Goal: Task Accomplishment & Management: Manage account settings

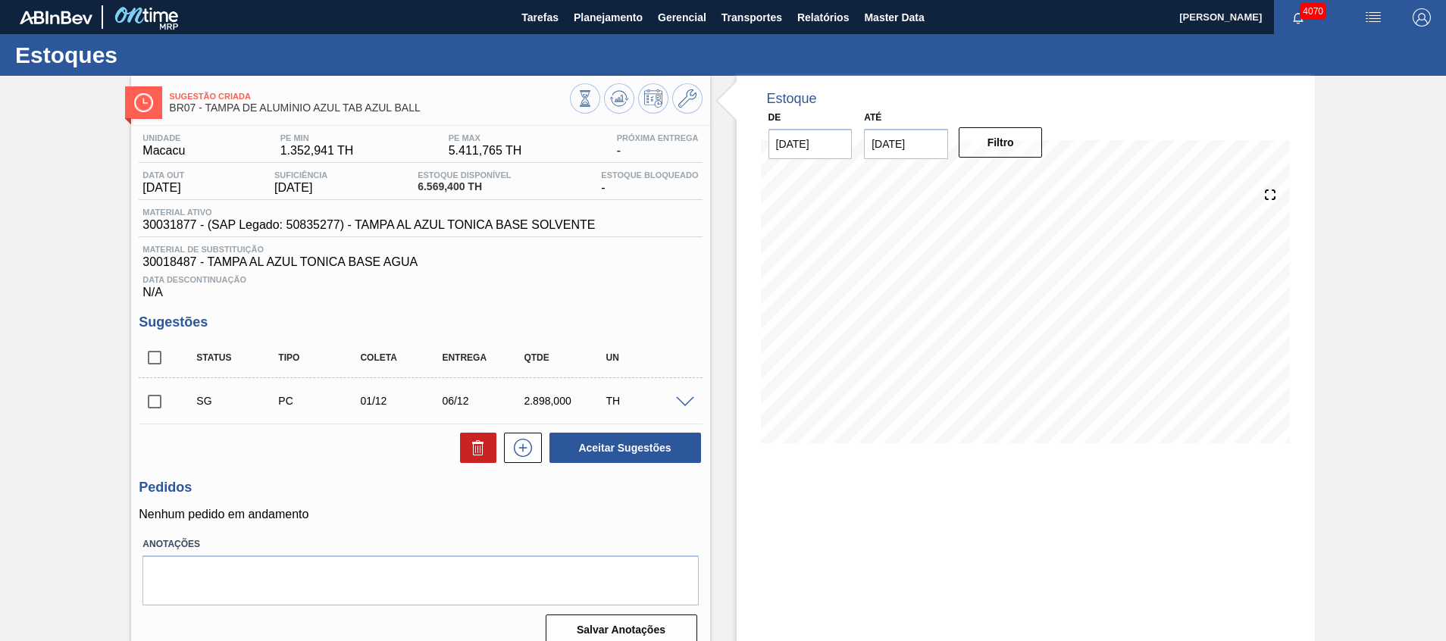
click at [923, 153] on input "[DATE]" at bounding box center [906, 144] width 84 height 30
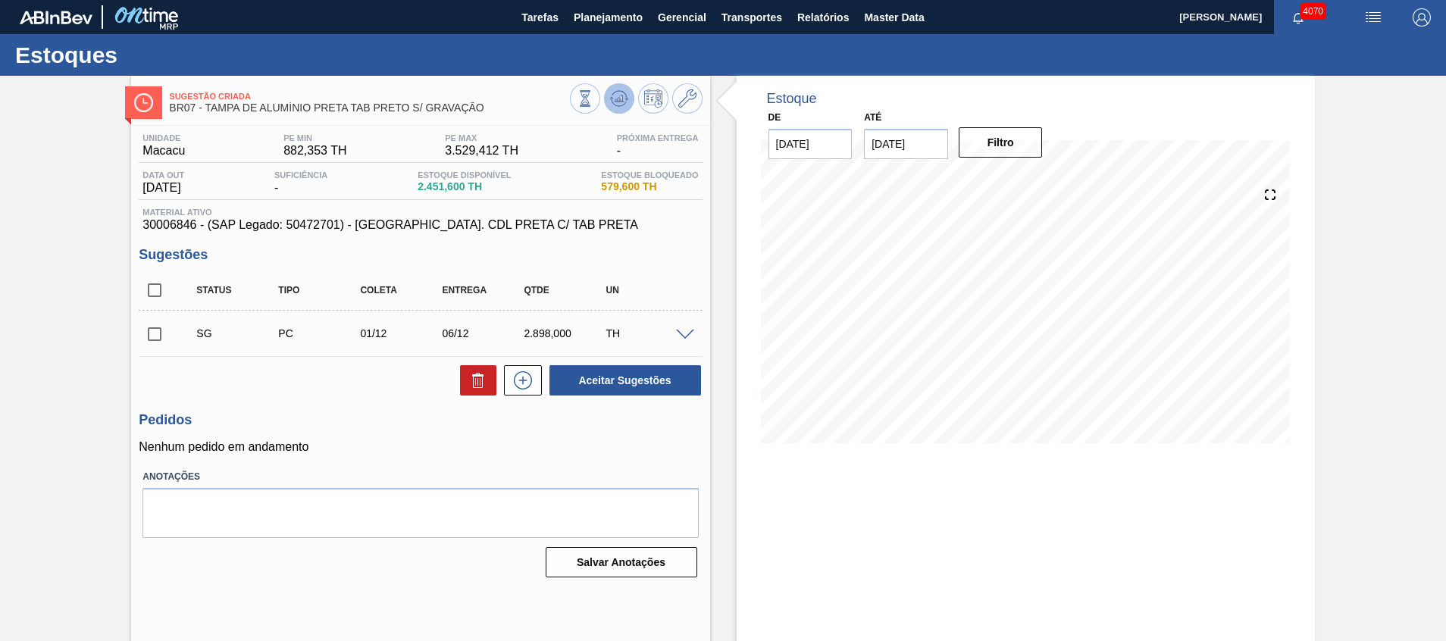
click at [608, 97] on button at bounding box center [619, 98] width 30 height 30
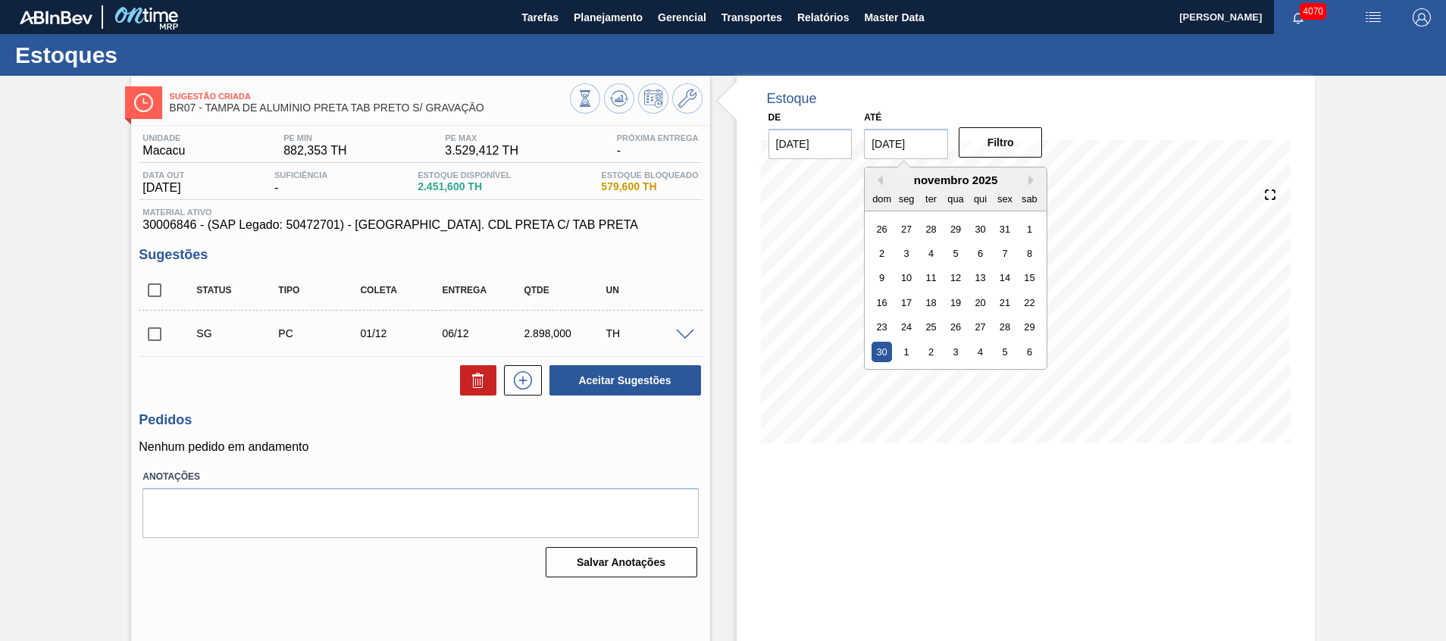
click at [892, 145] on input "[DATE]" at bounding box center [906, 144] width 84 height 30
click at [1027, 349] on div "6" at bounding box center [1030, 352] width 20 height 20
type input "06/12/2025"
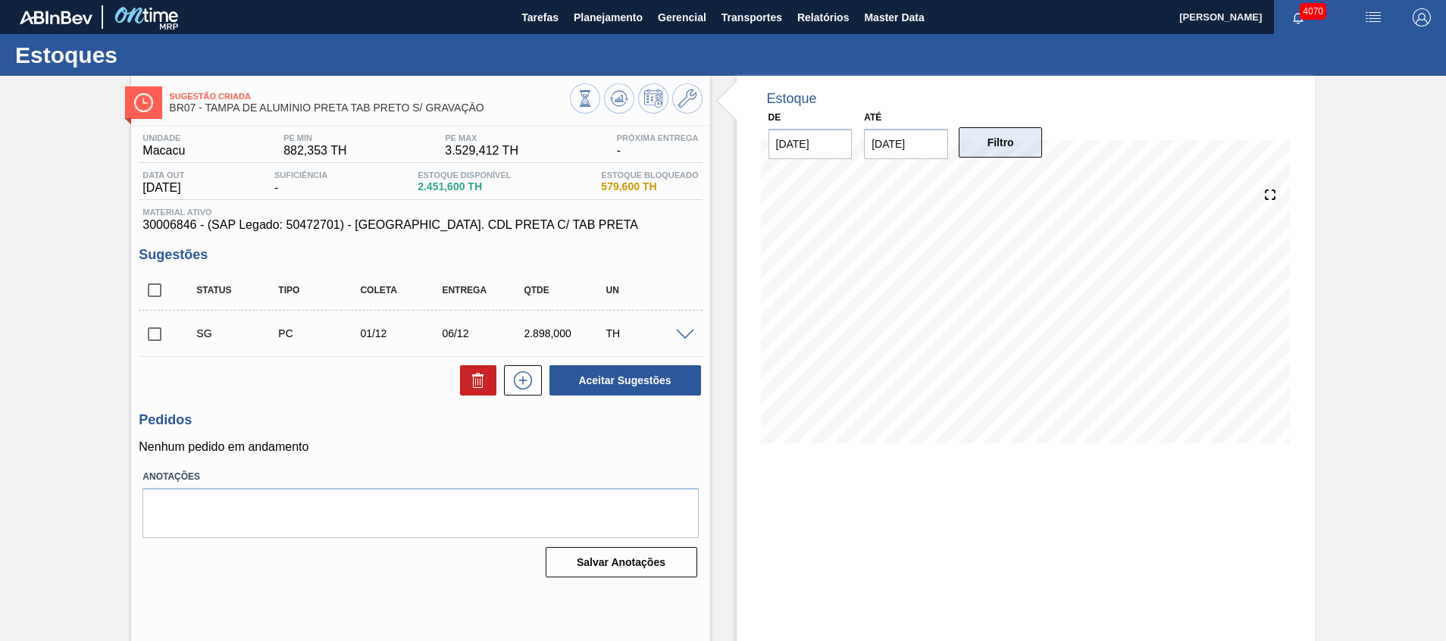
click at [983, 136] on button "Filtro" at bounding box center [1001, 142] width 84 height 30
click at [680, 340] on div "SG PC 01/12 06/12 2.898,000 TH" at bounding box center [420, 334] width 563 height 38
click at [680, 335] on span at bounding box center [685, 335] width 18 height 11
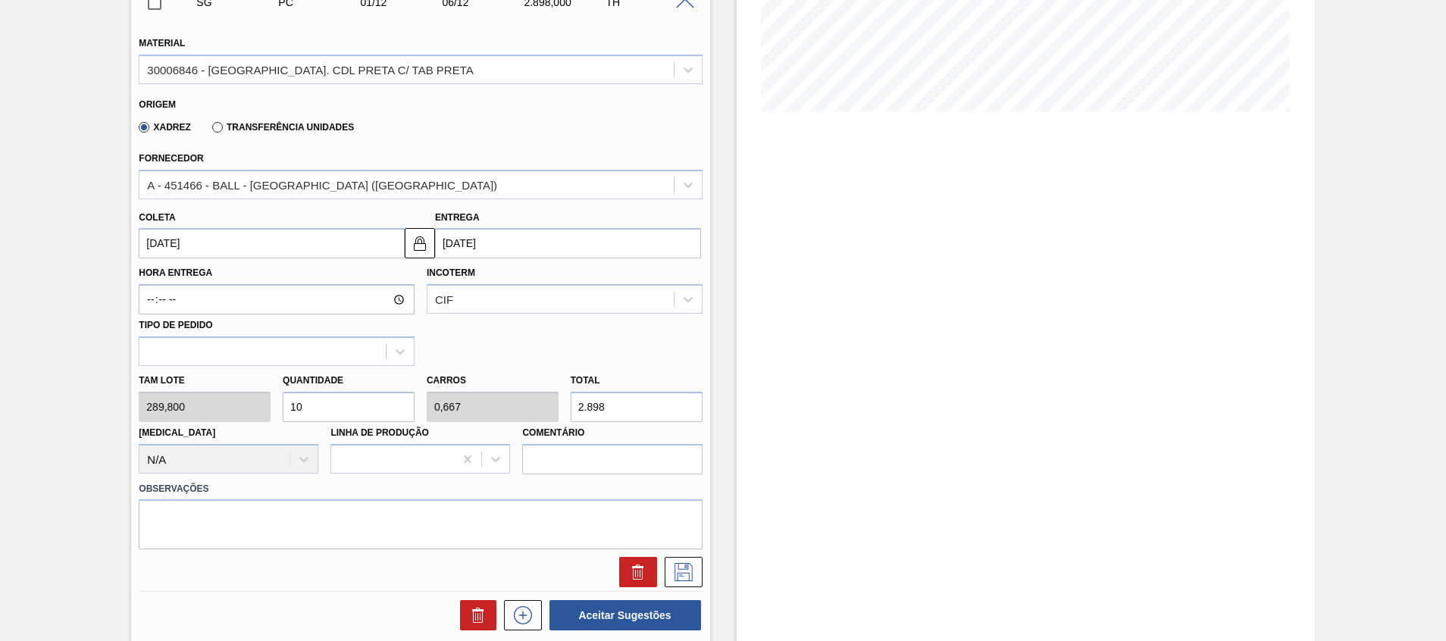
scroll to position [341, 0]
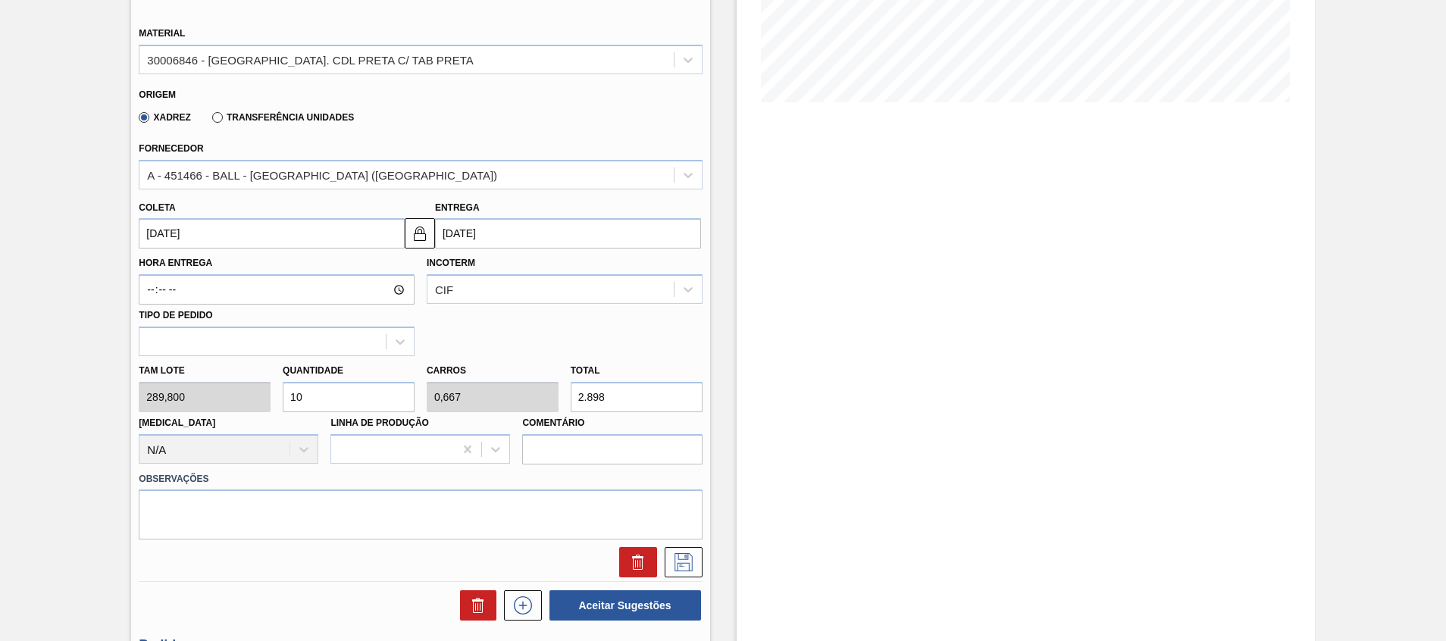
click at [512, 390] on div "Tam lote 289,800 Quantidade 10 Carros 0,667 Total 2.898 Doca N/A Linha de Produ…" at bounding box center [420, 410] width 575 height 108
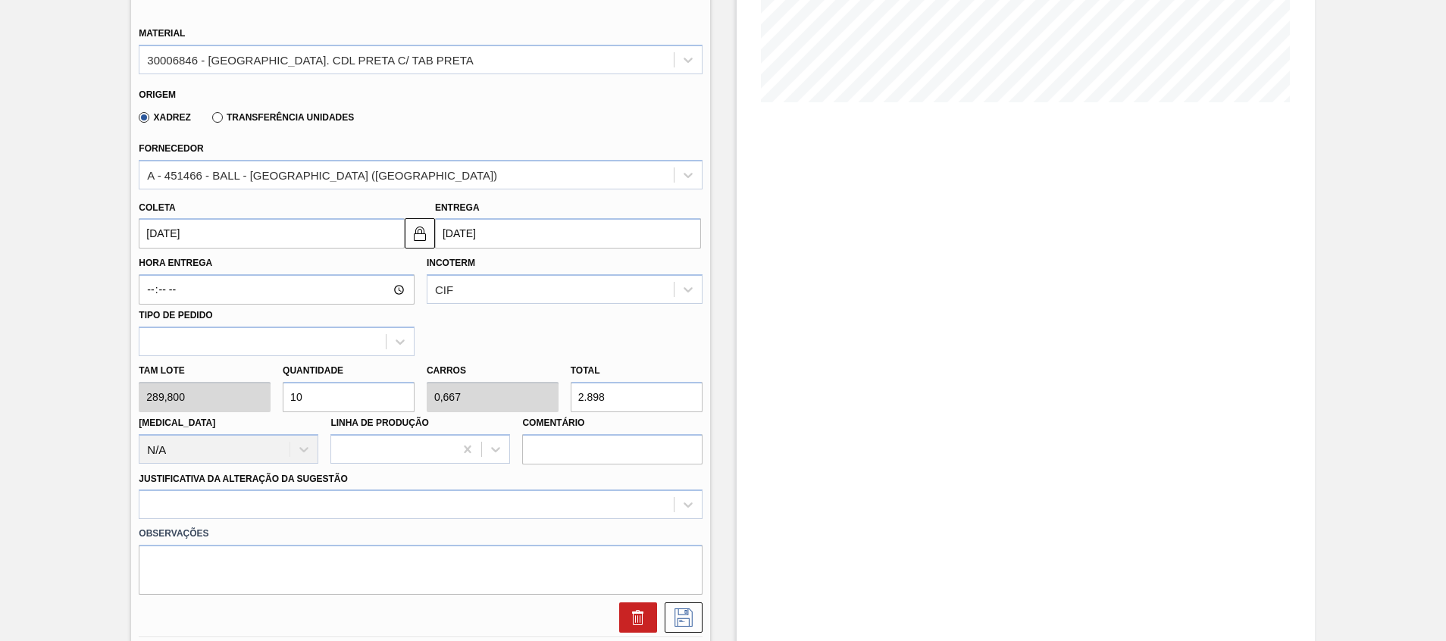
drag, startPoint x: 347, startPoint y: 395, endPoint x: 0, endPoint y: 378, distance: 347.7
click at [0, 0] on html "Tarefas Planejamento Gerencial Transportes Relatórios Master Data Beatriz Marce…" at bounding box center [723, 0] width 1446 height 0
type input "7"
type input "0,467"
type input "2.028,6"
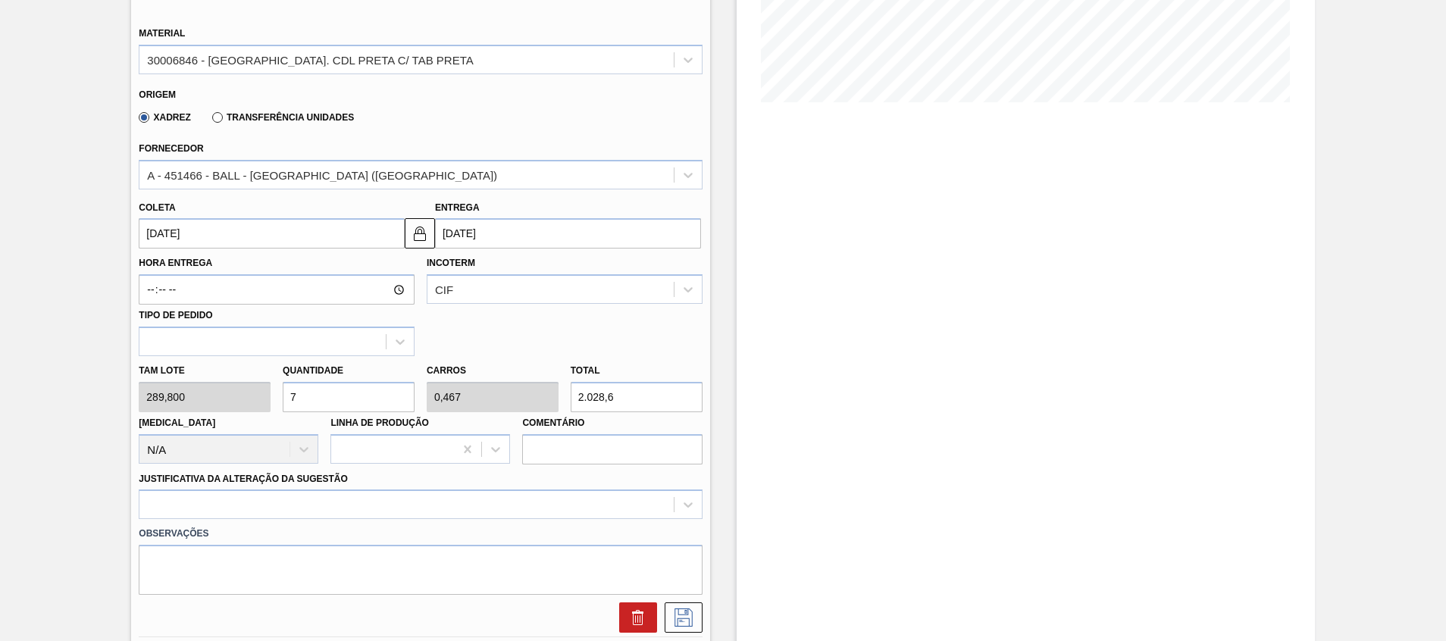
type input "7"
click at [480, 391] on div "Tam lote 289,800 Quantidade 7 Carros 0,467 Total 2.028,6 Doca N/A Linha de Prod…" at bounding box center [420, 410] width 575 height 108
click at [675, 616] on icon at bounding box center [684, 618] width 18 height 18
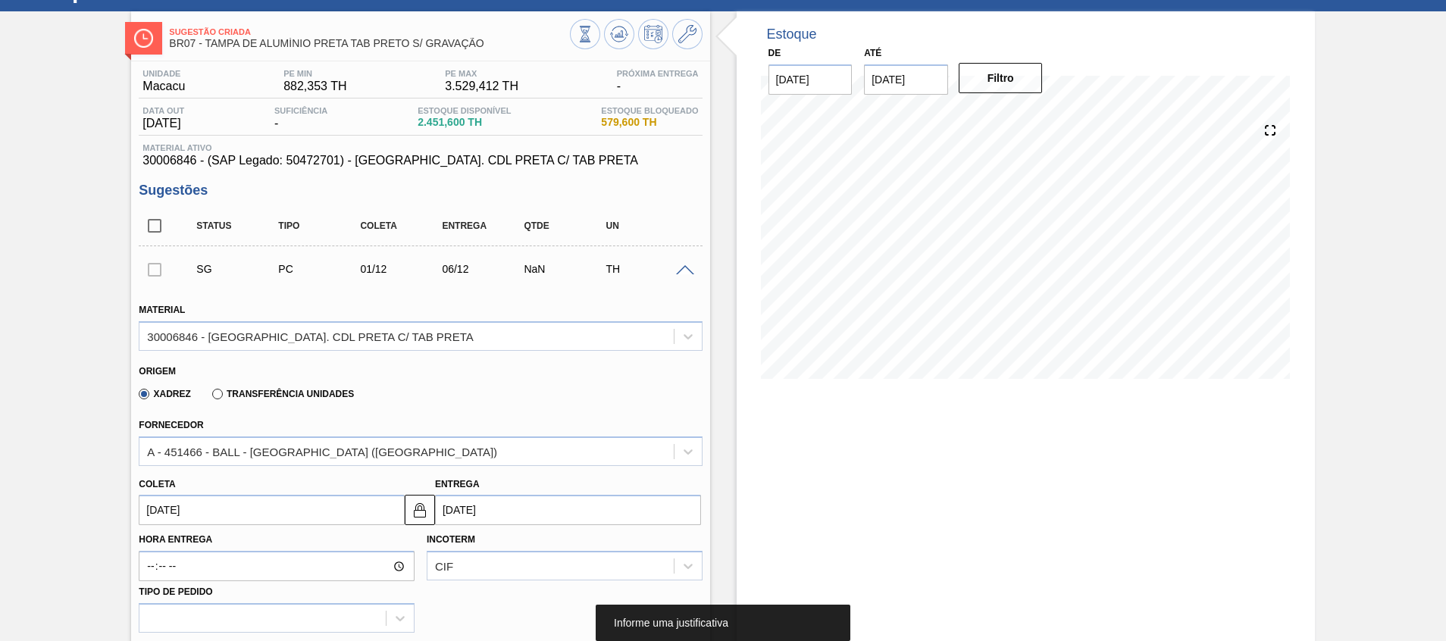
scroll to position [0, 0]
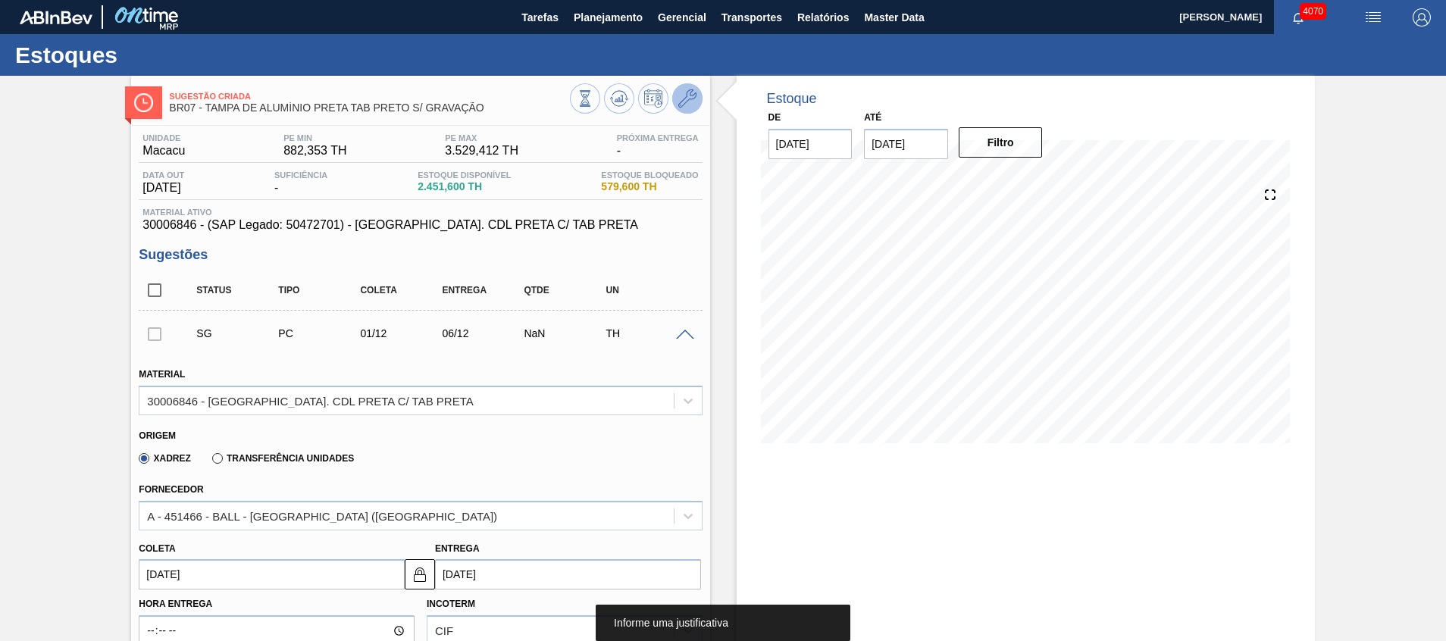
click at [688, 105] on icon at bounding box center [688, 98] width 18 height 18
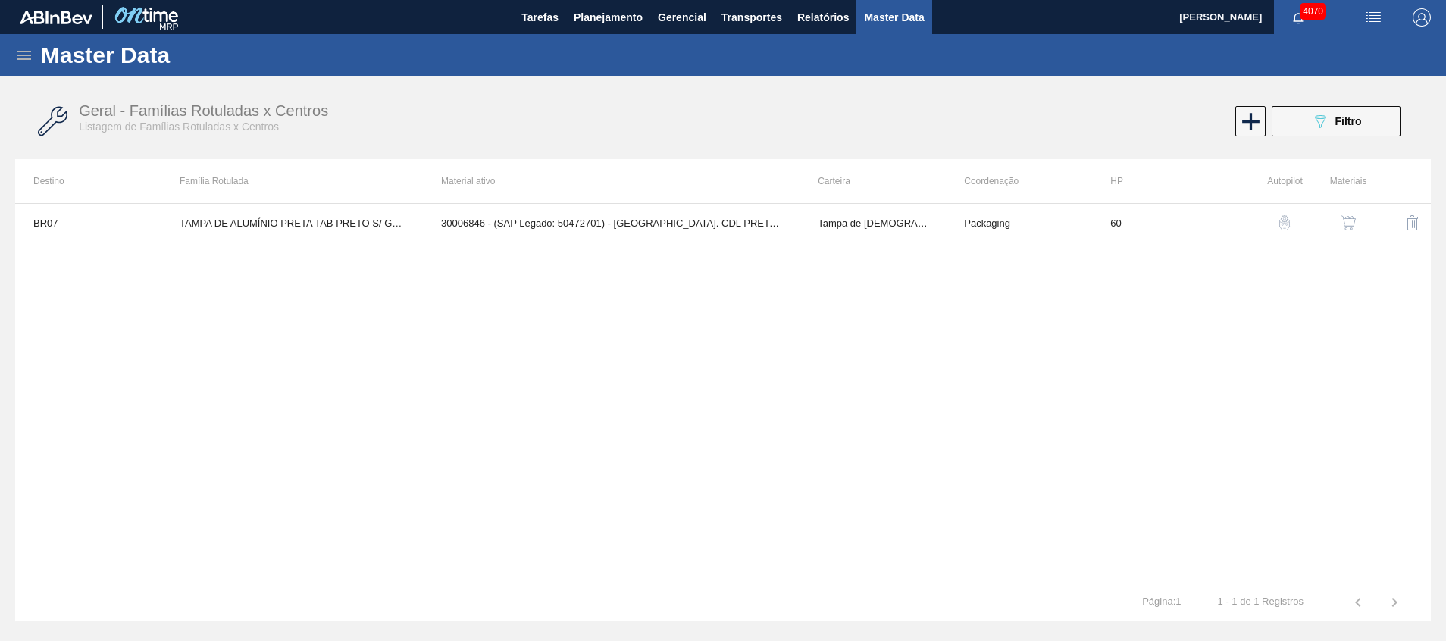
click at [1325, 221] on div at bounding box center [1339, 223] width 57 height 36
click at [1345, 222] on img "button" at bounding box center [1348, 222] width 15 height 15
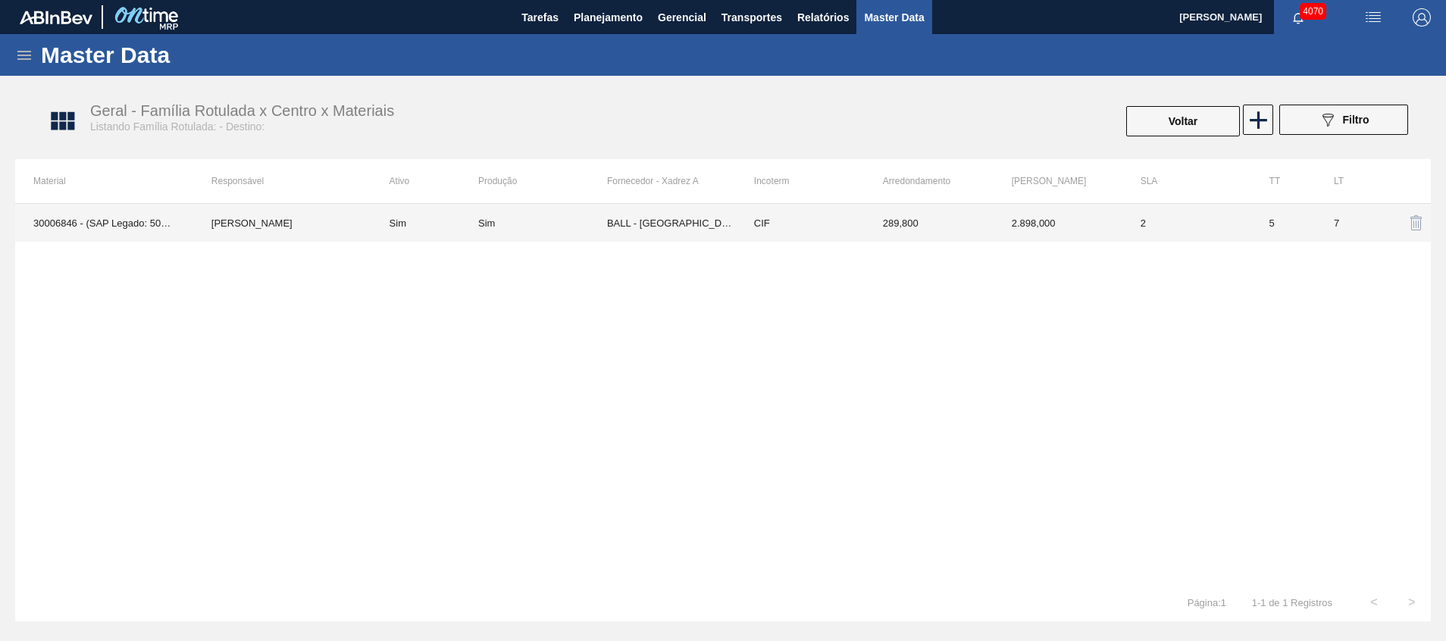
click at [983, 221] on td "289,800" at bounding box center [929, 223] width 129 height 38
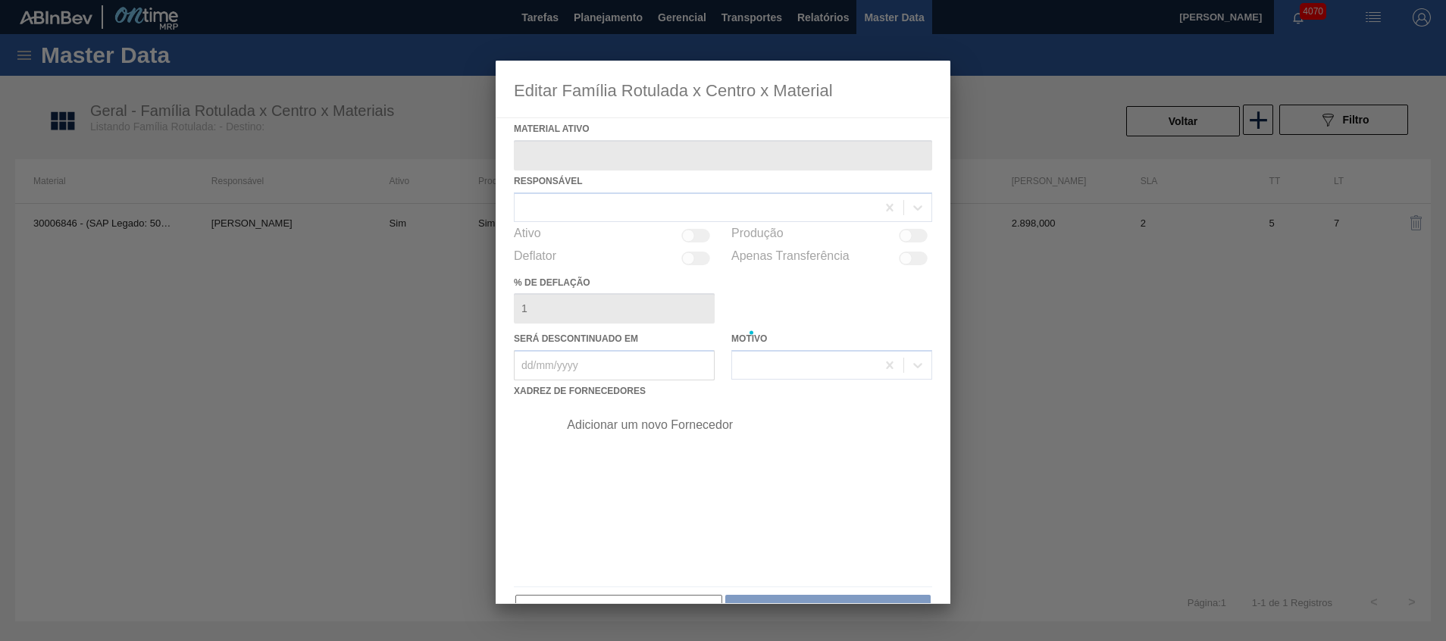
type ativo "30006846 - (SAP Legado: 50472701) - TAMPA AL. CDL PRETA C/ TAB PRETA"
checkbox input "true"
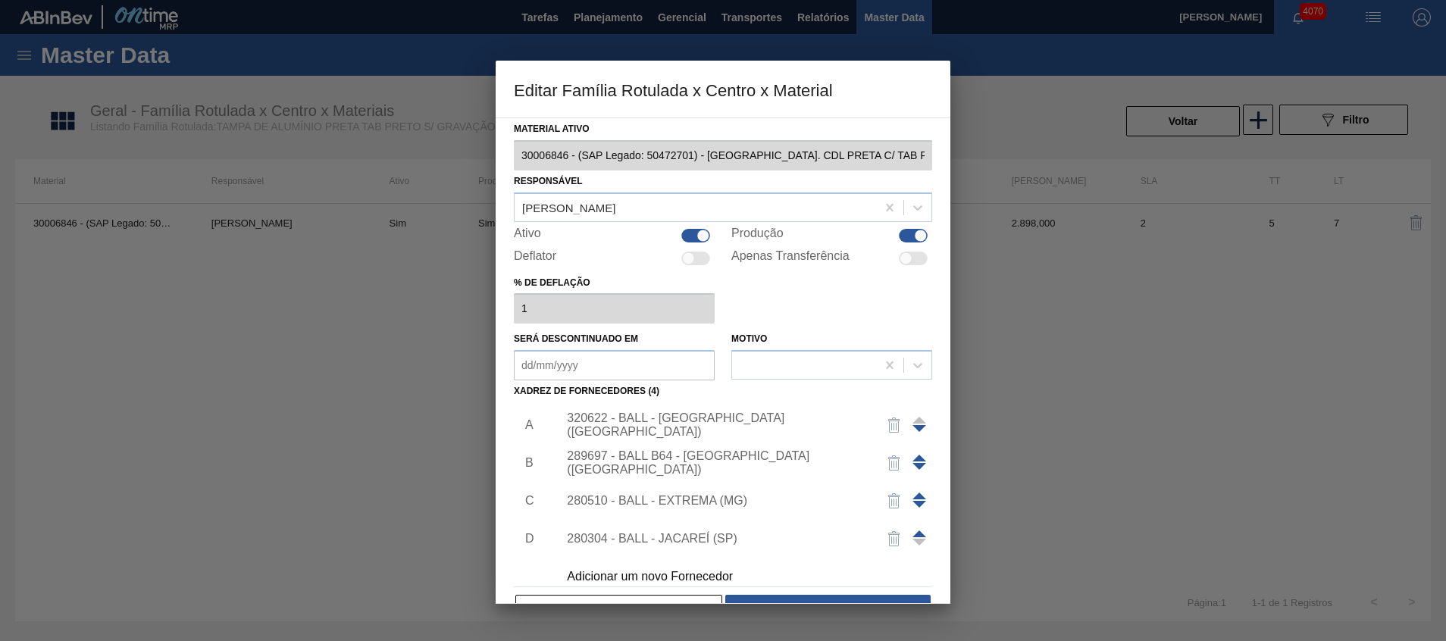
click at [672, 427] on div "320622 - BALL - RECIFE (PE)" at bounding box center [715, 425] width 297 height 27
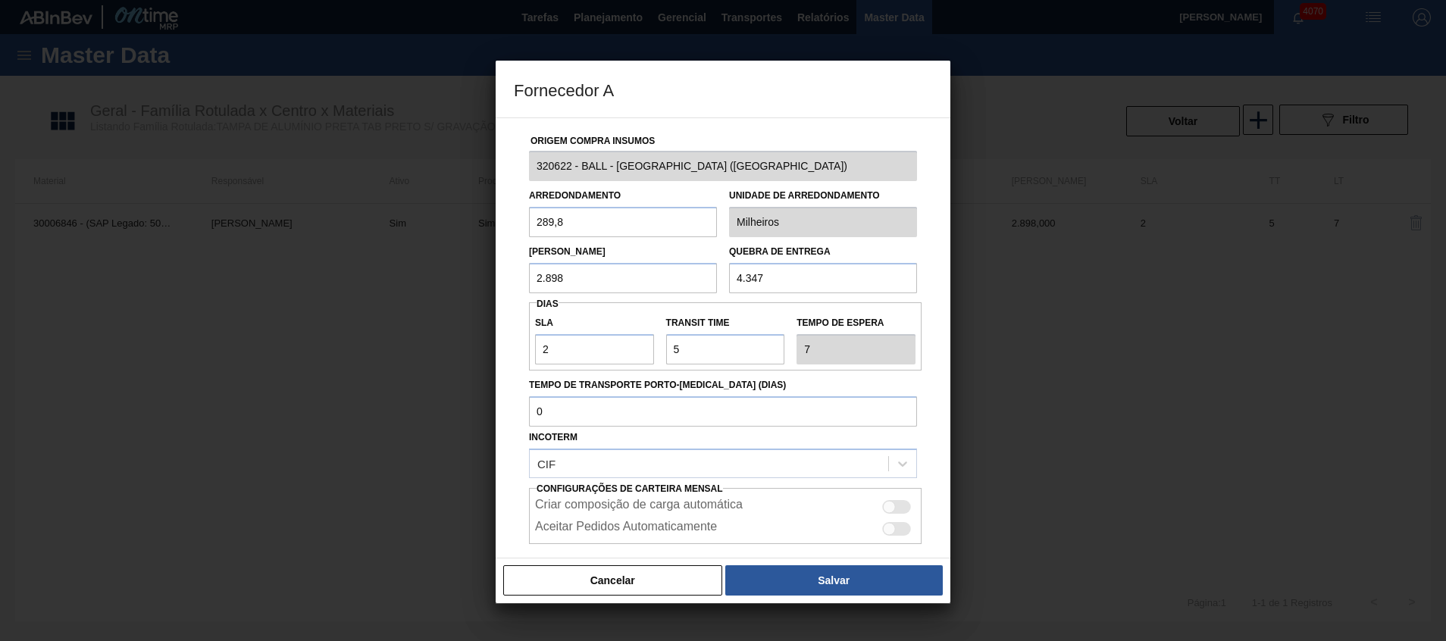
drag, startPoint x: 681, startPoint y: 285, endPoint x: 228, endPoint y: 242, distance: 454.7
click at [233, 243] on div "Fornecedor A Origem Compra Insumos 320622 - BALL - RECIFE (PE) Arredondamento 2…" at bounding box center [723, 320] width 1446 height 641
paste input "028,6"
type input "2.028,6"
drag, startPoint x: 815, startPoint y: 268, endPoint x: 591, endPoint y: 270, distance: 224.4
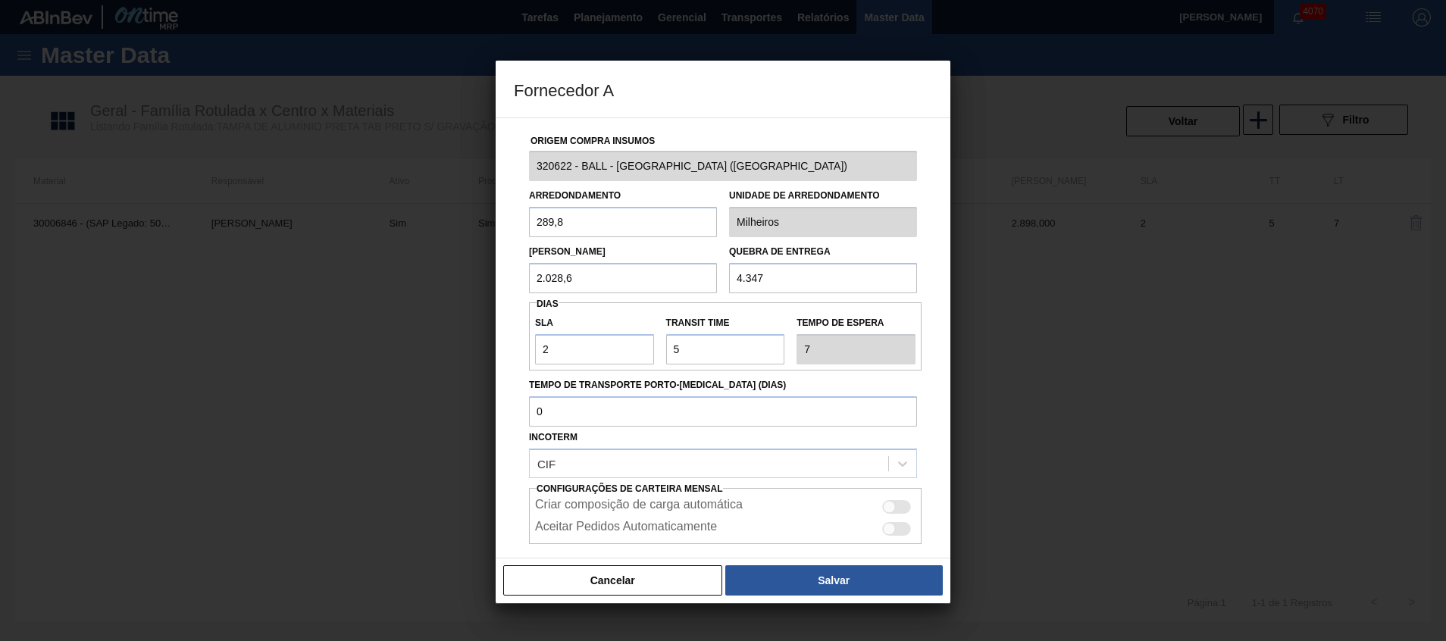
click at [592, 270] on div "Lote Mínimo 2.028,6 Quebra de entrega 4.347" at bounding box center [723, 265] width 400 height 56
paste input "2.028,6"
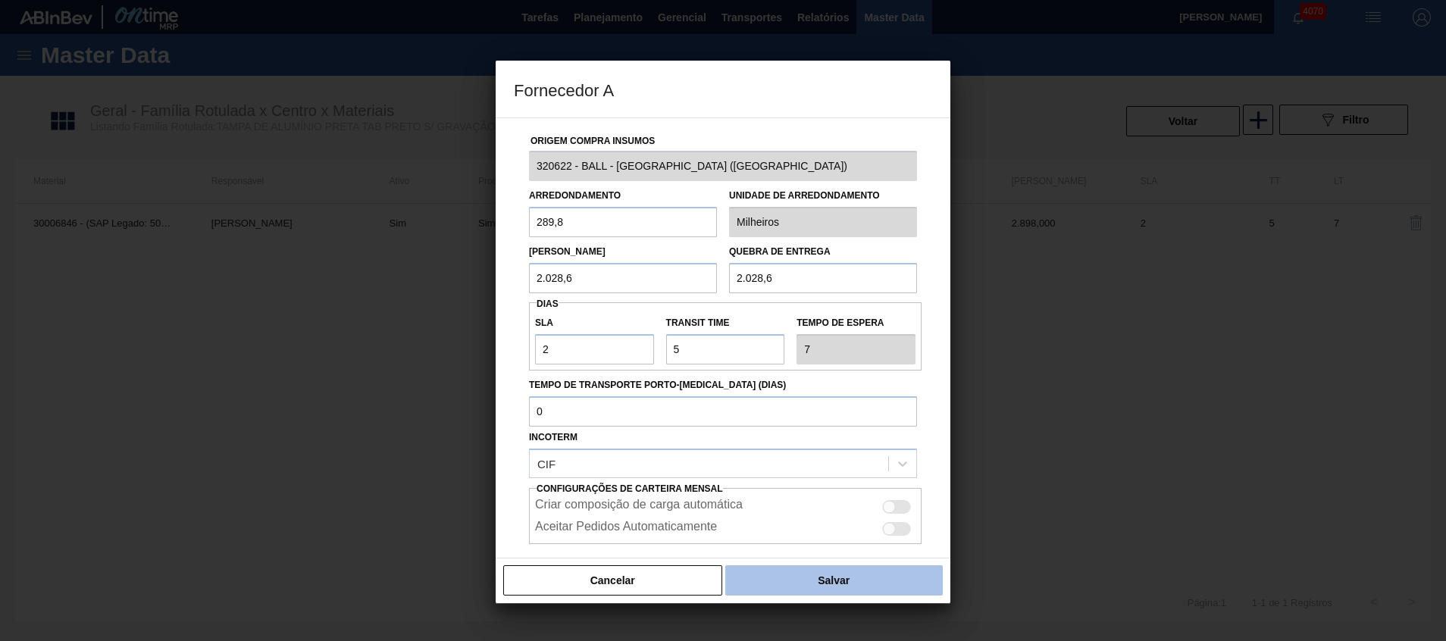
type input "2.028,6"
click at [773, 572] on button "Salvar" at bounding box center [835, 581] width 218 height 30
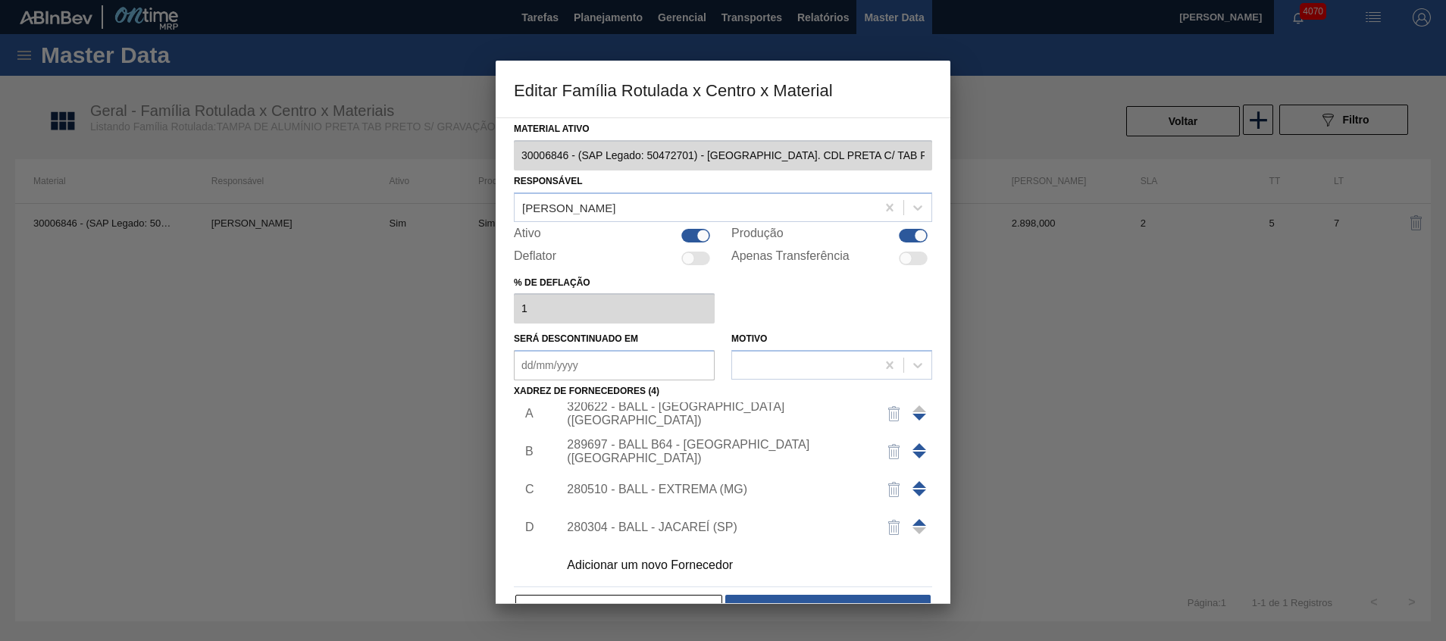
scroll to position [15, 0]
click at [761, 600] on button "Salvar" at bounding box center [828, 610] width 205 height 30
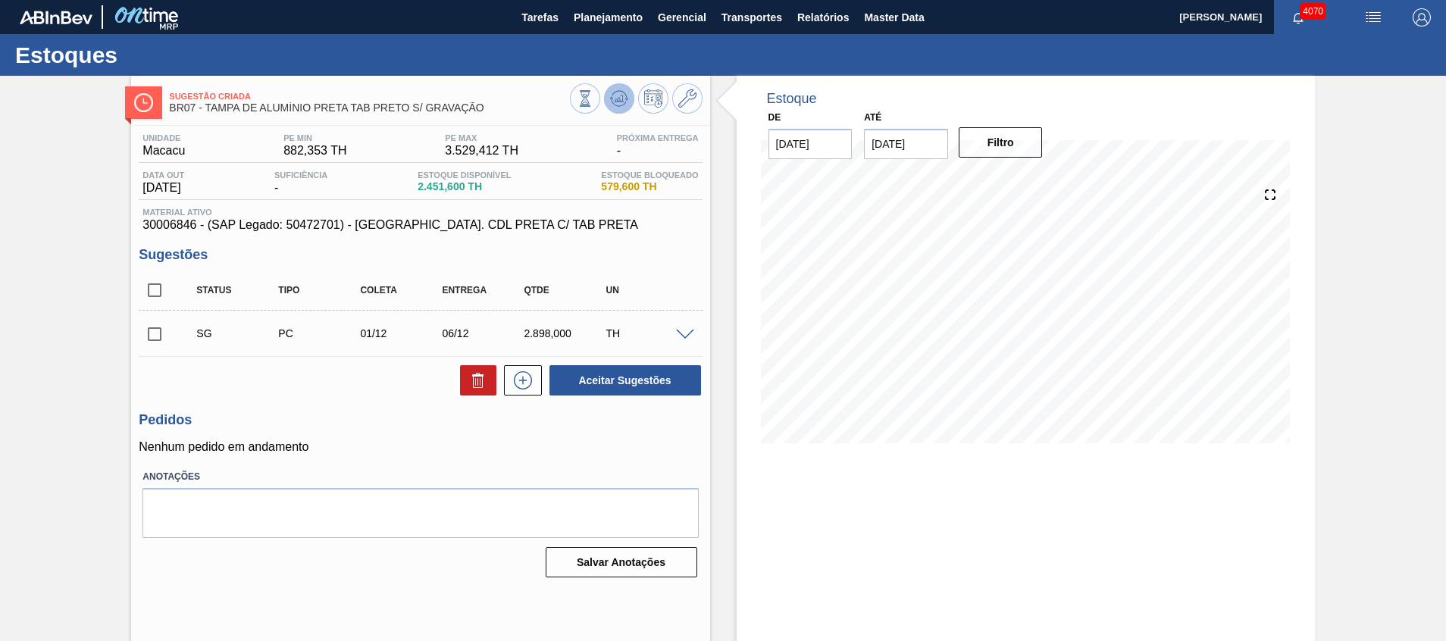
click at [627, 108] on button at bounding box center [619, 98] width 30 height 30
click at [161, 327] on input "checkbox" at bounding box center [155, 334] width 32 height 32
click at [632, 378] on button "Aceitar Sugestões" at bounding box center [626, 380] width 152 height 30
checkbox input "false"
click at [156, 336] on input "checkbox" at bounding box center [155, 334] width 32 height 32
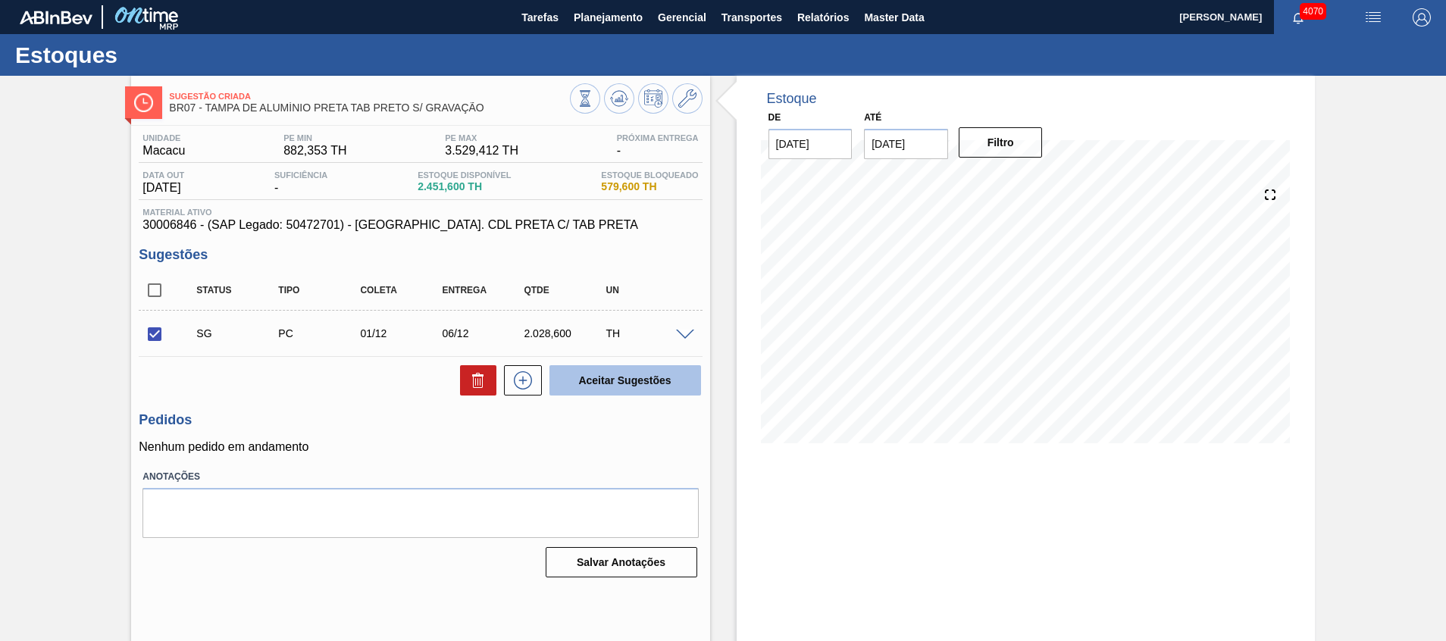
click at [666, 386] on button "Aceitar Sugestões" at bounding box center [626, 380] width 152 height 30
checkbox input "false"
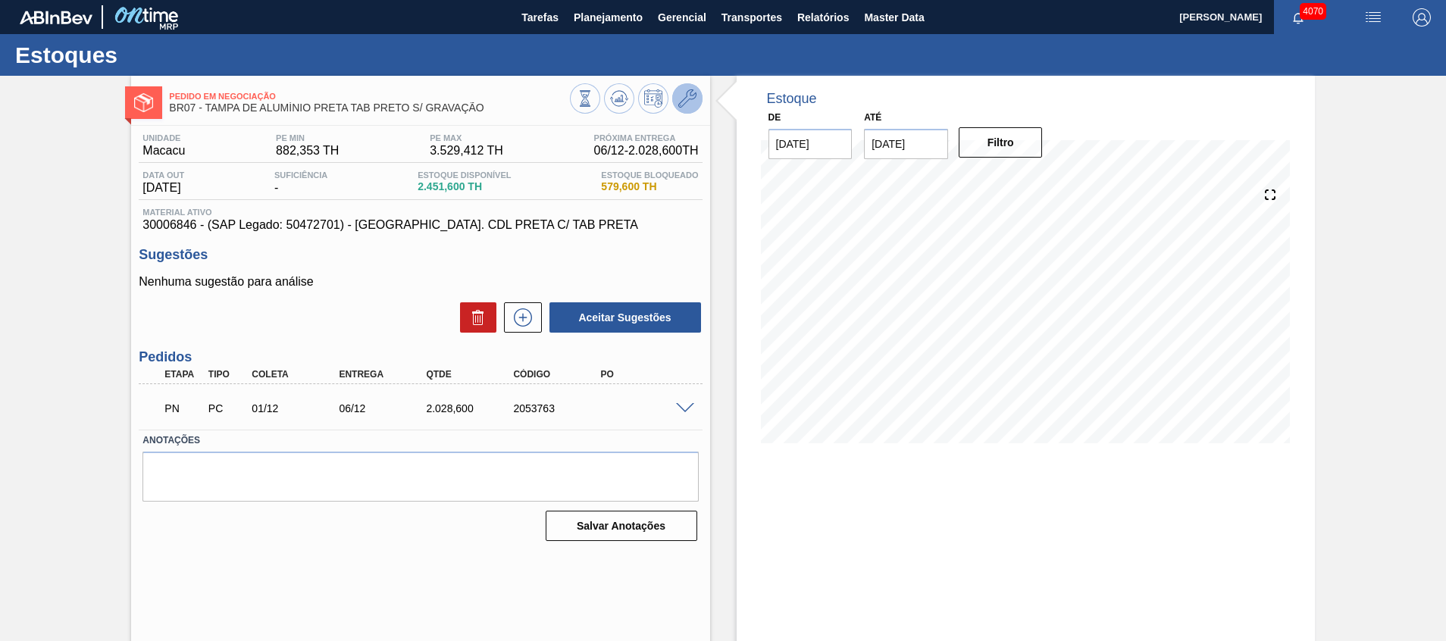
click at [691, 103] on icon at bounding box center [688, 98] width 18 height 18
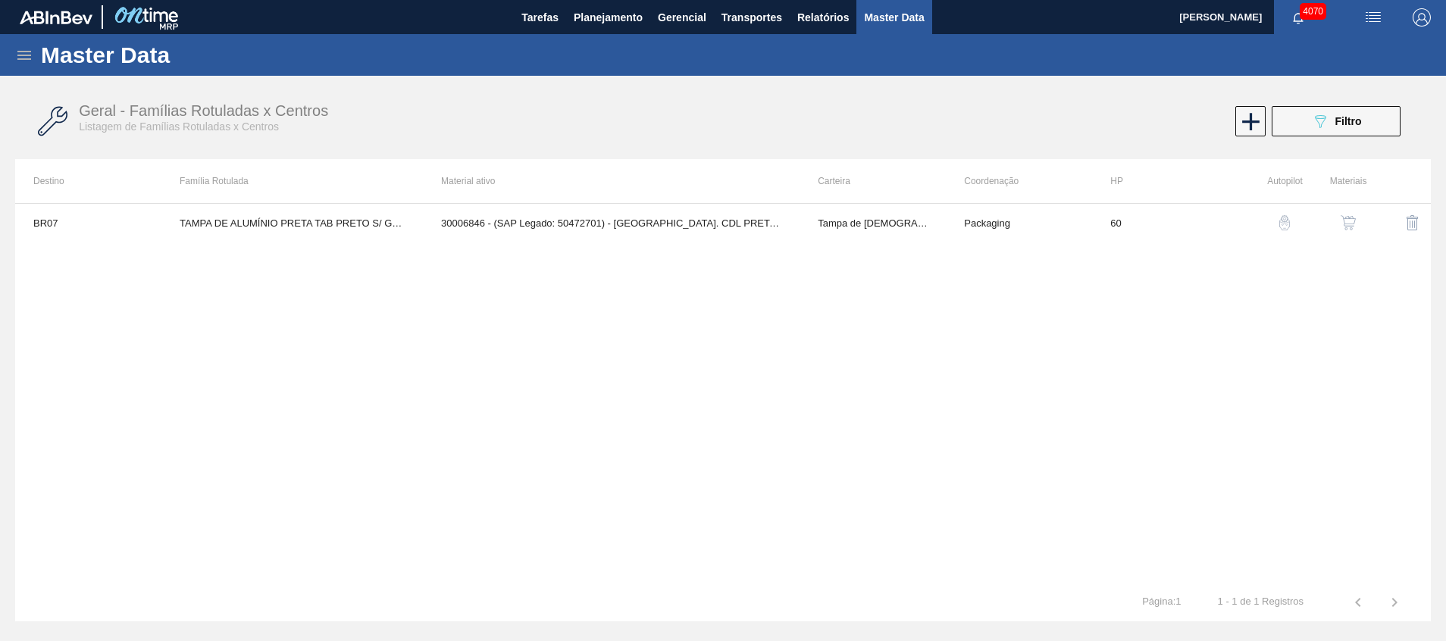
click at [1349, 224] on img "button" at bounding box center [1348, 222] width 15 height 15
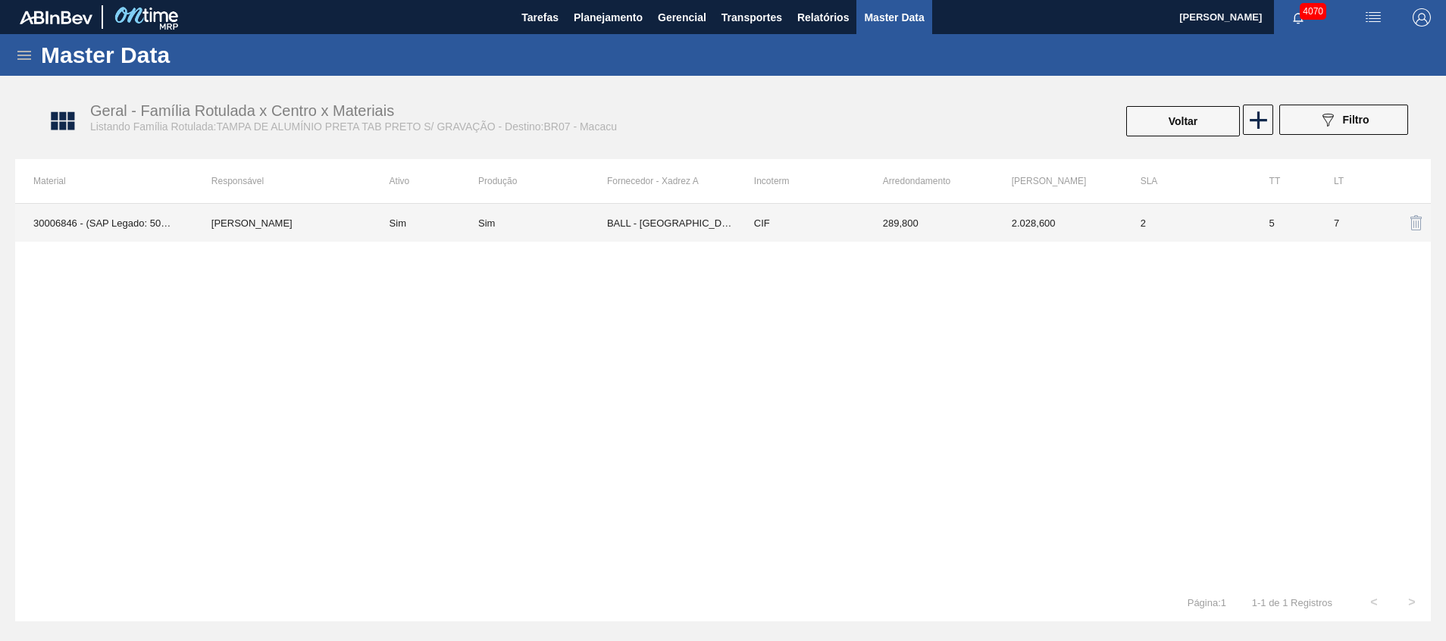
click at [650, 226] on td "BALL - [GEOGRAPHIC_DATA] ([GEOGRAPHIC_DATA])" at bounding box center [671, 223] width 129 height 38
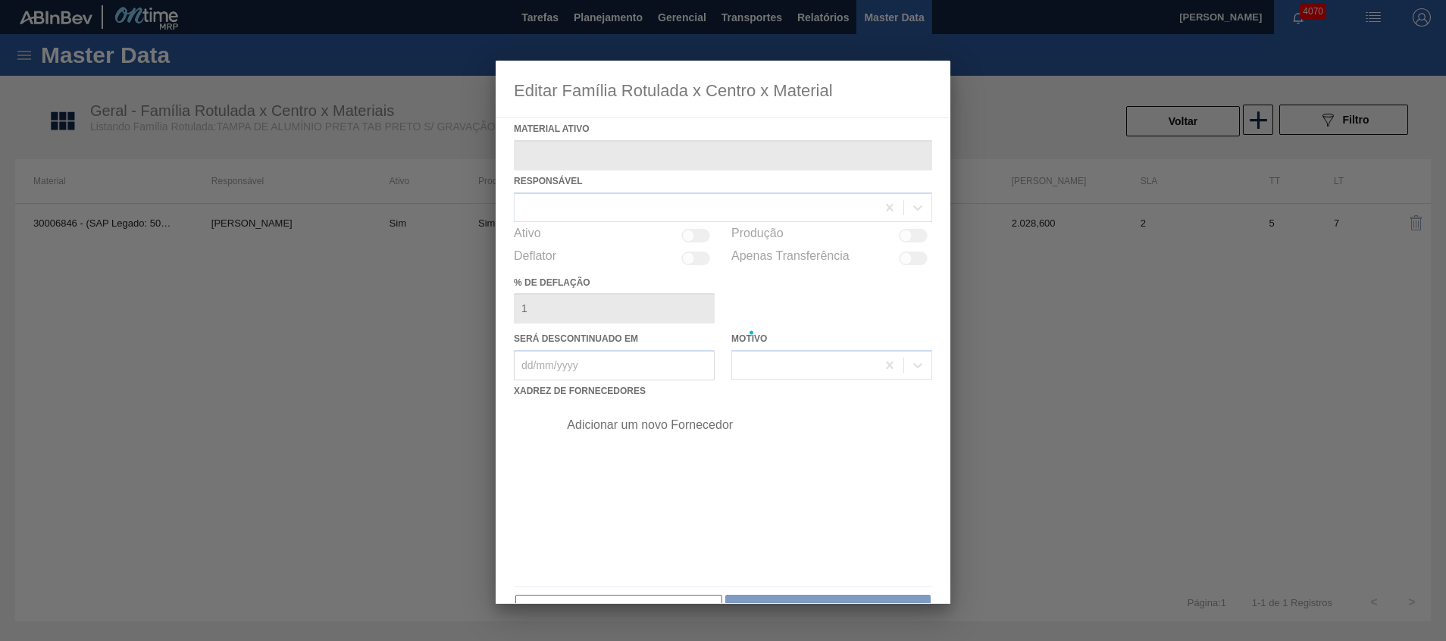
type ativo "30006846 - (SAP Legado: 50472701) - TAMPA AL. CDL PRETA C/ TAB PRETA"
checkbox input "true"
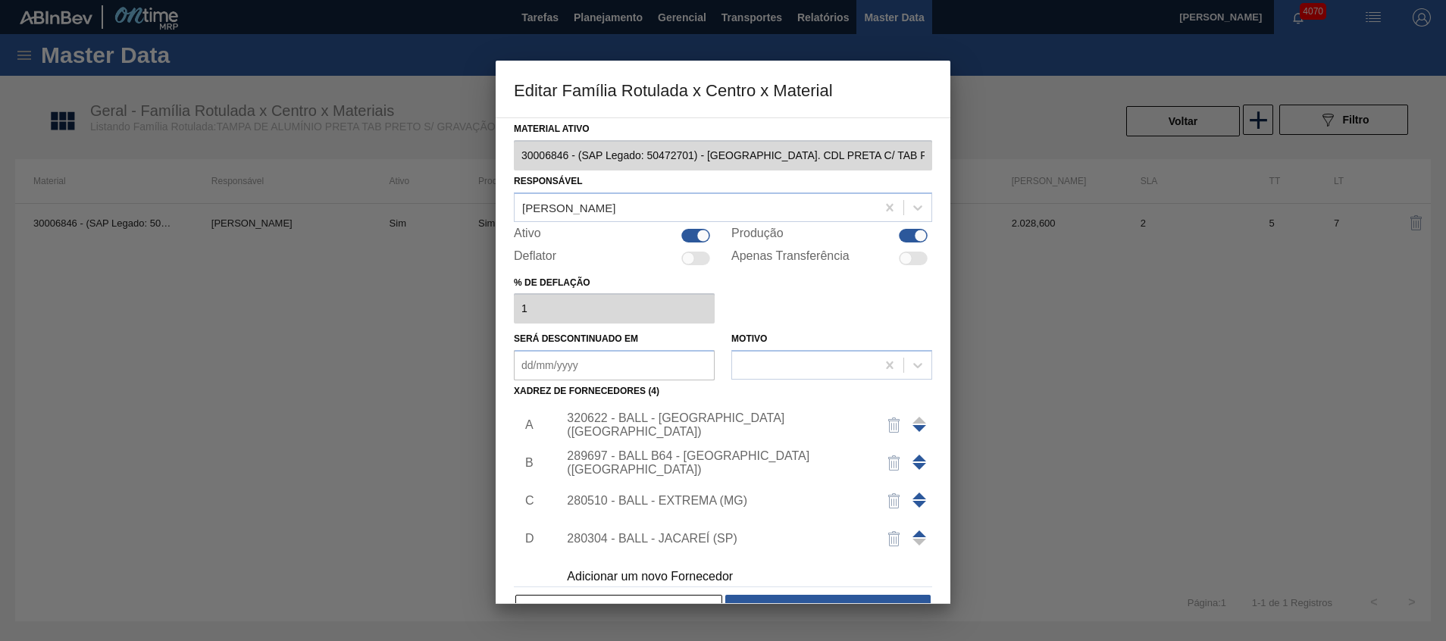
click at [685, 418] on div "320622 - BALL - RECIFE (PE)" at bounding box center [715, 425] width 297 height 27
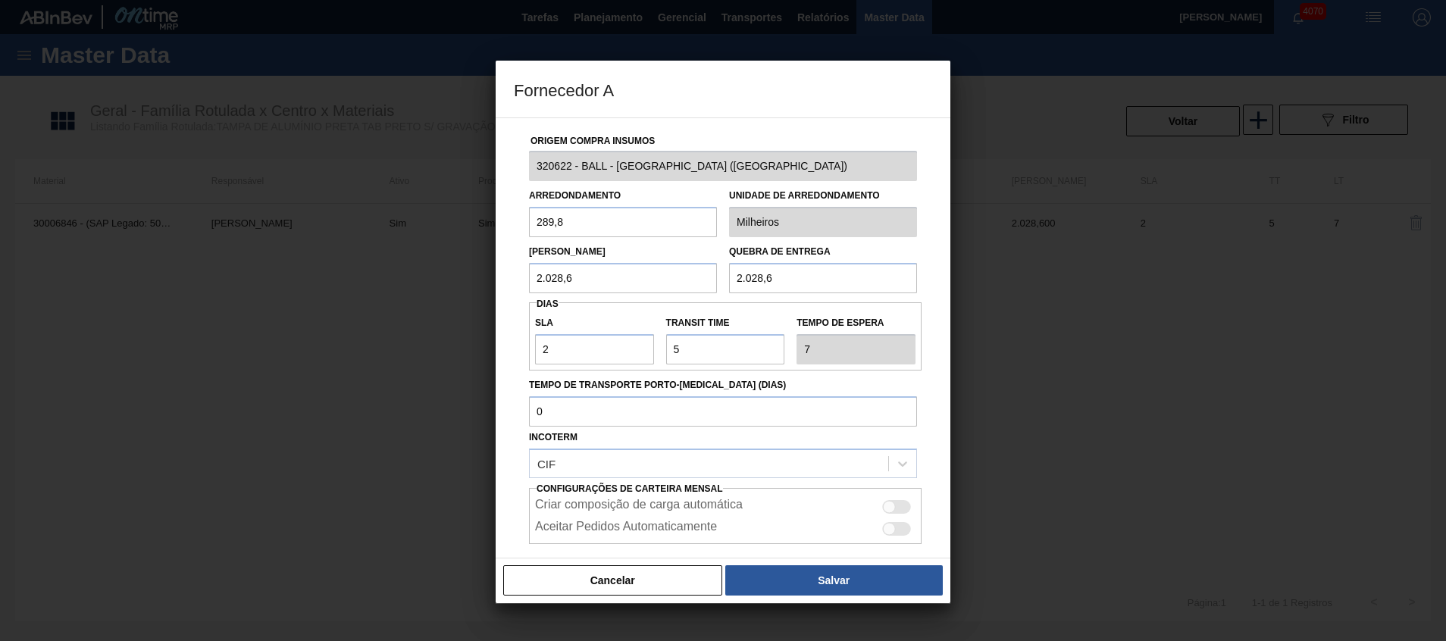
drag, startPoint x: 624, startPoint y: 284, endPoint x: 302, endPoint y: 274, distance: 322.3
click at [349, 282] on div "Fornecedor A Origem Compra Insumos 320622 - BALL - RECIFE (PE) Arredondamento 2…" at bounding box center [723, 320] width 1446 height 641
type input "2.898"
drag, startPoint x: 826, startPoint y: 279, endPoint x: 390, endPoint y: 234, distance: 438.2
click at [551, 249] on div "Lote Mínimo 2.898 Quebra de entrega 2.028,6" at bounding box center [723, 265] width 400 height 56
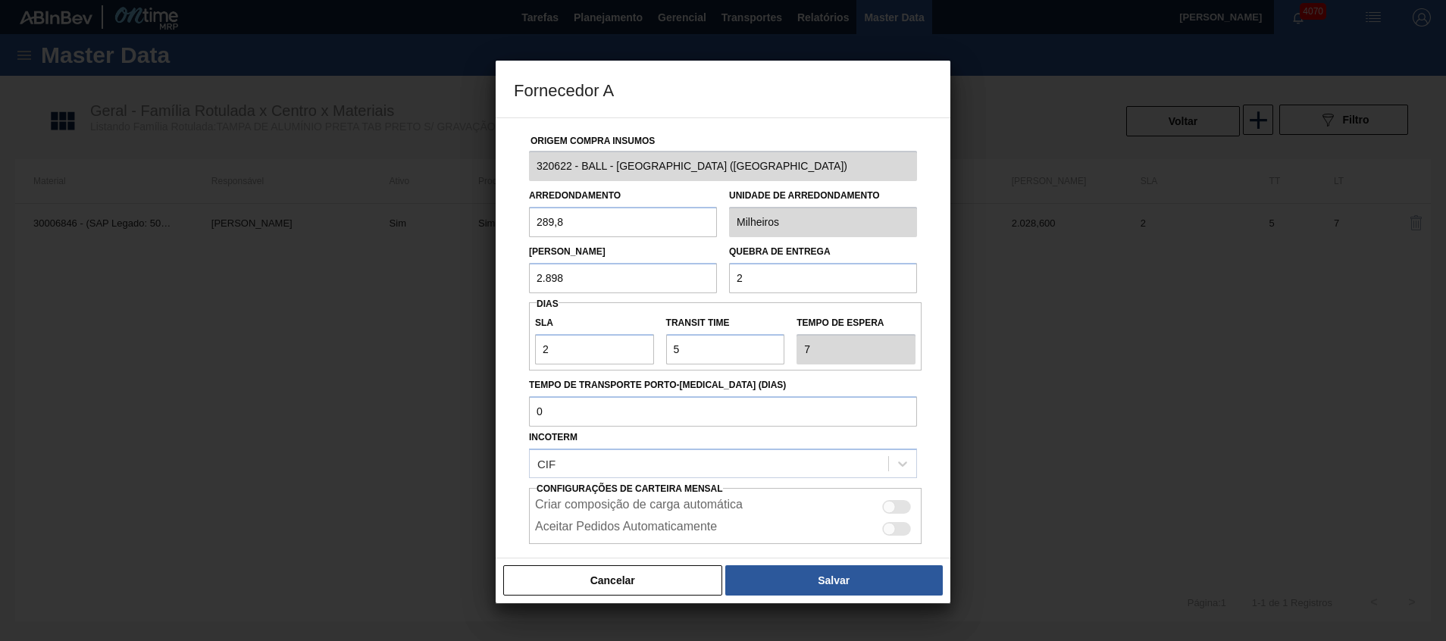
type input "2.898"
drag, startPoint x: 809, startPoint y: 575, endPoint x: 810, endPoint y: 560, distance: 15.2
click at [808, 576] on button "Salvar" at bounding box center [835, 581] width 218 height 30
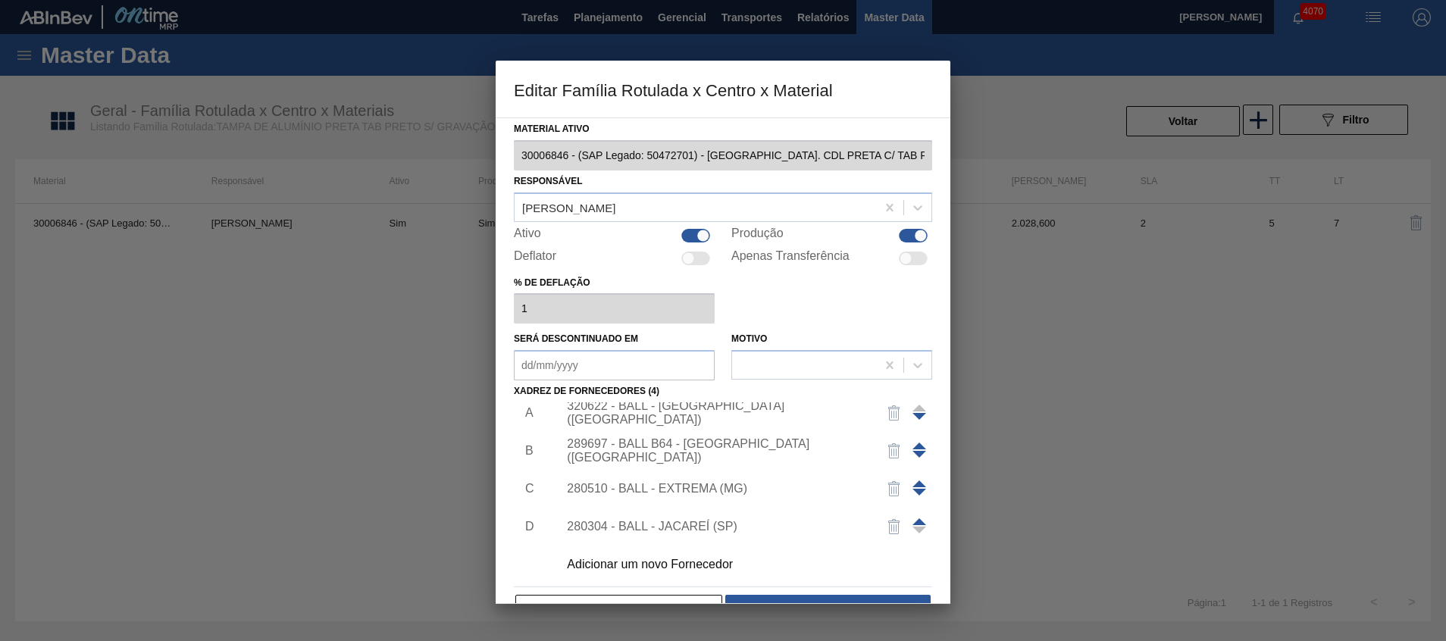
scroll to position [15, 0]
click at [811, 597] on button "Salvar" at bounding box center [828, 610] width 205 height 30
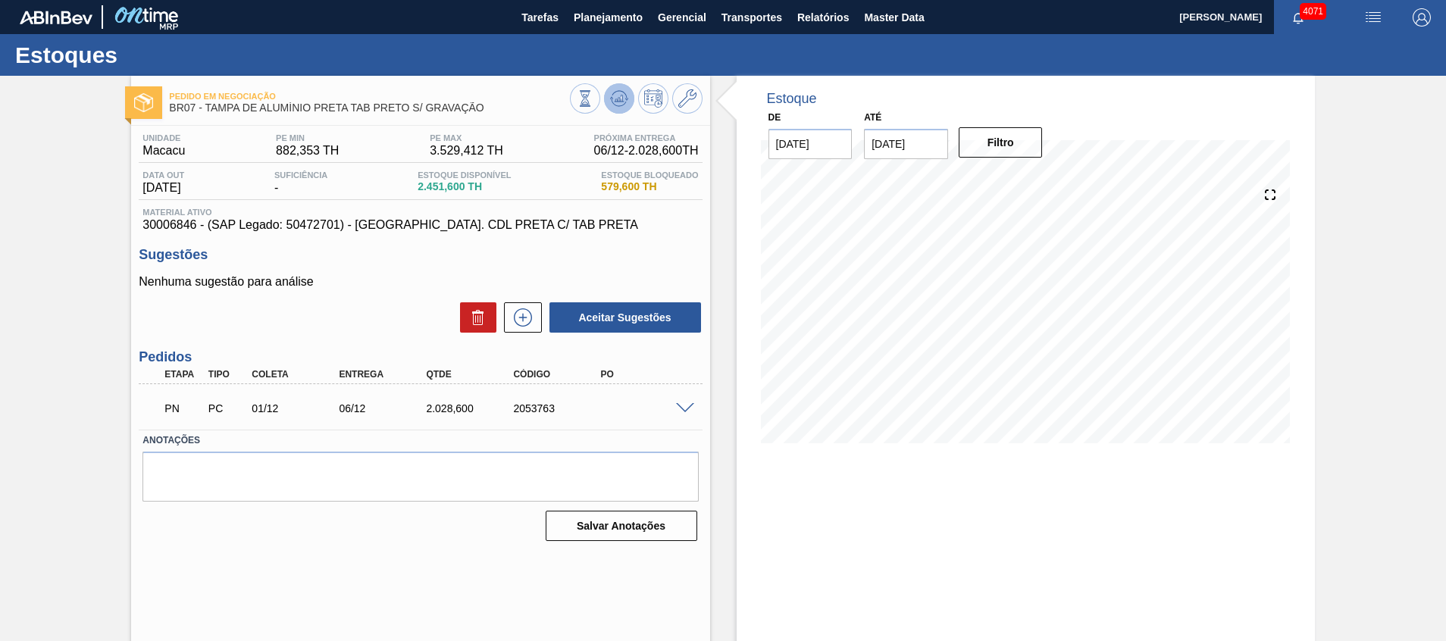
click at [616, 96] on icon at bounding box center [619, 98] width 18 height 18
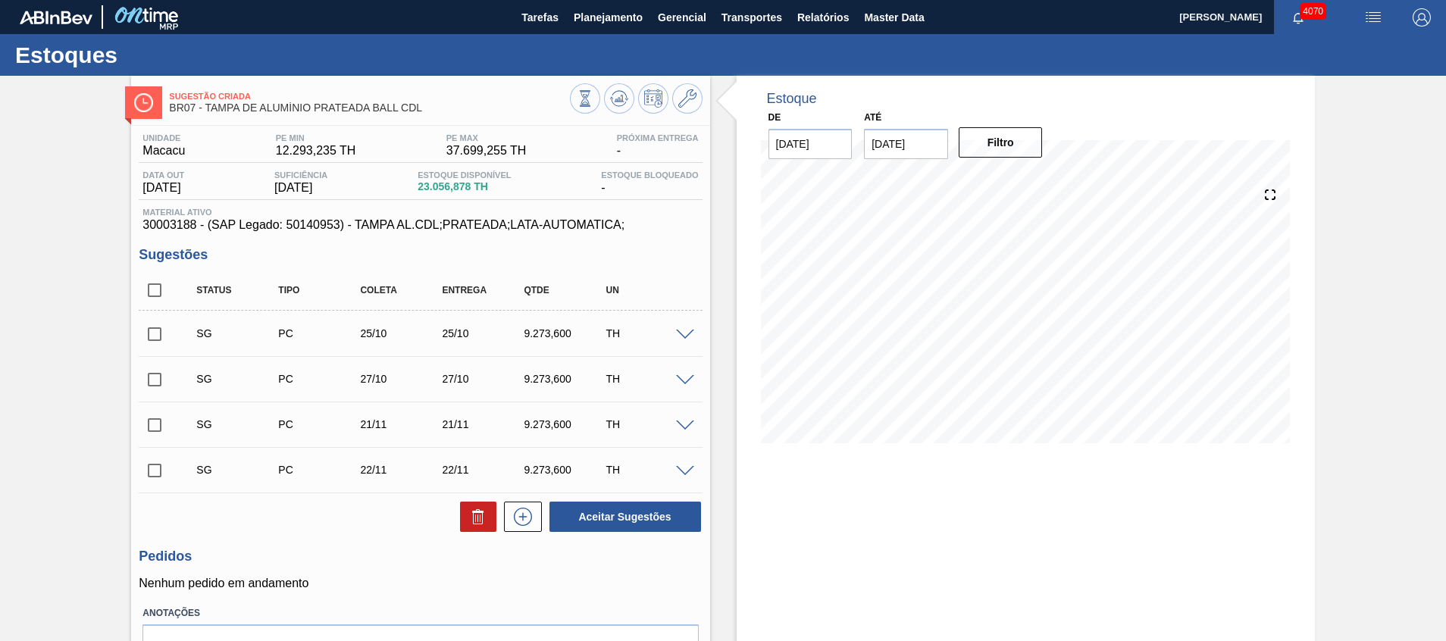
click at [150, 336] on input "checkbox" at bounding box center [155, 334] width 32 height 32
checkbox input "true"
click at [155, 381] on input "checkbox" at bounding box center [155, 380] width 32 height 32
checkbox input "true"
click at [663, 522] on button "Aceitar Sugestões" at bounding box center [626, 517] width 152 height 30
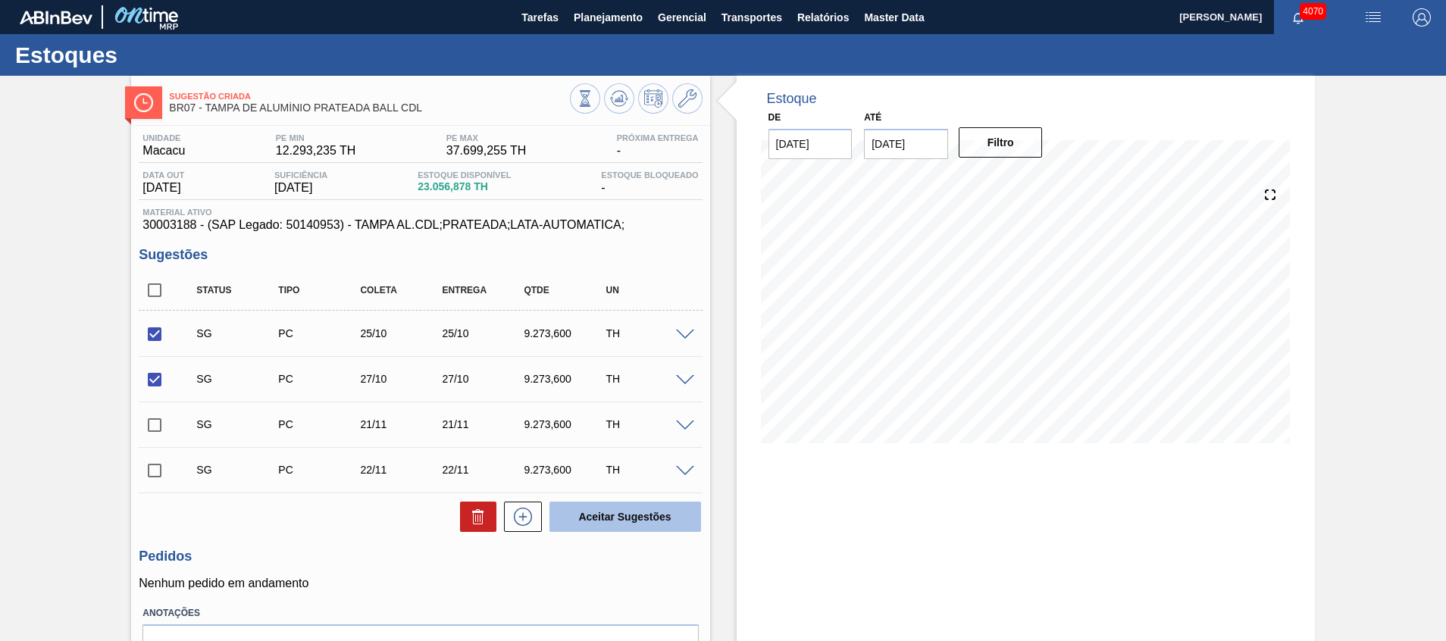
checkbox input "false"
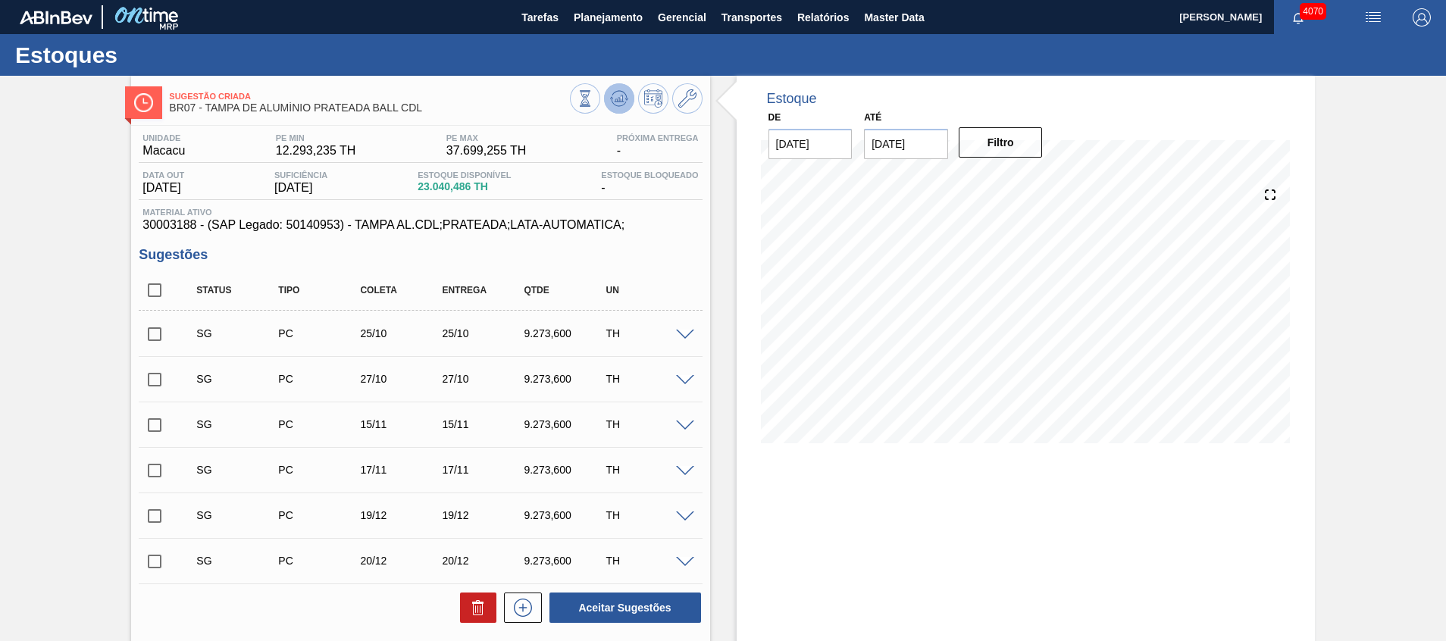
click at [619, 105] on icon at bounding box center [619, 98] width 18 height 18
click at [617, 97] on icon at bounding box center [619, 98] width 18 height 18
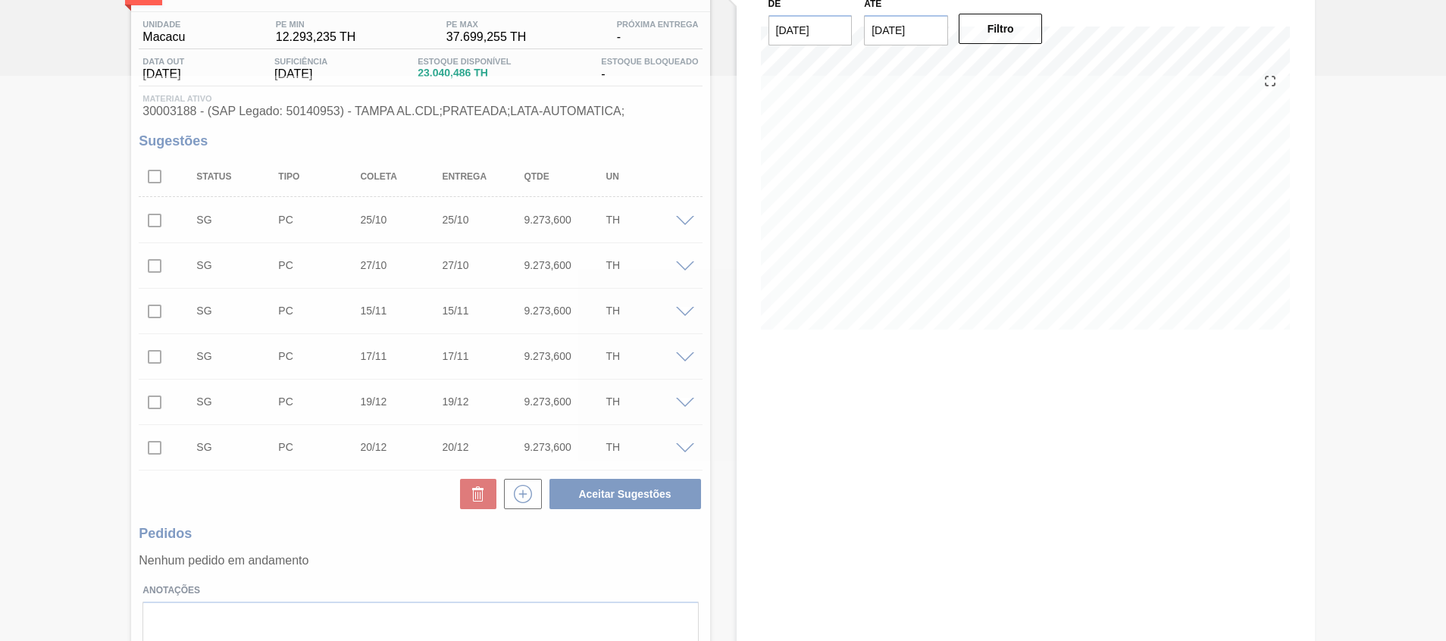
scroll to position [123, 0]
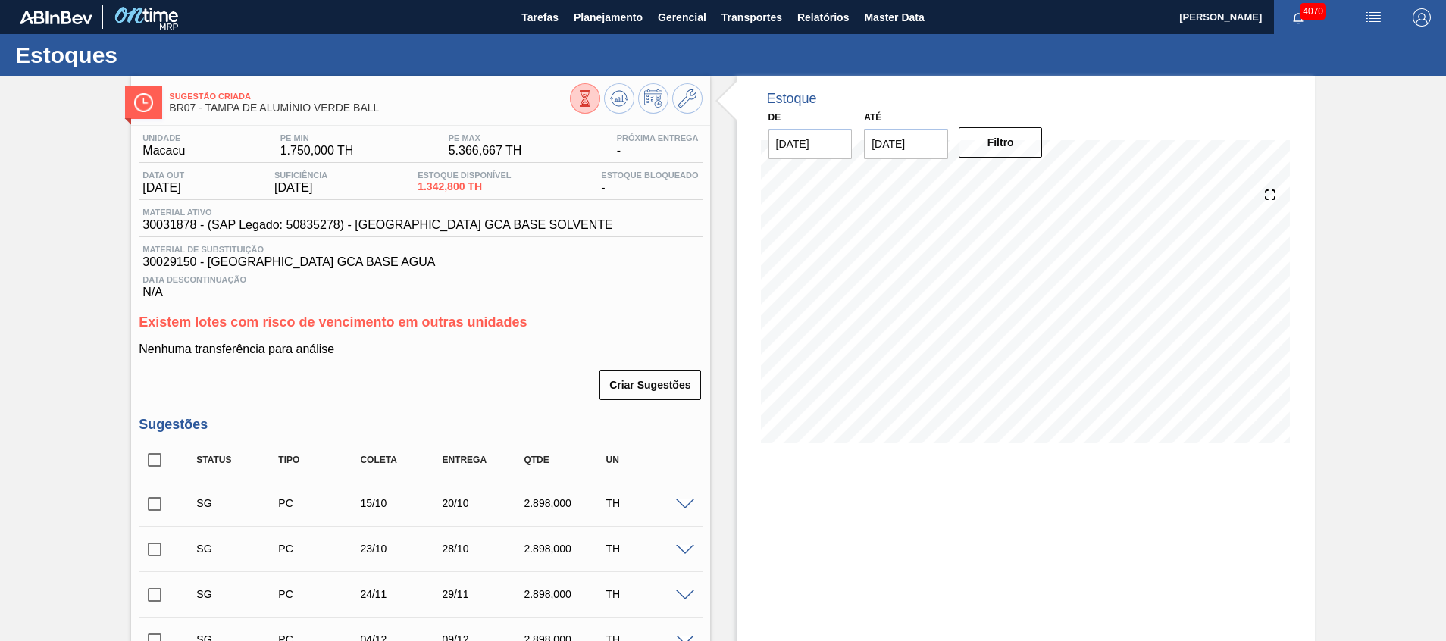
scroll to position [114, 0]
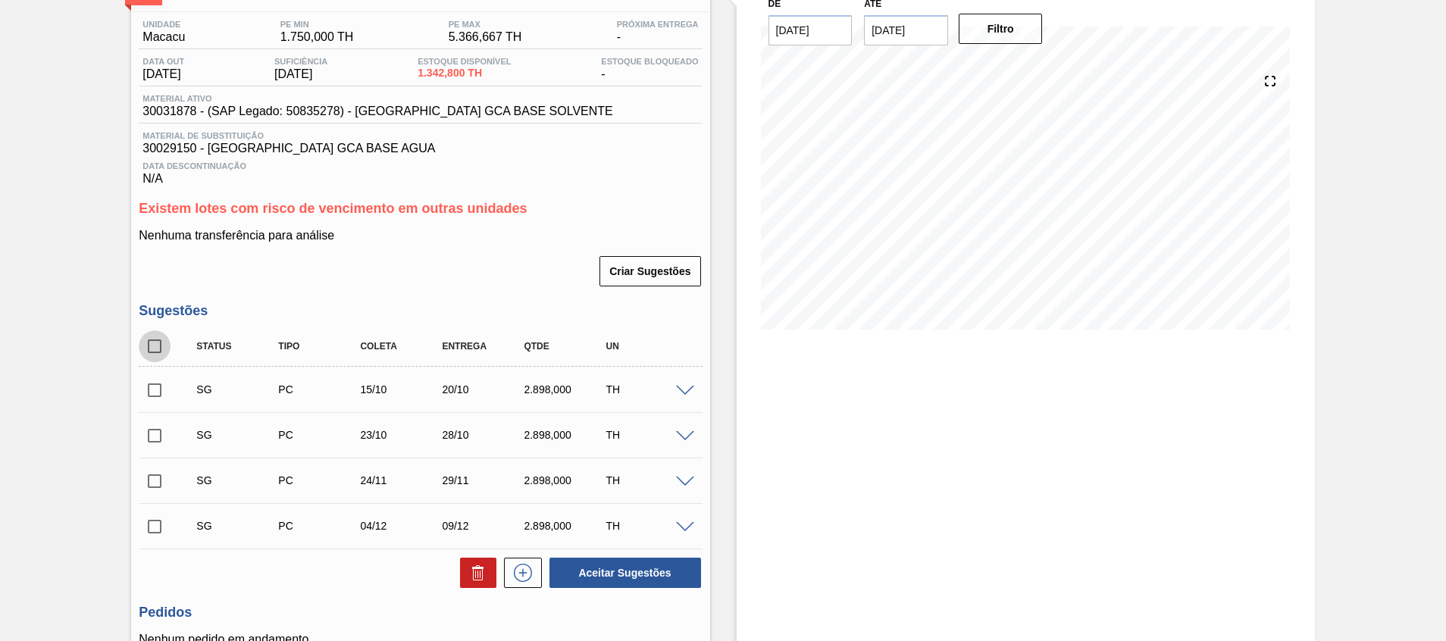
click at [152, 348] on input "checkbox" at bounding box center [155, 347] width 32 height 32
checkbox input "true"
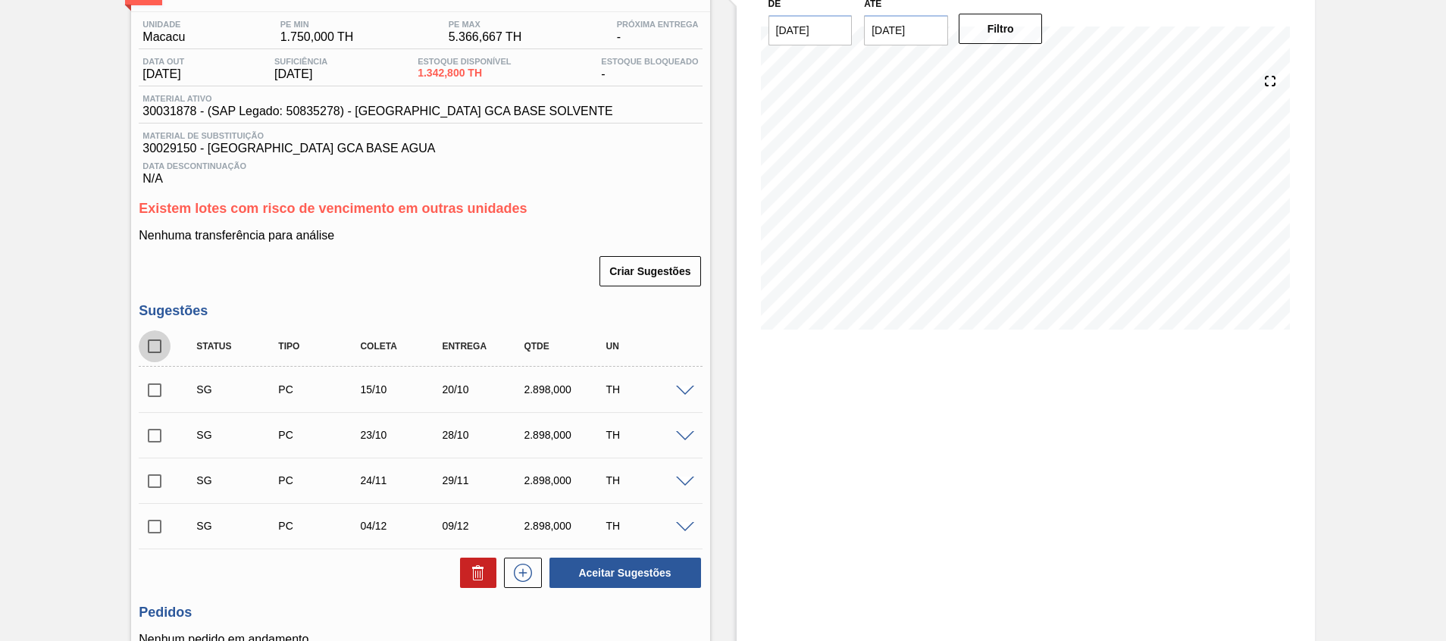
checkbox input "true"
click at [475, 575] on icon at bounding box center [475, 575] width 1 height 8
checkbox input "false"
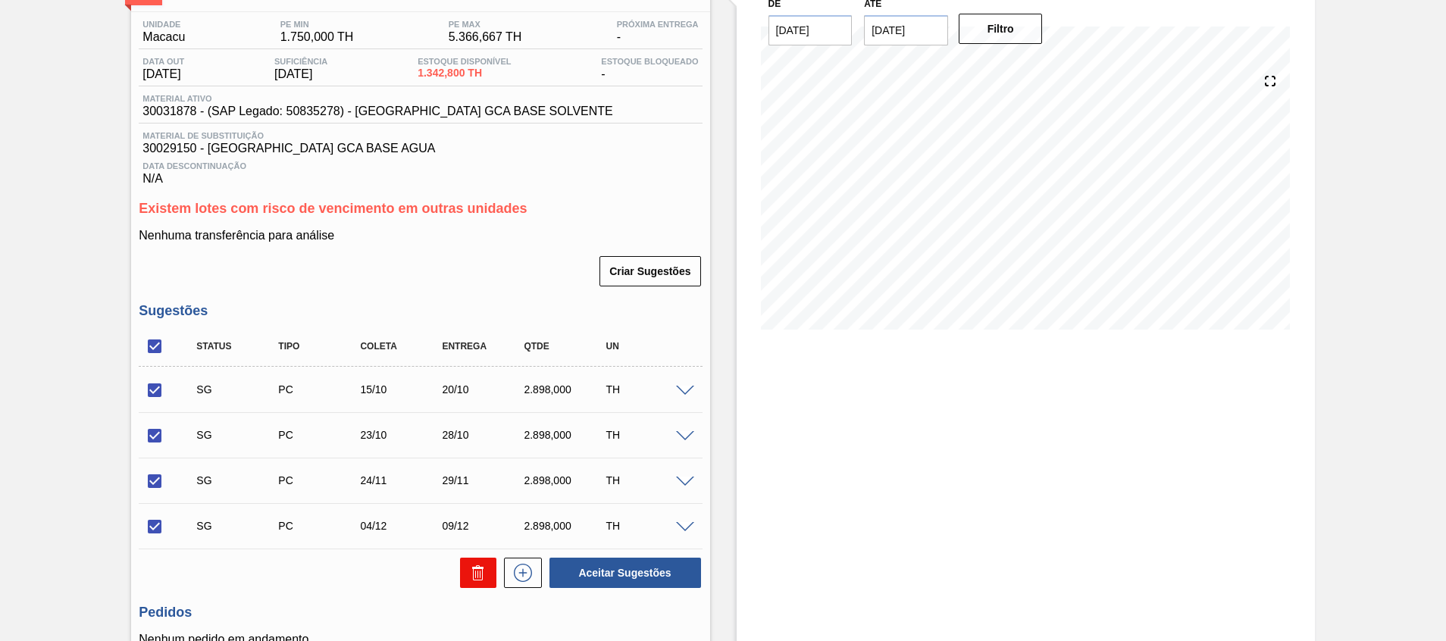
checkbox input "false"
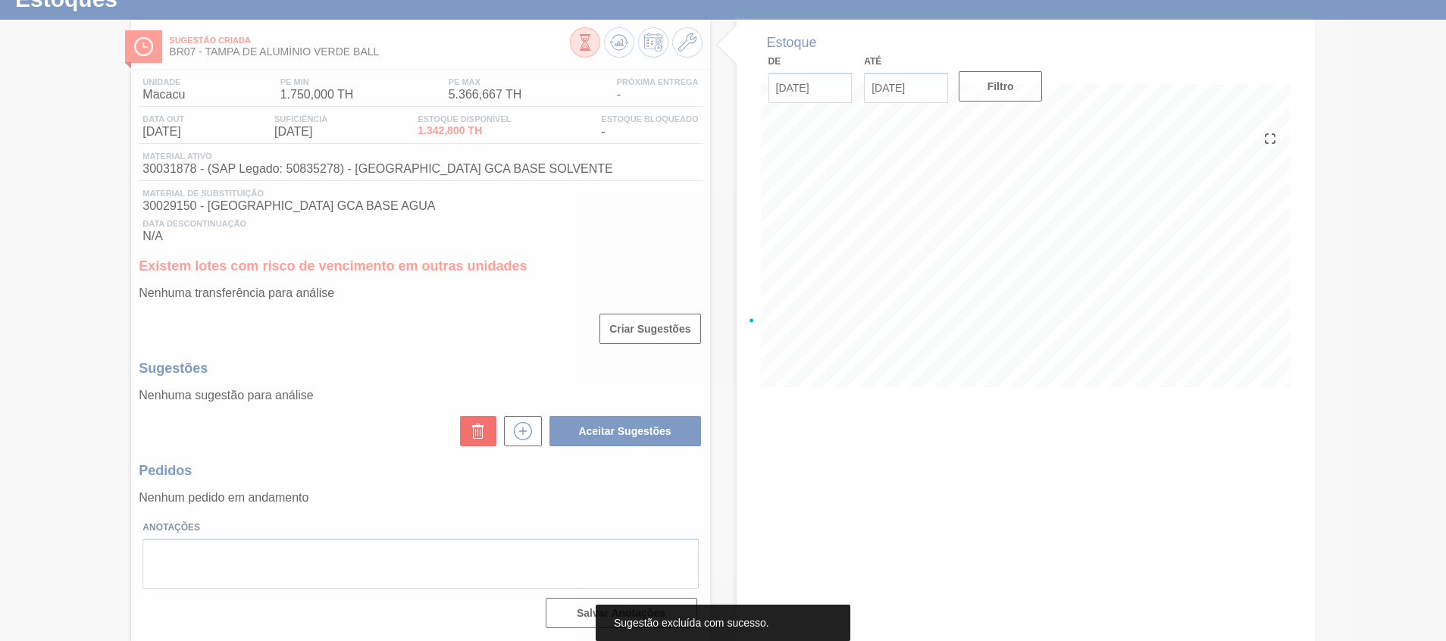
scroll to position [56, 0]
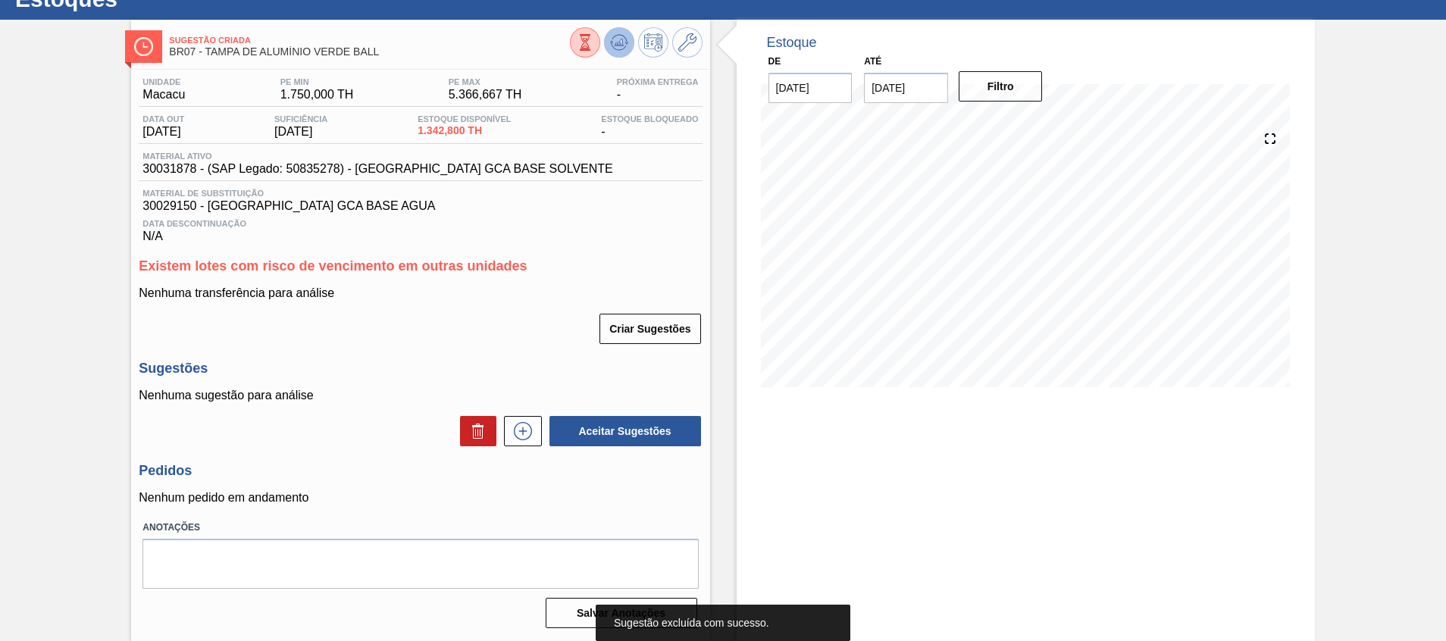
click at [628, 45] on button at bounding box center [619, 42] width 30 height 30
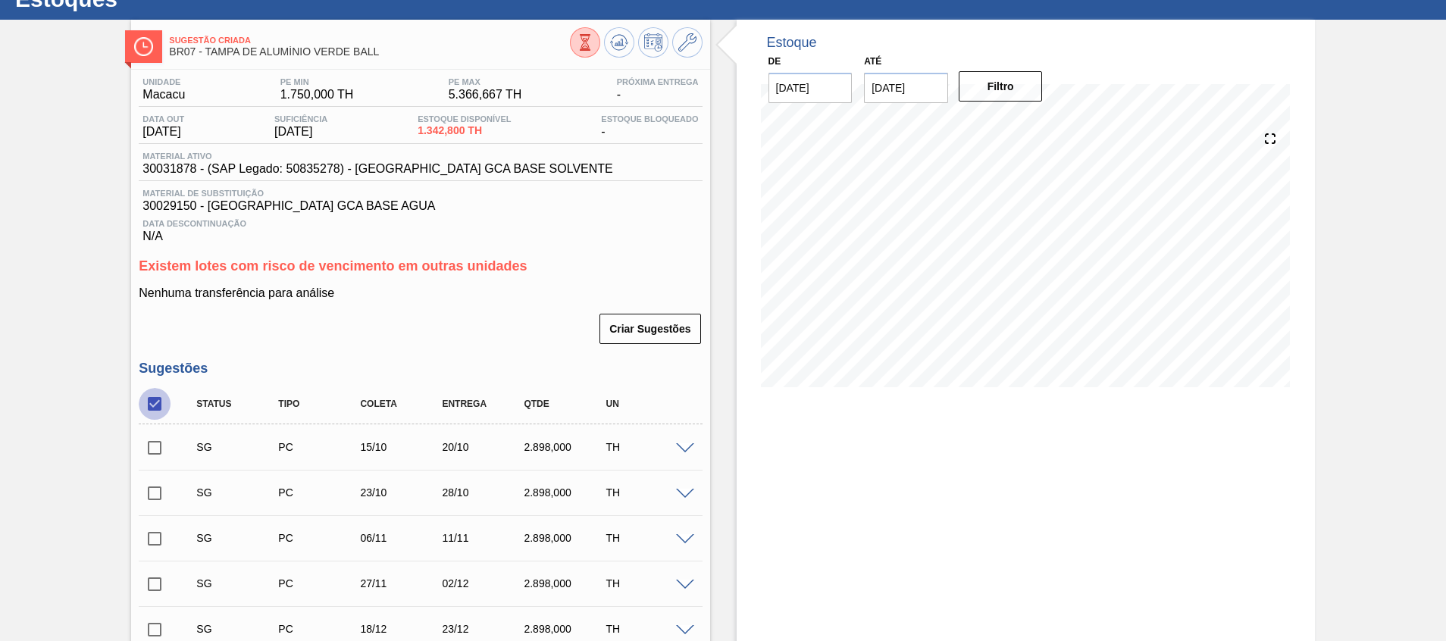
click at [145, 410] on input "checkbox" at bounding box center [155, 404] width 32 height 32
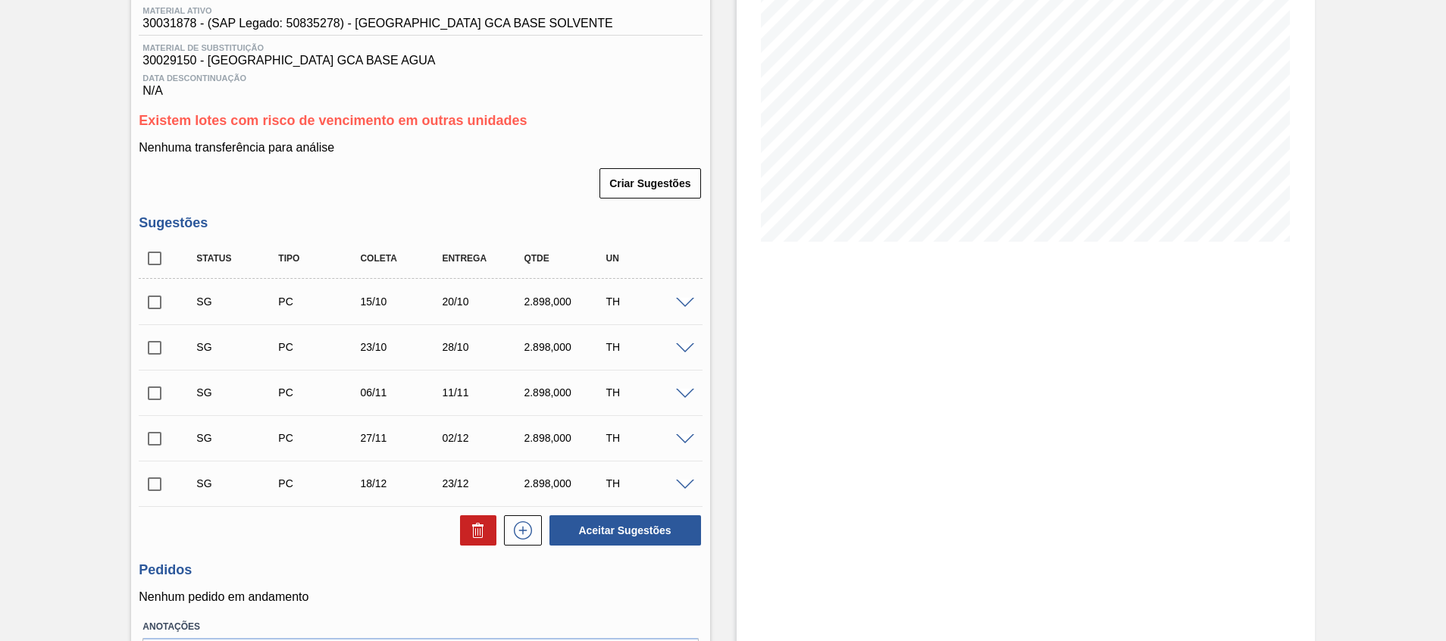
scroll to position [284, 0]
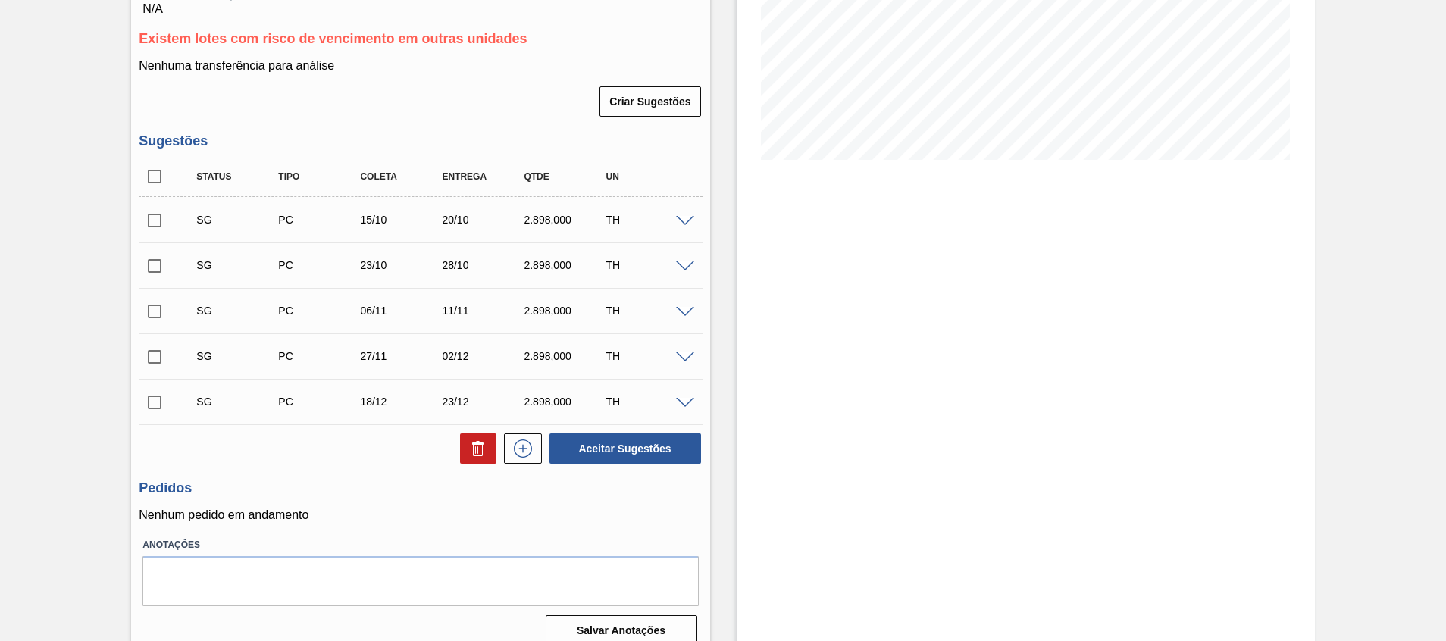
drag, startPoint x: 155, startPoint y: 176, endPoint x: 160, endPoint y: 183, distance: 8.2
click at [155, 175] on input "checkbox" at bounding box center [155, 177] width 32 height 32
checkbox input "true"
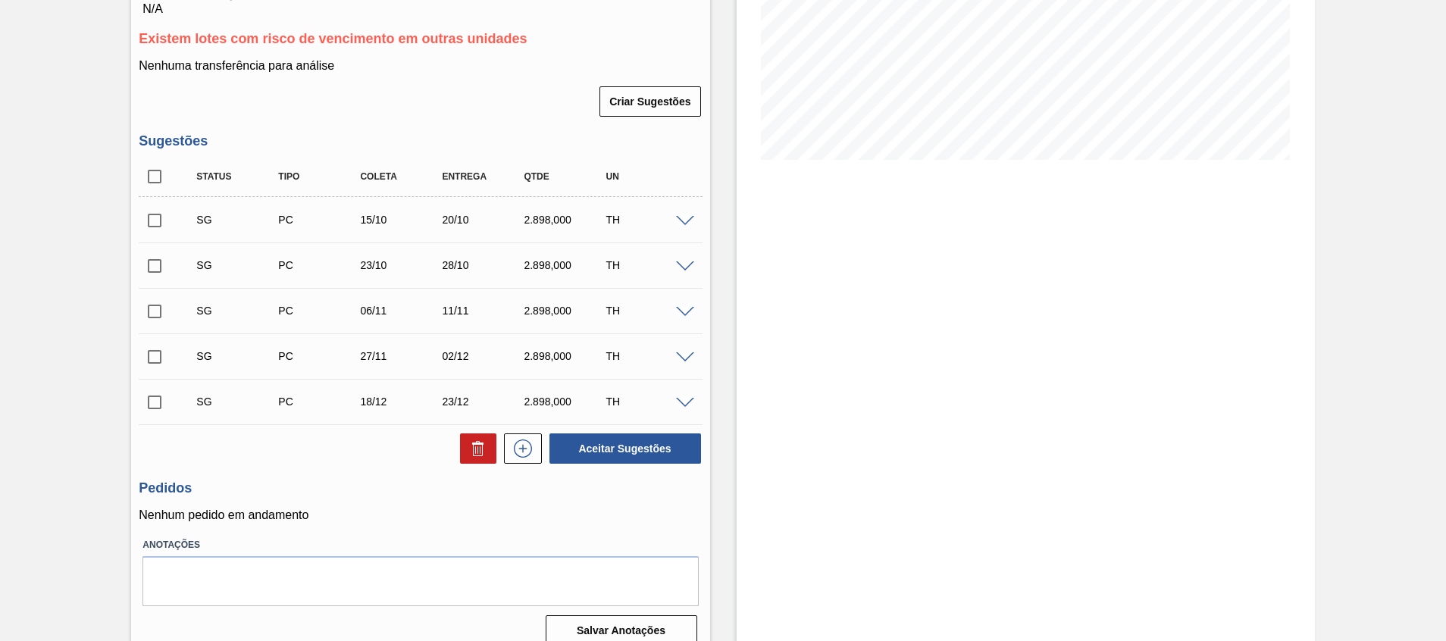
checkbox input "true"
click at [466, 449] on button at bounding box center [478, 449] width 36 height 30
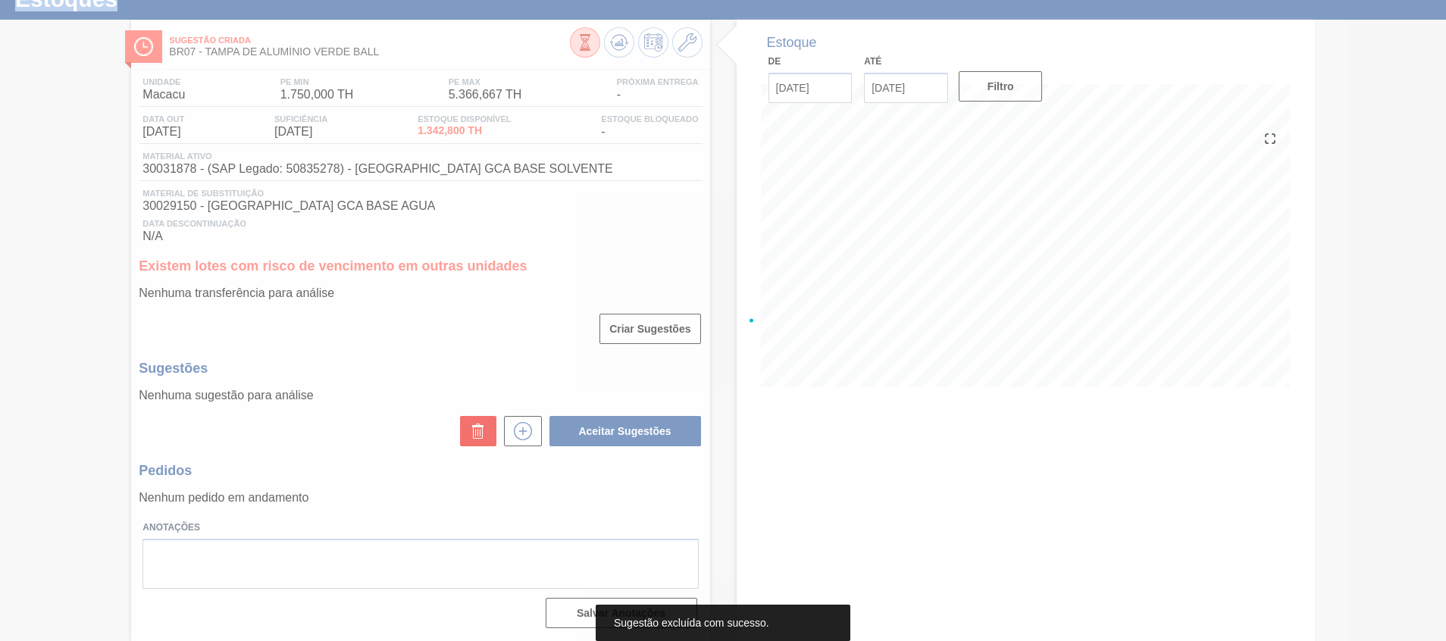
scroll to position [56, 0]
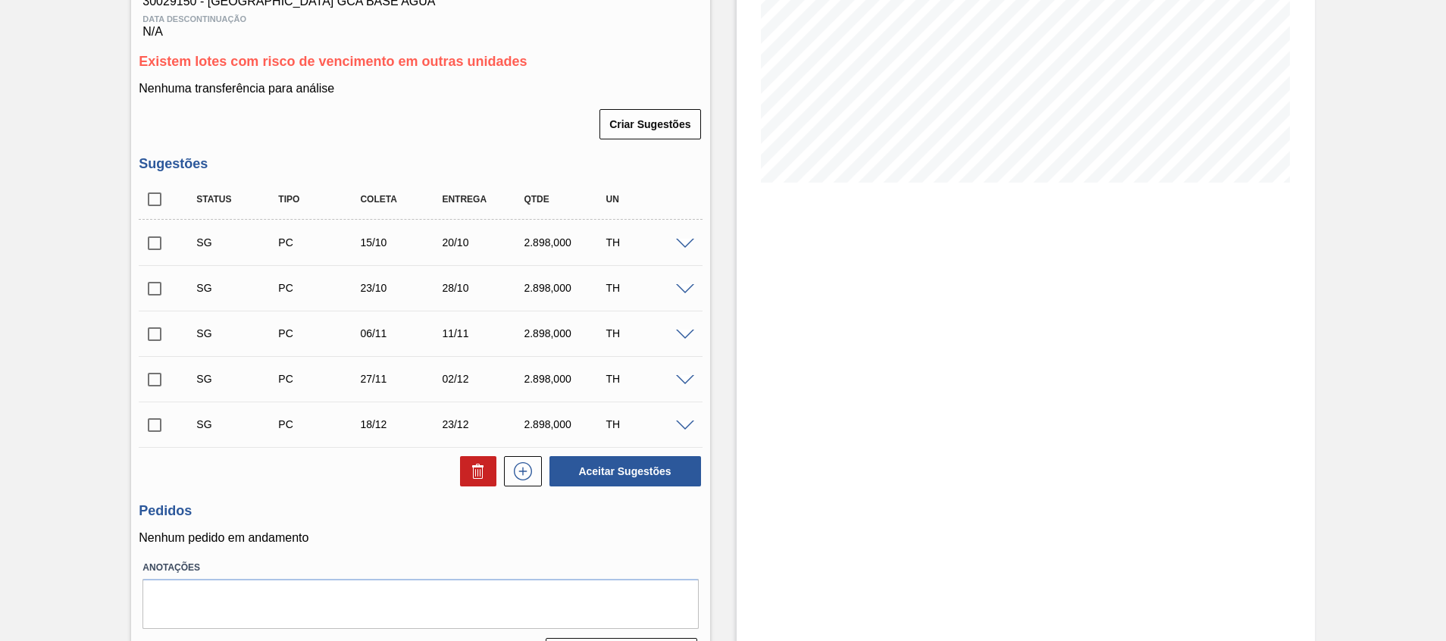
scroll to position [301, 0]
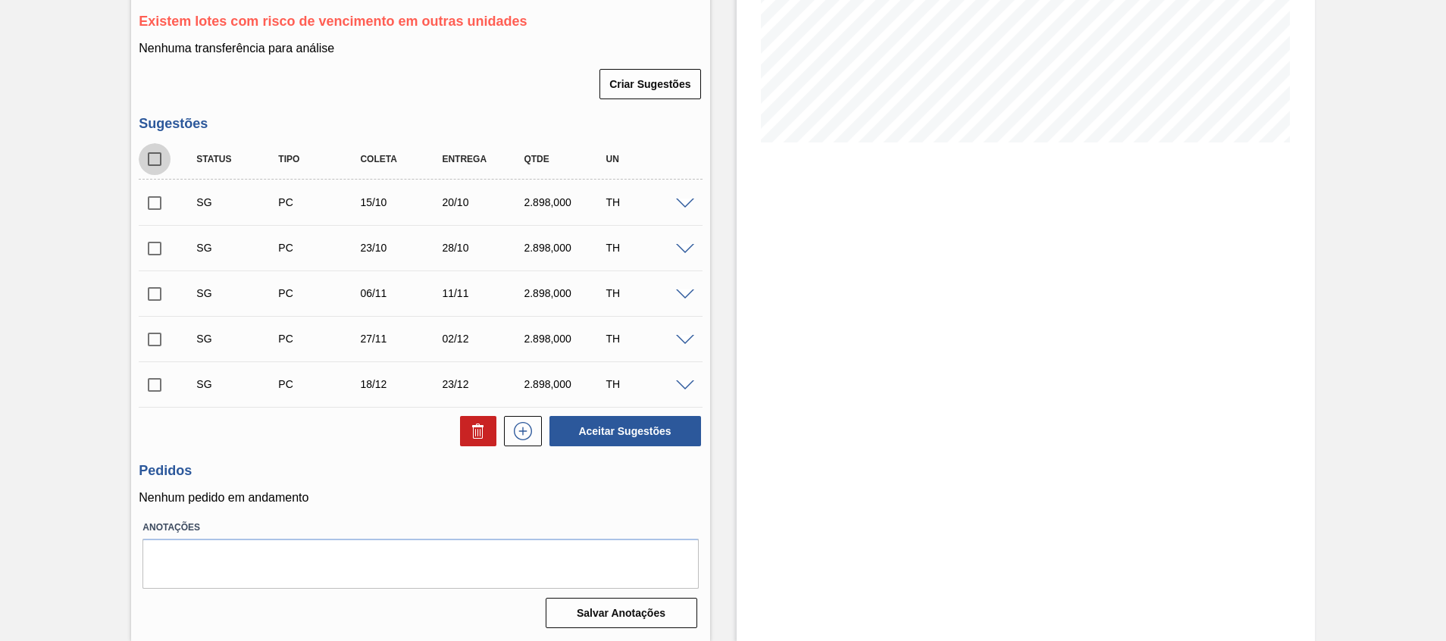
click at [145, 161] on input "checkbox" at bounding box center [155, 159] width 32 height 32
checkbox input "true"
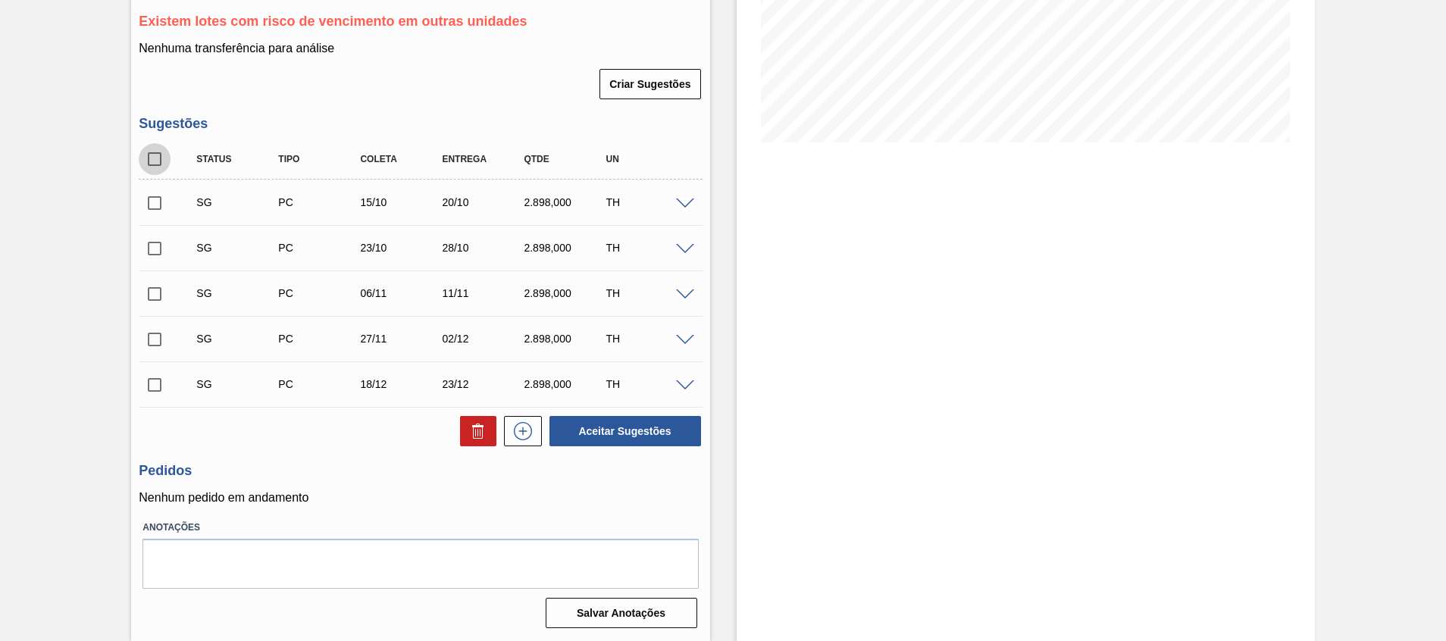
checkbox input "true"
click at [475, 446] on button at bounding box center [478, 431] width 36 height 30
checkbox input "false"
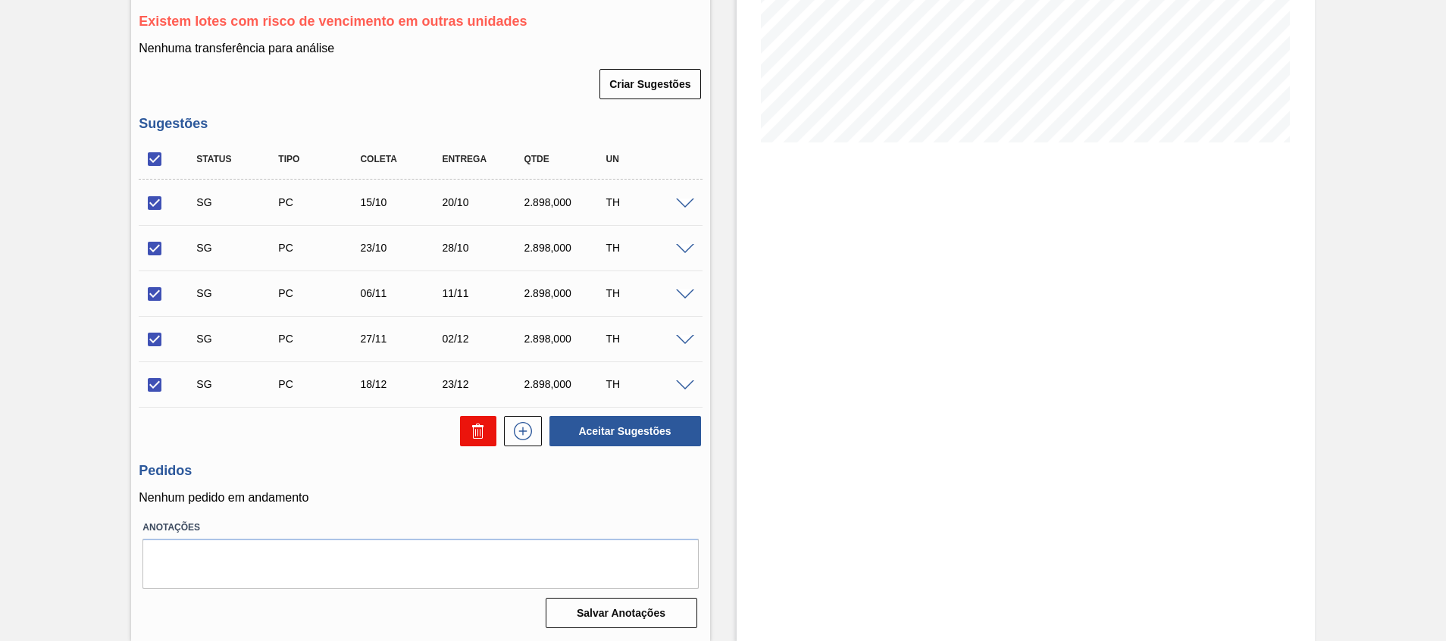
checkbox input "false"
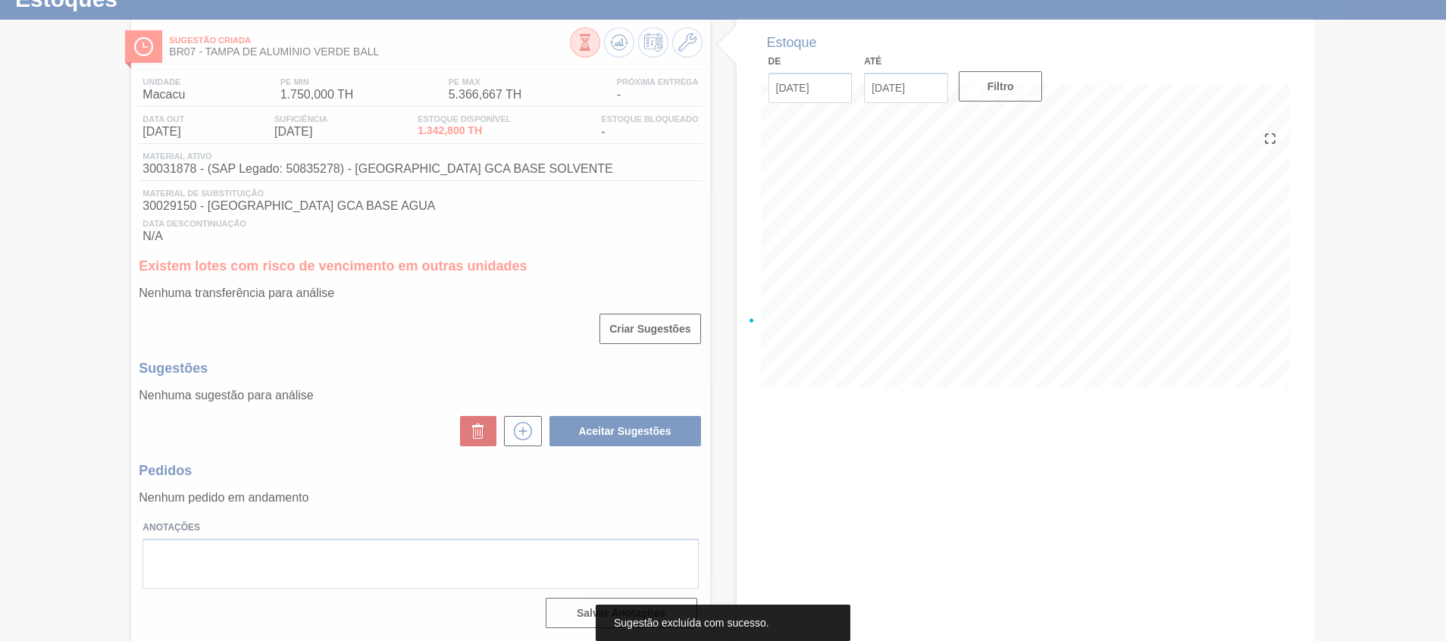
scroll to position [56, 0]
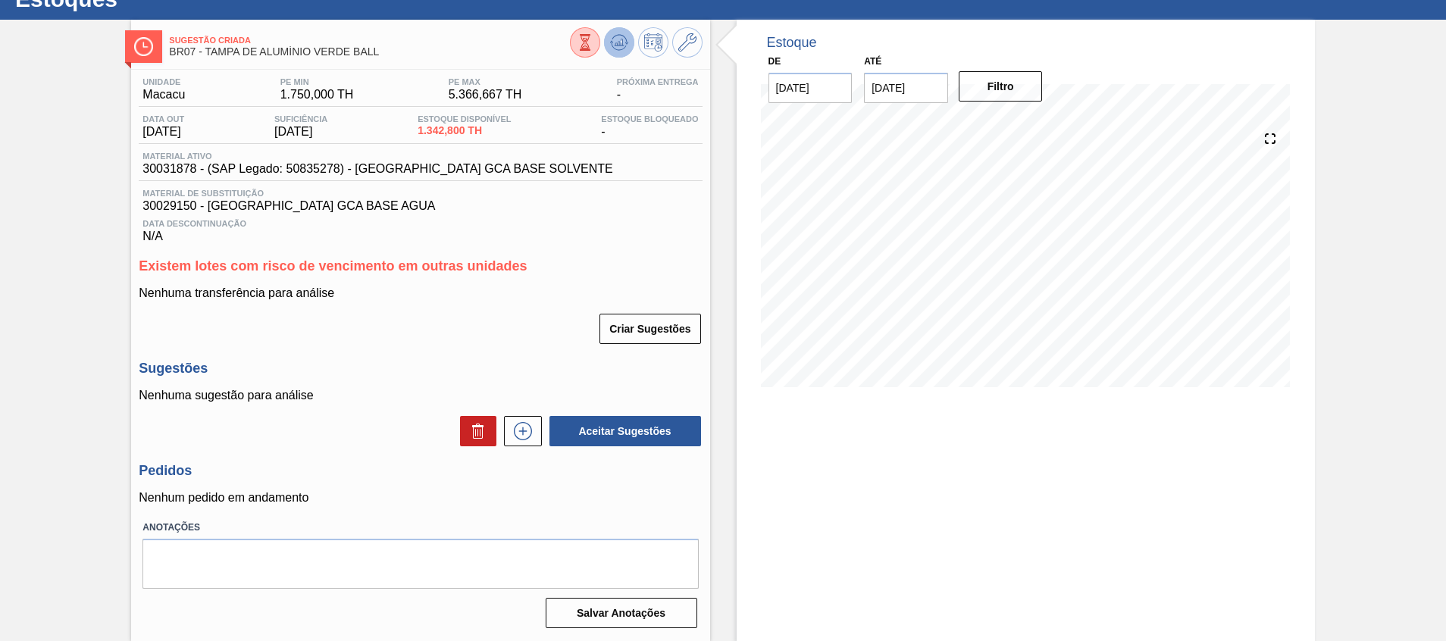
click at [615, 39] on icon at bounding box center [619, 42] width 18 height 18
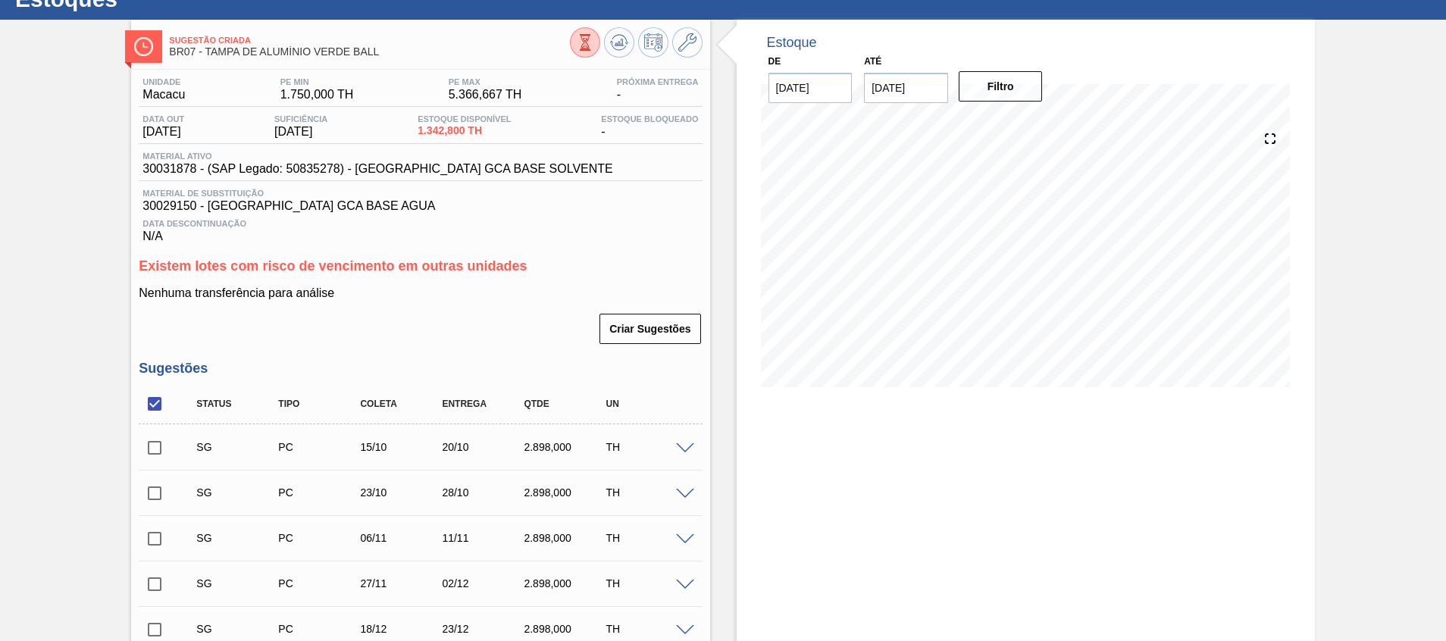
click at [685, 443] on span at bounding box center [685, 448] width 18 height 11
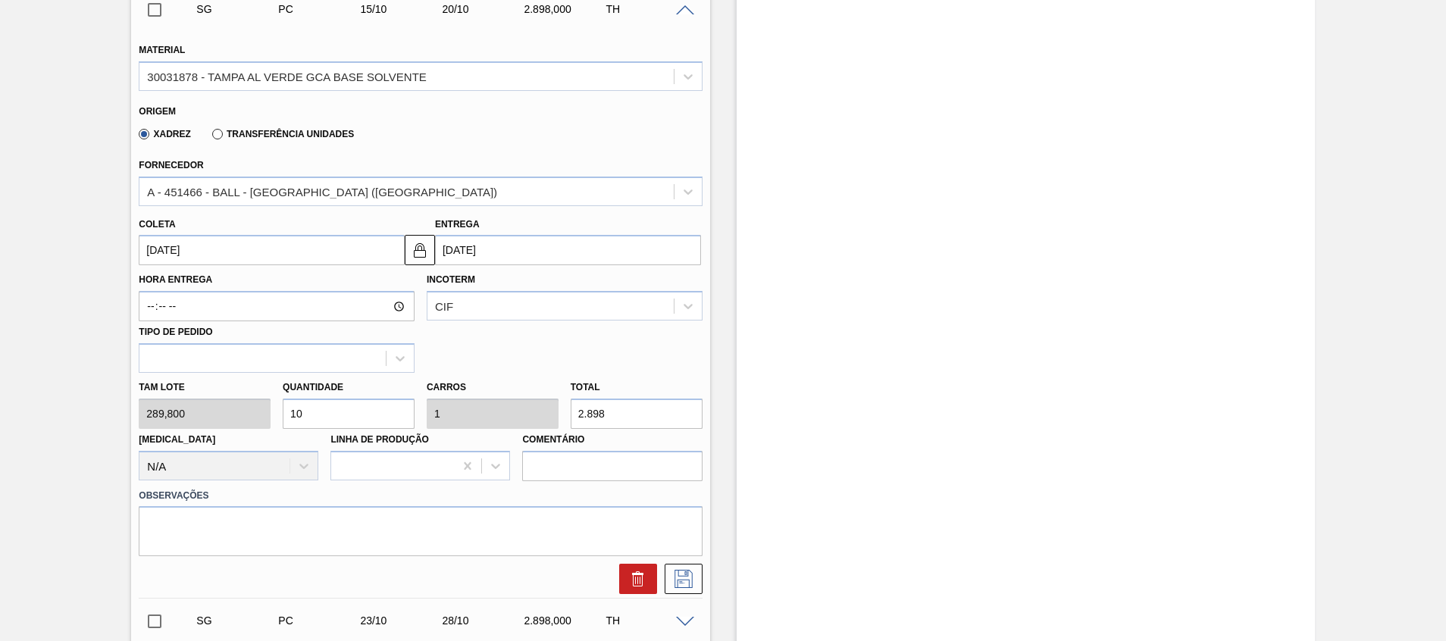
scroll to position [511, 0]
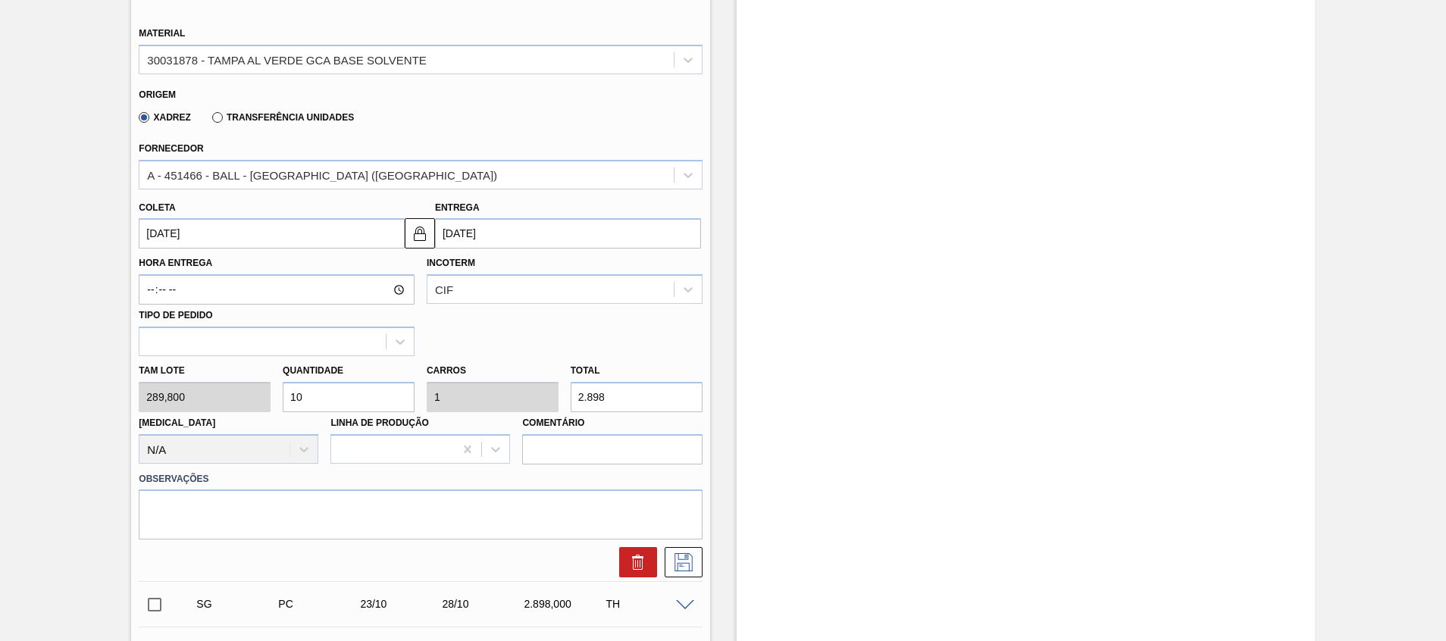
drag, startPoint x: 325, startPoint y: 403, endPoint x: 301, endPoint y: 402, distance: 24.3
click at [301, 402] on input "10" at bounding box center [349, 397] width 132 height 30
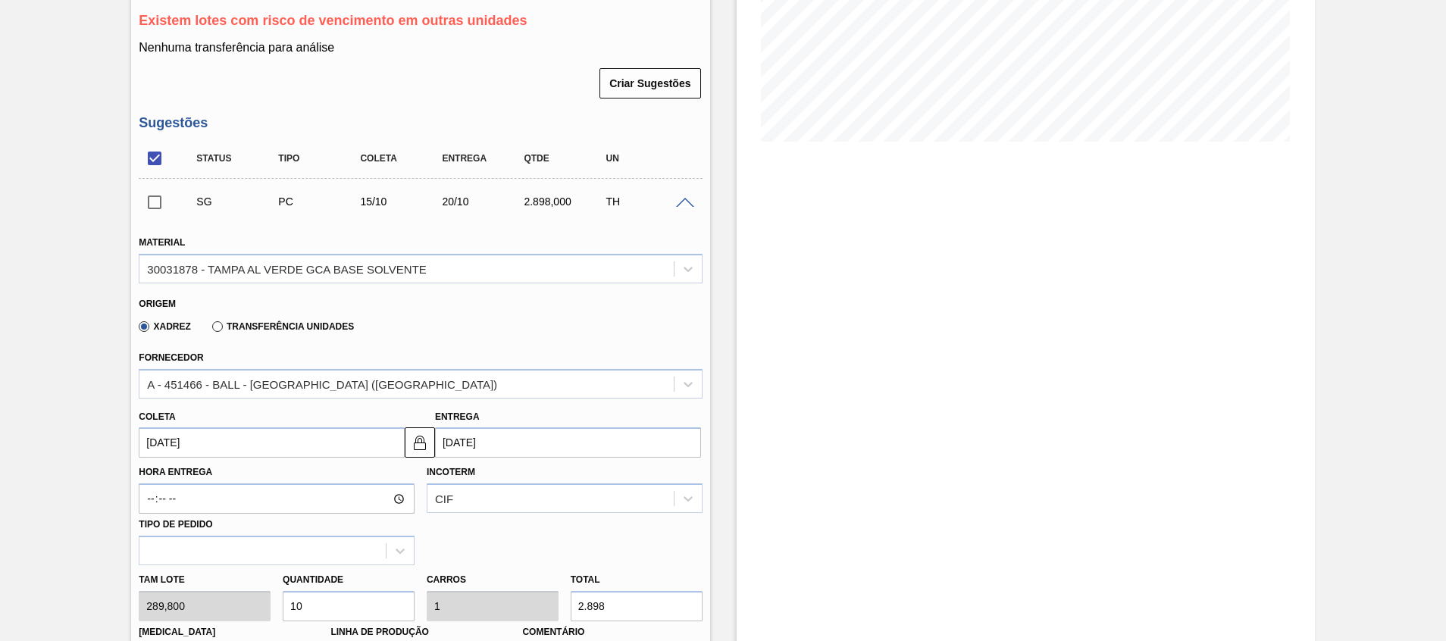
scroll to position [170, 0]
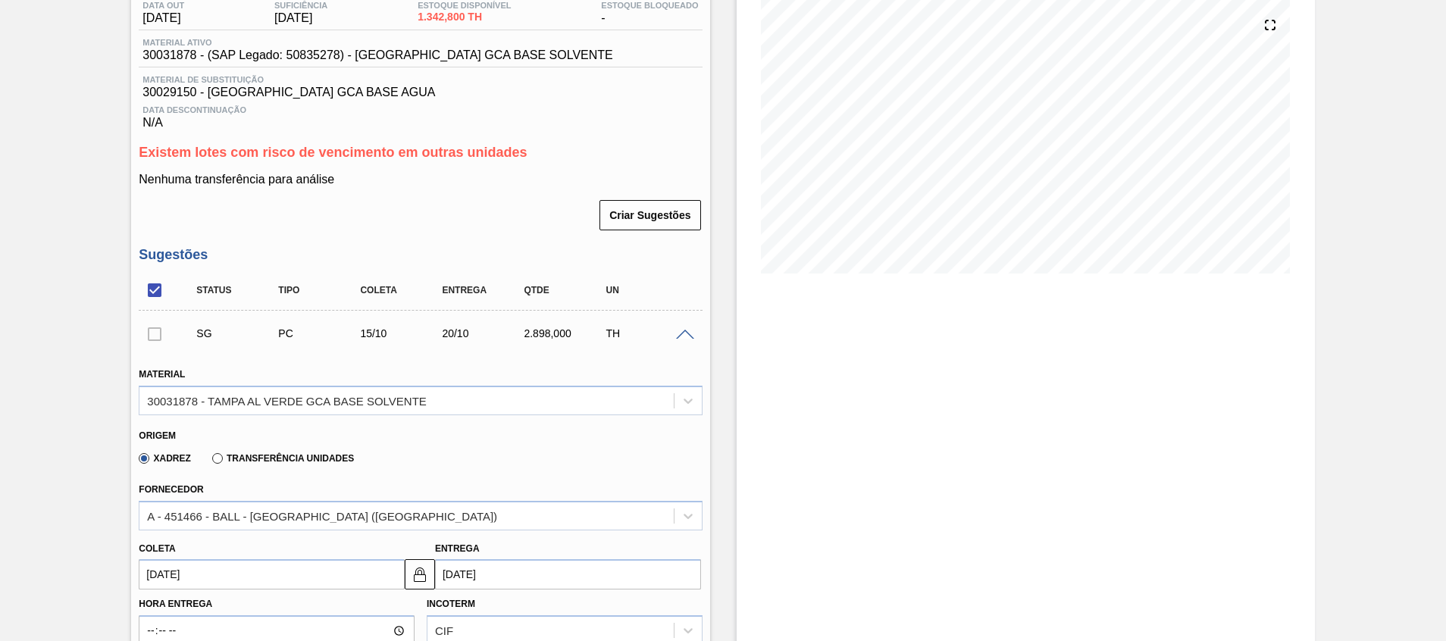
click at [682, 334] on span at bounding box center [685, 335] width 18 height 11
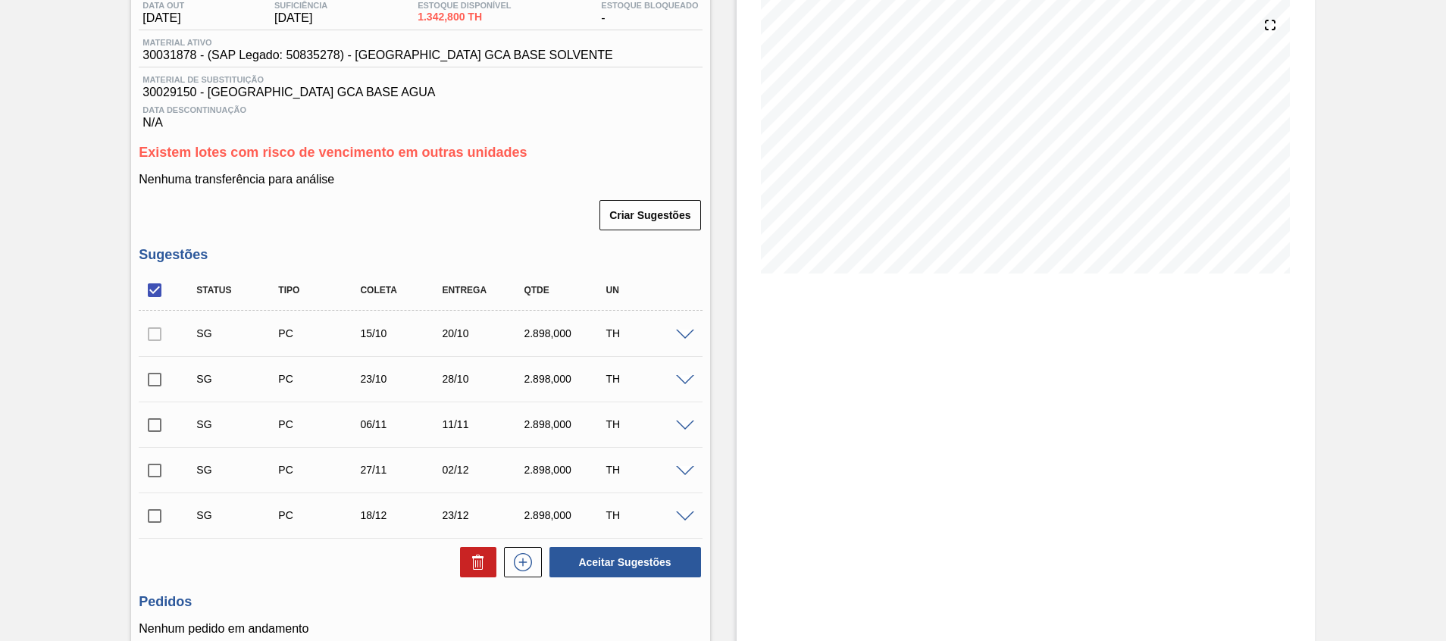
click at [707, 400] on div "Unidade Macacu PE MIN 1.750,000 TH PE MAX 5.366,667 TH Próxima Entrega - Data o…" at bounding box center [420, 360] width 578 height 809
click at [687, 330] on span at bounding box center [685, 335] width 18 height 11
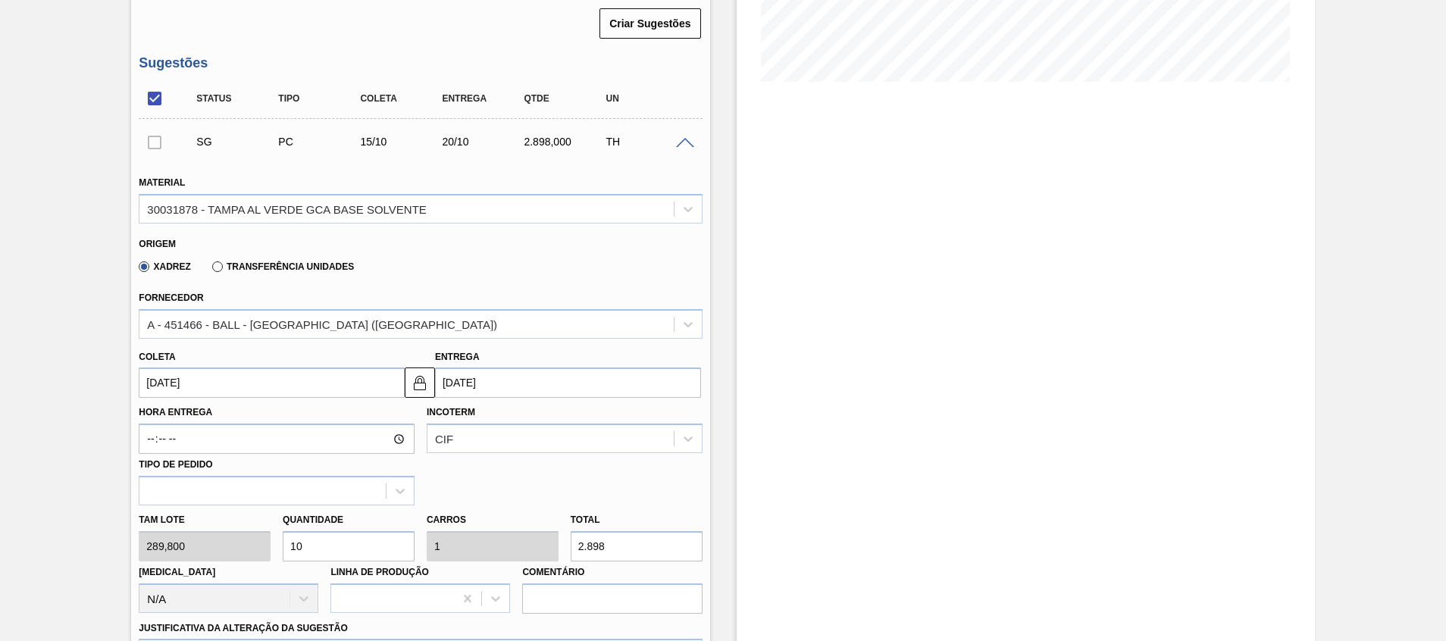
scroll to position [397, 0]
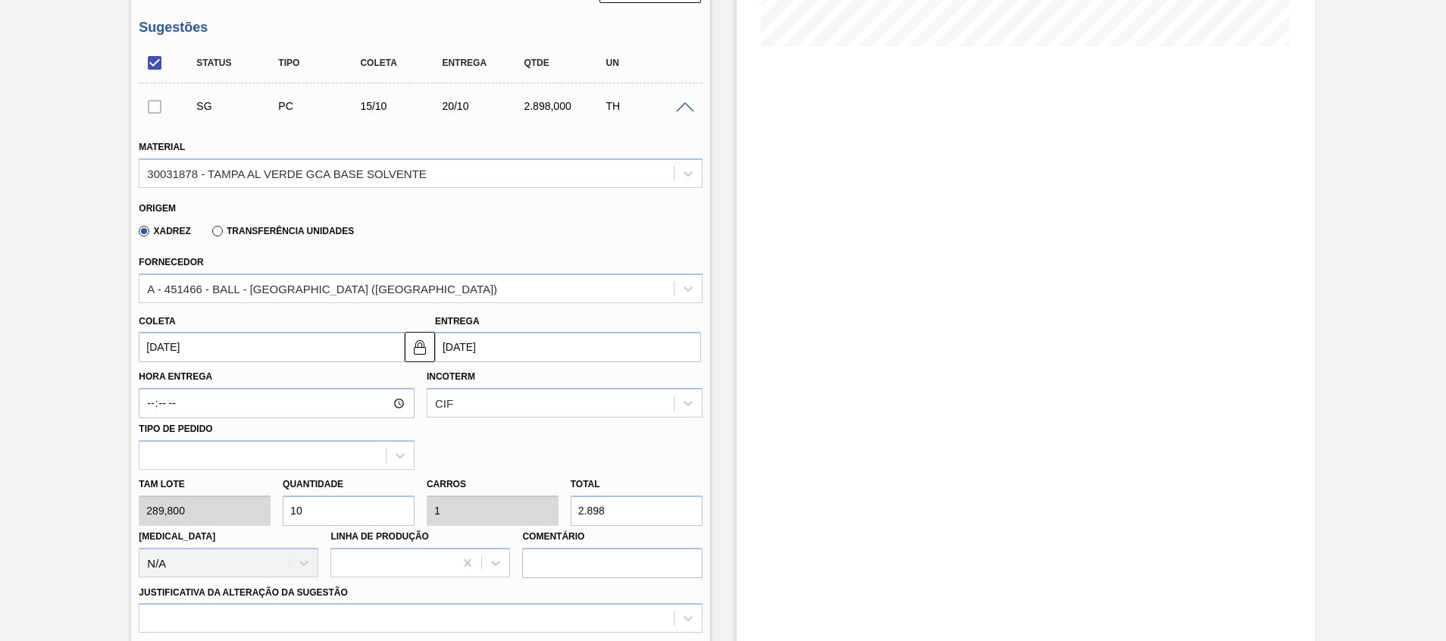
click at [352, 512] on input "10" at bounding box center [349, 511] width 132 height 30
type input "1"
type input "0,1"
type input "289,8"
type input "15"
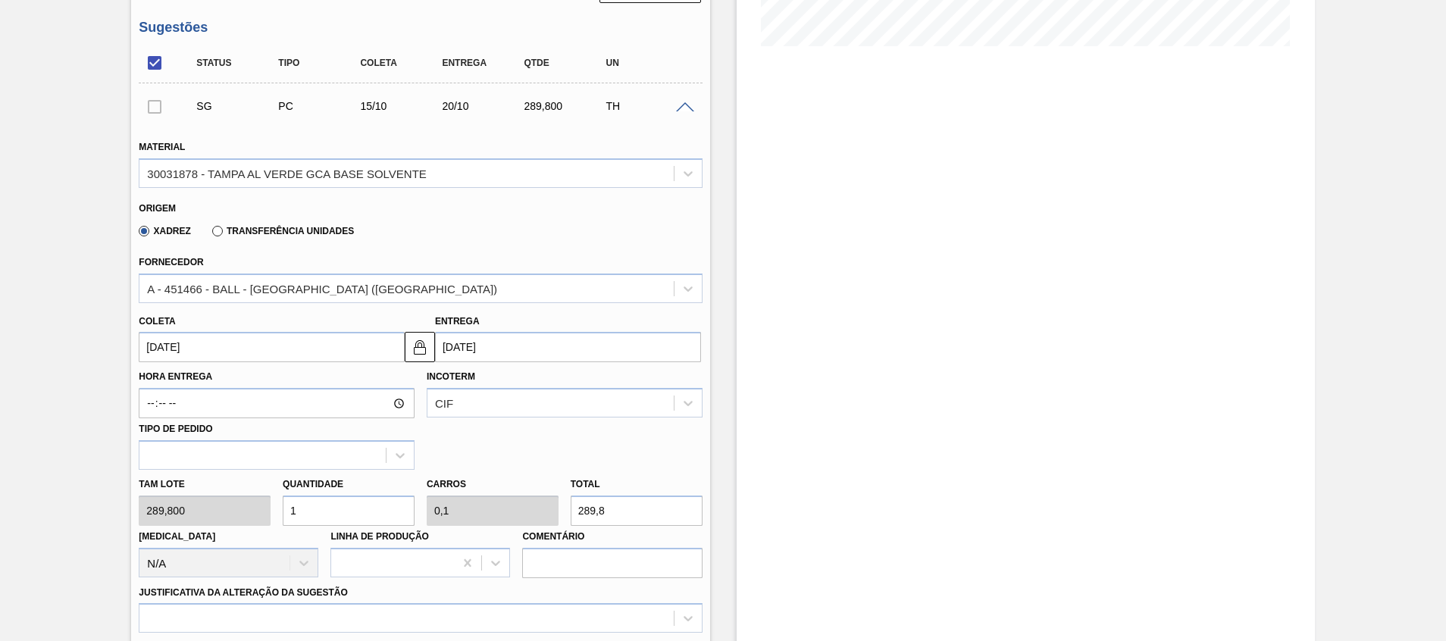
type input "1,5"
type input "4.347"
type input "15"
drag, startPoint x: 616, startPoint y: 511, endPoint x: 426, endPoint y: 487, distance: 191.7
click at [431, 488] on div "Tam lote 289,800 Quantidade 15 Carros 1,5 Total 4.347 Doca N/A Linha de Produçã…" at bounding box center [420, 524] width 575 height 108
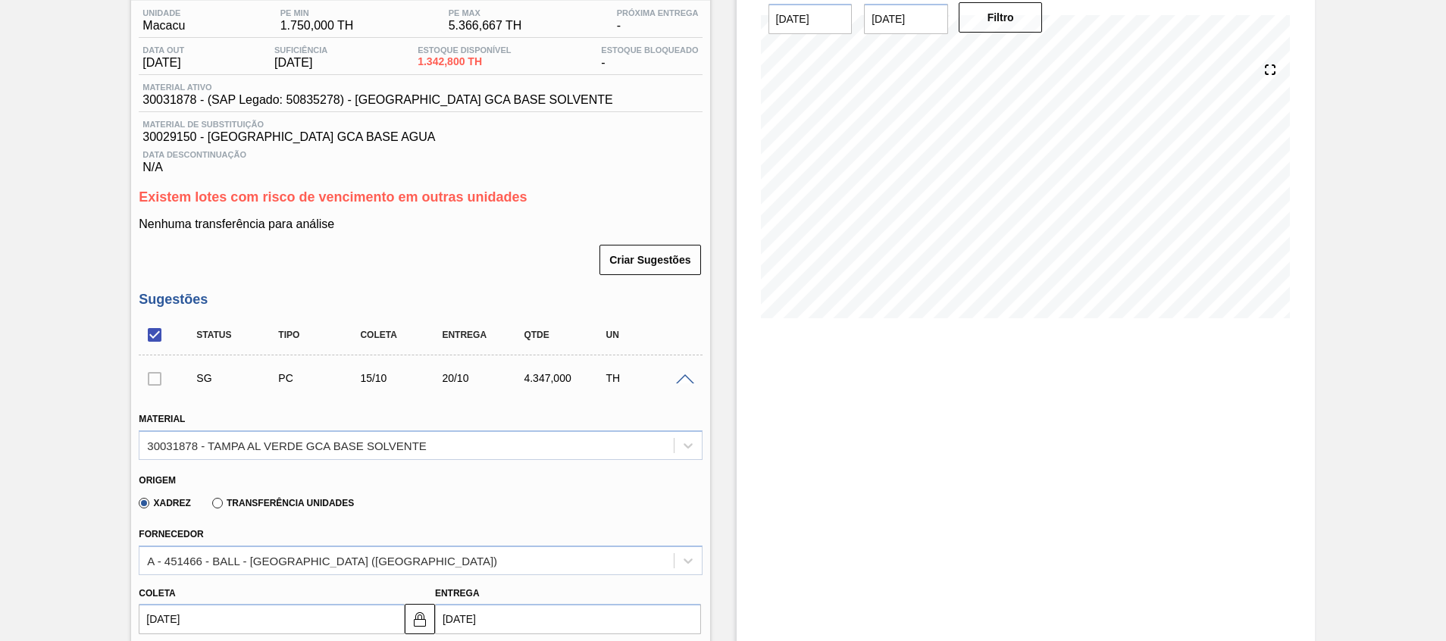
scroll to position [0, 0]
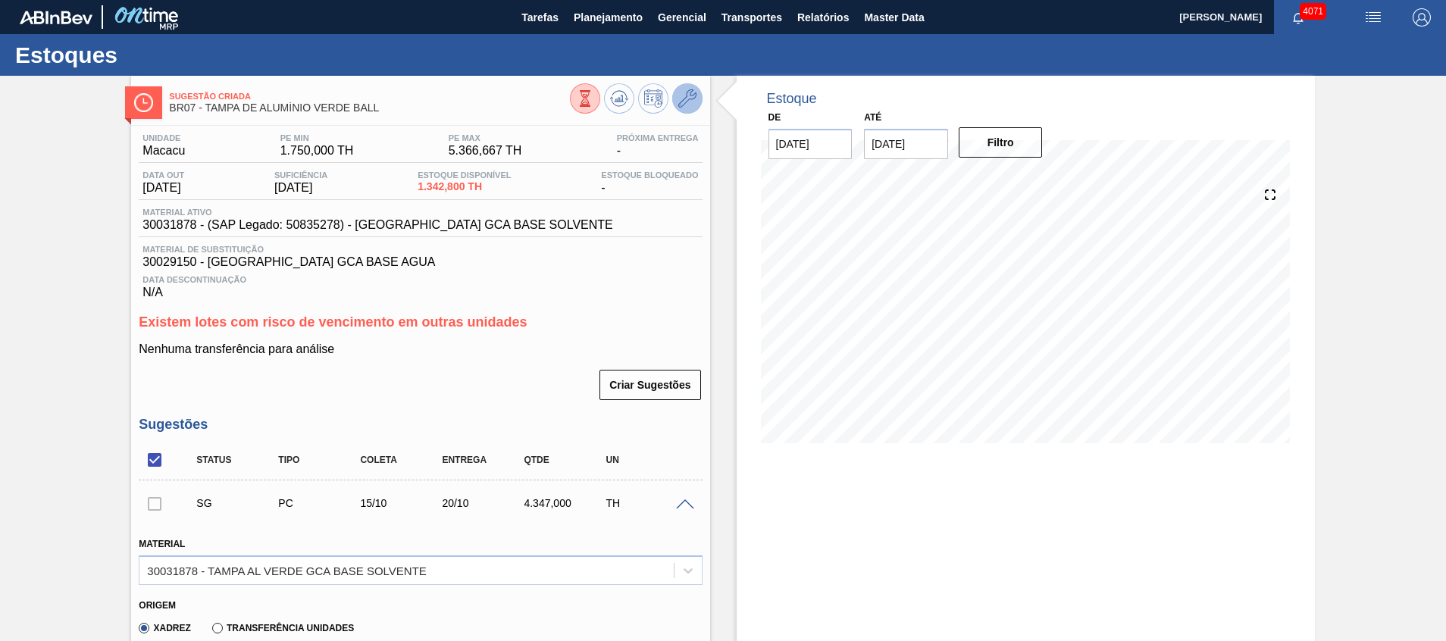
click at [688, 92] on icon at bounding box center [688, 98] width 18 height 18
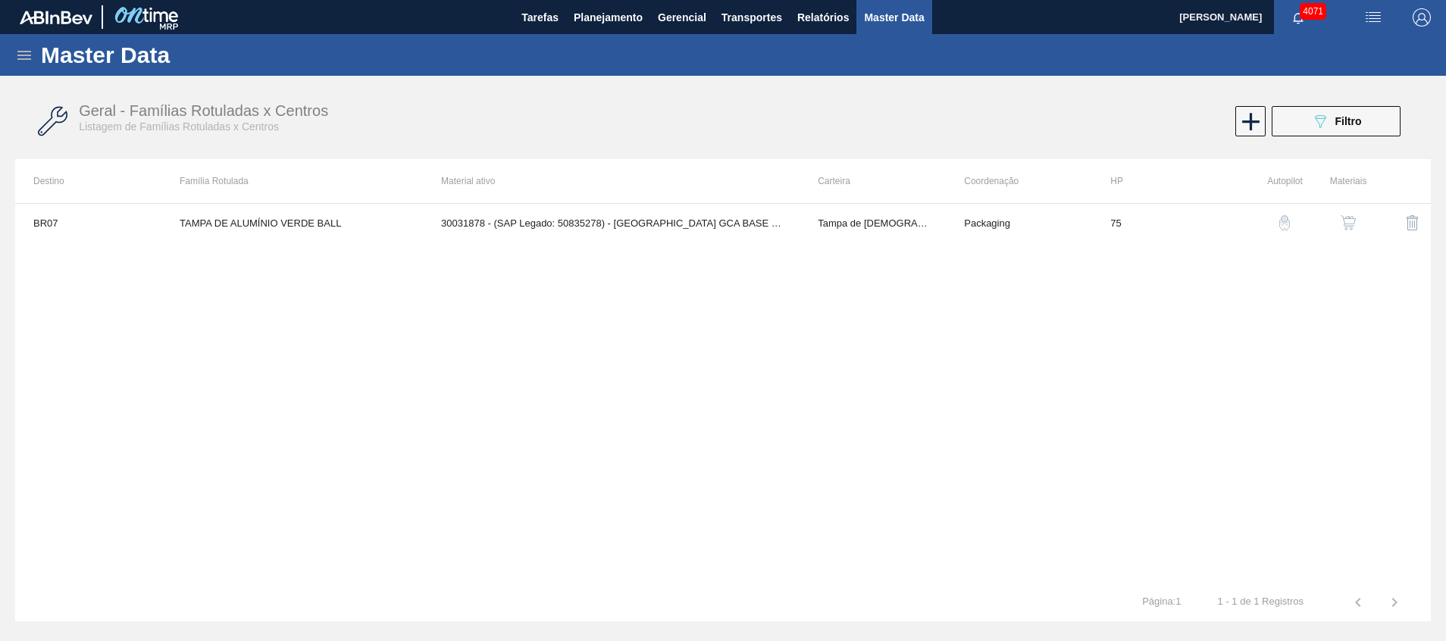
click at [1338, 223] on button "button" at bounding box center [1348, 223] width 36 height 36
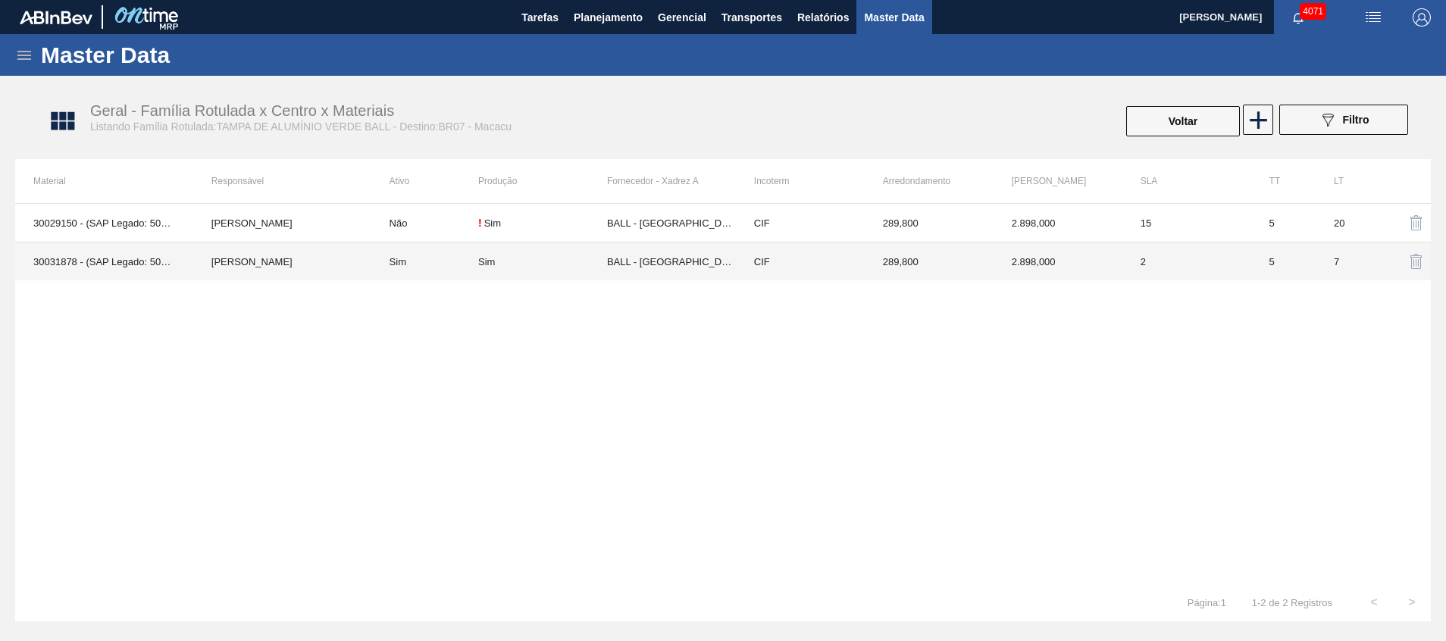
click at [653, 265] on td "BALL - [GEOGRAPHIC_DATA] ([GEOGRAPHIC_DATA])" at bounding box center [671, 262] width 129 height 39
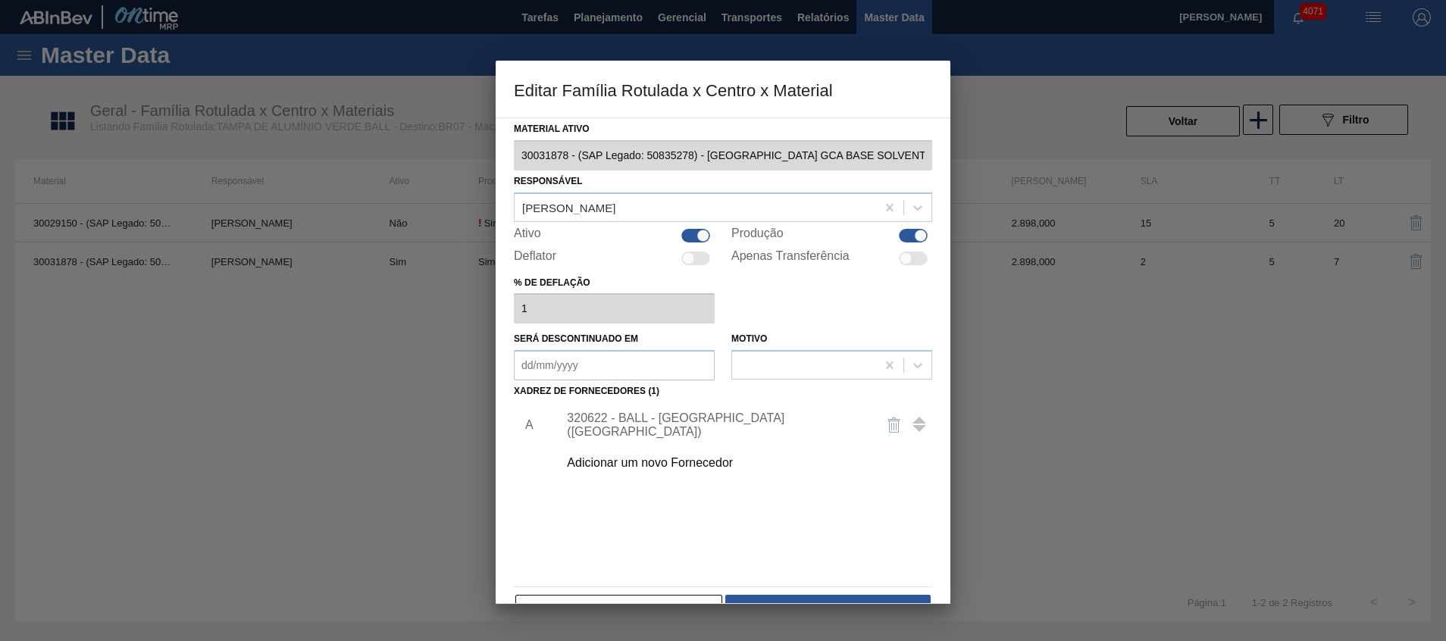
click at [680, 417] on div "320622 - BALL - RECIFE (PE)" at bounding box center [741, 425] width 383 height 38
click at [701, 424] on div "320622 - BALL - RECIFE (PE)" at bounding box center [715, 425] width 297 height 27
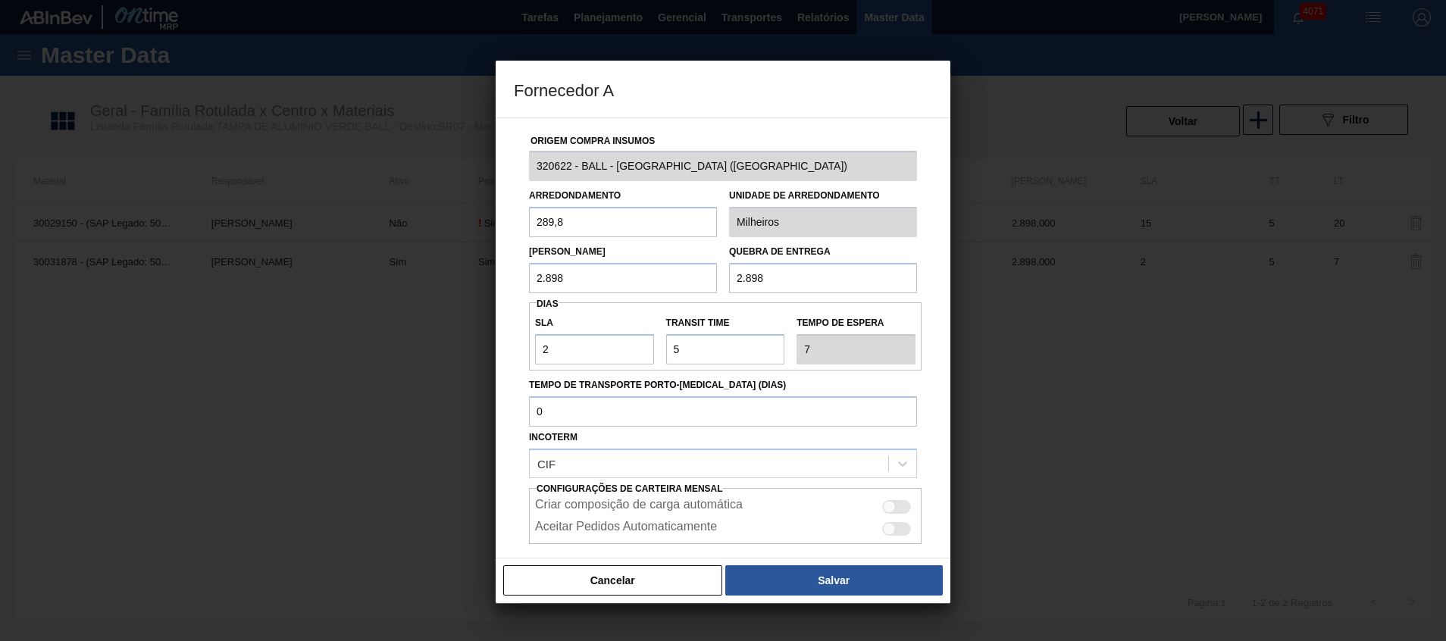
drag, startPoint x: 659, startPoint y: 274, endPoint x: 89, endPoint y: 205, distance: 573.4
click at [115, 208] on div "Fornecedor A Origem Compra Insumos 320622 - BALL - RECIFE (PE) Arredondamento 2…" at bounding box center [723, 320] width 1446 height 641
paste input "4.347"
type input "4.347"
drag, startPoint x: 582, startPoint y: 277, endPoint x: 519, endPoint y: 280, distance: 63.0
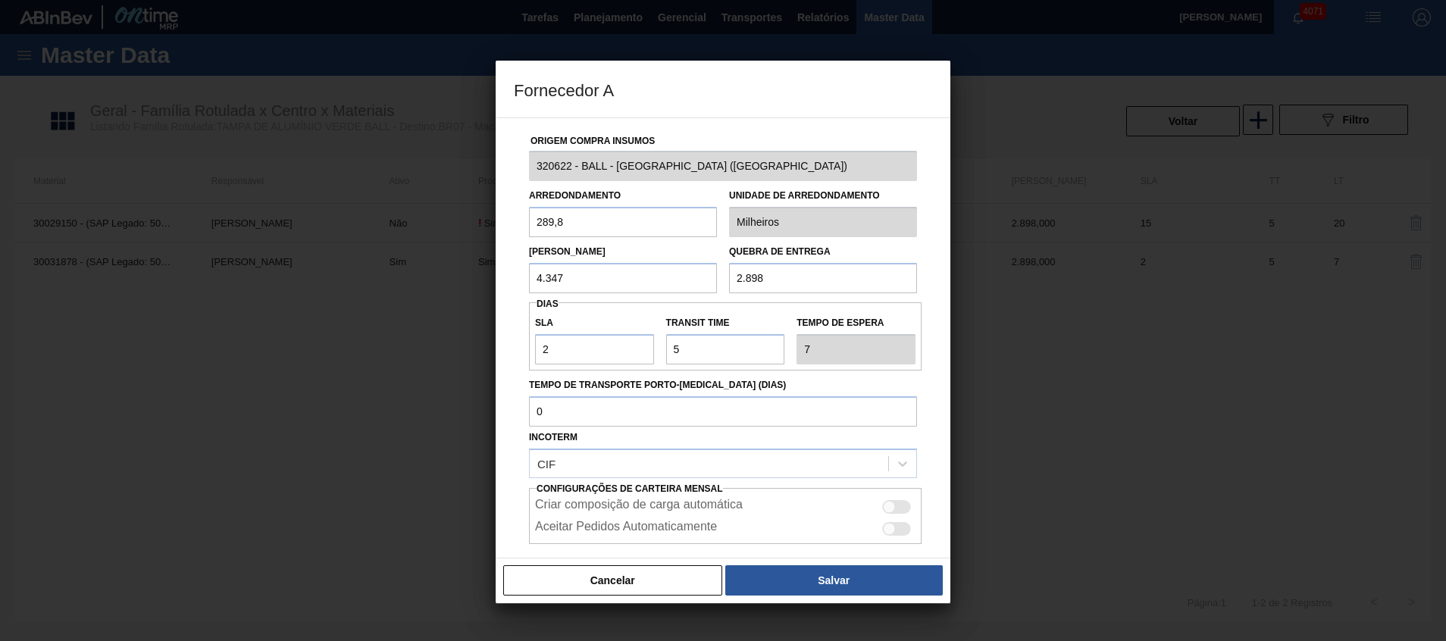
click at [529, 279] on div "Lote Mínimo 4.347 Quebra de entrega 2.898" at bounding box center [723, 265] width 400 height 56
paste input "4.347"
type input "4.347"
click at [790, 575] on button "Salvar" at bounding box center [835, 581] width 218 height 30
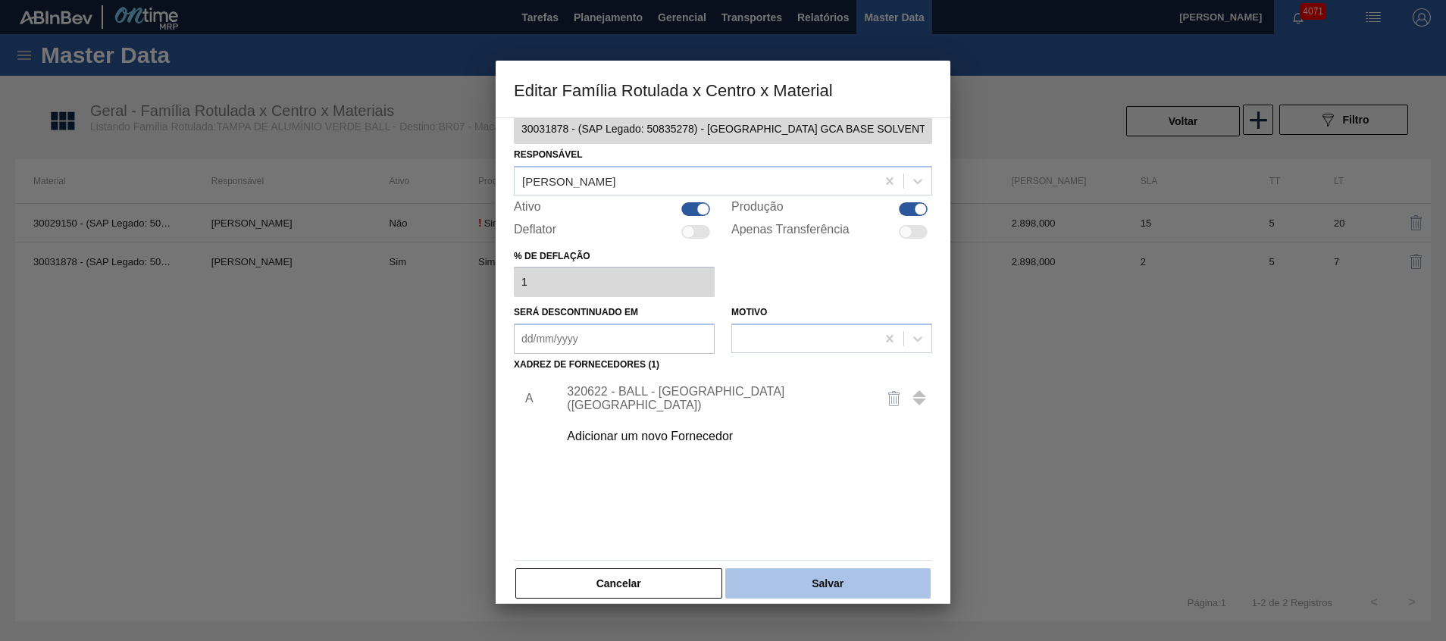
scroll to position [42, 0]
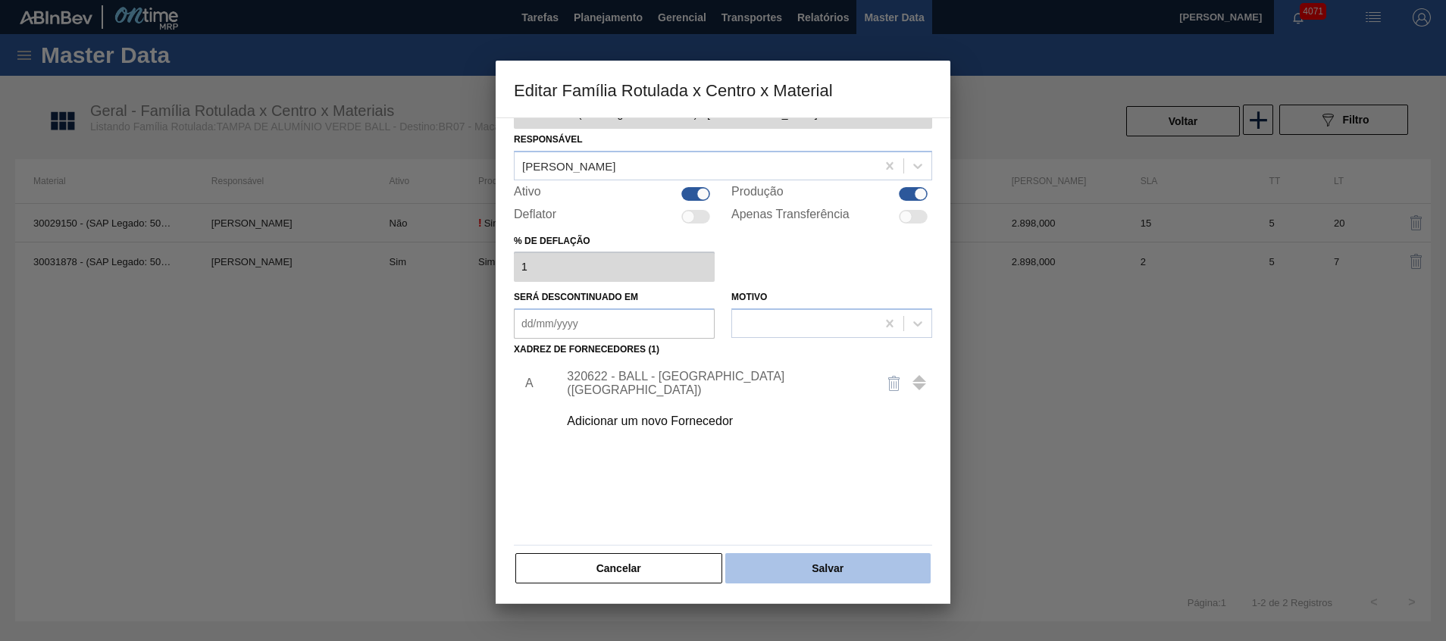
click at [790, 568] on button "Salvar" at bounding box center [828, 568] width 205 height 30
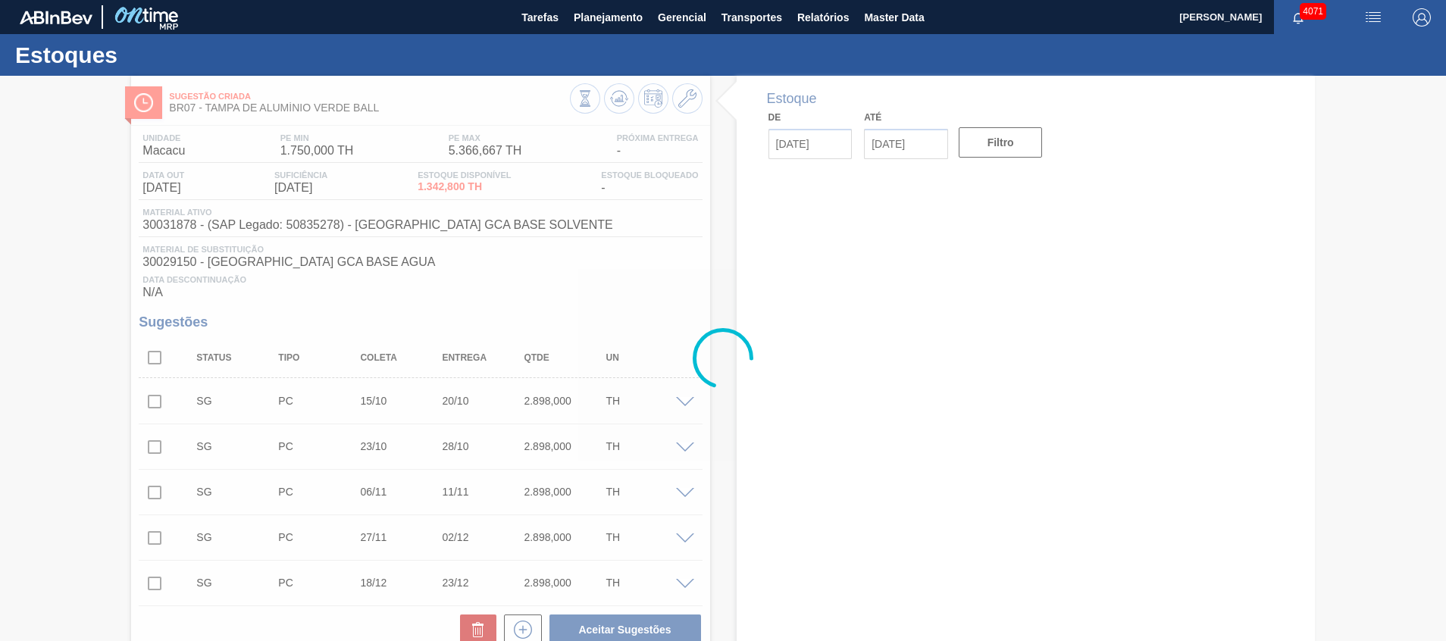
type input "[DATE]"
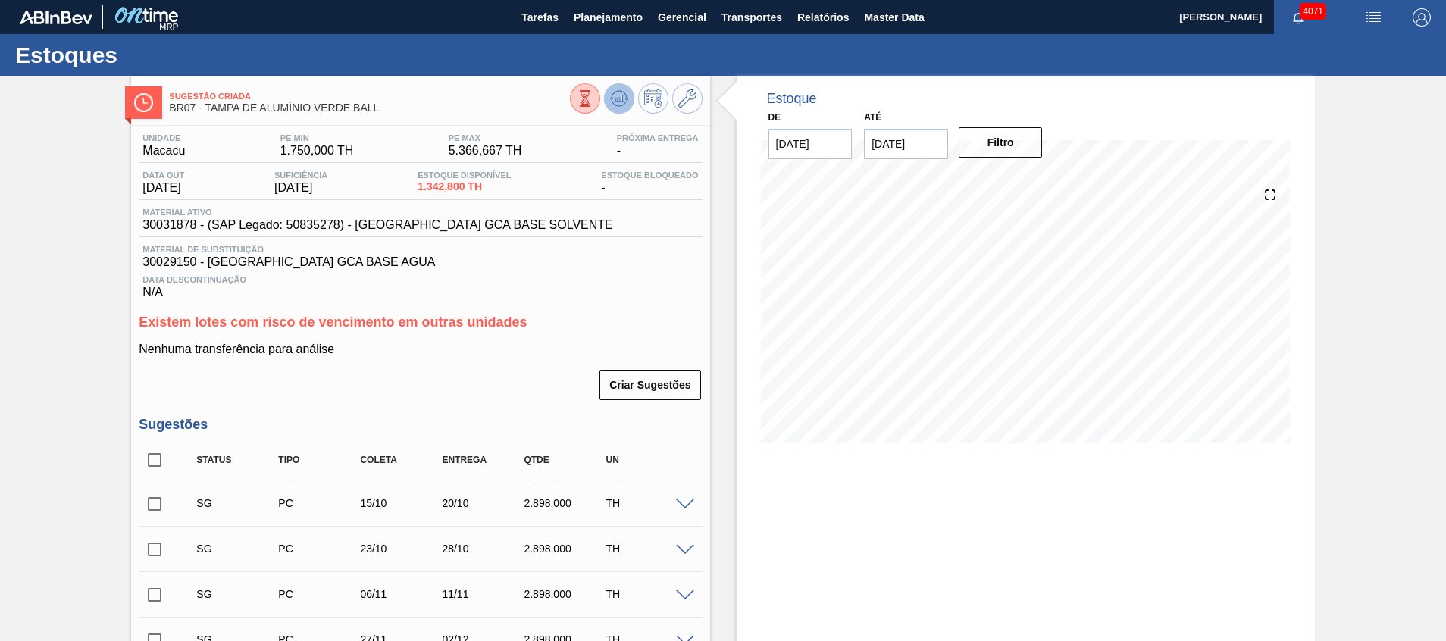
click at [612, 91] on icon at bounding box center [619, 98] width 18 height 18
click at [676, 507] on span at bounding box center [685, 505] width 18 height 11
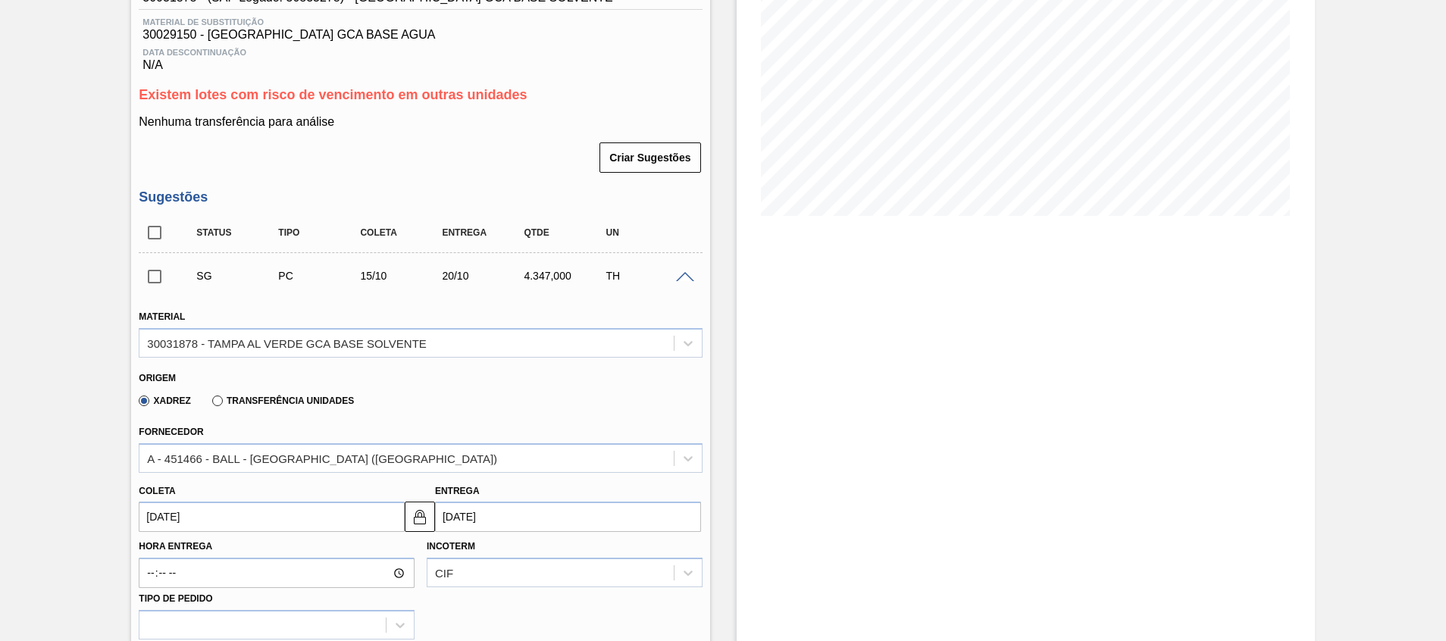
scroll to position [114, 0]
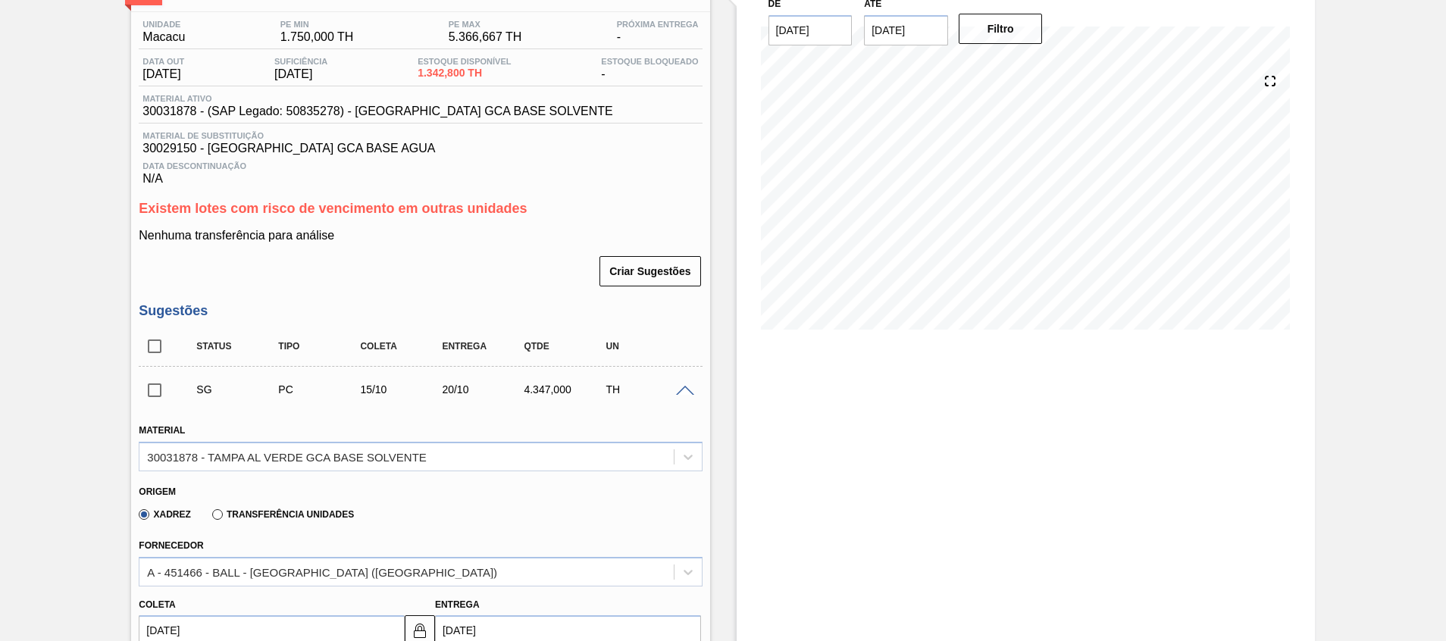
click at [679, 393] on span at bounding box center [685, 391] width 18 height 11
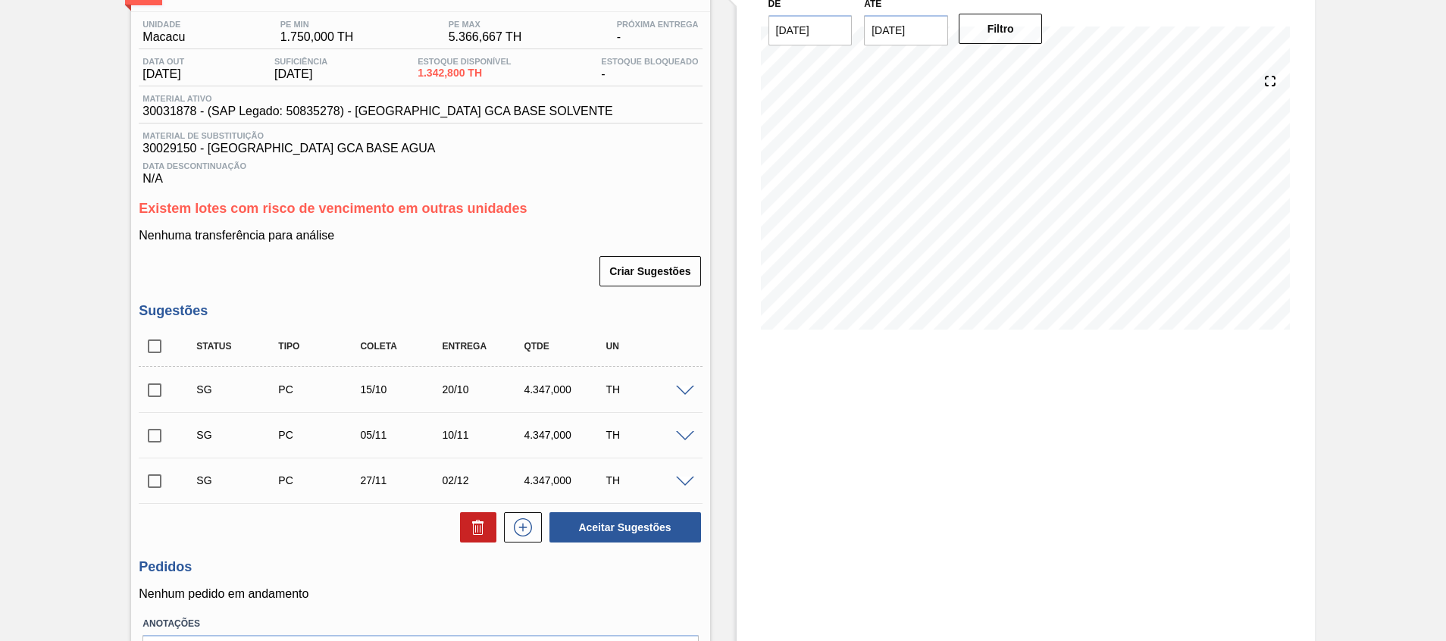
scroll to position [0, 0]
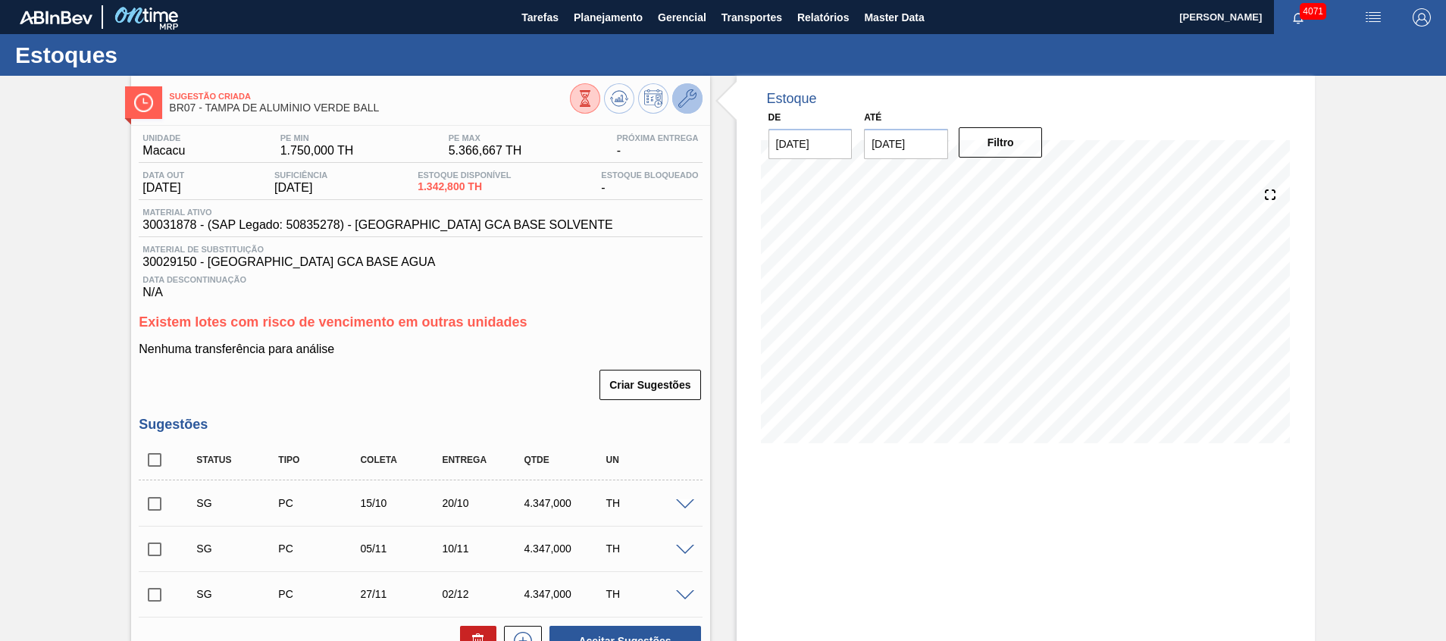
click at [683, 101] on icon at bounding box center [688, 98] width 18 height 18
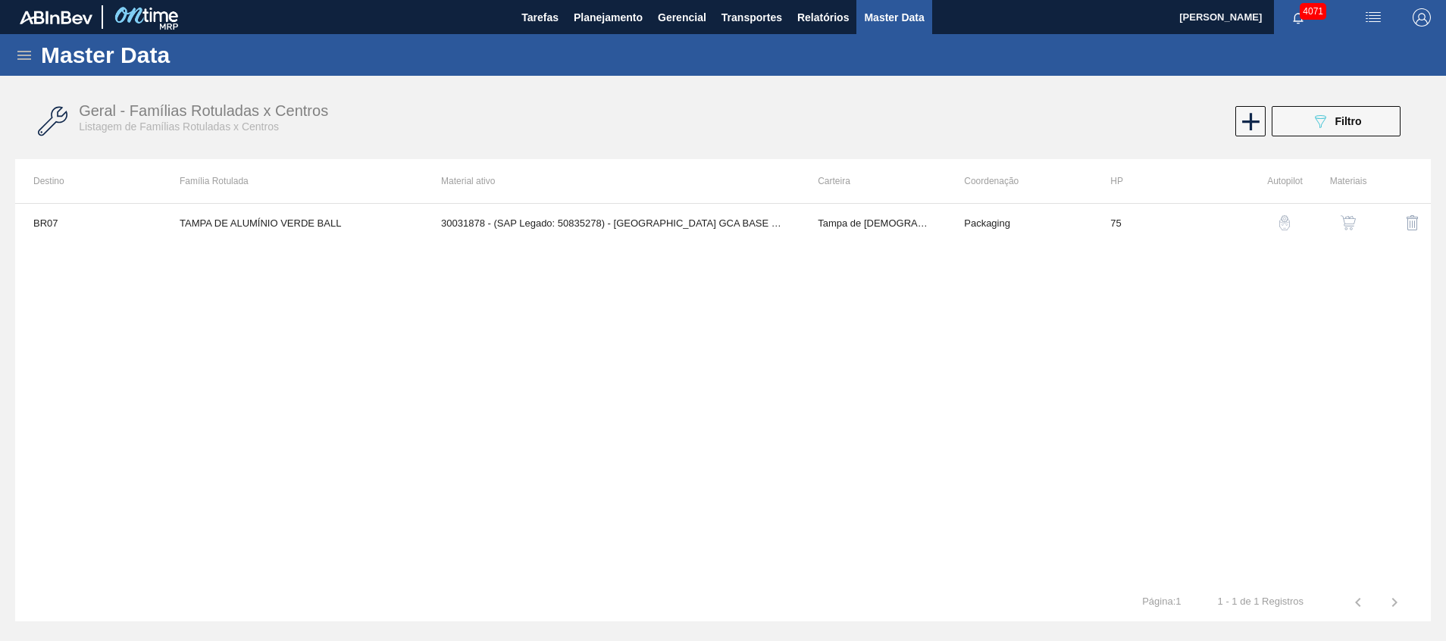
click at [1353, 214] on button "button" at bounding box center [1348, 223] width 36 height 36
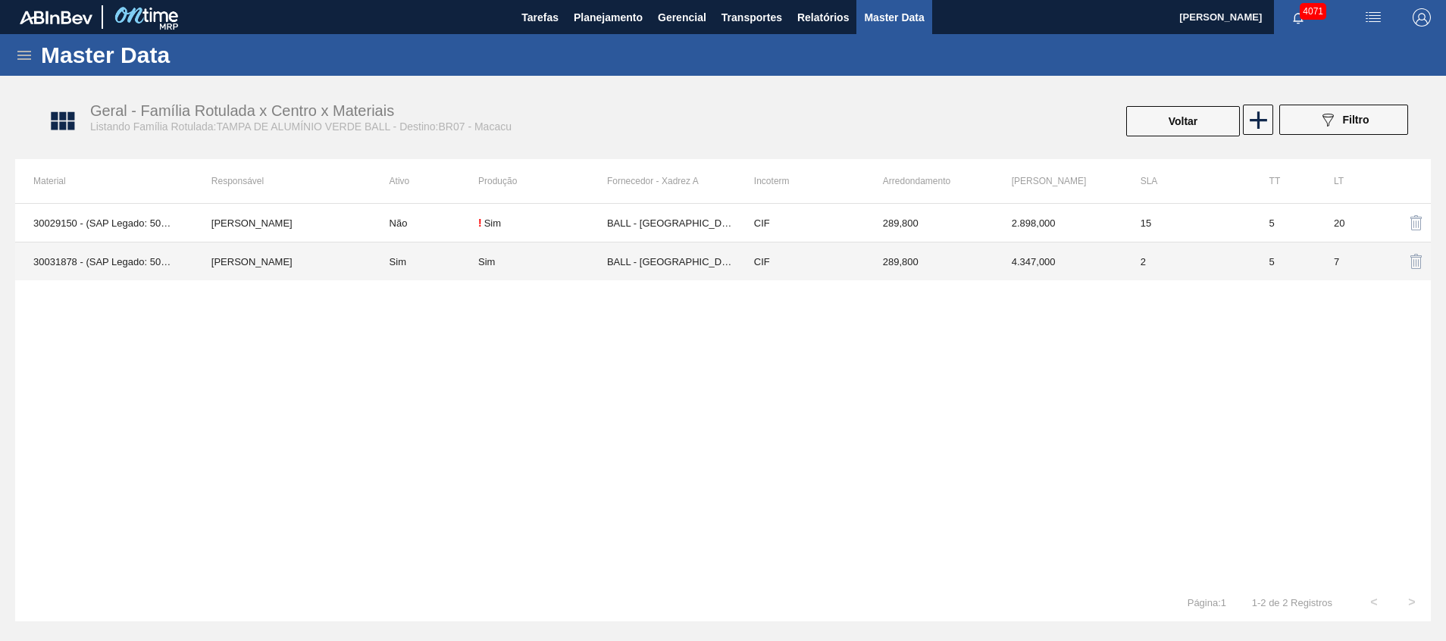
click at [644, 269] on td "BALL - RECIFE (PE)" at bounding box center [671, 262] width 129 height 39
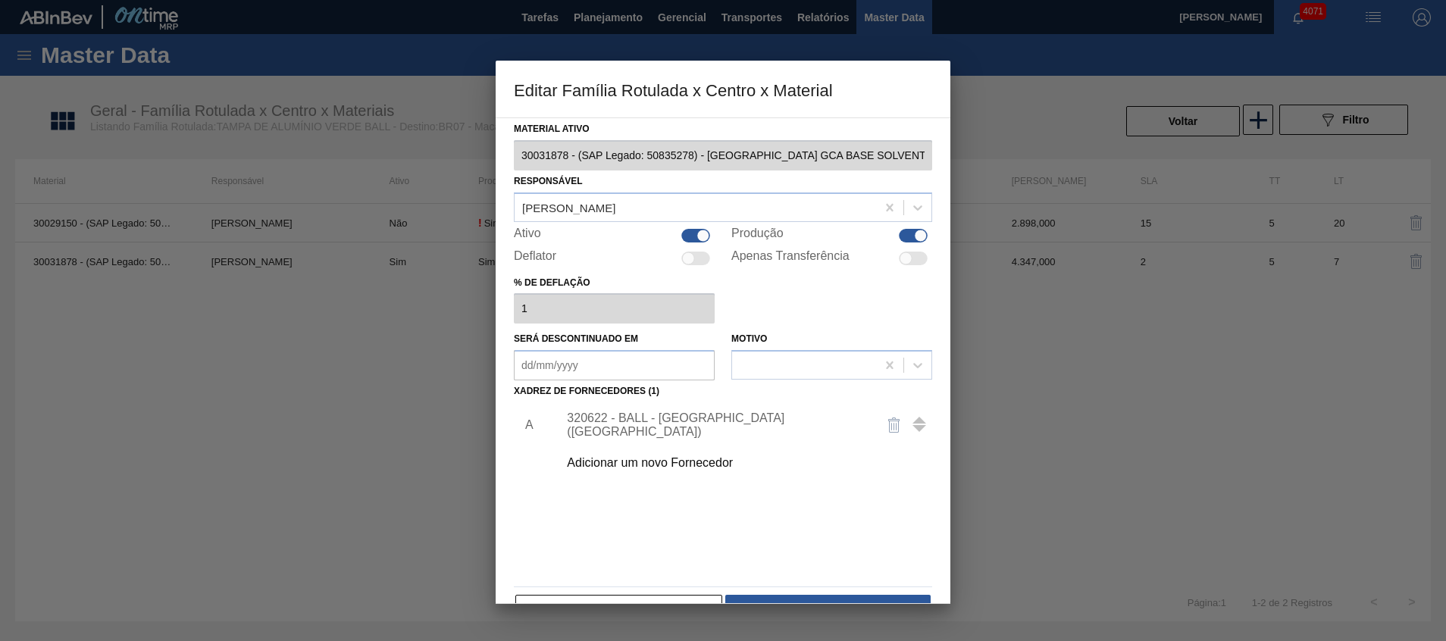
click at [621, 427] on div "320622 - BALL - RECIFE (PE)" at bounding box center [715, 425] width 297 height 27
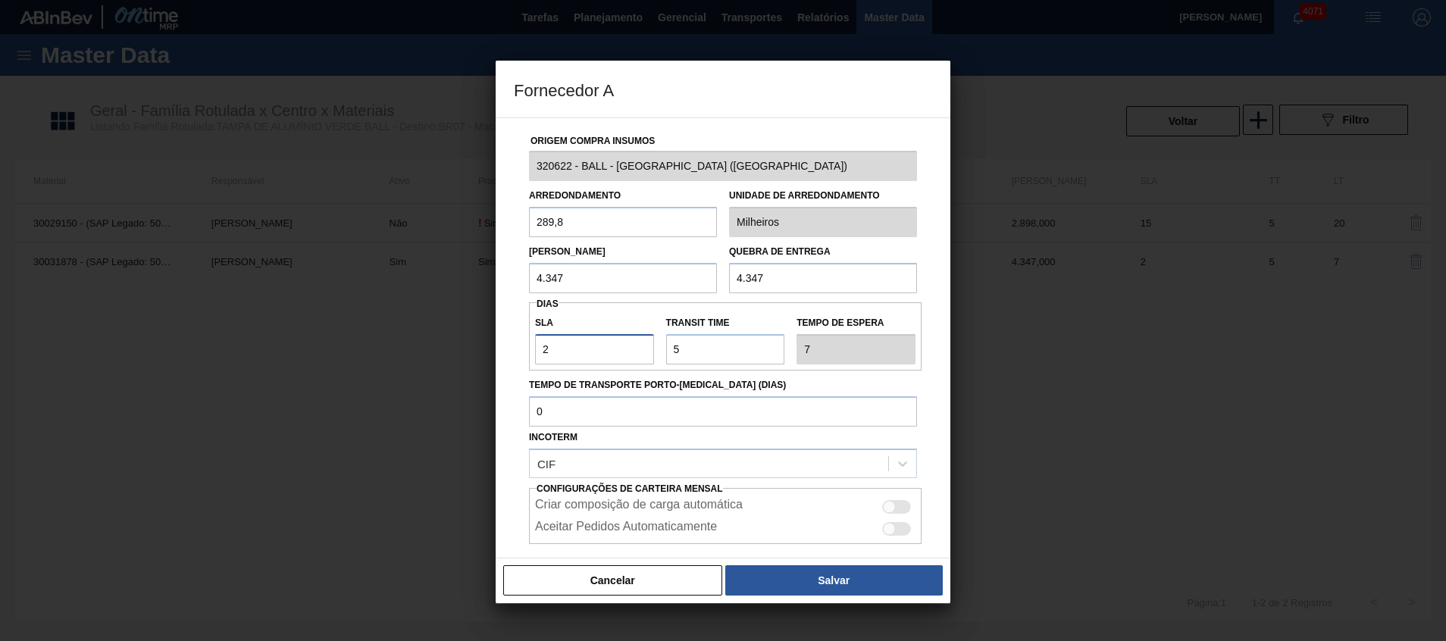
drag, startPoint x: 597, startPoint y: 362, endPoint x: 328, endPoint y: 346, distance: 269.6
click at [398, 355] on div "Fornecedor A Origem Compra Insumos 320622 - BALL - RECIFE (PE) Arredondamento 2…" at bounding box center [723, 320] width 1446 height 641
type input "NaN"
type input "0"
type input "5"
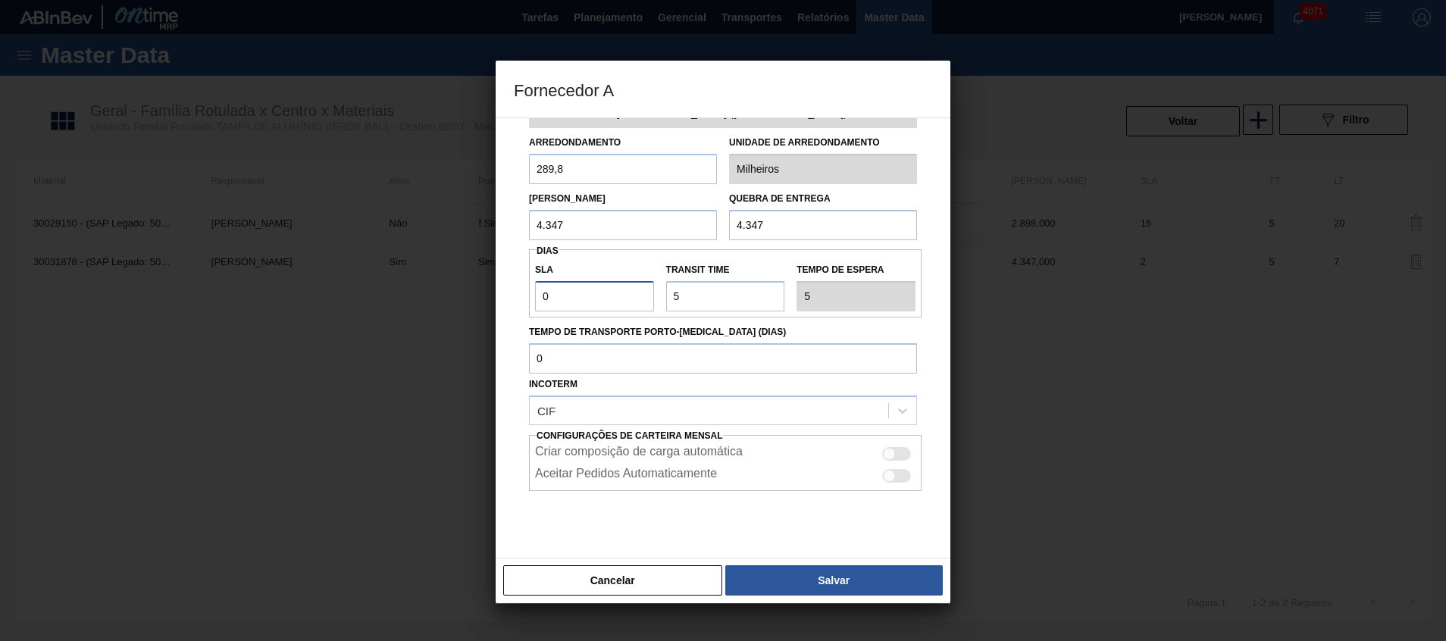
scroll to position [80, 0]
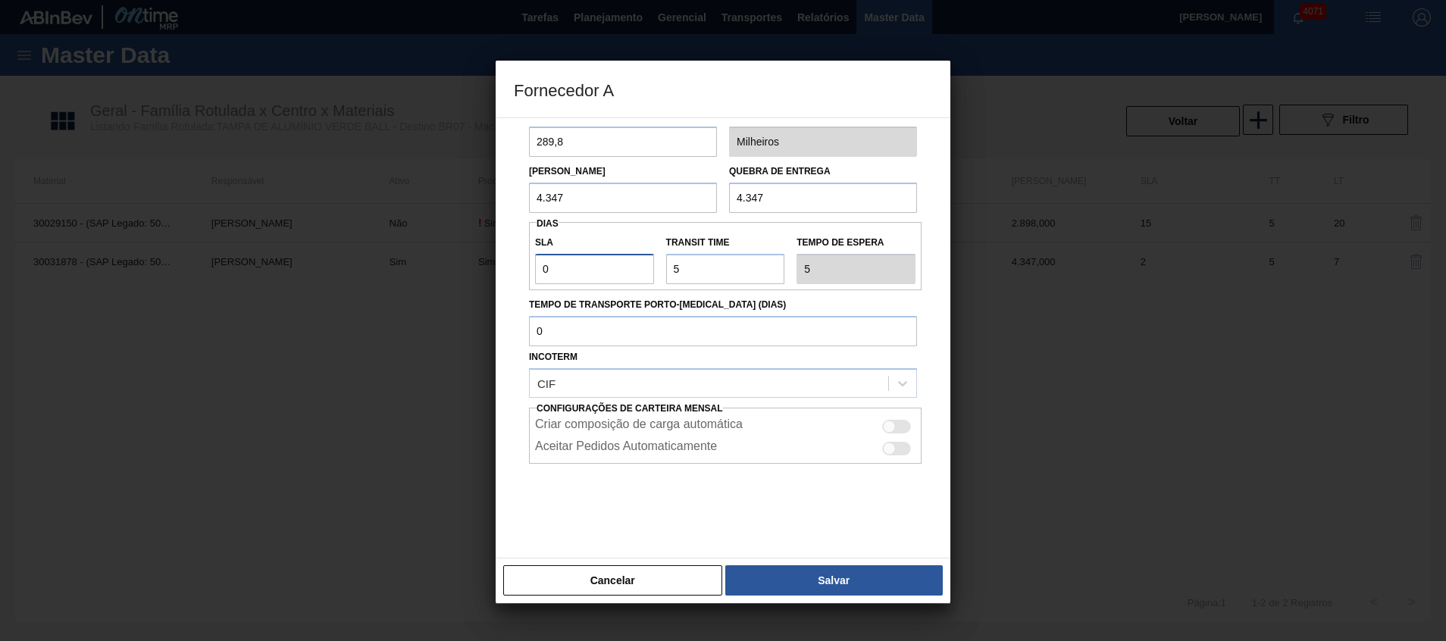
type input "0"
click at [910, 421] on div "Criar composição de carga automática" at bounding box center [725, 427] width 381 height 18
click at [892, 428] on div at bounding box center [889, 426] width 13 height 13
checkbox input "true"
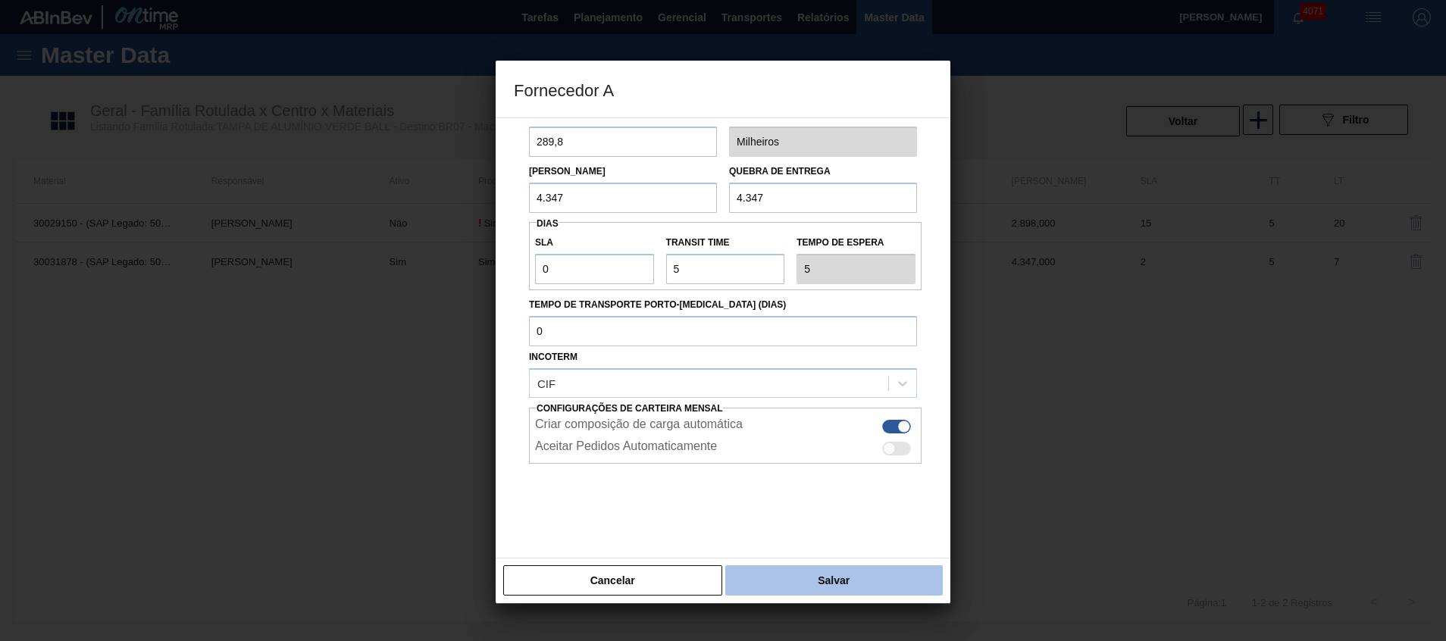
click at [829, 578] on button "Salvar" at bounding box center [835, 581] width 218 height 30
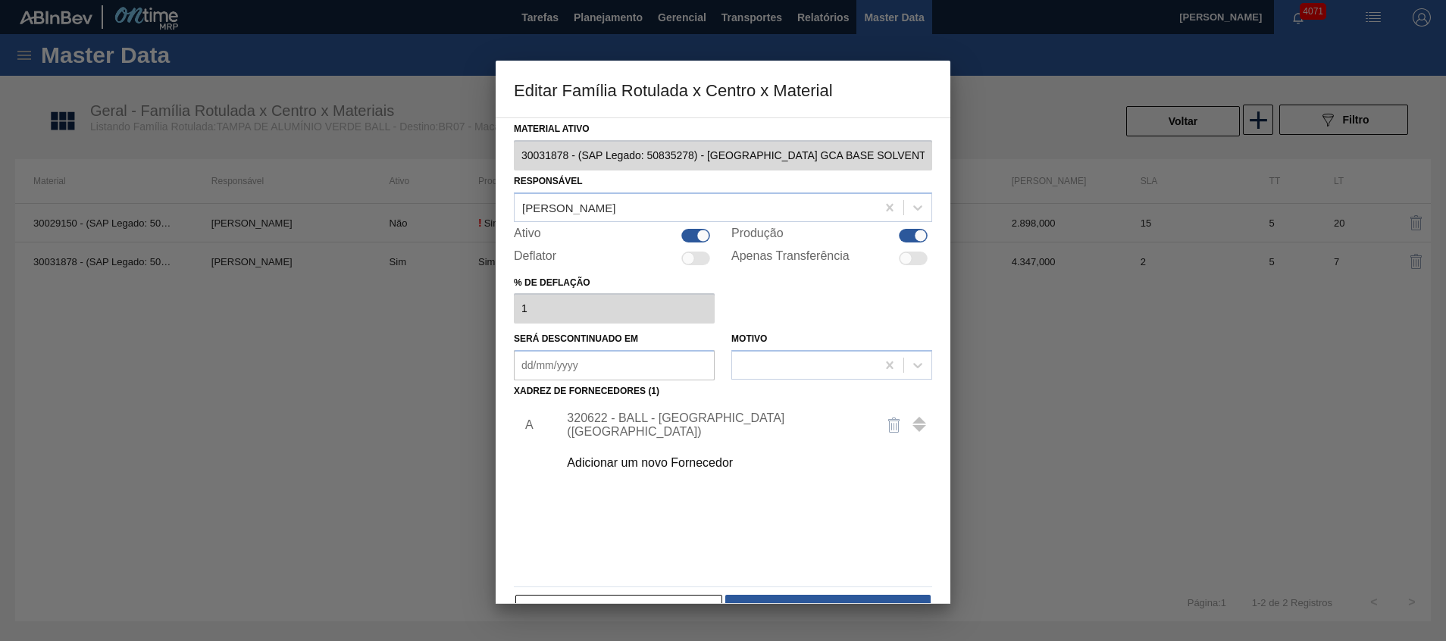
scroll to position [42, 0]
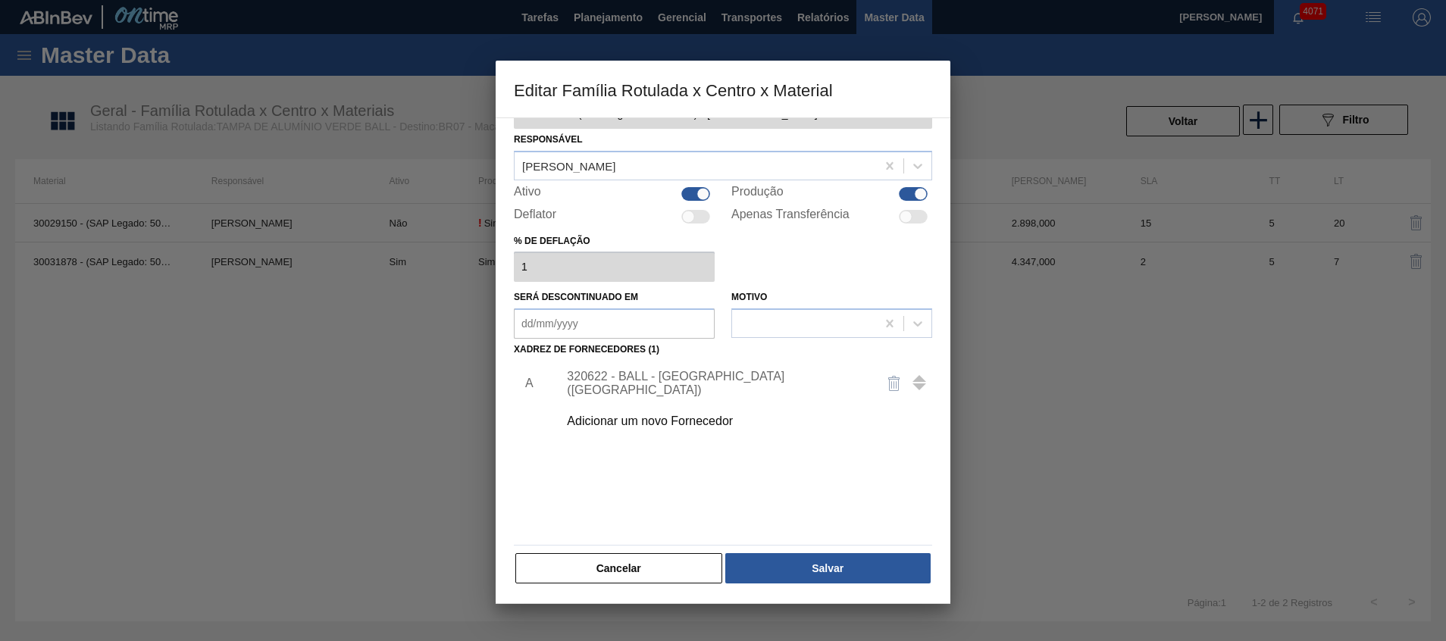
click at [829, 576] on button "Salvar" at bounding box center [828, 568] width 205 height 30
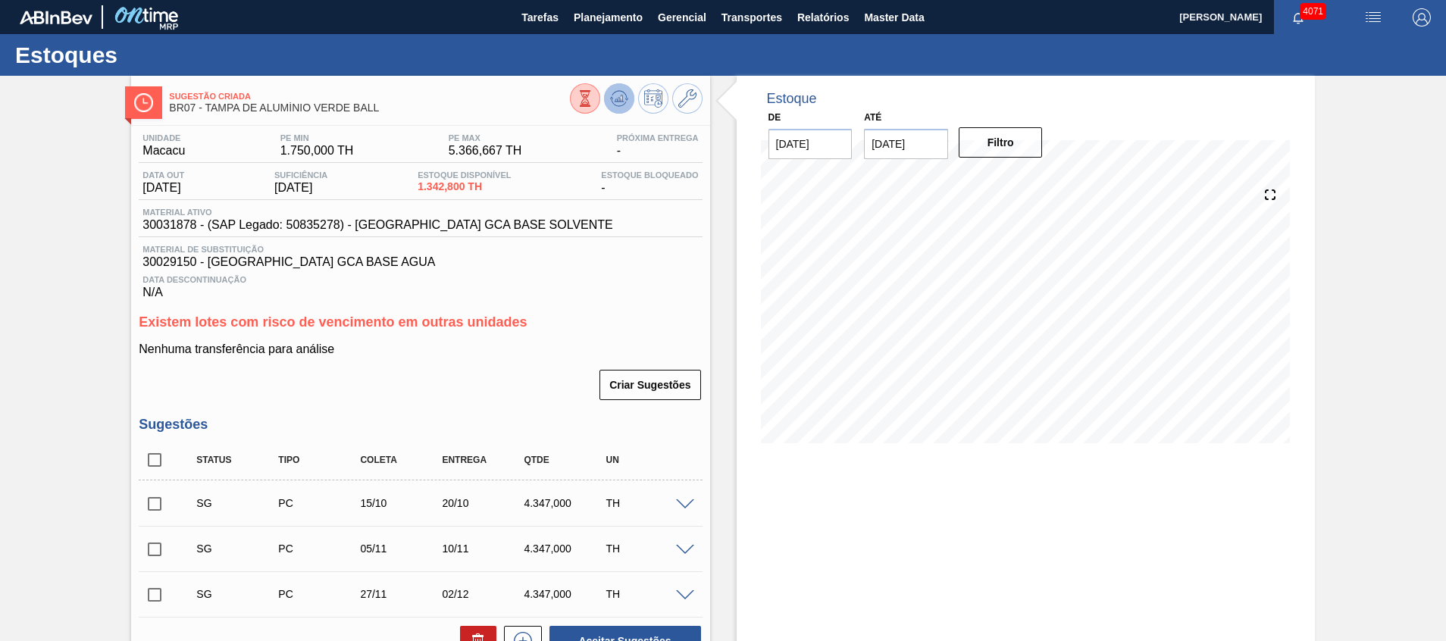
click at [617, 103] on icon at bounding box center [619, 98] width 18 height 18
click at [699, 107] on div at bounding box center [636, 100] width 133 height 34
click at [688, 105] on icon at bounding box center [688, 98] width 18 height 18
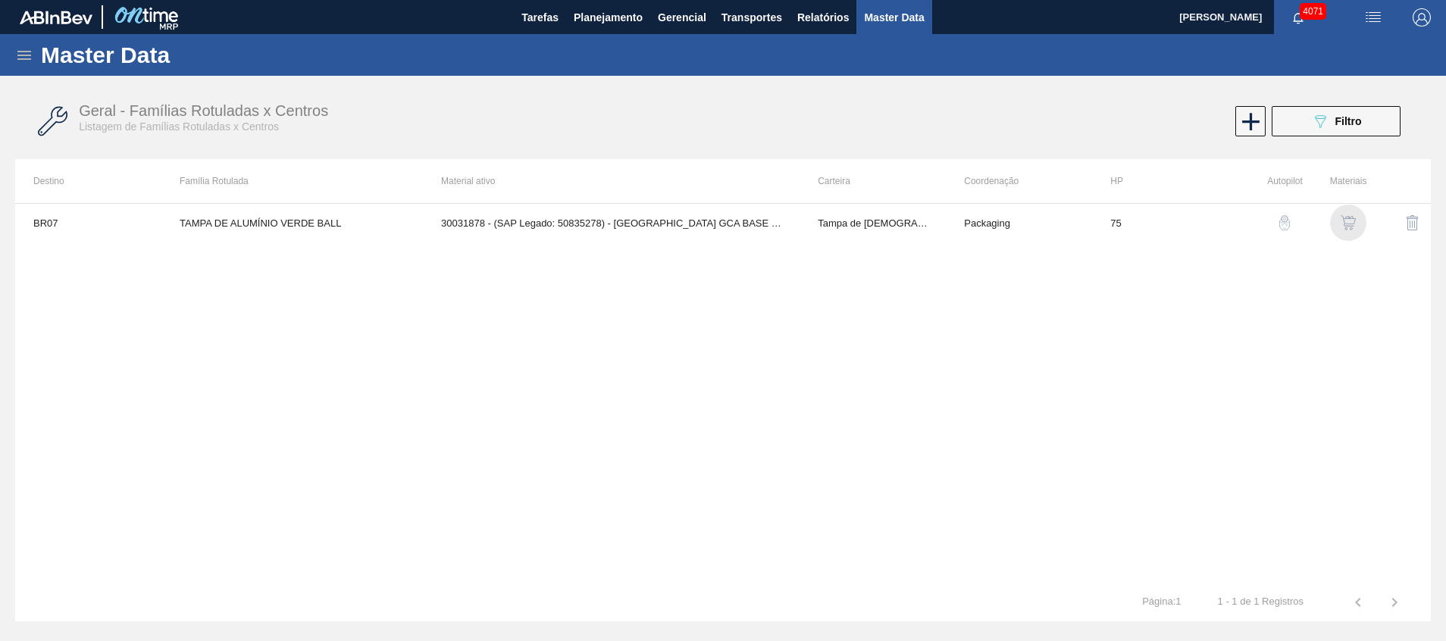
click at [1343, 222] on img "button" at bounding box center [1348, 222] width 15 height 15
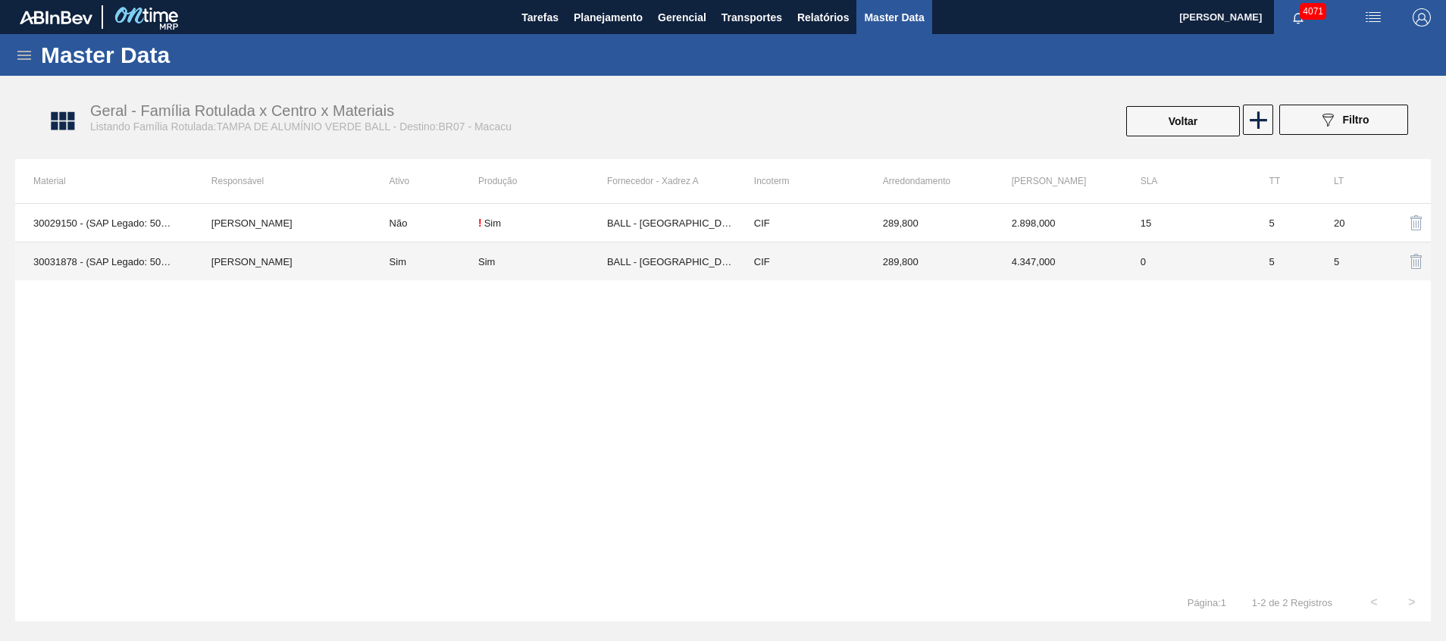
click at [657, 258] on td "BALL - RECIFE (PE)" at bounding box center [671, 262] width 129 height 39
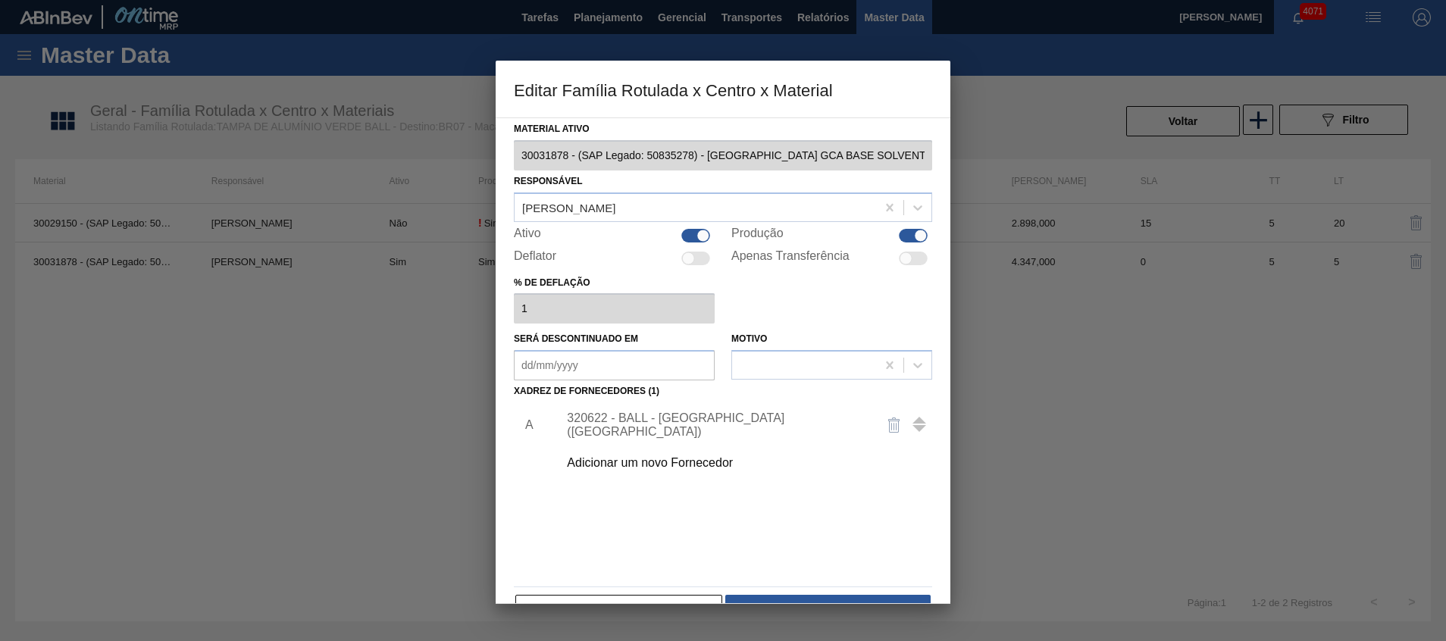
click at [615, 415] on div "320622 - BALL - RECIFE (PE)" at bounding box center [741, 425] width 383 height 38
click at [606, 425] on div "320622 - BALL - RECIFE (PE)" at bounding box center [715, 425] width 297 height 27
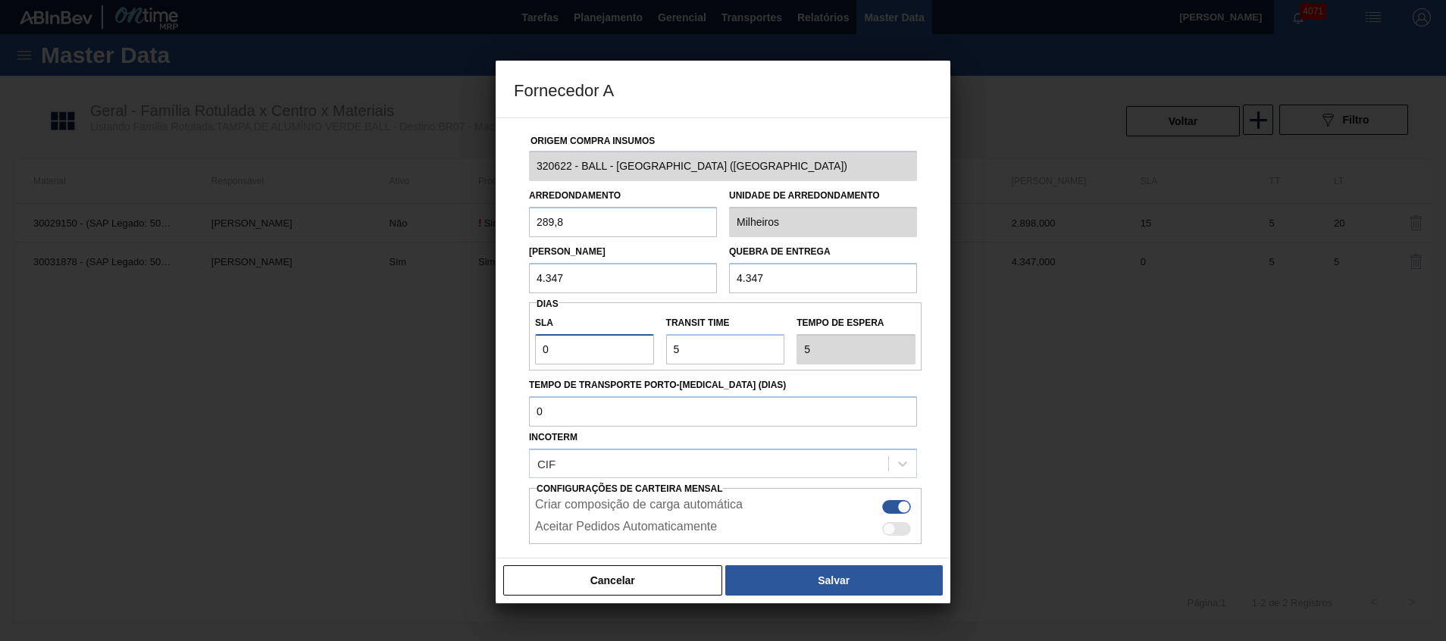
drag, startPoint x: 573, startPoint y: 349, endPoint x: 130, endPoint y: 271, distance: 449.7
click at [387, 325] on div "Fornecedor A Origem Compra Insumos 320622 - BALL - RECIFE (PE) Arredondamento 2…" at bounding box center [723, 320] width 1446 height 641
type input "4"
type input "9"
type input "4"
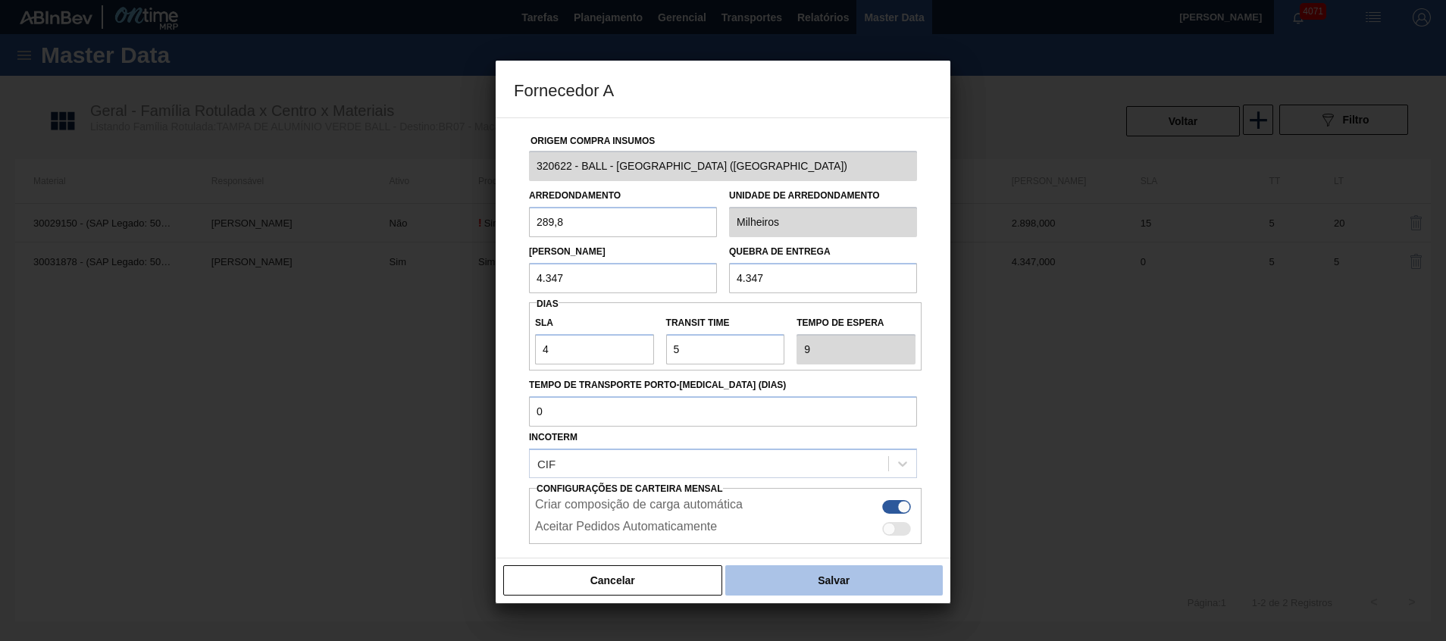
click at [753, 570] on button "Salvar" at bounding box center [835, 581] width 218 height 30
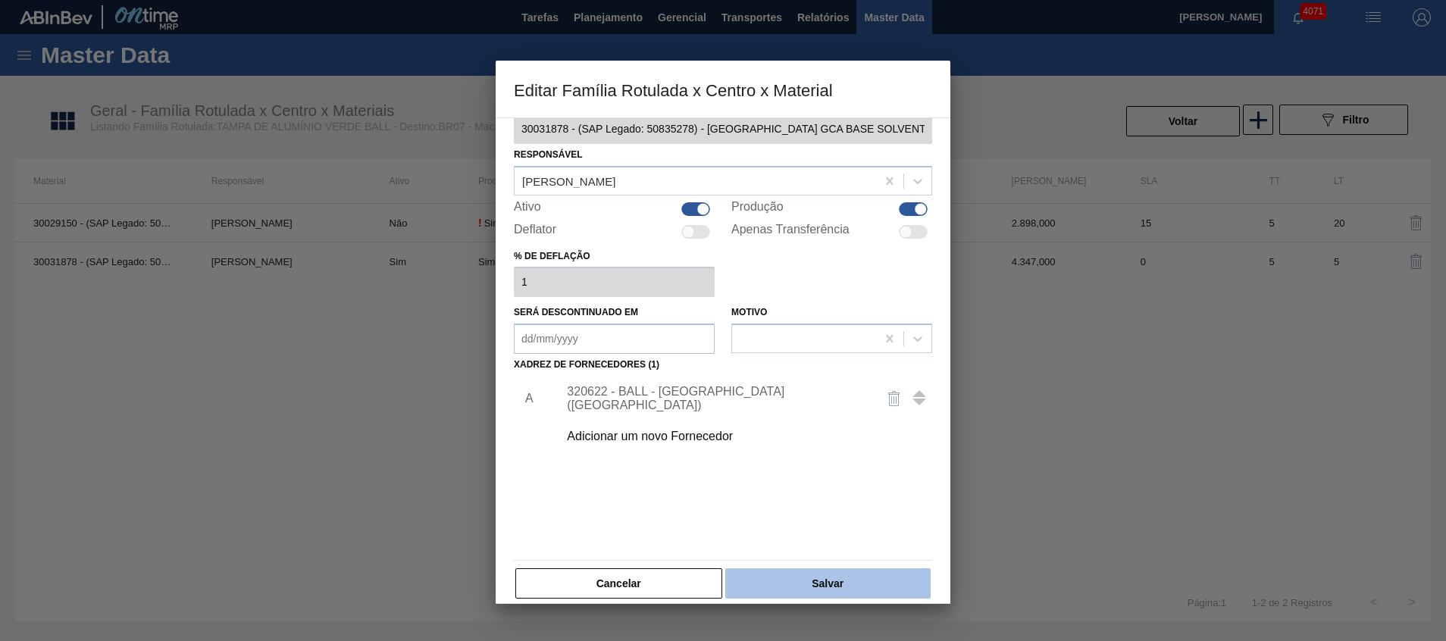
scroll to position [42, 0]
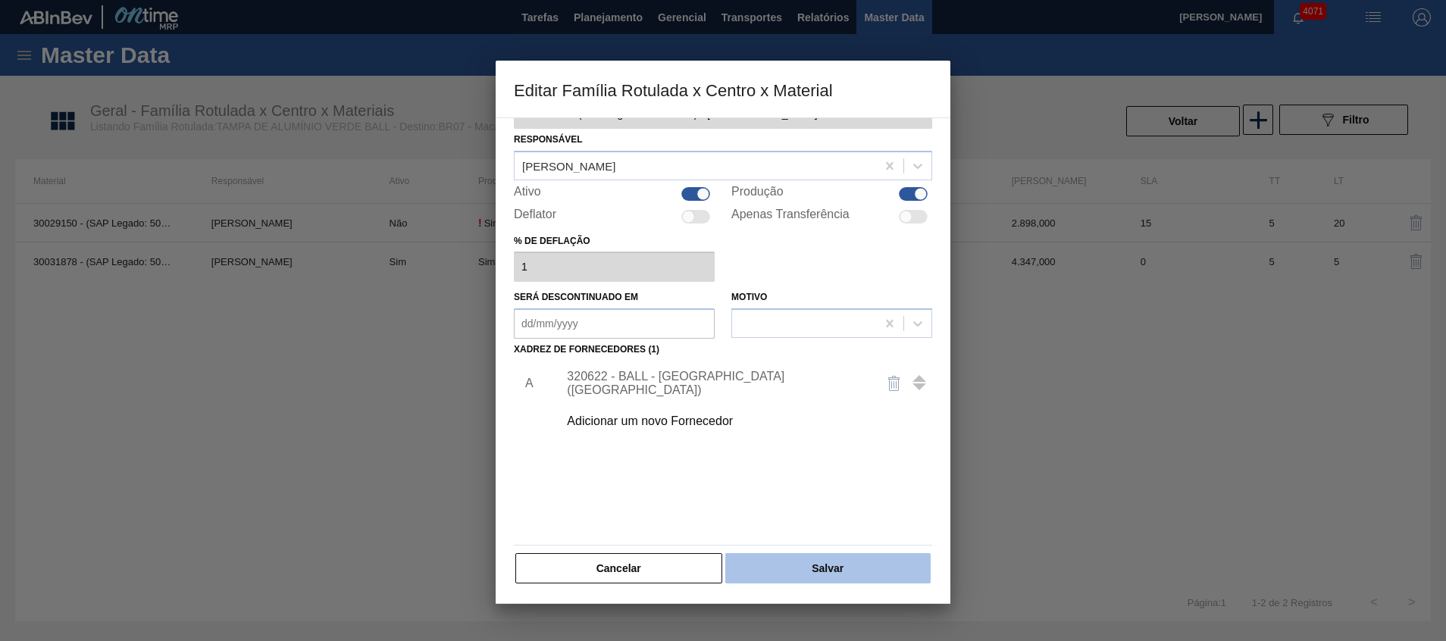
click at [763, 560] on button "Salvar" at bounding box center [828, 568] width 205 height 30
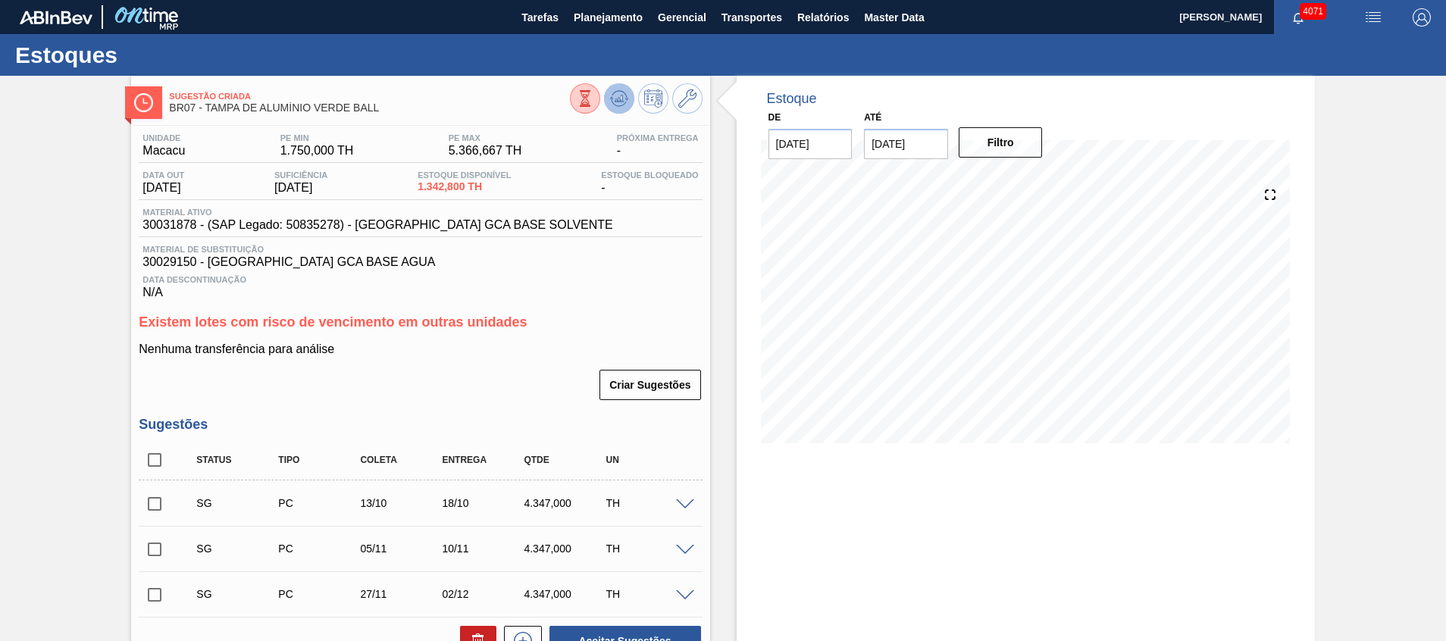
click at [623, 103] on icon at bounding box center [619, 98] width 18 height 18
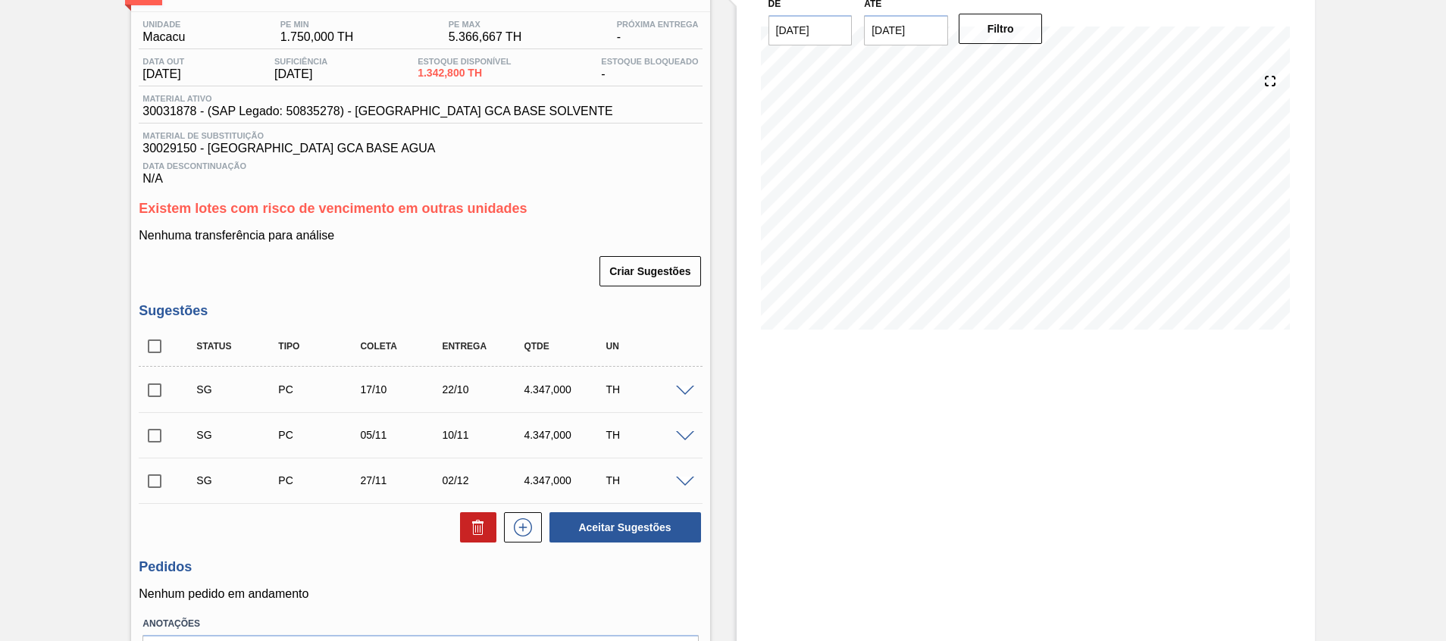
click at [688, 387] on span at bounding box center [685, 391] width 18 height 11
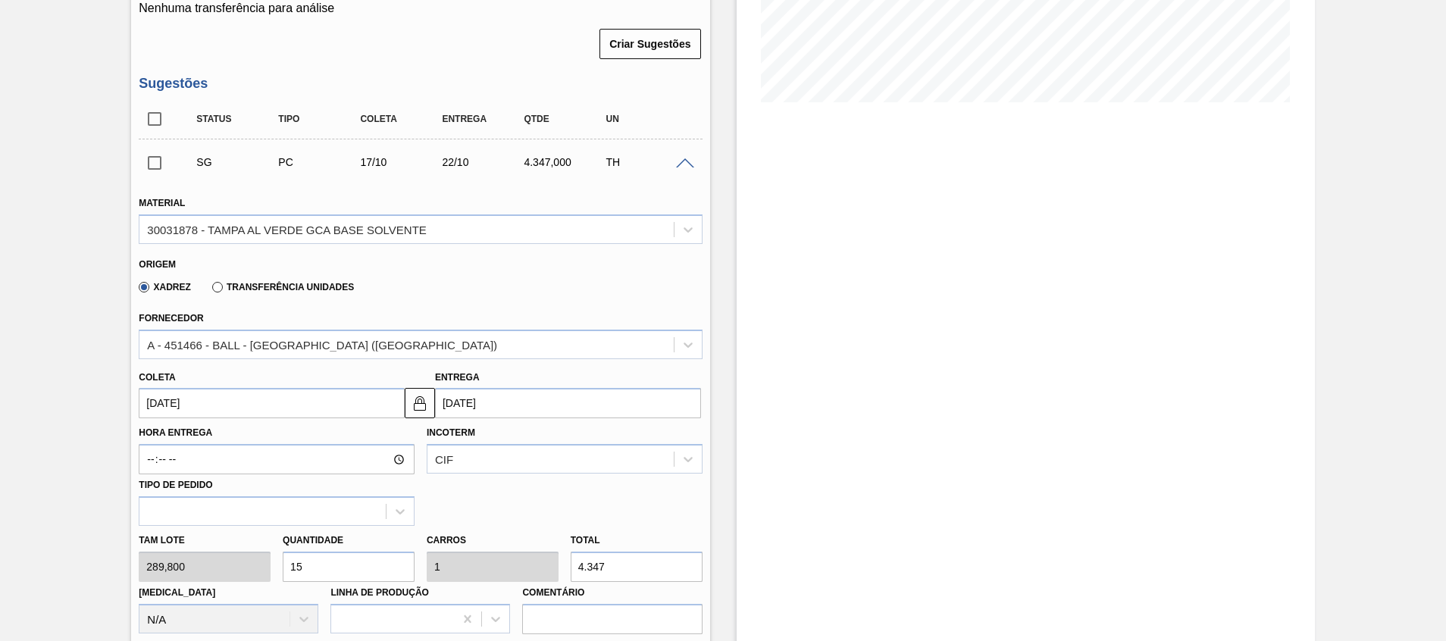
scroll to position [0, 0]
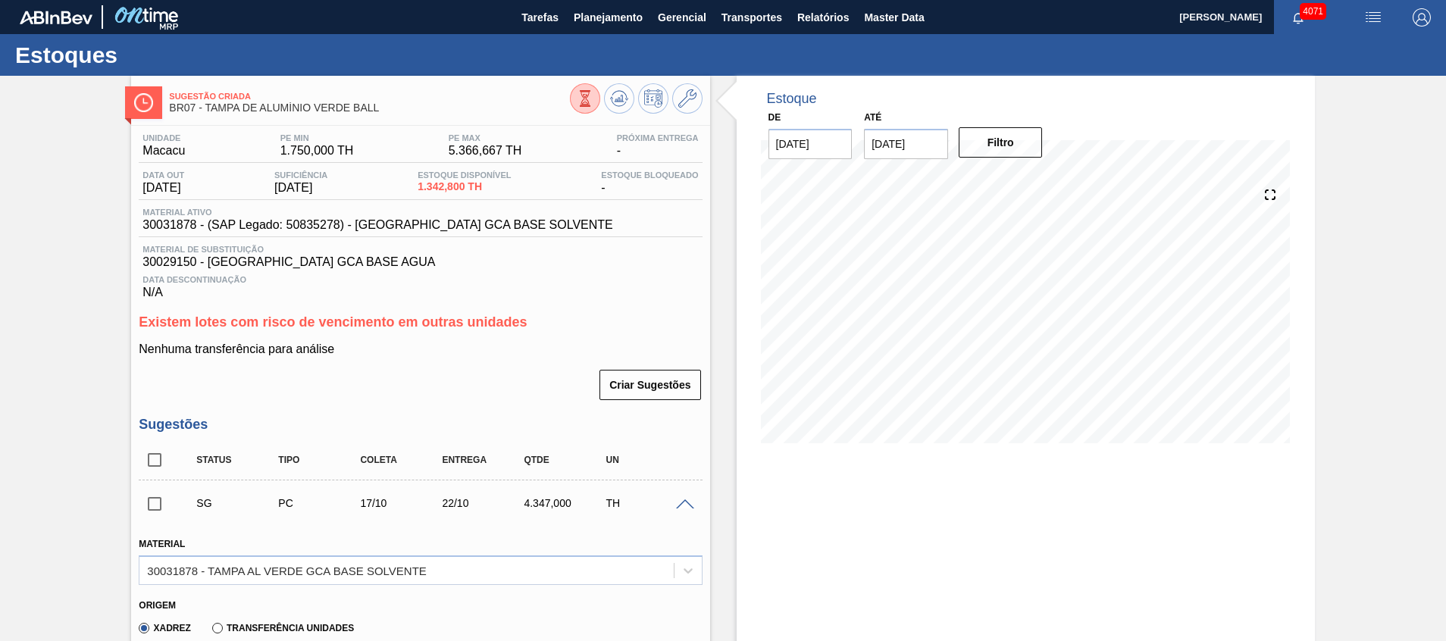
click at [684, 507] on span at bounding box center [685, 505] width 18 height 11
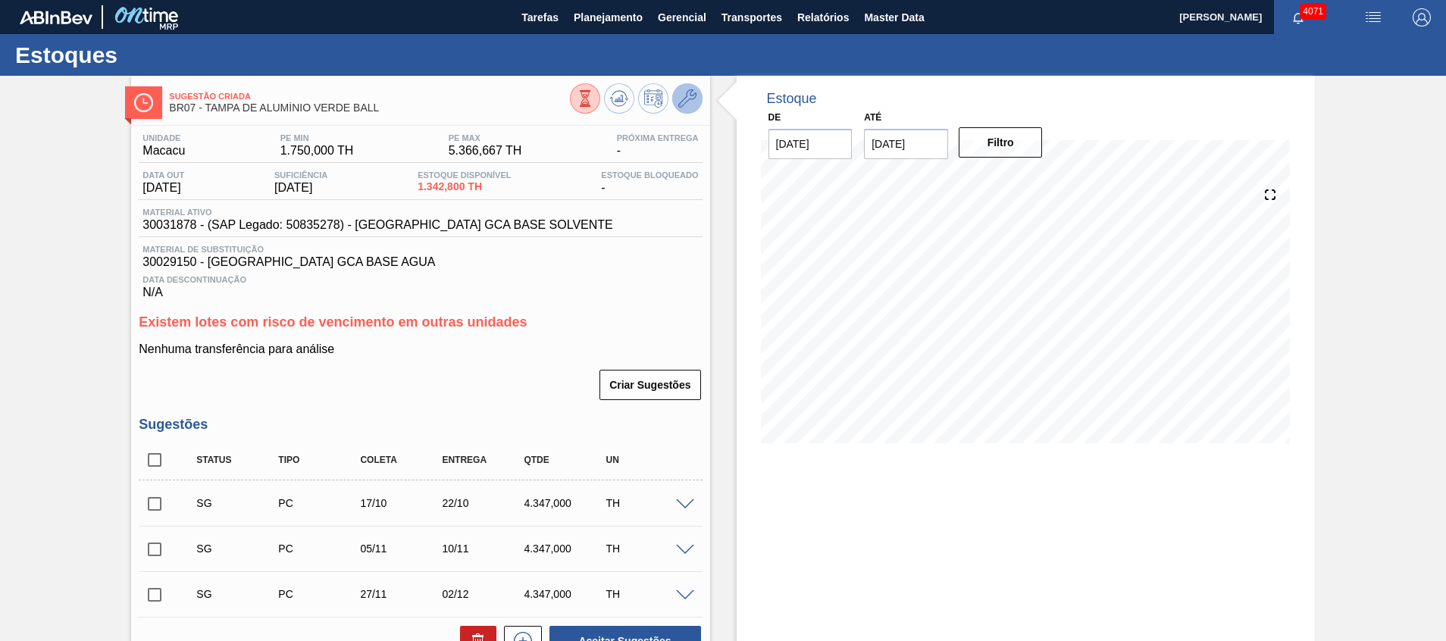
click at [690, 99] on icon at bounding box center [688, 98] width 18 height 18
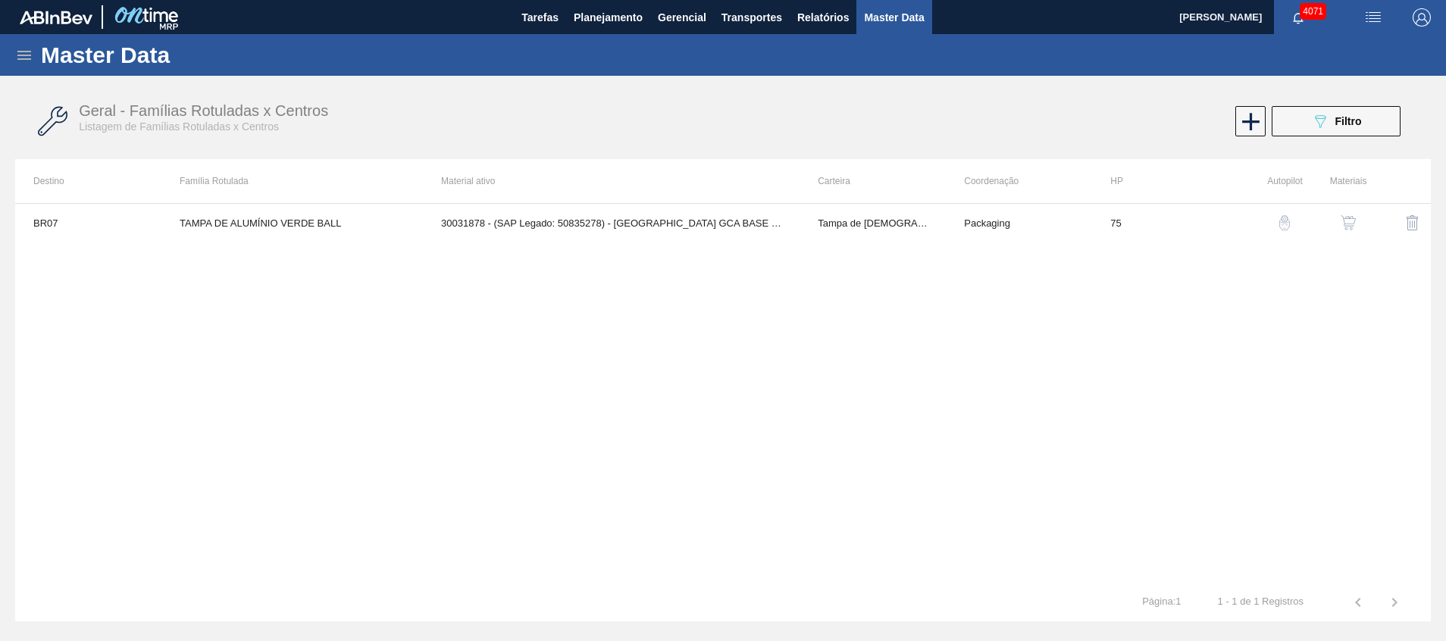
click at [1361, 218] on button "button" at bounding box center [1348, 223] width 36 height 36
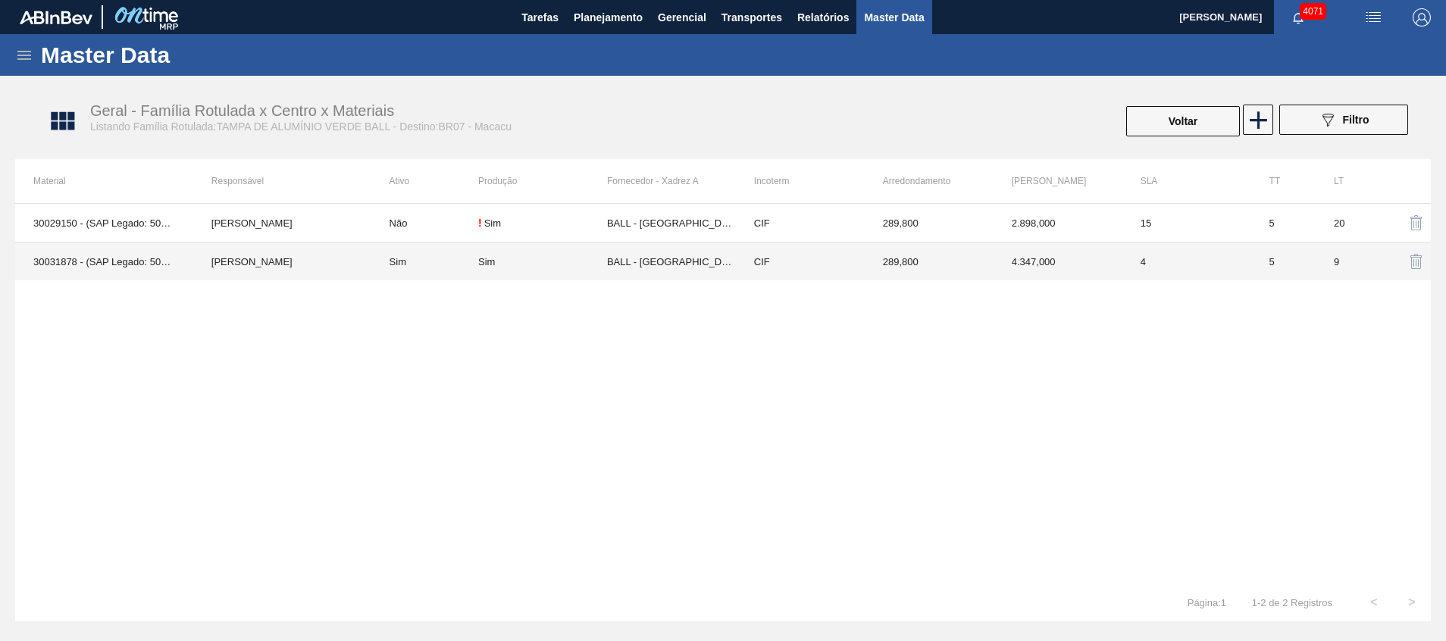
click at [1021, 252] on td "4.347,000" at bounding box center [1058, 262] width 129 height 39
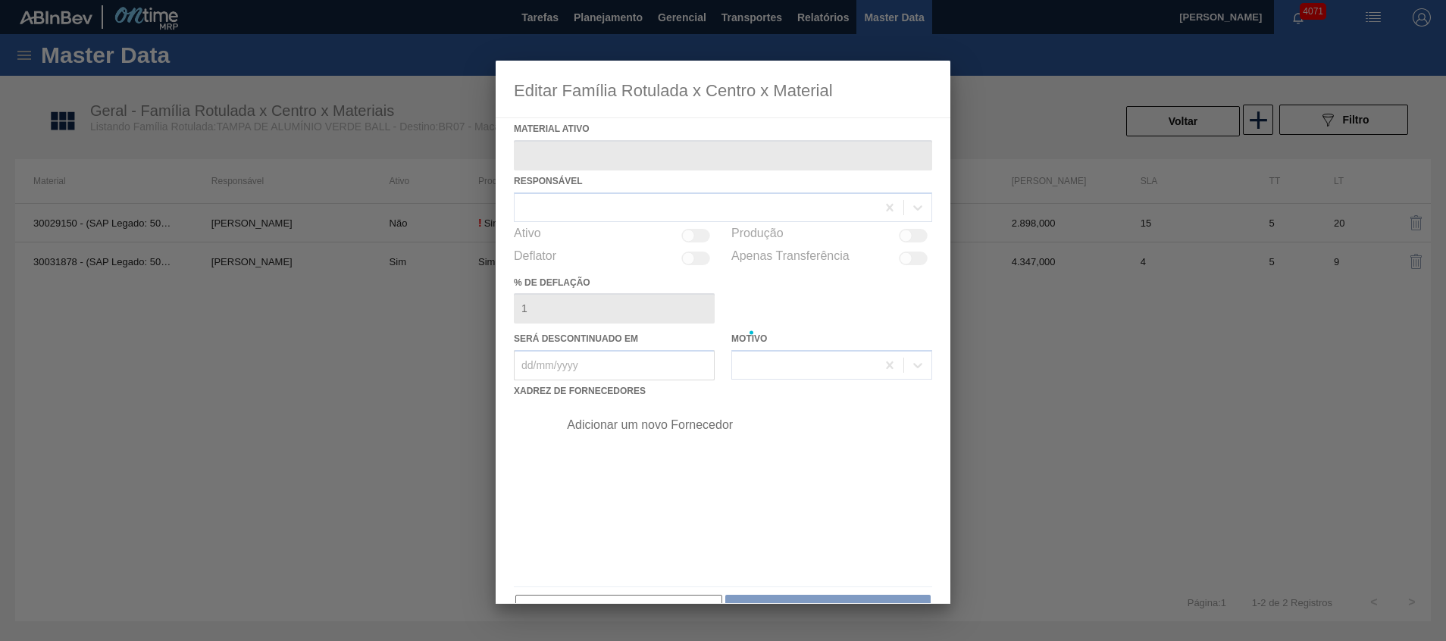
type ativo "30031878 - (SAP Legado: 50835278) - TAMPA AL VERDE GCA BASE SOLVENTE"
checkbox input "true"
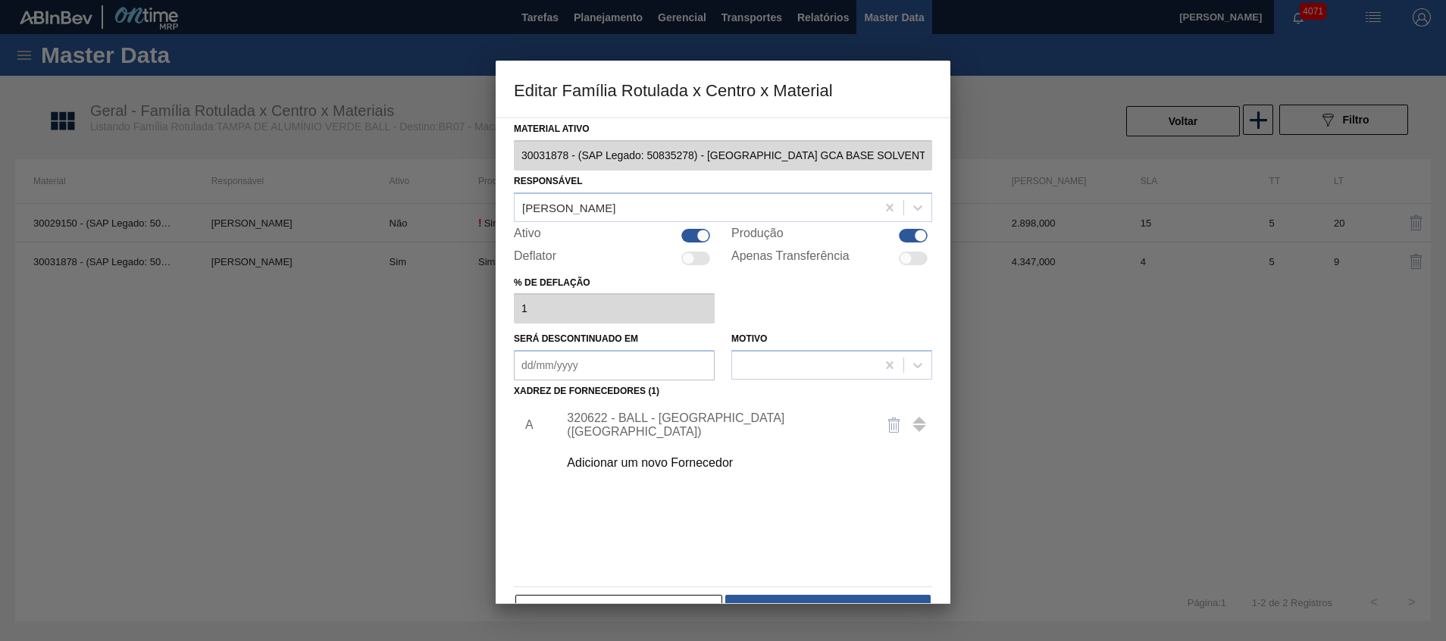
click at [666, 418] on div "320622 - BALL - RECIFE (PE)" at bounding box center [715, 425] width 297 height 27
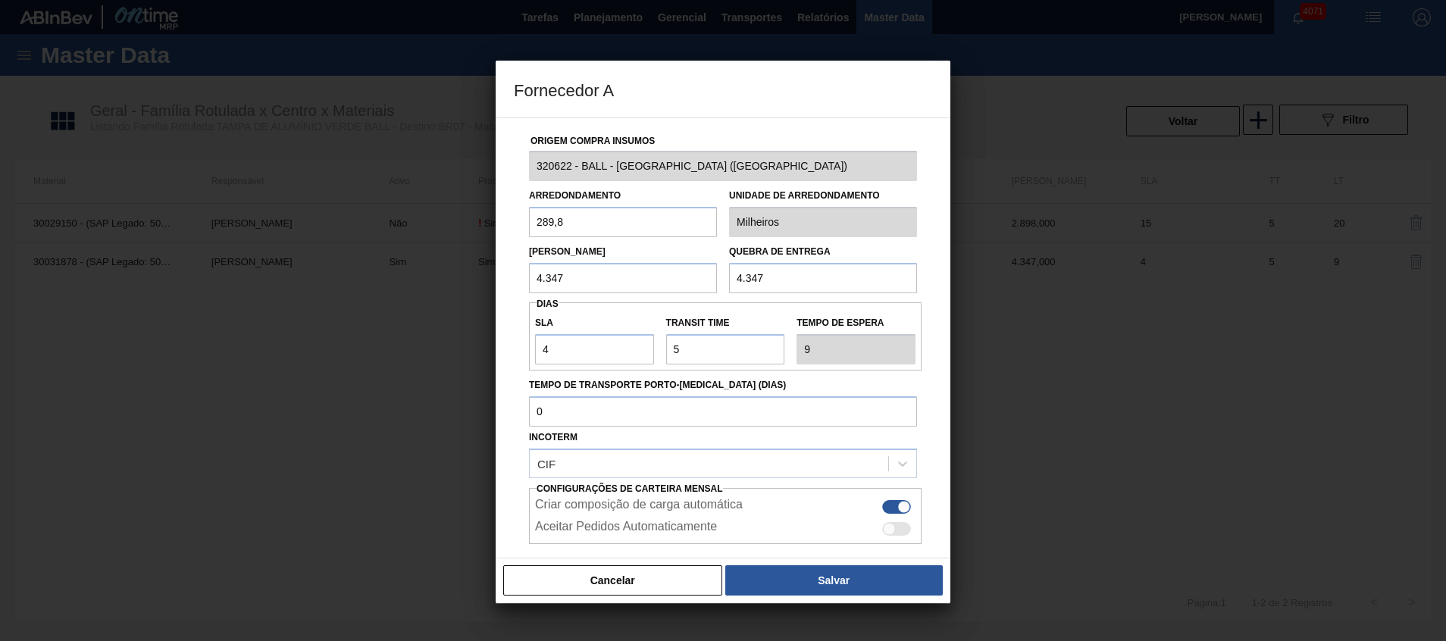
drag, startPoint x: 615, startPoint y: 255, endPoint x: 293, endPoint y: 272, distance: 321.9
click at [293, 272] on div "Fornecedor A Origem Compra Insumos 320622 - BALL - RECIFE (PE) Arredondamento 2…" at bounding box center [723, 320] width 1446 height 641
type input "2.898"
drag, startPoint x: 627, startPoint y: 267, endPoint x: 384, endPoint y: 259, distance: 243.5
click at [390, 256] on div "Fornecedor A Origem Compra Insumos 320622 - BALL - RECIFE (PE) Arredondamento 2…" at bounding box center [723, 320] width 1446 height 641
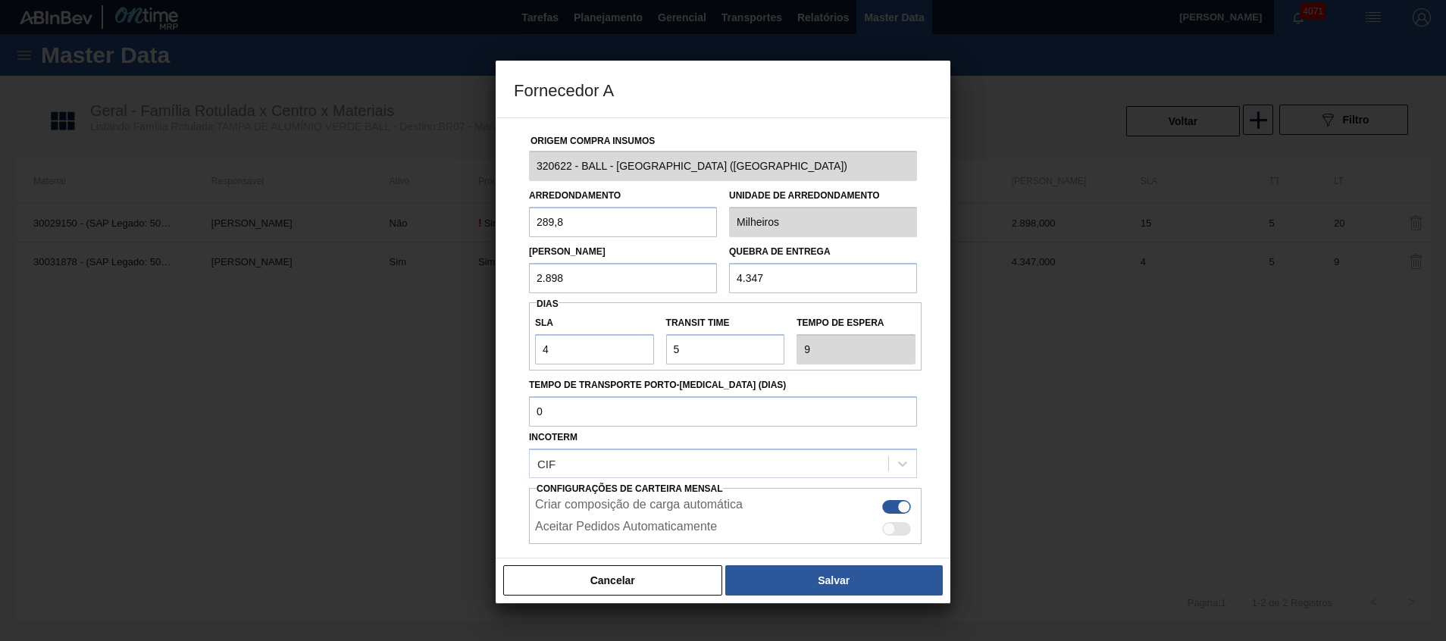
drag, startPoint x: 832, startPoint y: 262, endPoint x: 384, endPoint y: 259, distance: 448.1
click at [392, 260] on div "Fornecedor A Origem Compra Insumos 320622 - BALL - RECIFE (PE) Arredondamento 2…" at bounding box center [723, 320] width 1446 height 641
paste input "2.898"
type input "2.898"
click at [766, 579] on button "Salvar" at bounding box center [835, 581] width 218 height 30
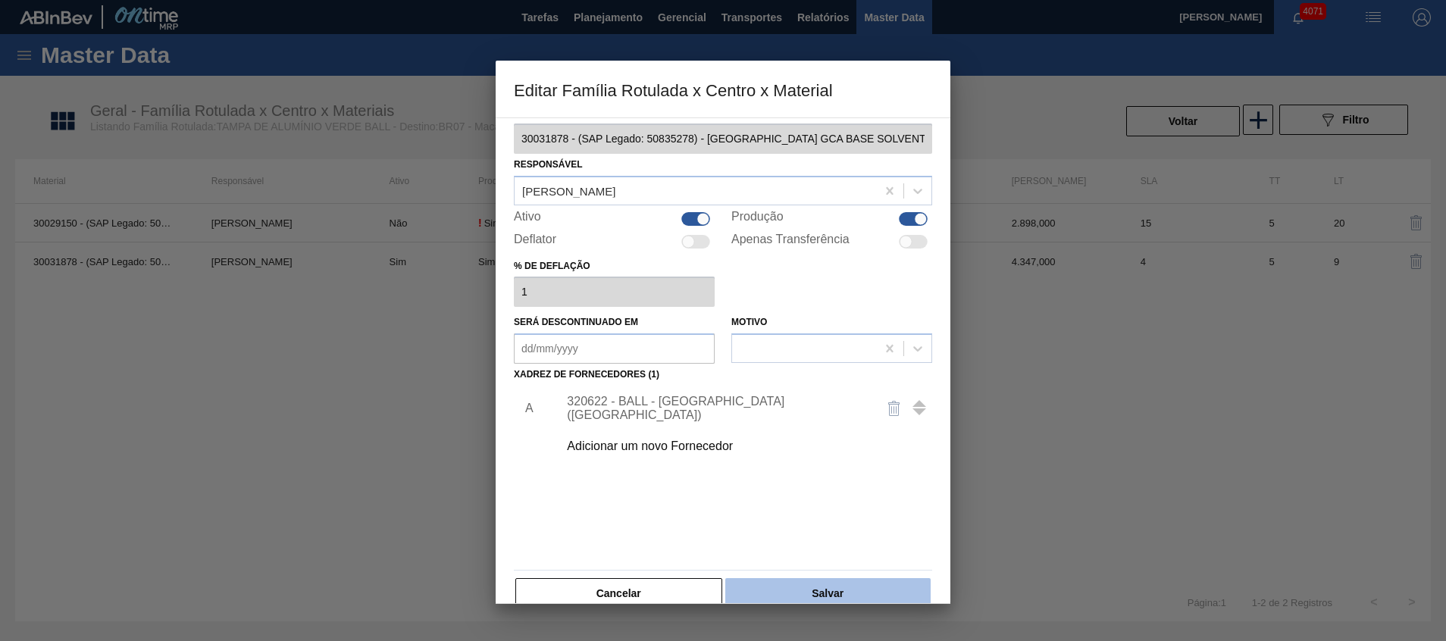
scroll to position [42, 0]
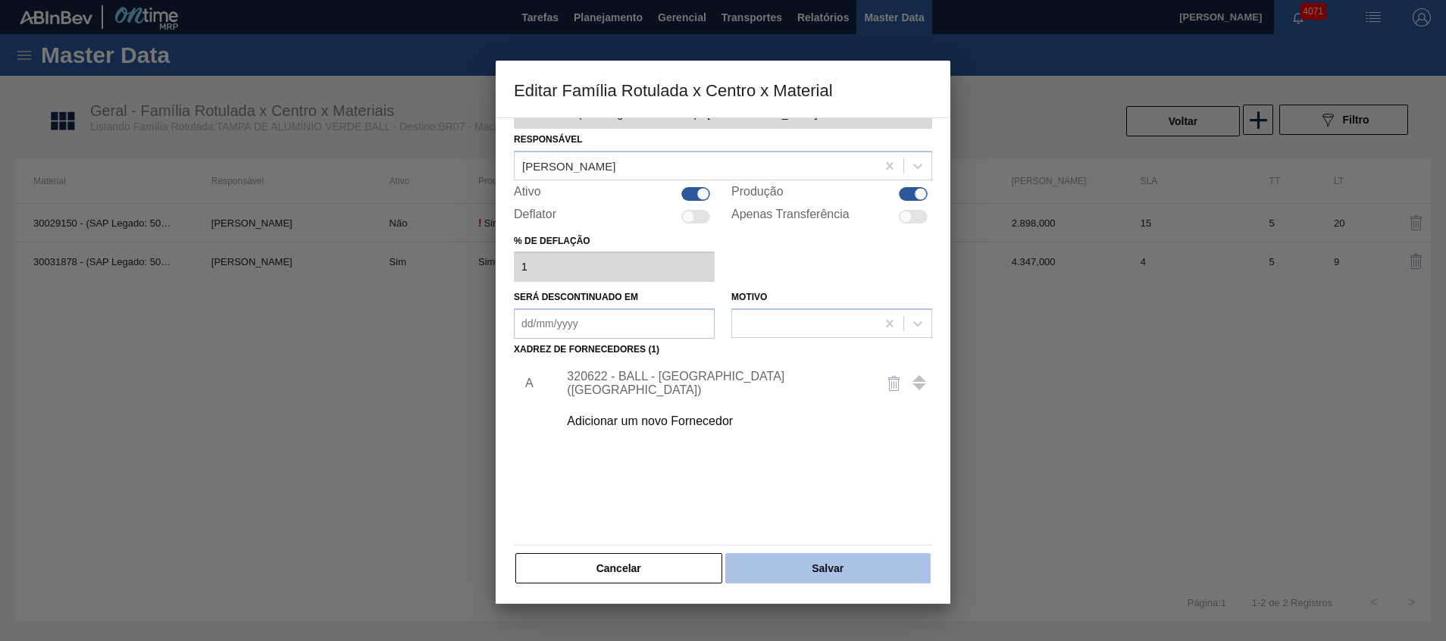
click at [764, 578] on button "Salvar" at bounding box center [828, 568] width 205 height 30
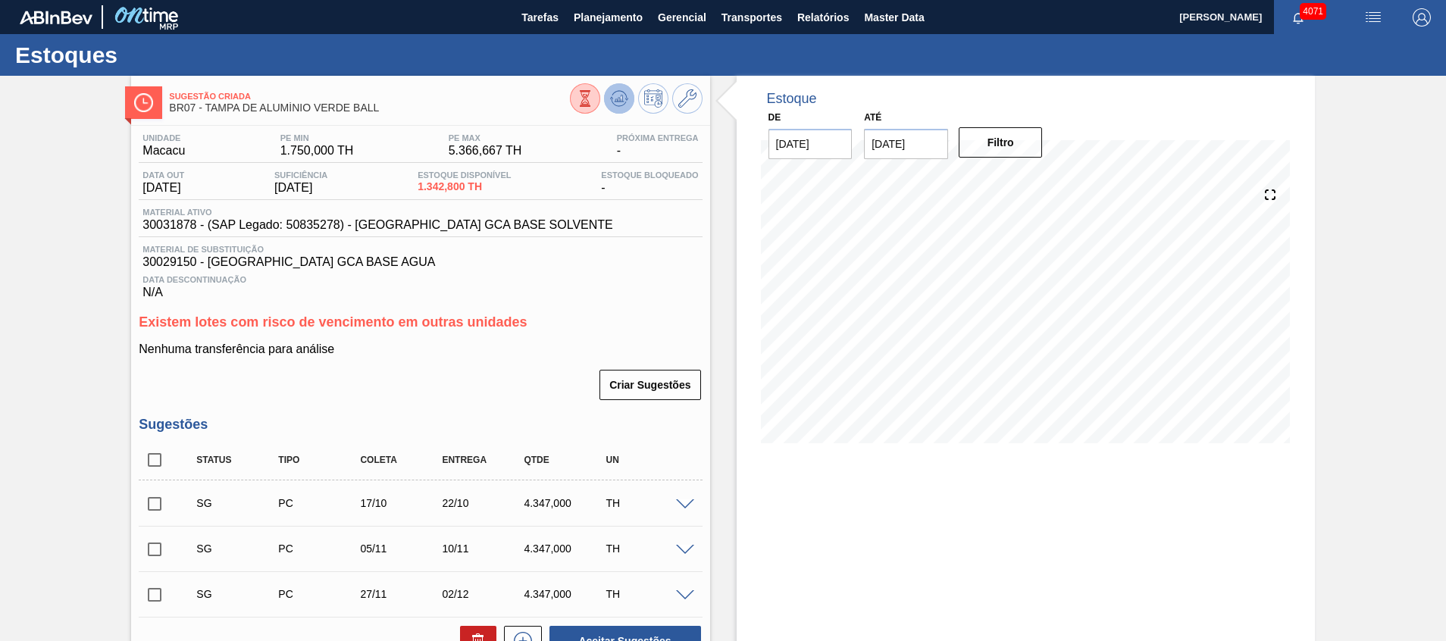
click at [614, 105] on icon at bounding box center [619, 98] width 18 height 18
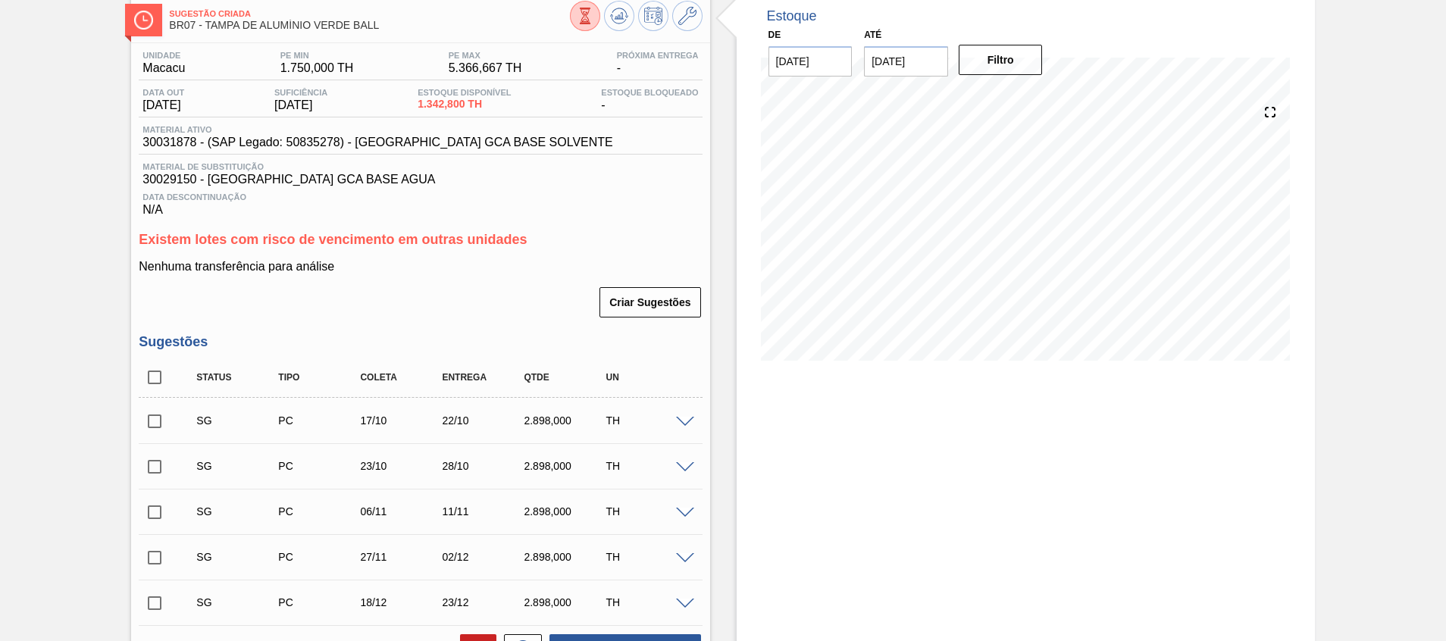
scroll to position [114, 0]
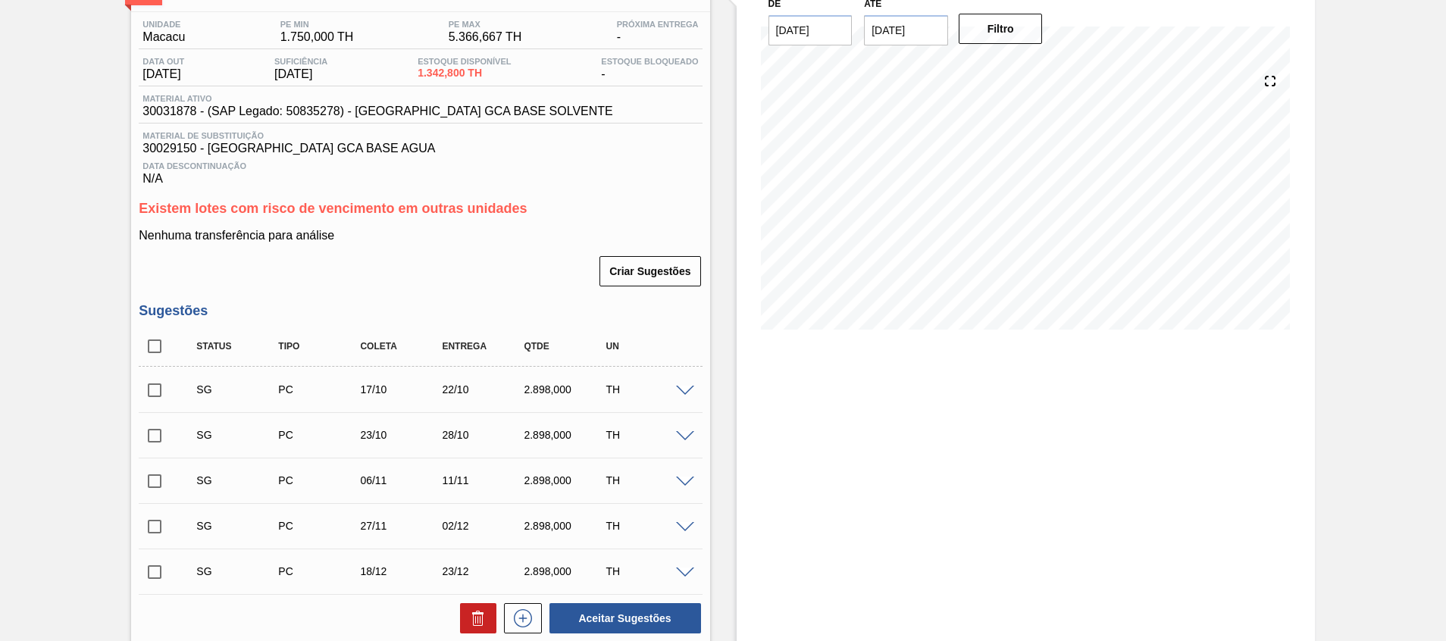
click at [161, 389] on input "checkbox" at bounding box center [155, 391] width 32 height 32
checkbox input "true"
click at [157, 431] on input "checkbox" at bounding box center [155, 436] width 32 height 32
checkbox input "true"
click at [596, 615] on button "Aceitar Sugestões" at bounding box center [626, 618] width 152 height 30
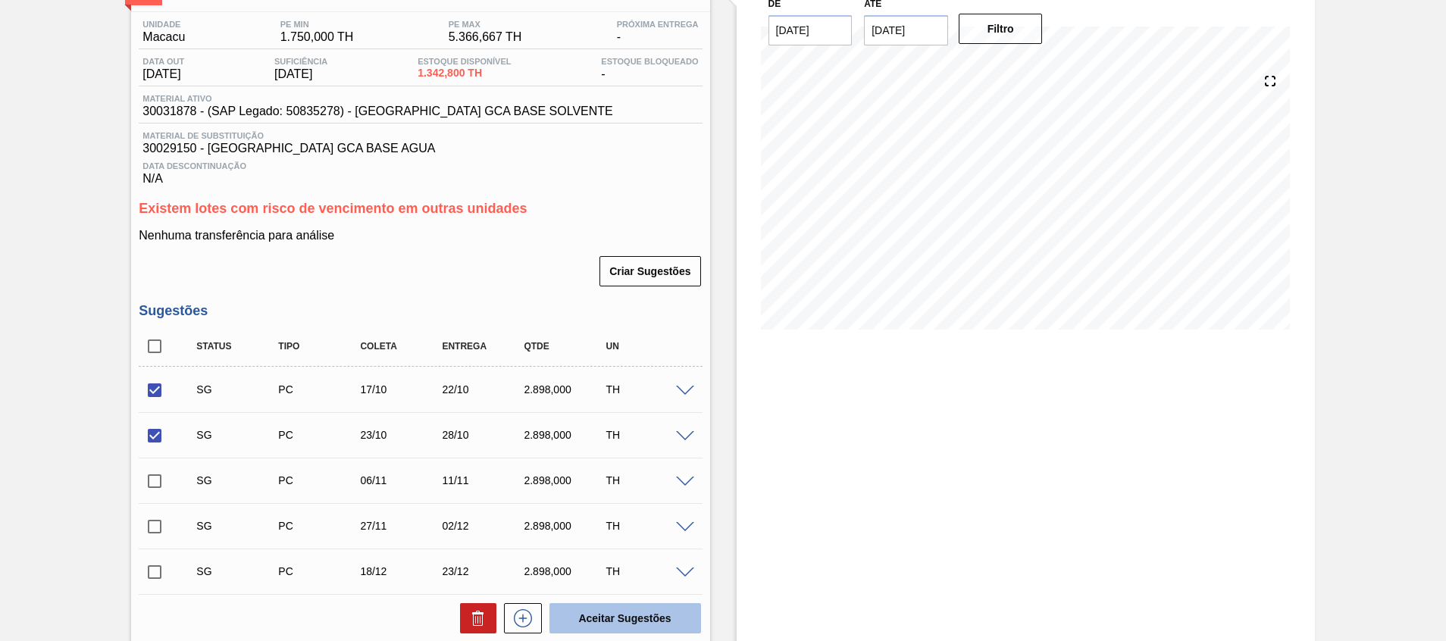
checkbox input "false"
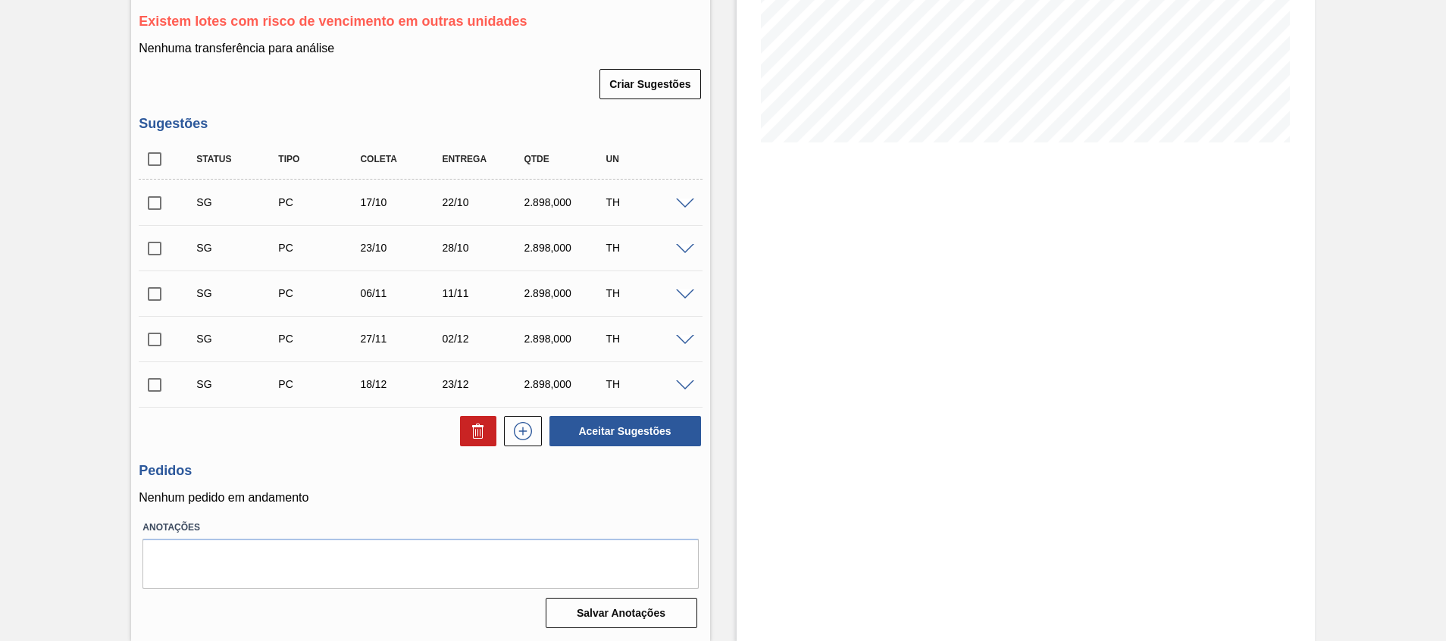
scroll to position [0, 0]
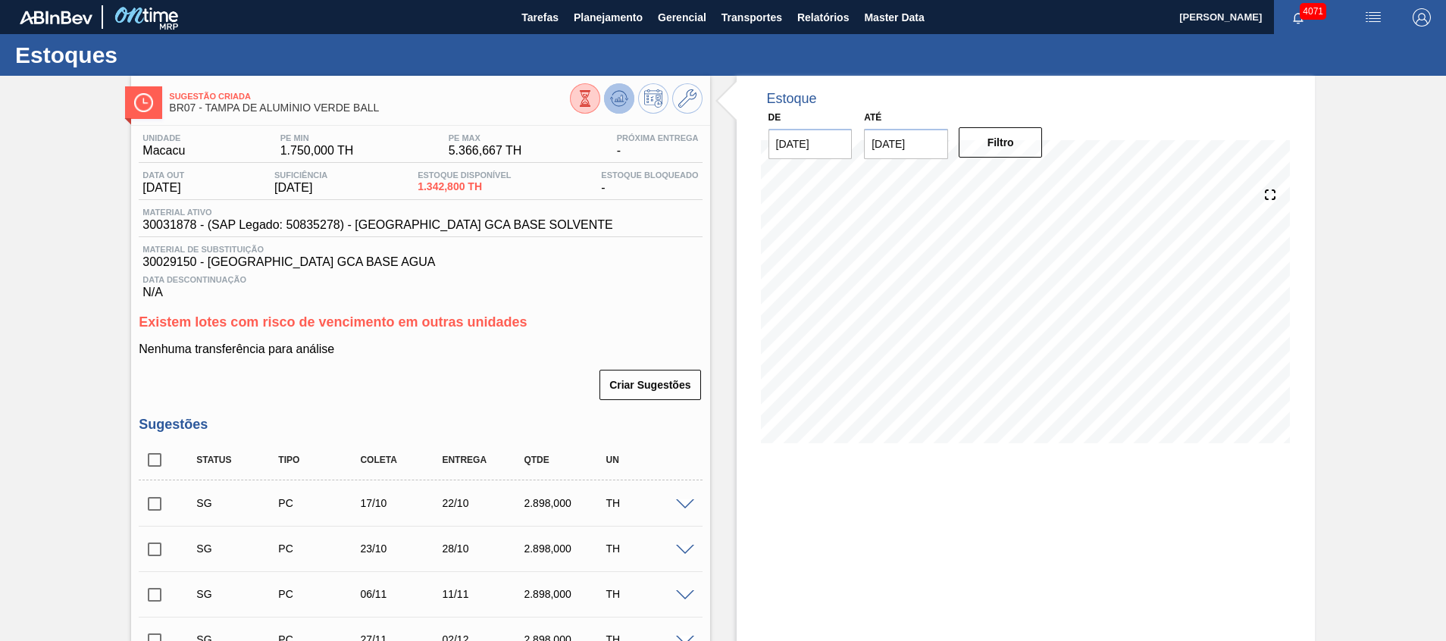
click at [626, 94] on icon at bounding box center [619, 98] width 18 height 18
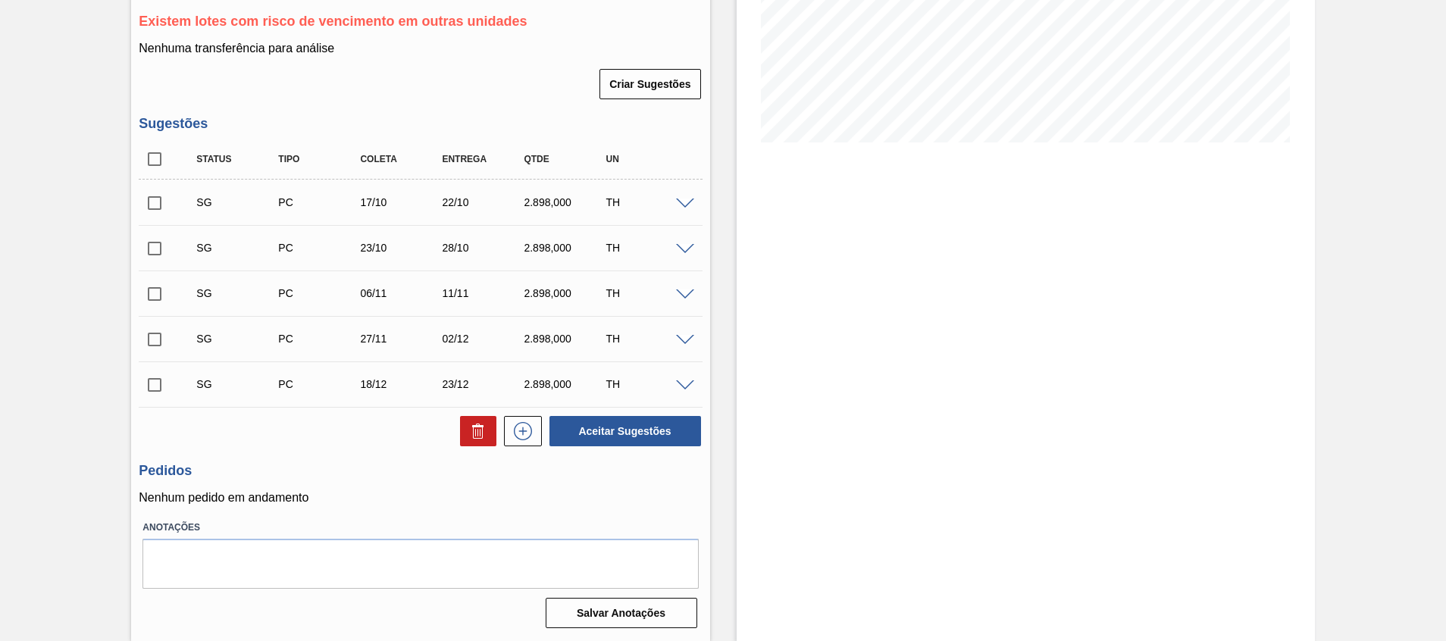
click at [175, 196] on span at bounding box center [182, 202] width 22 height 30
click at [158, 243] on input "checkbox" at bounding box center [155, 249] width 32 height 32
checkbox input "true"
click at [156, 202] on input "checkbox" at bounding box center [155, 203] width 32 height 32
click at [617, 426] on button "Aceitar Sugestões" at bounding box center [626, 431] width 152 height 30
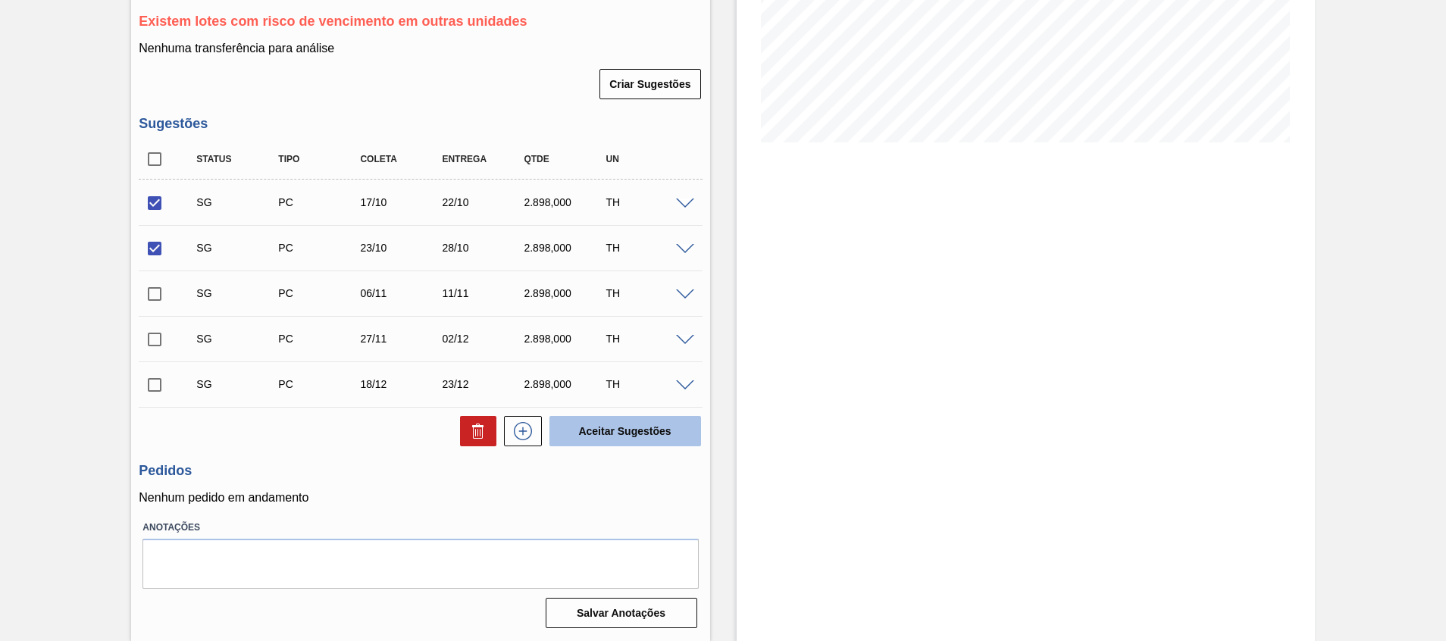
checkbox input "false"
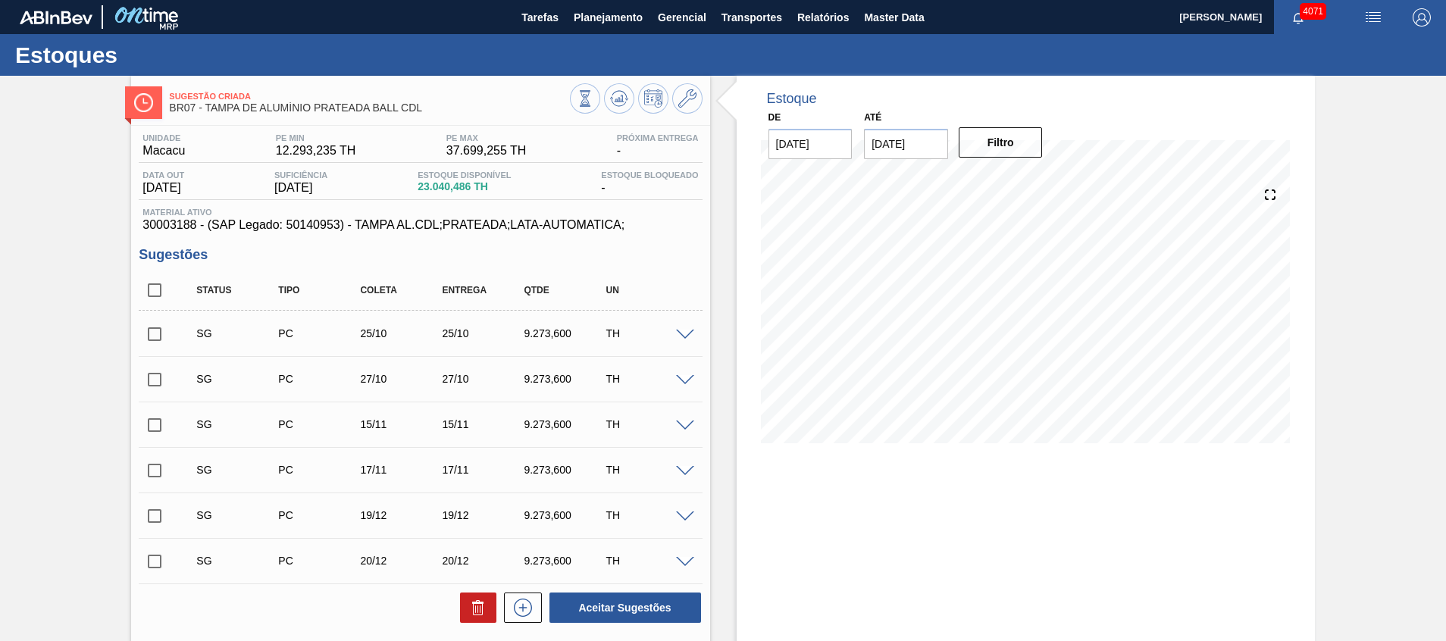
click at [152, 339] on input "checkbox" at bounding box center [155, 334] width 32 height 32
checkbox input "true"
click at [159, 374] on input "checkbox" at bounding box center [155, 380] width 32 height 32
checkbox input "true"
click at [609, 603] on button "Aceitar Sugestões" at bounding box center [626, 608] width 152 height 30
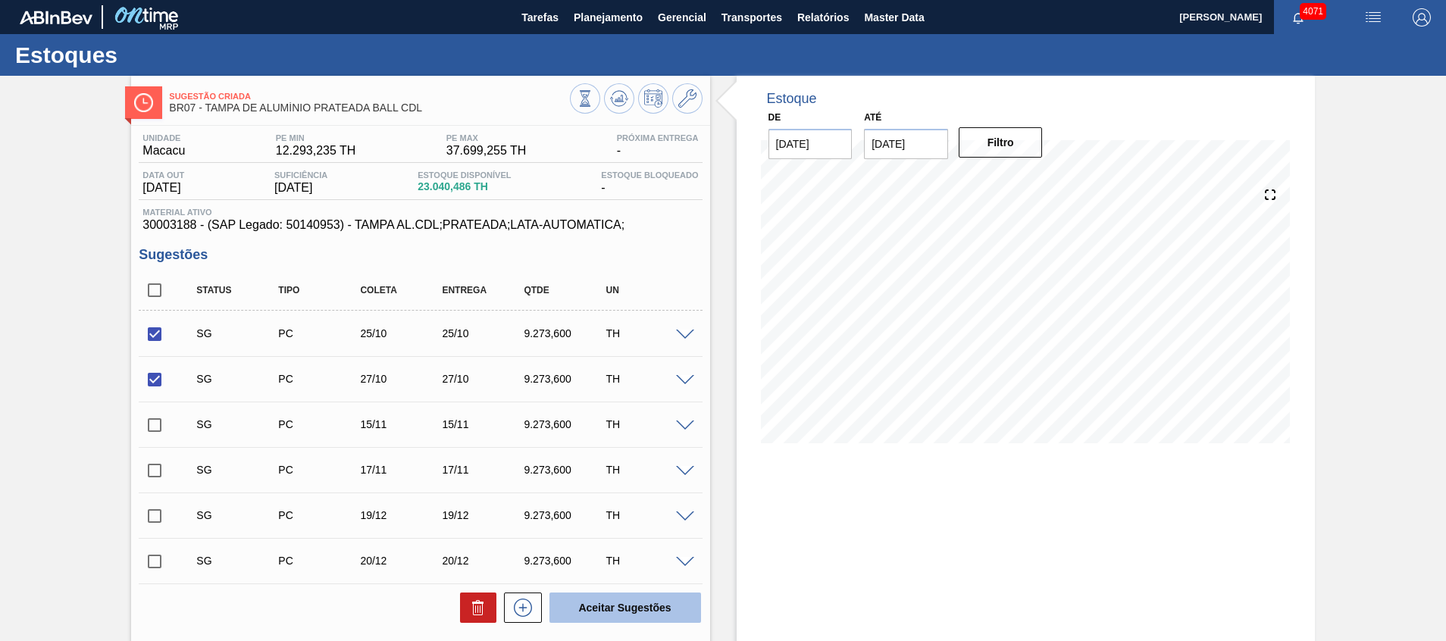
checkbox input "false"
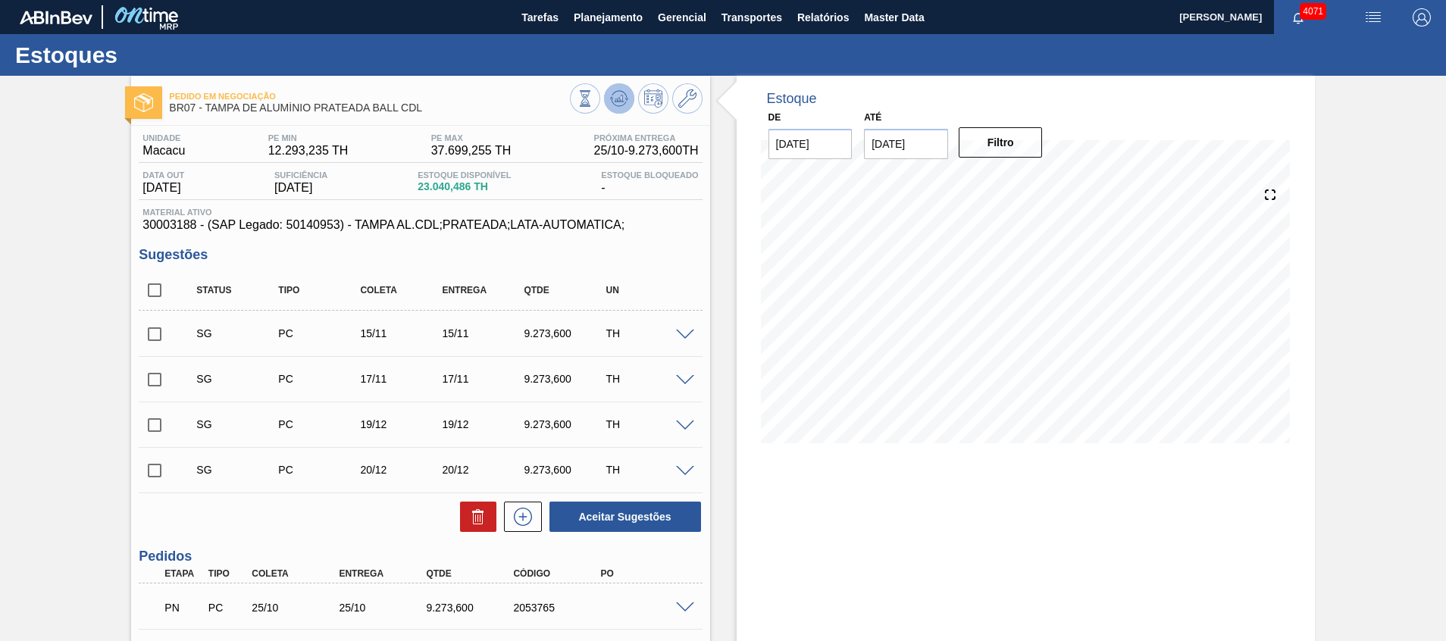
click at [623, 96] on icon at bounding box center [619, 98] width 18 height 18
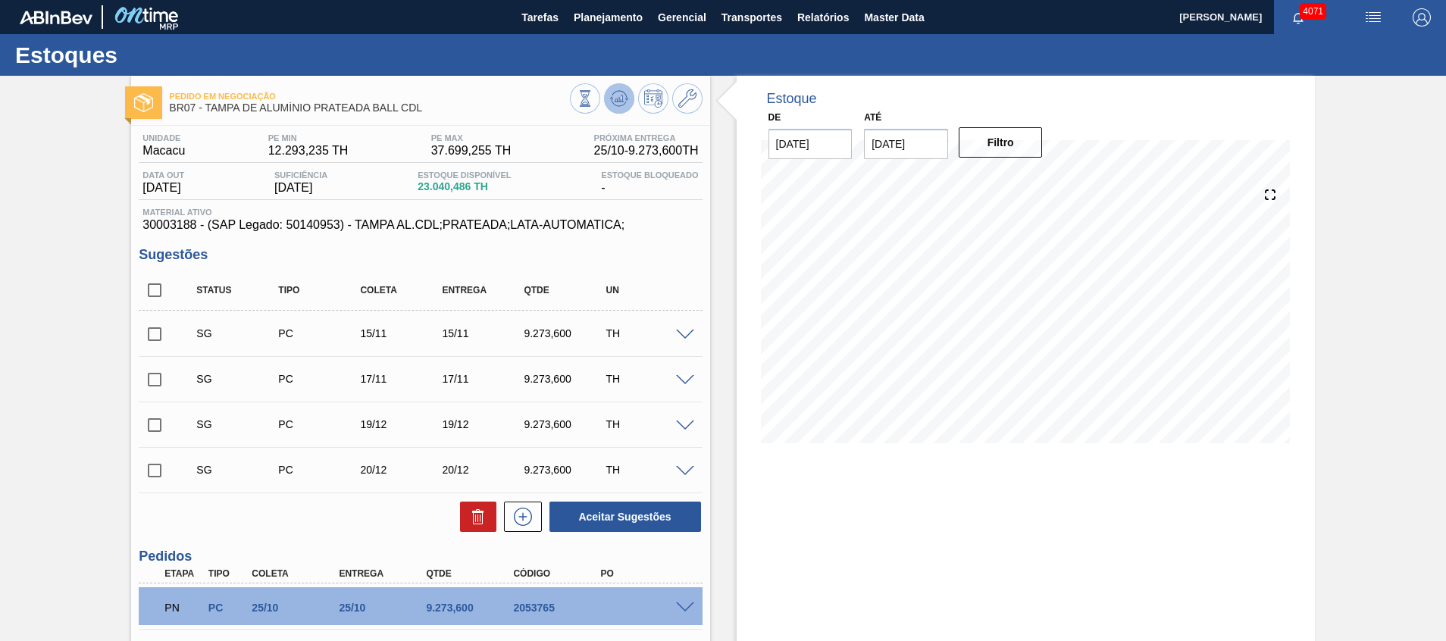
click at [610, 96] on icon at bounding box center [619, 98] width 18 height 18
drag, startPoint x: 153, startPoint y: 289, endPoint x: 139, endPoint y: 291, distance: 14.6
click at [139, 290] on input "checkbox" at bounding box center [155, 290] width 32 height 32
checkbox input "true"
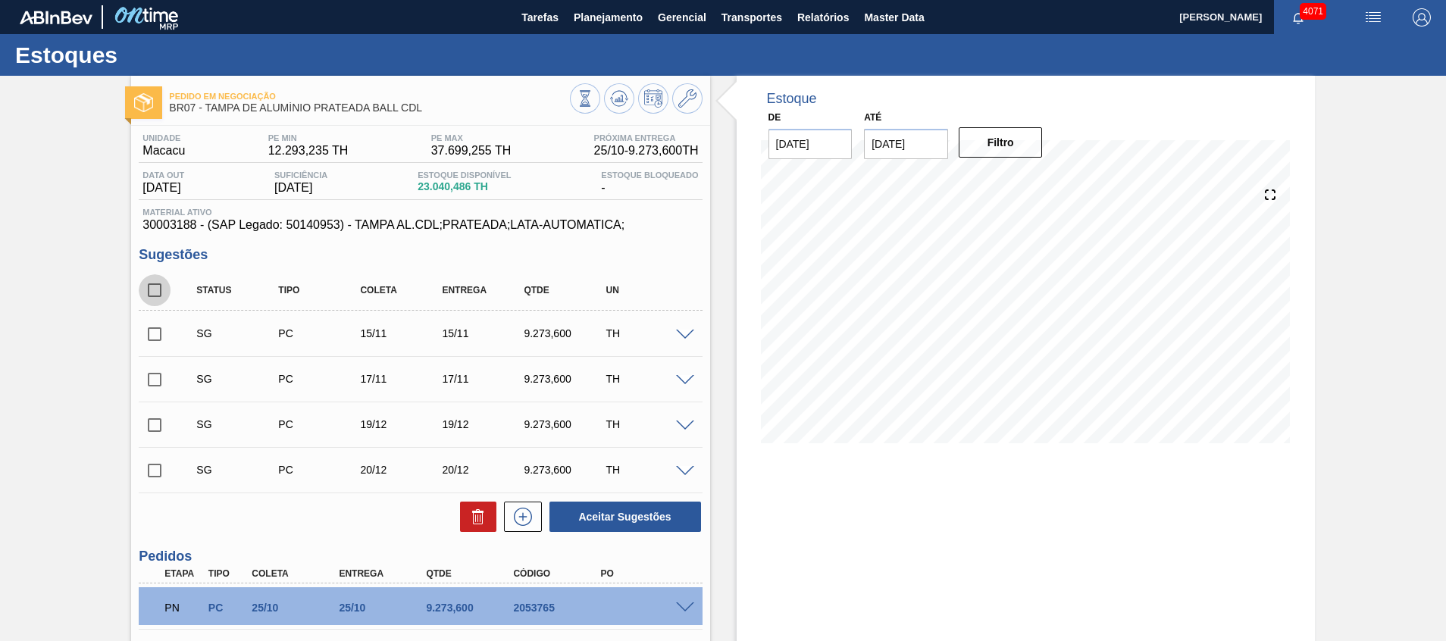
checkbox input "true"
click at [450, 509] on div "Aceitar Sugestões" at bounding box center [420, 516] width 563 height 33
click at [470, 512] on icon at bounding box center [478, 517] width 18 height 18
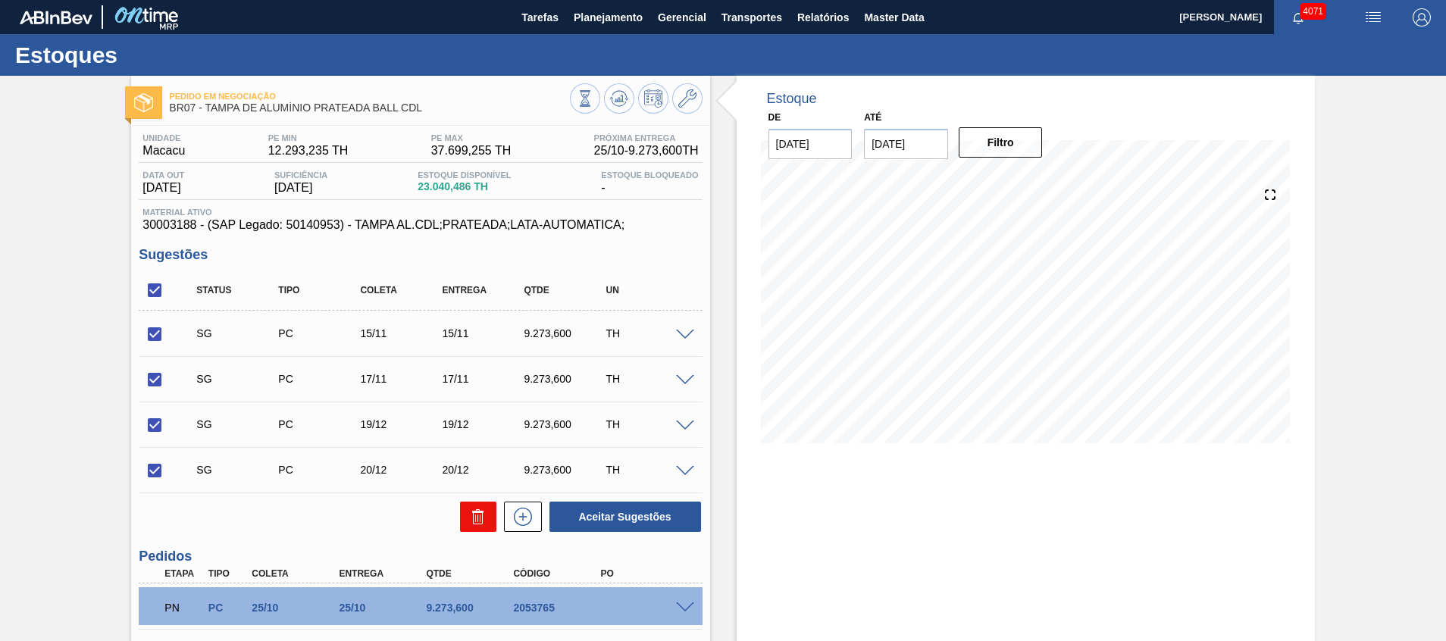
checkbox input "false"
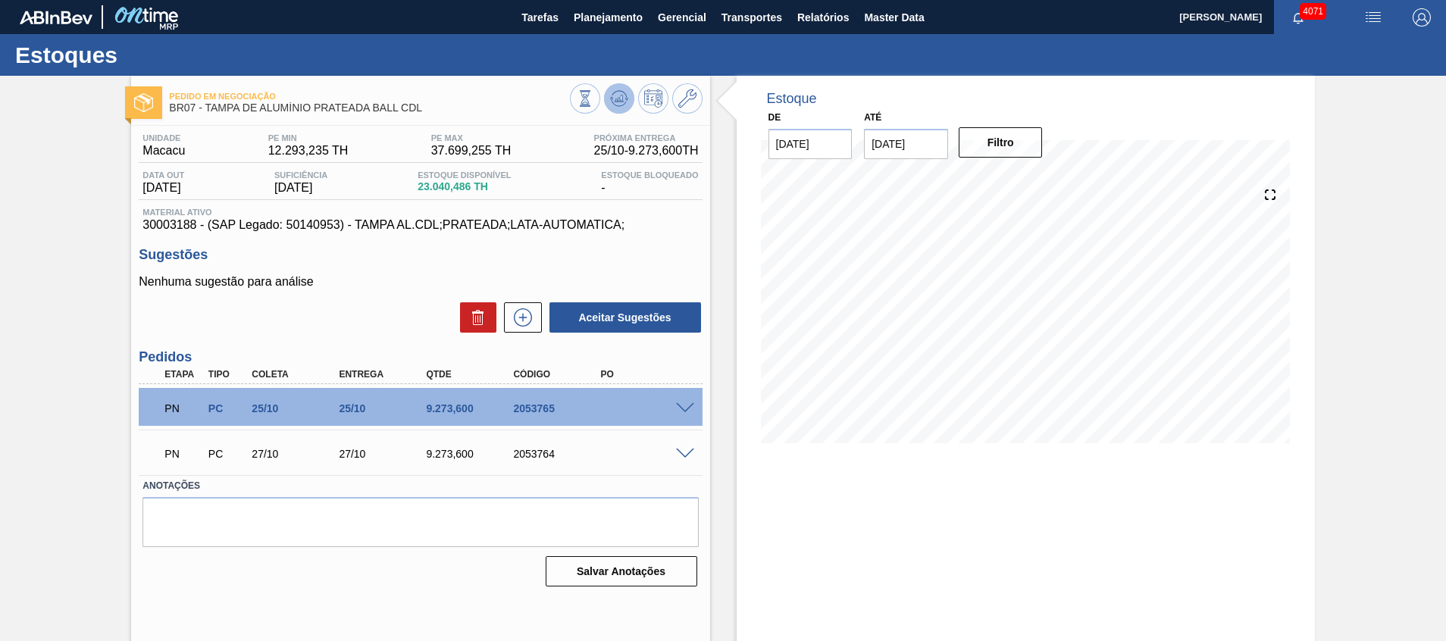
click at [621, 97] on icon at bounding box center [619, 98] width 10 height 7
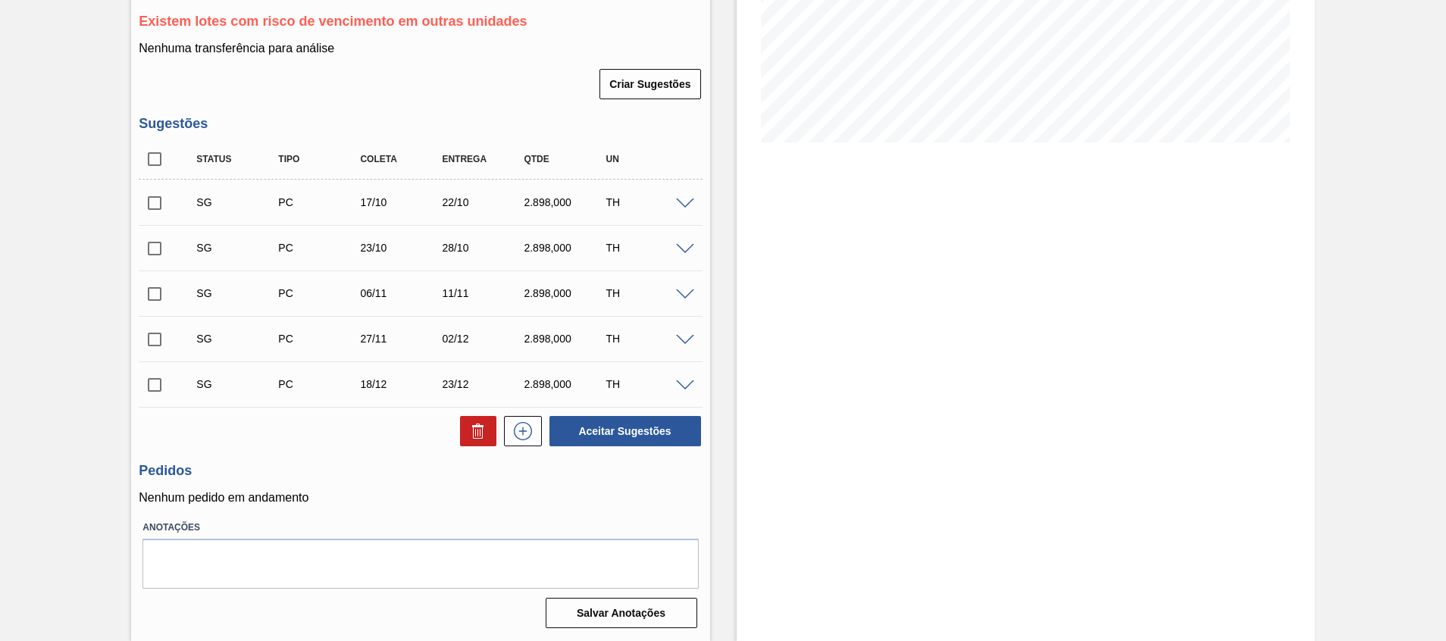
scroll to position [74, 0]
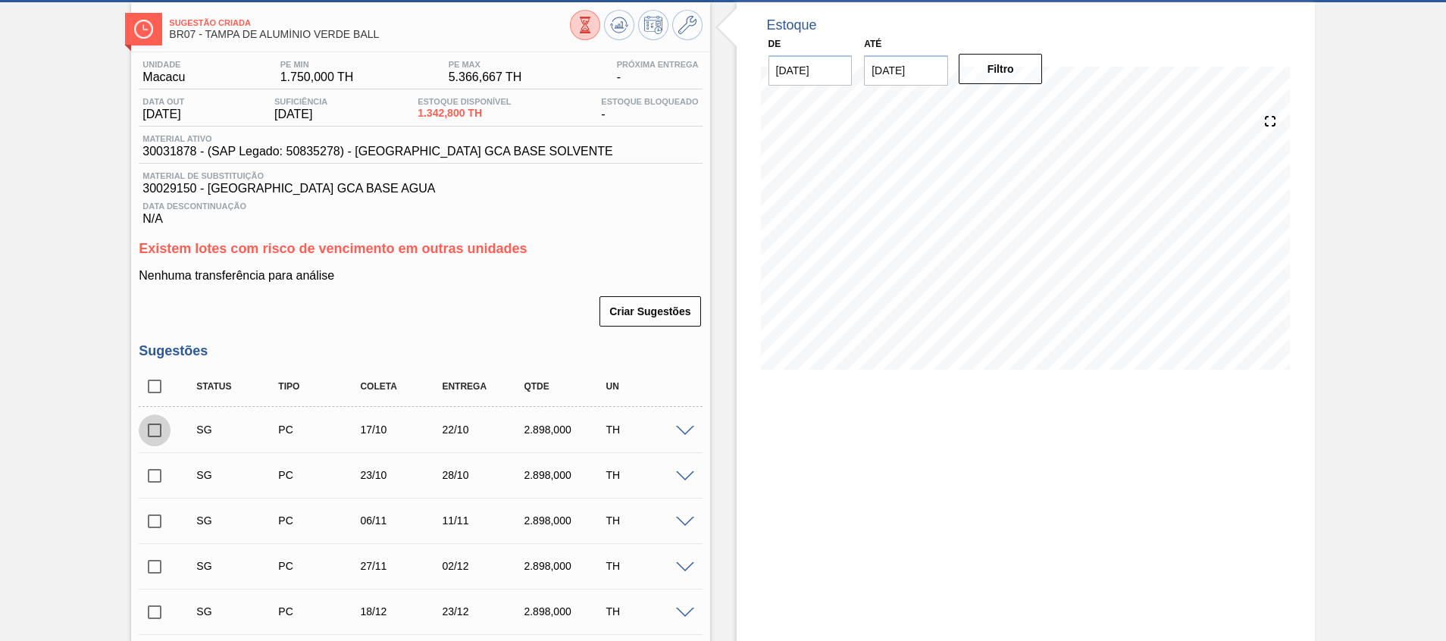
click at [160, 430] on input "checkbox" at bounding box center [155, 431] width 32 height 32
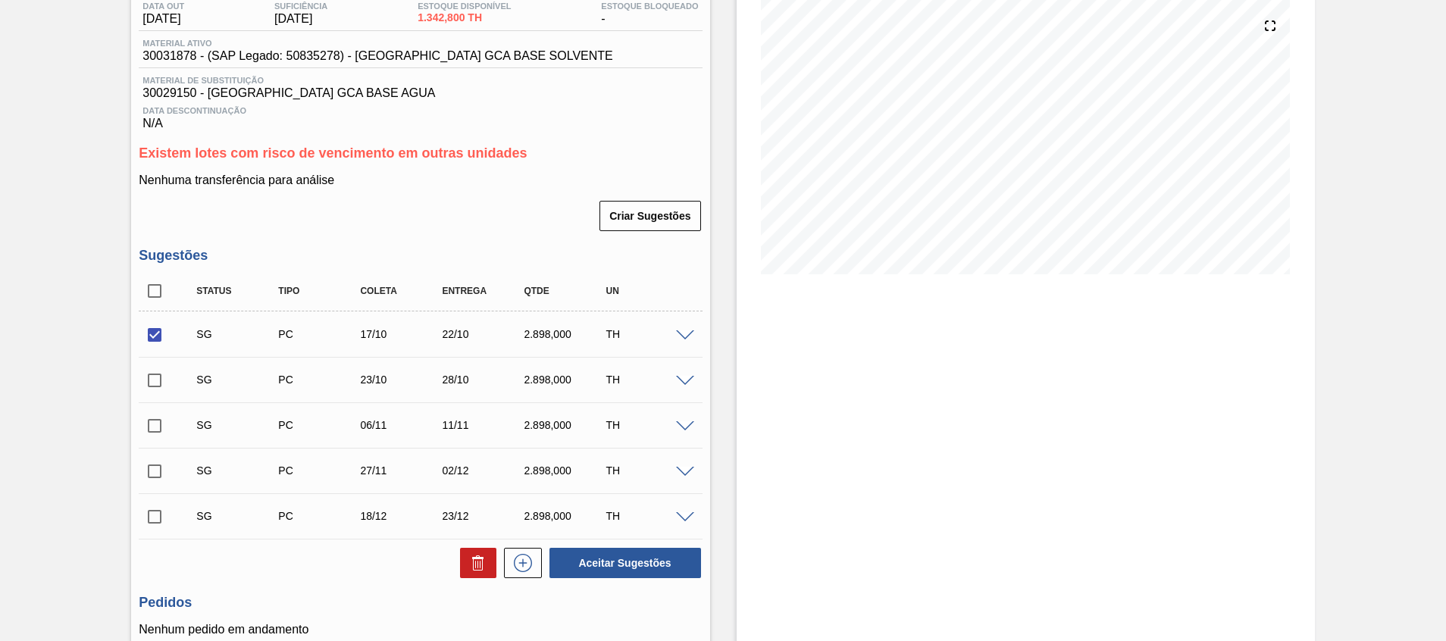
scroll to position [301, 0]
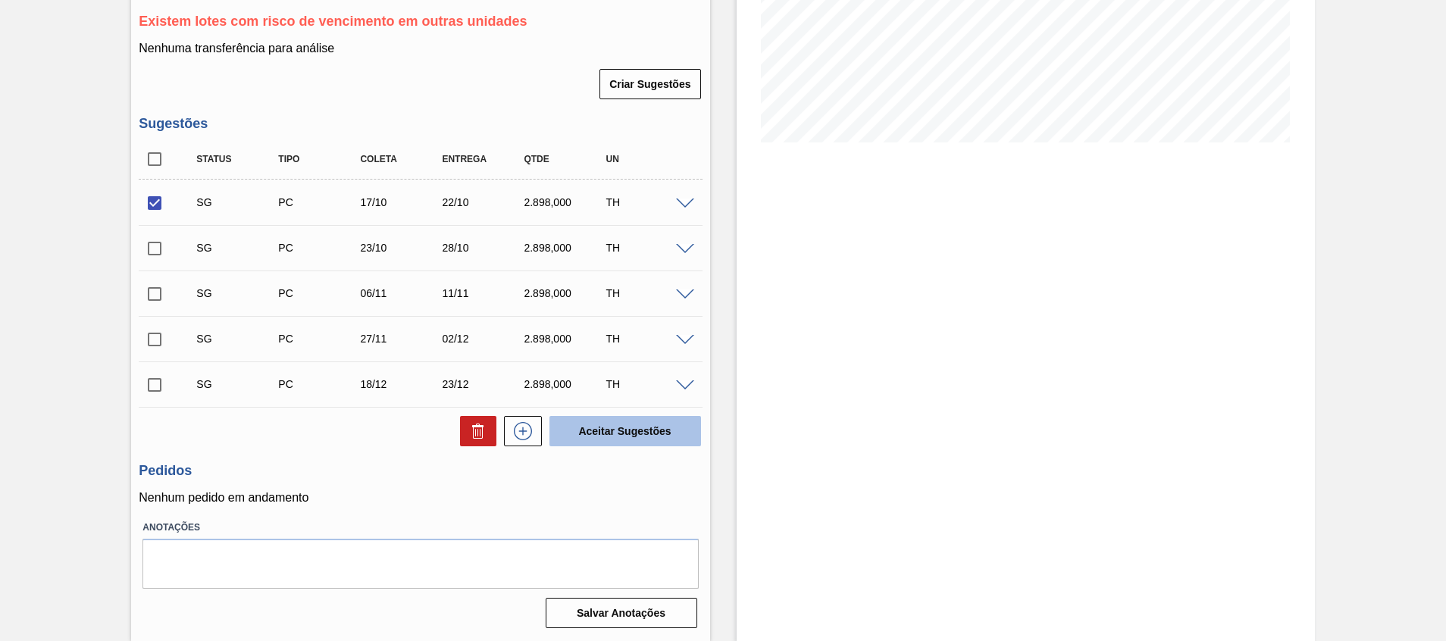
click at [640, 430] on button "Aceitar Sugestões" at bounding box center [626, 431] width 152 height 30
checkbox input "false"
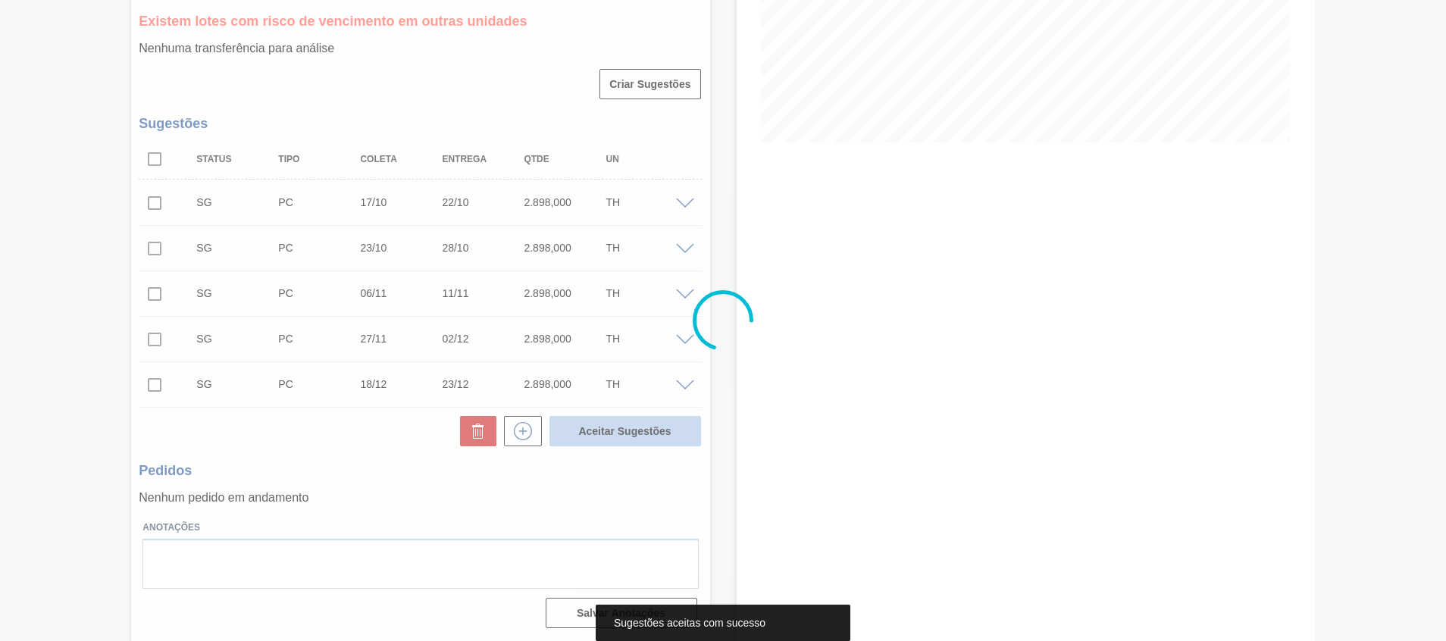
scroll to position [282, 0]
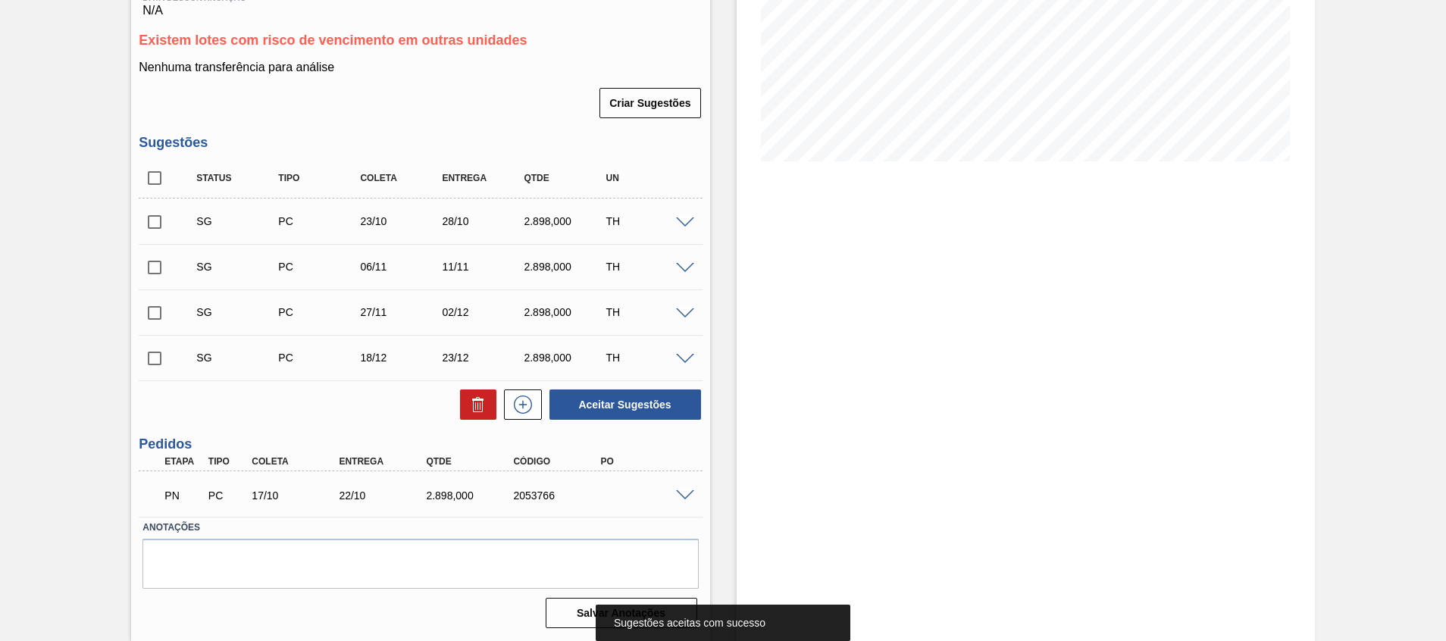
click at [155, 220] on input "checkbox" at bounding box center [155, 222] width 32 height 32
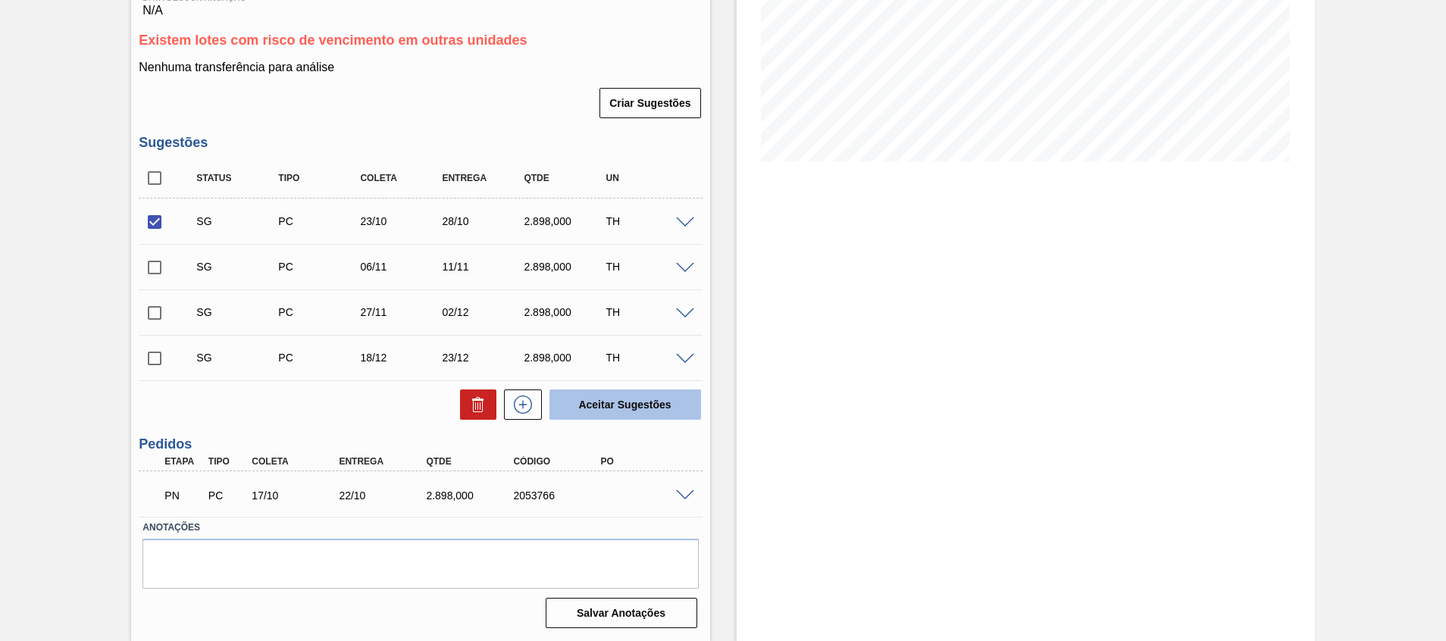
click at [578, 398] on button "Aceitar Sugestões" at bounding box center [626, 405] width 152 height 30
checkbox input "false"
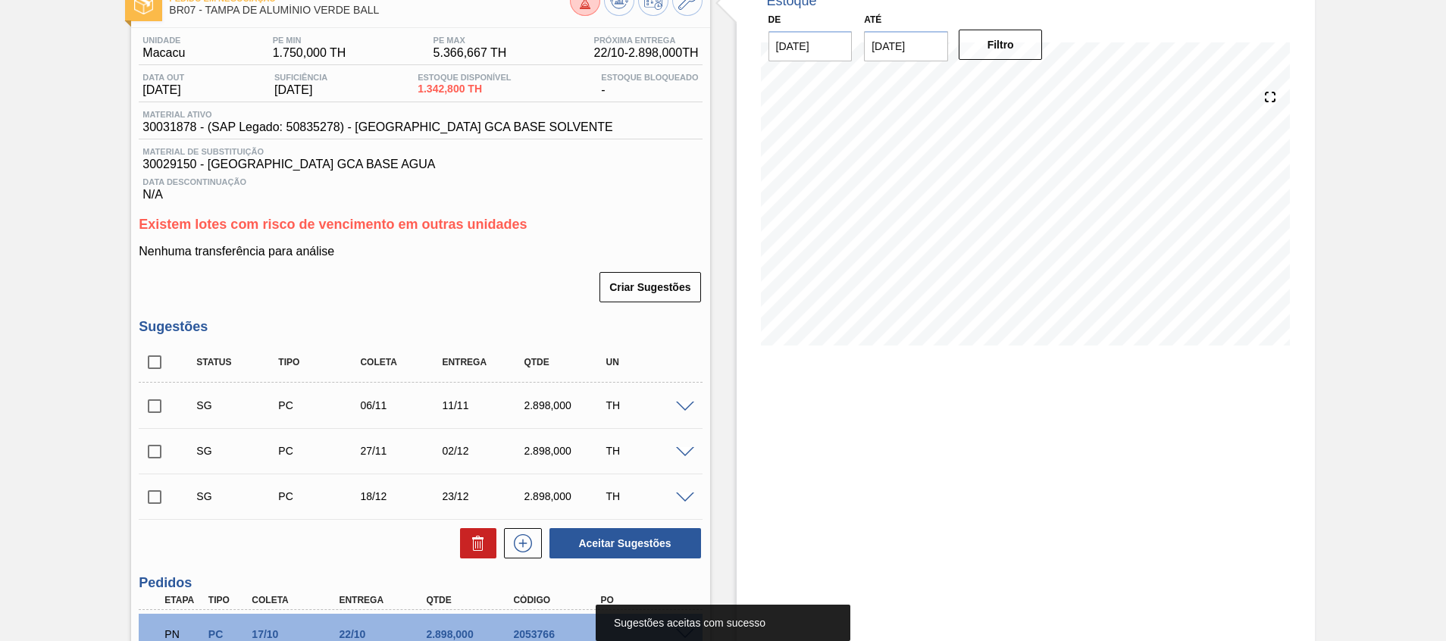
scroll to position [0, 0]
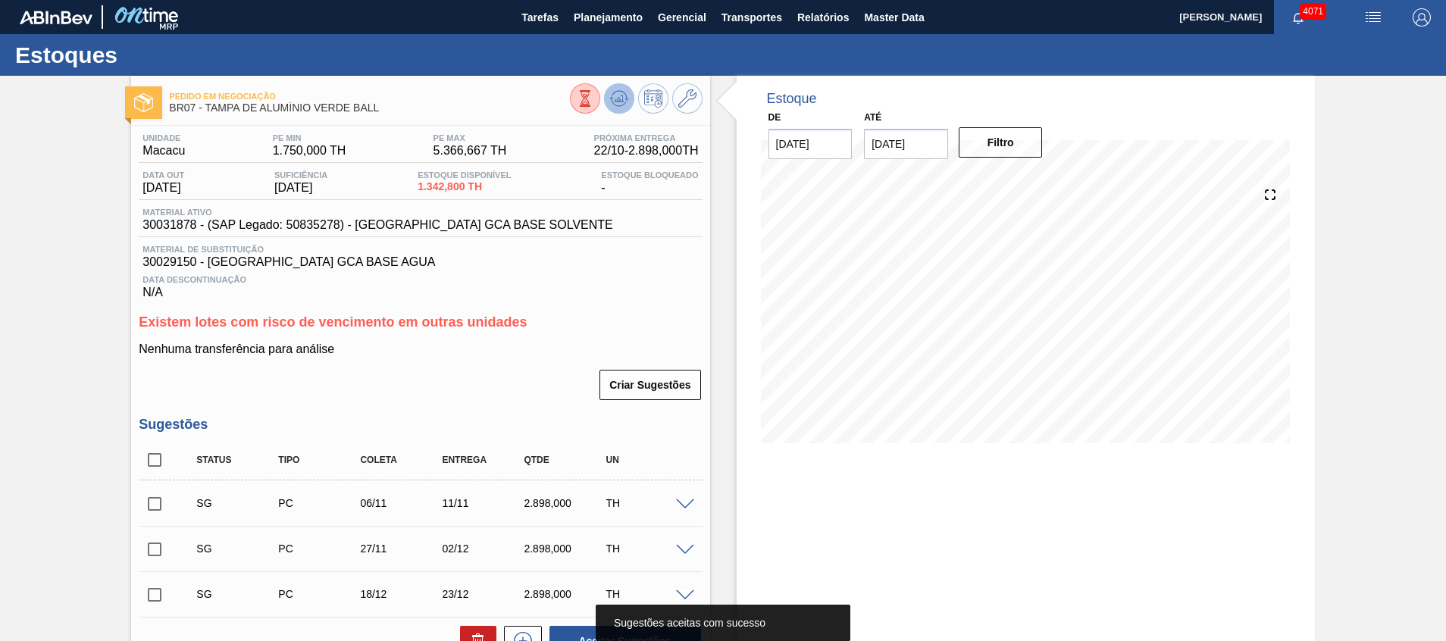
click at [610, 97] on icon at bounding box center [619, 98] width 18 height 18
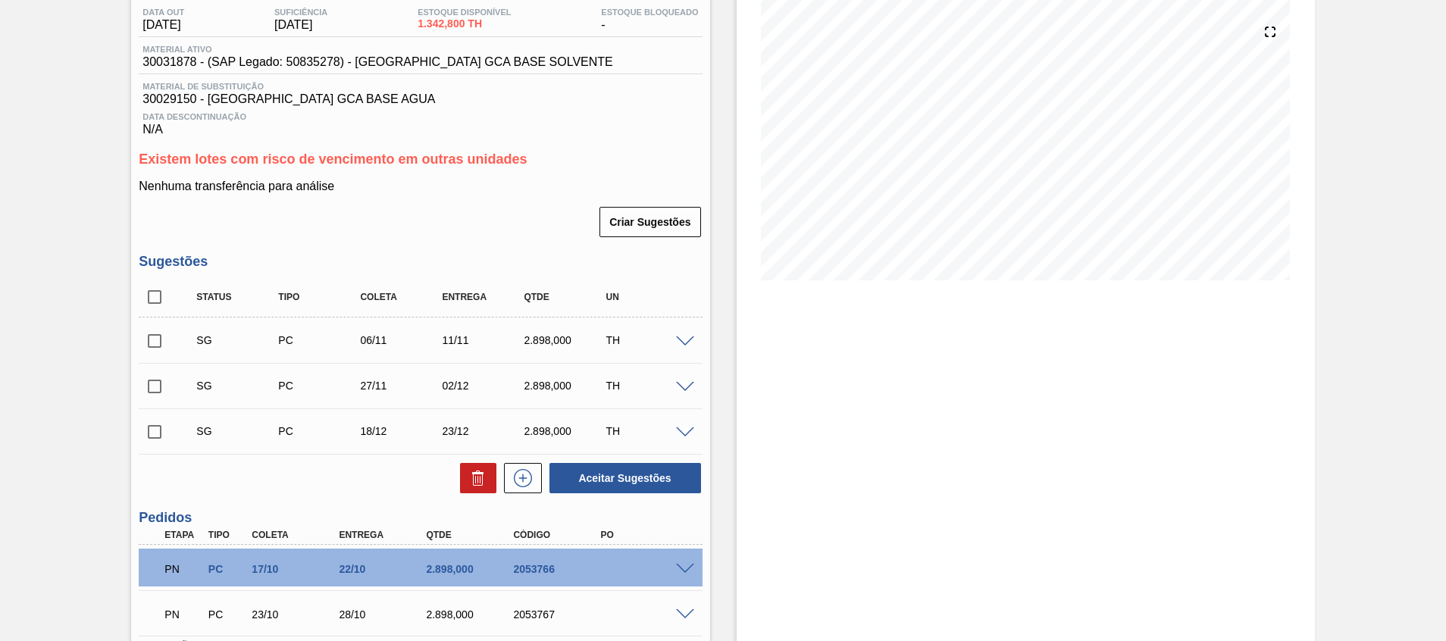
scroll to position [80, 0]
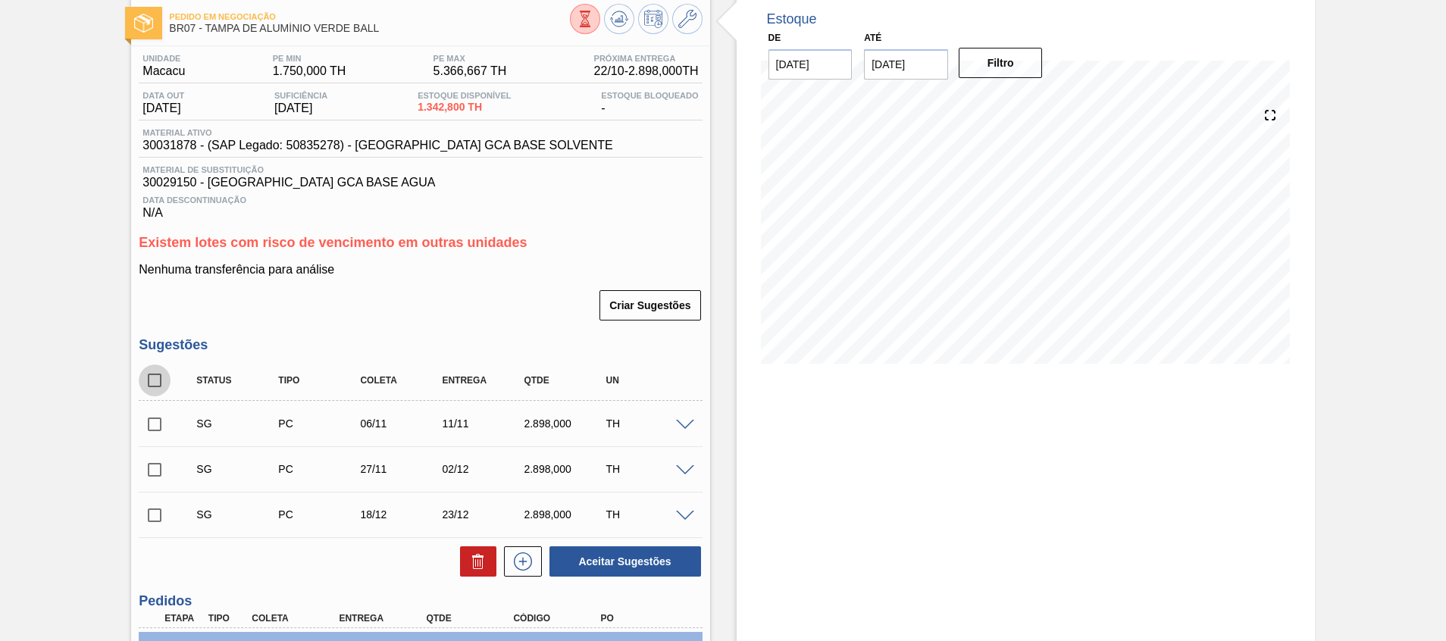
click at [158, 386] on input "checkbox" at bounding box center [155, 381] width 32 height 32
checkbox input "true"
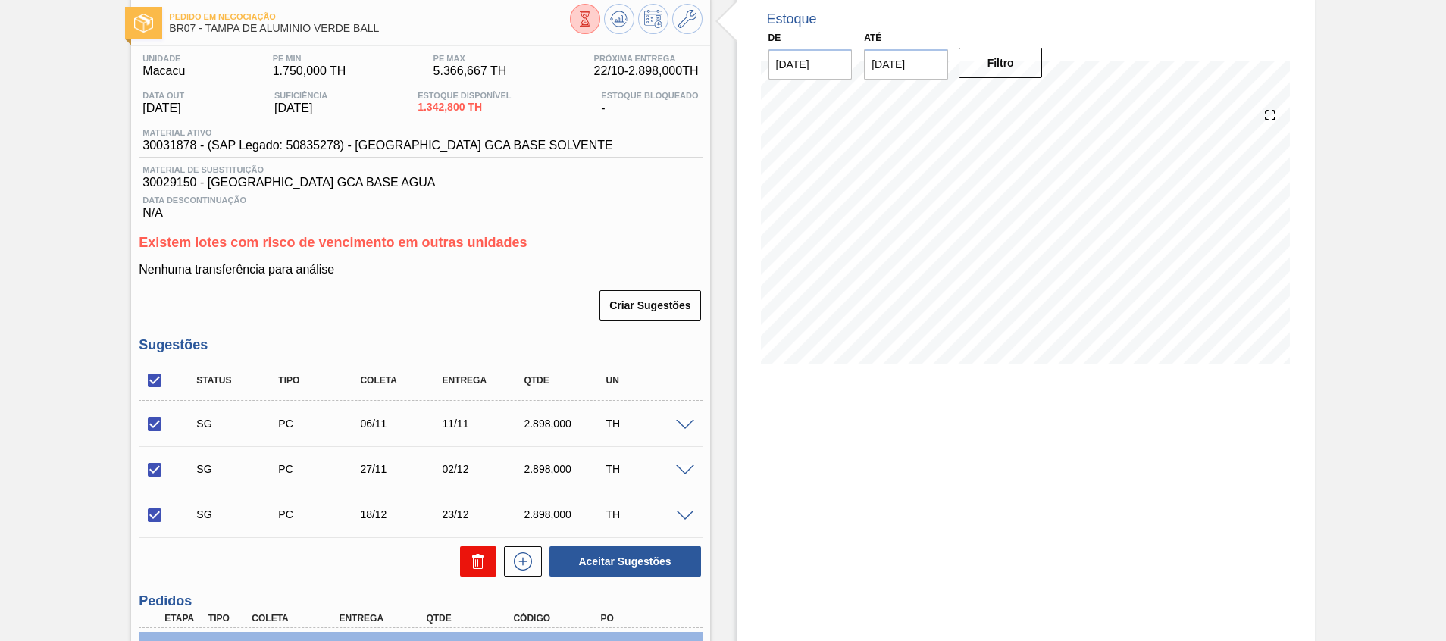
click at [477, 559] on icon at bounding box center [478, 562] width 18 height 18
checkbox input "false"
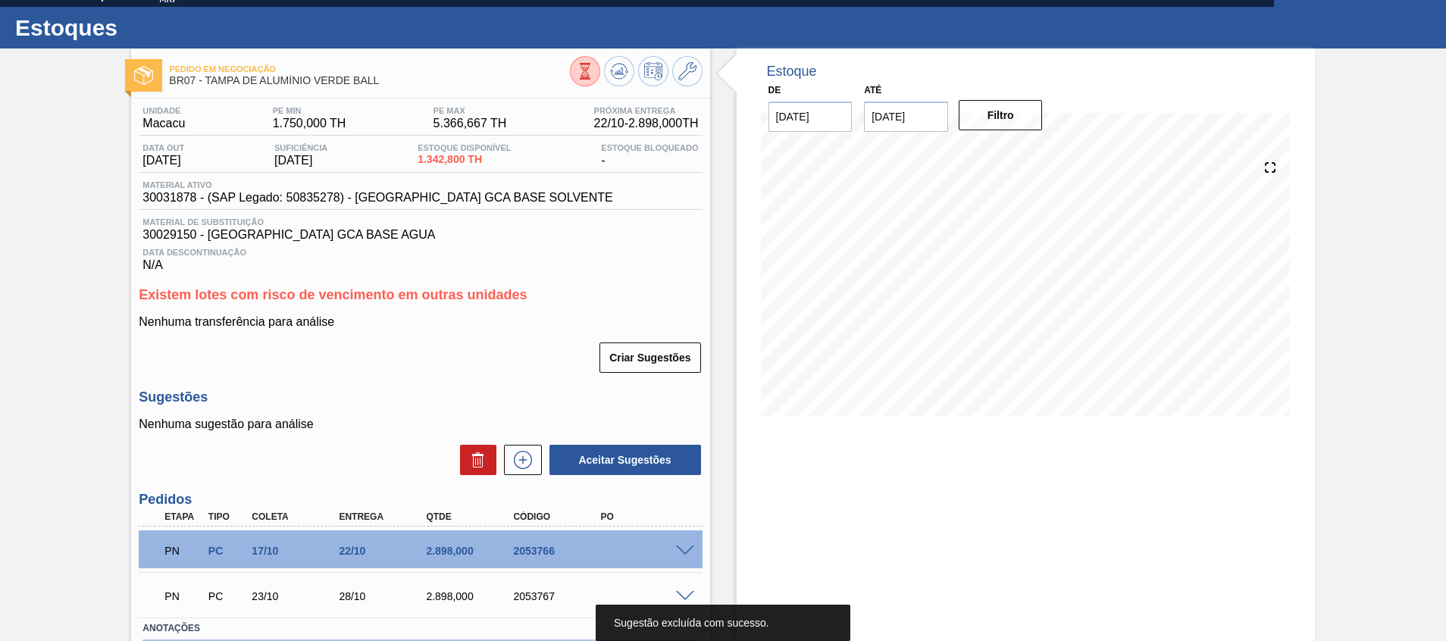
scroll to position [0, 0]
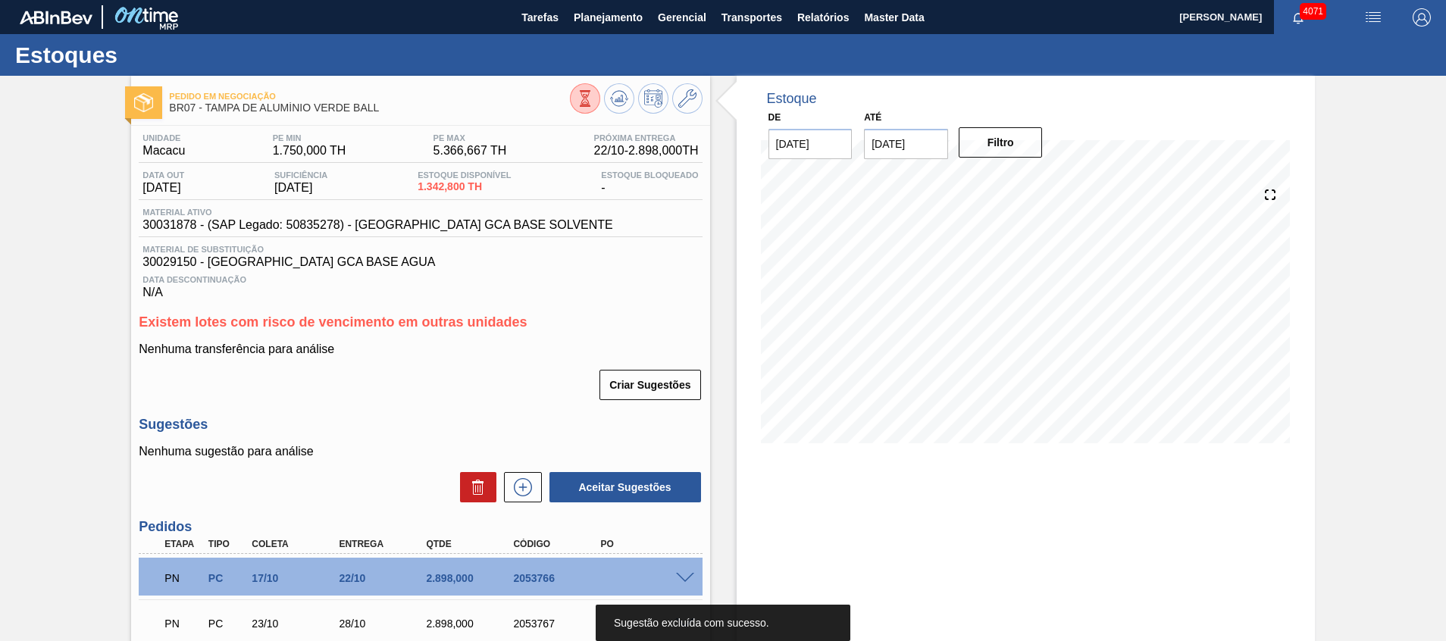
click at [628, 82] on div "Pedido em Negociação BR07 - TAMPA DE ALUMÍNIO VERDE BALL" at bounding box center [420, 97] width 578 height 42
click at [626, 86] on button at bounding box center [619, 98] width 30 height 30
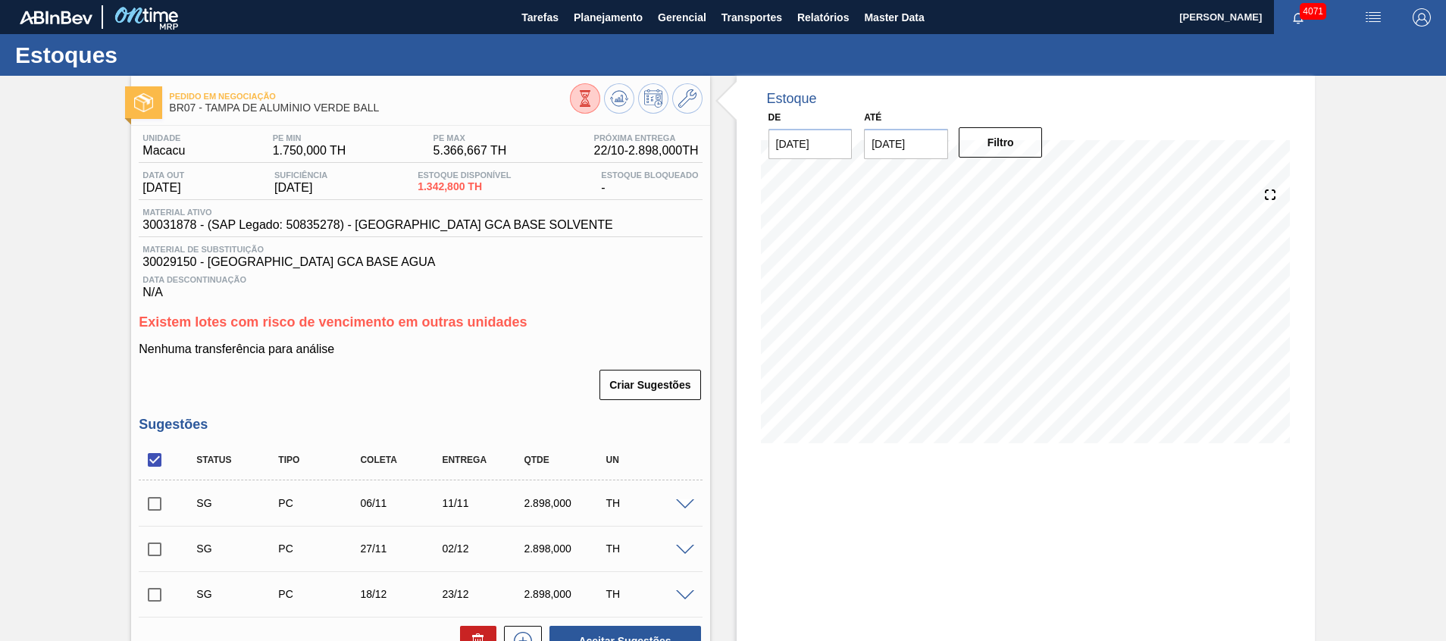
click at [152, 461] on input "checkbox" at bounding box center [155, 460] width 32 height 32
checkbox input "true"
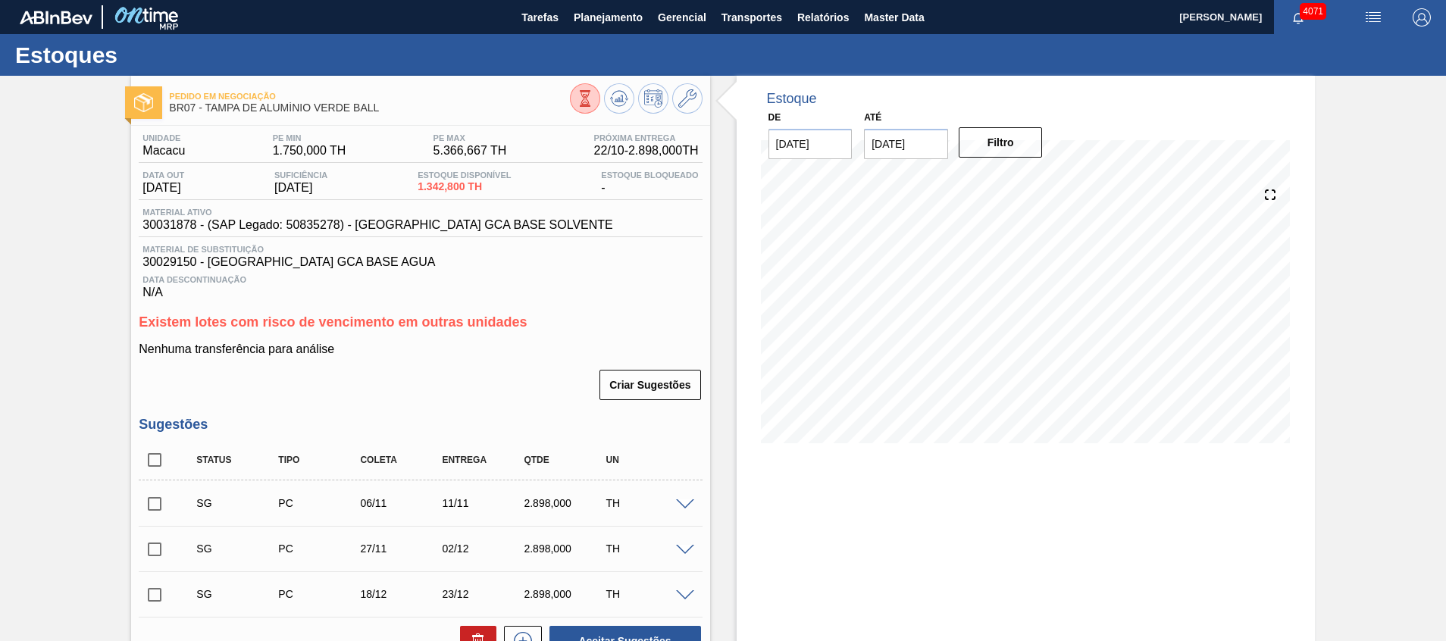
checkbox input "true"
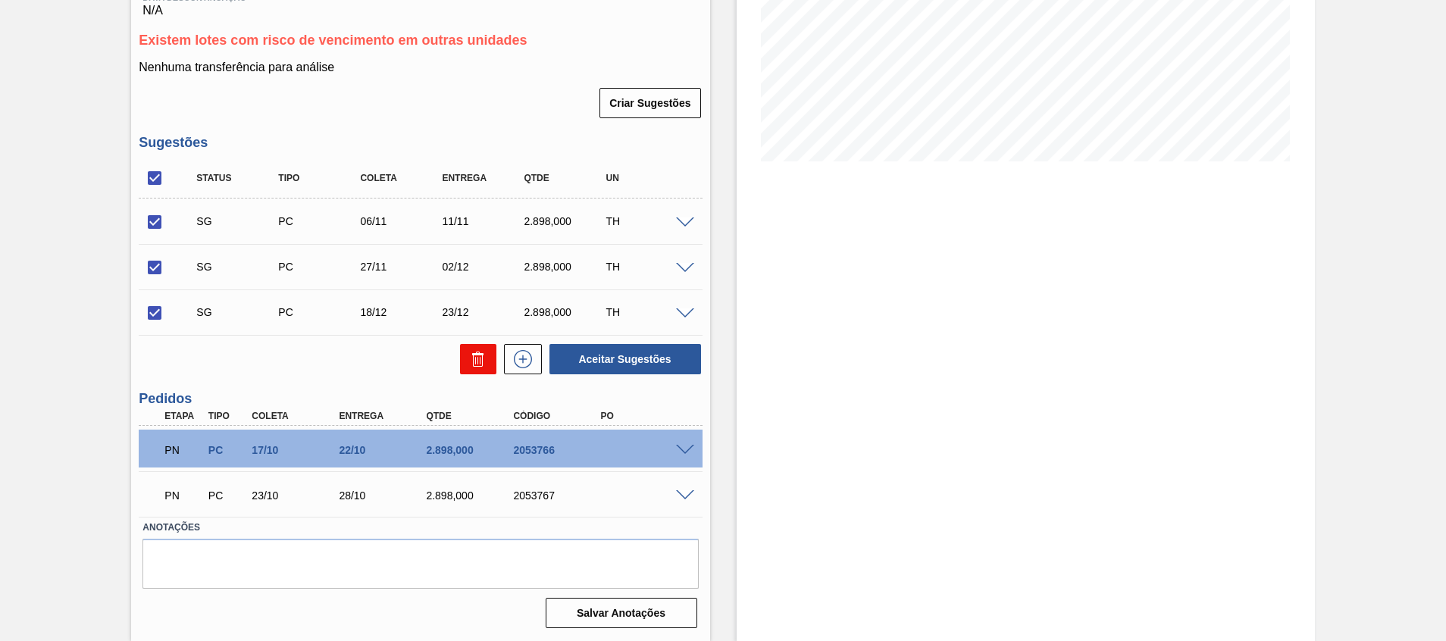
click at [469, 358] on icon at bounding box center [478, 359] width 18 height 18
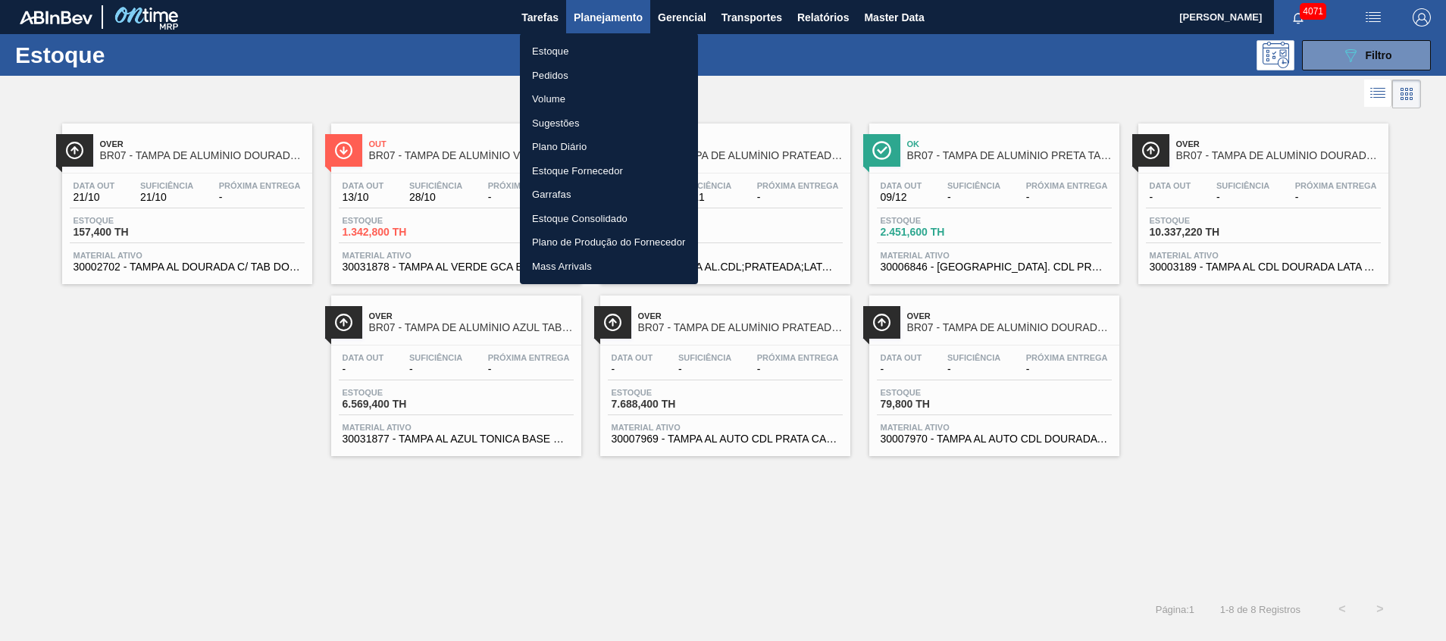
click at [876, 567] on div at bounding box center [723, 320] width 1446 height 641
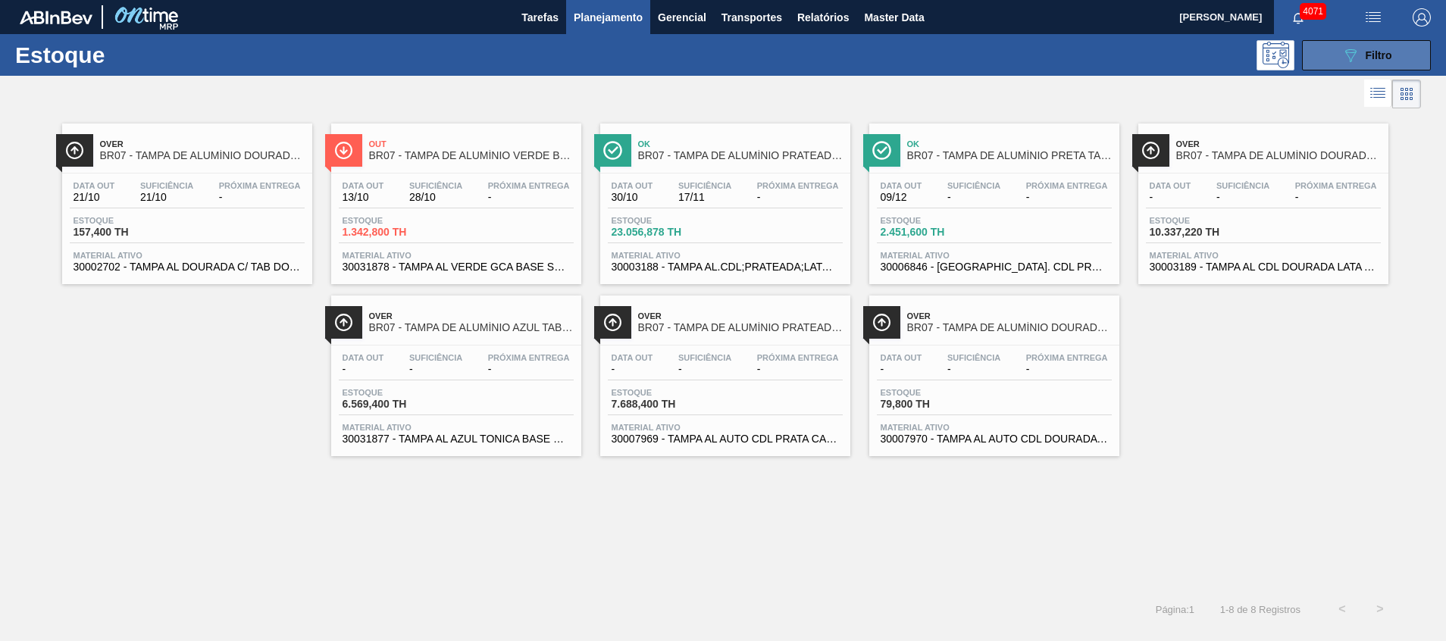
click at [1373, 47] on div "089F7B8B-B2A5-4AFE-B5C0-19BA573D28AC Filtro" at bounding box center [1367, 55] width 51 height 18
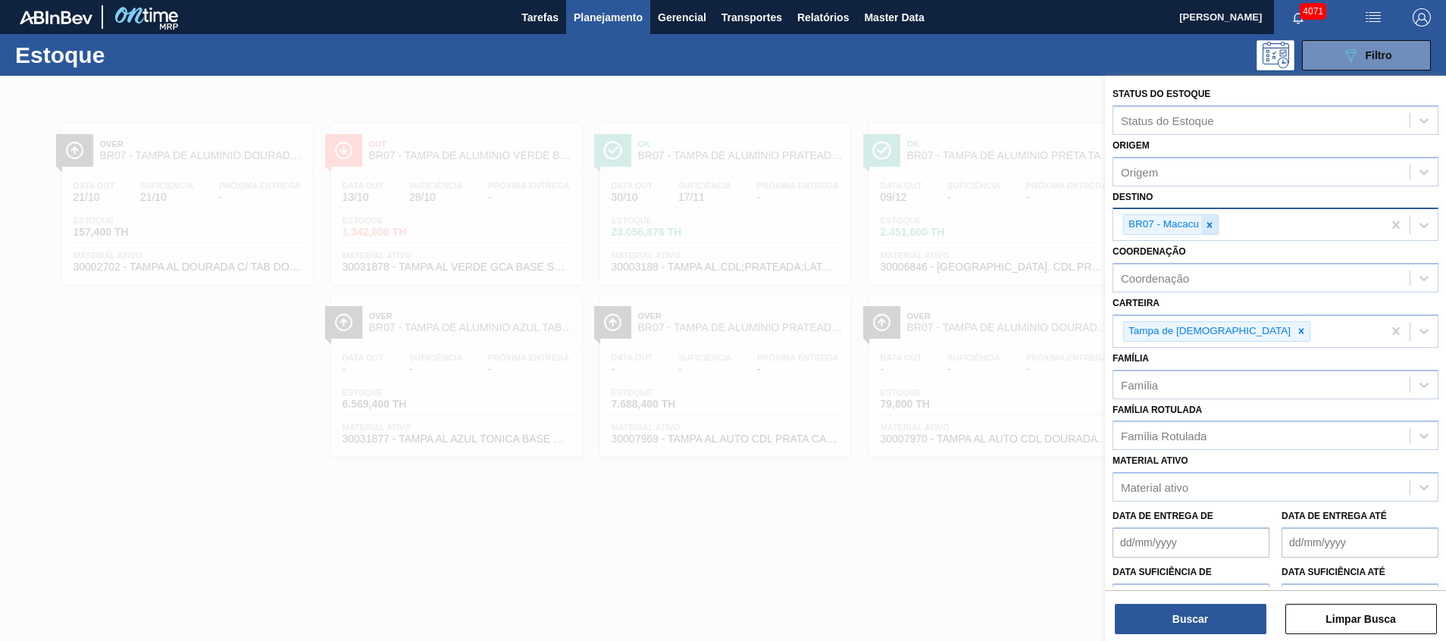
click at [1203, 225] on div at bounding box center [1210, 224] width 17 height 19
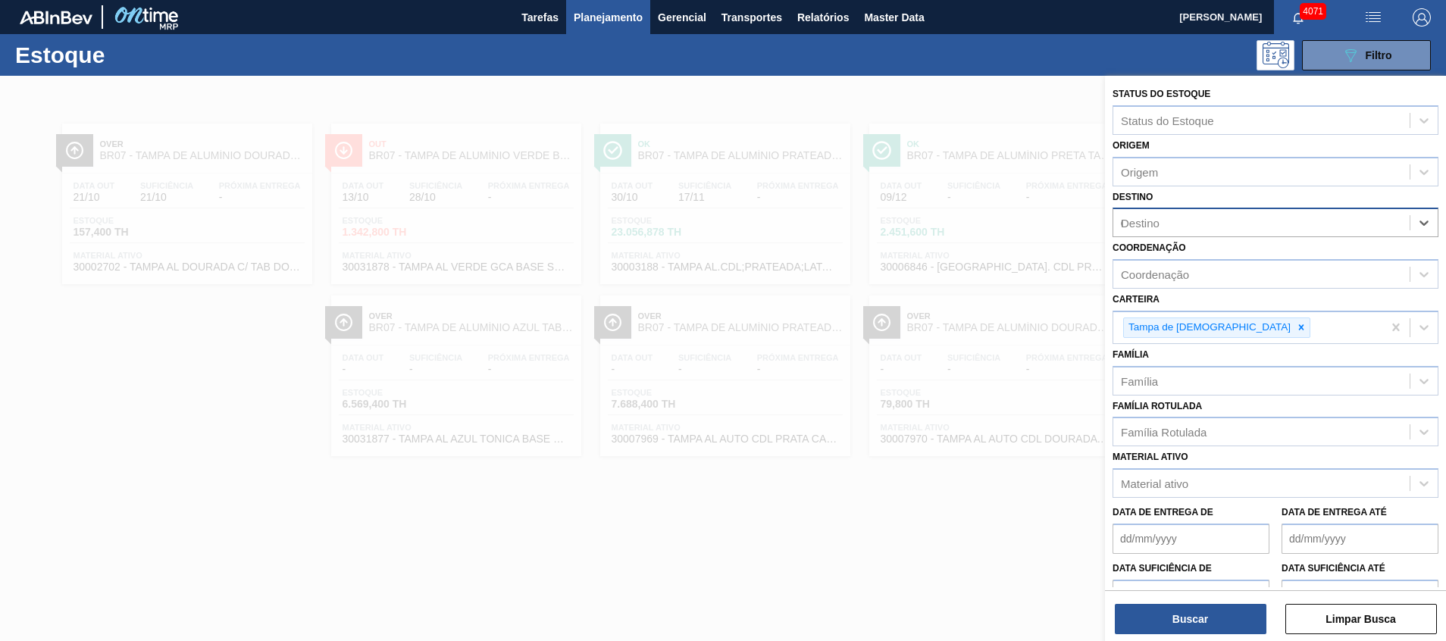
type input "08"
drag, startPoint x: 1209, startPoint y: 309, endPoint x: 1169, endPoint y: 421, distance: 118.5
click at [1208, 310] on div "BR08 - Teresina" at bounding box center [1276, 316] width 326 height 28
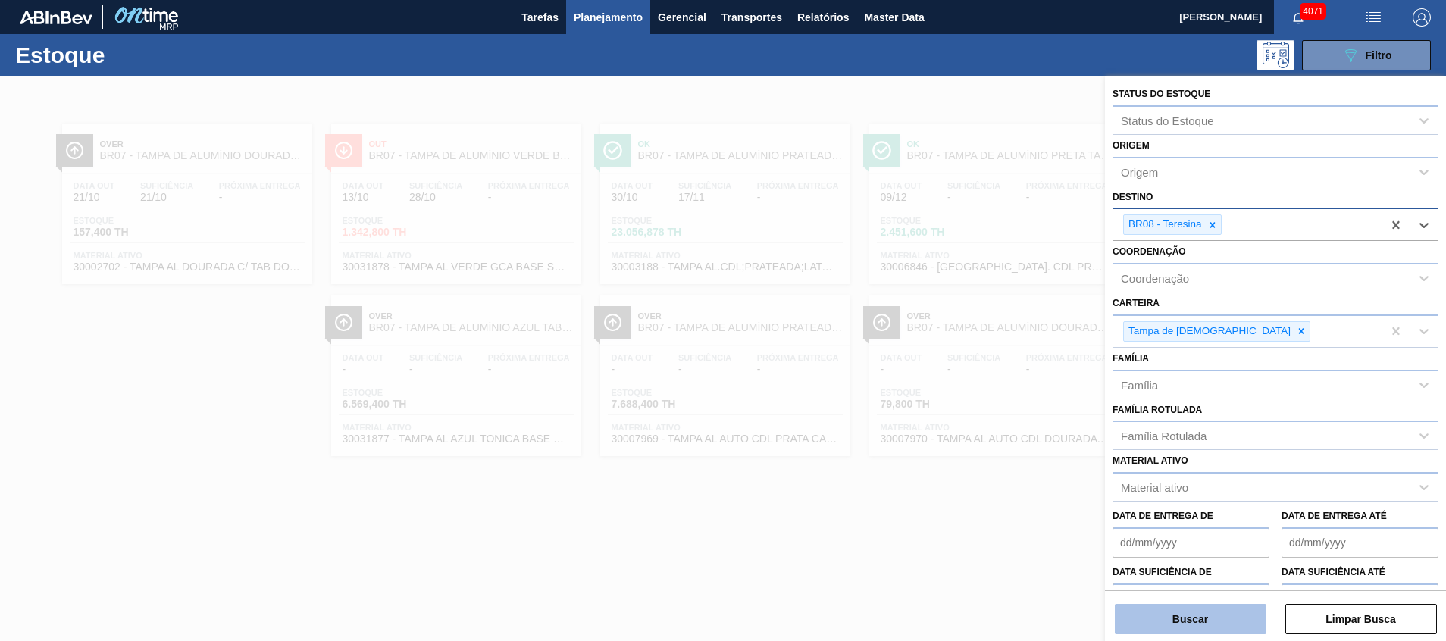
click at [1133, 628] on button "Buscar" at bounding box center [1191, 619] width 152 height 30
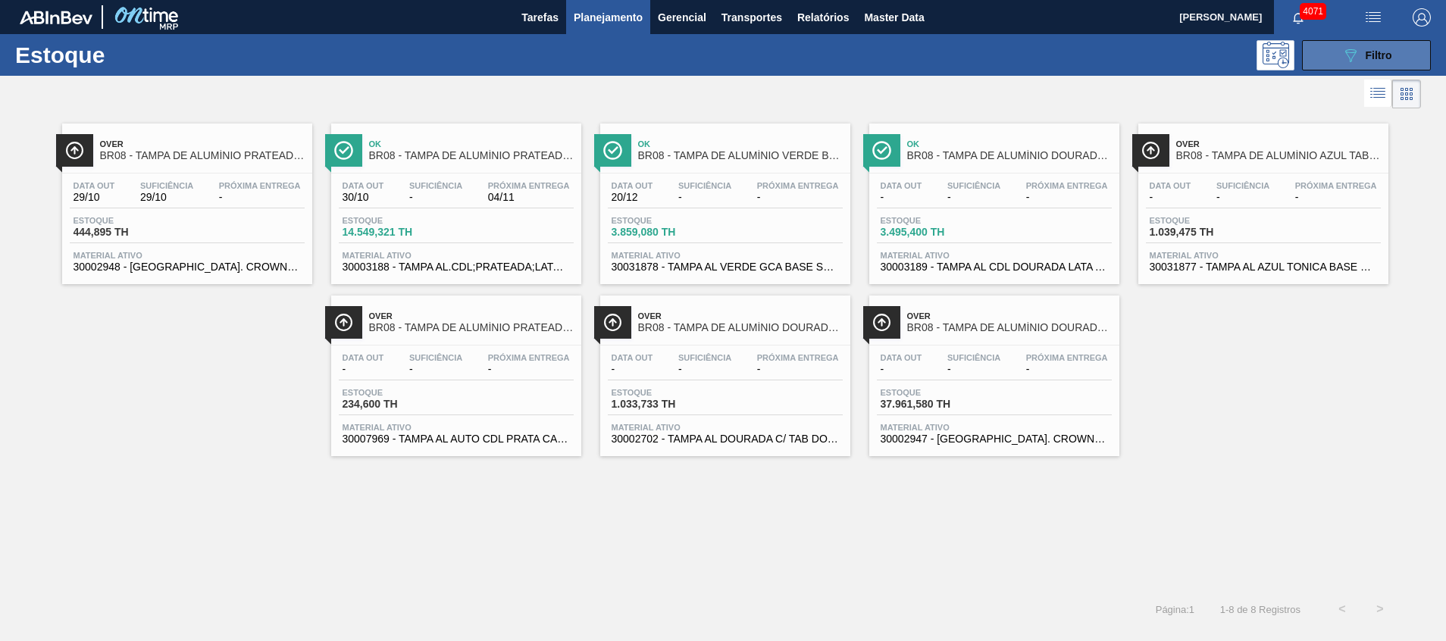
click at [1310, 55] on button "089F7B8B-B2A5-4AFE-B5C0-19BA573D28AC Filtro" at bounding box center [1366, 55] width 129 height 30
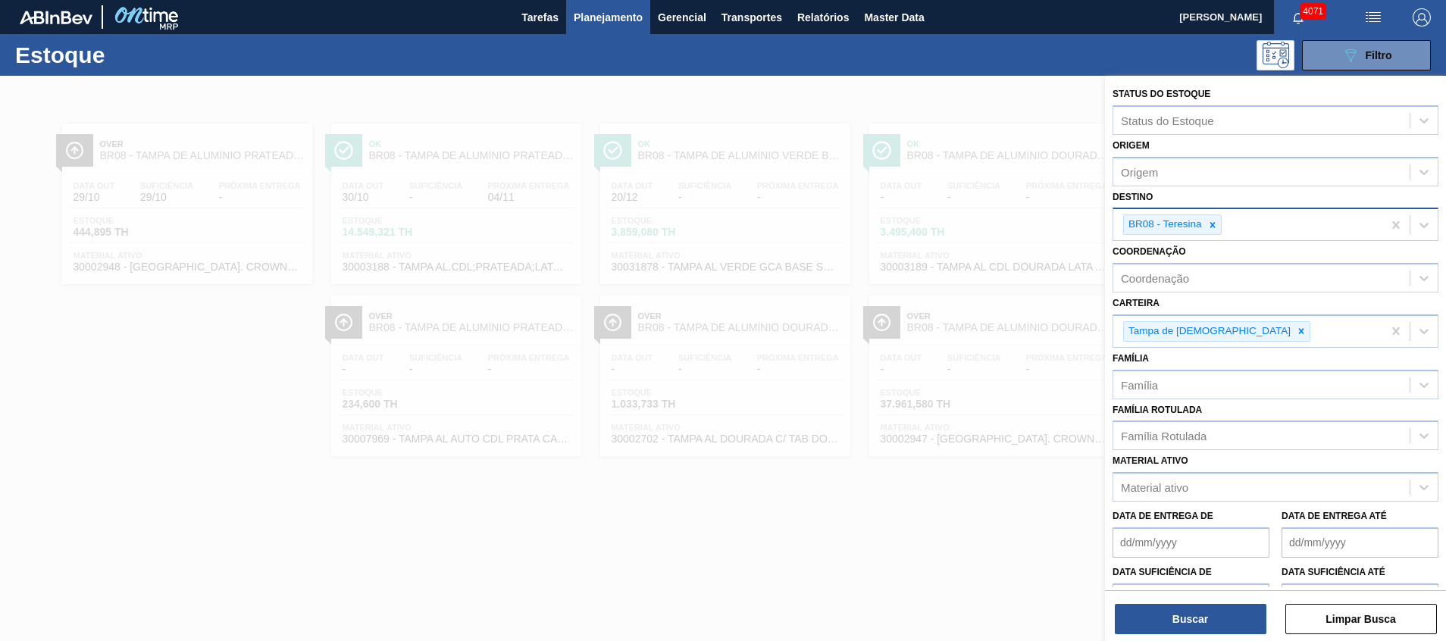
click at [1215, 221] on div at bounding box center [1213, 224] width 17 height 19
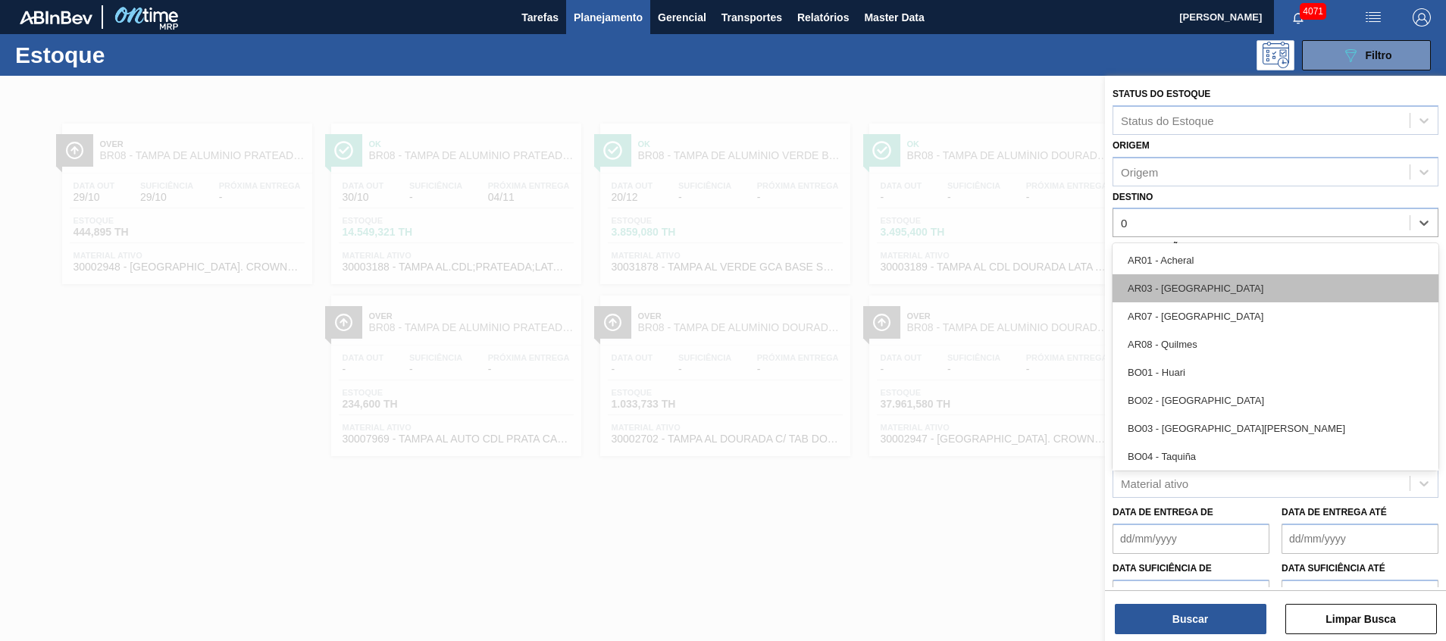
type input "09"
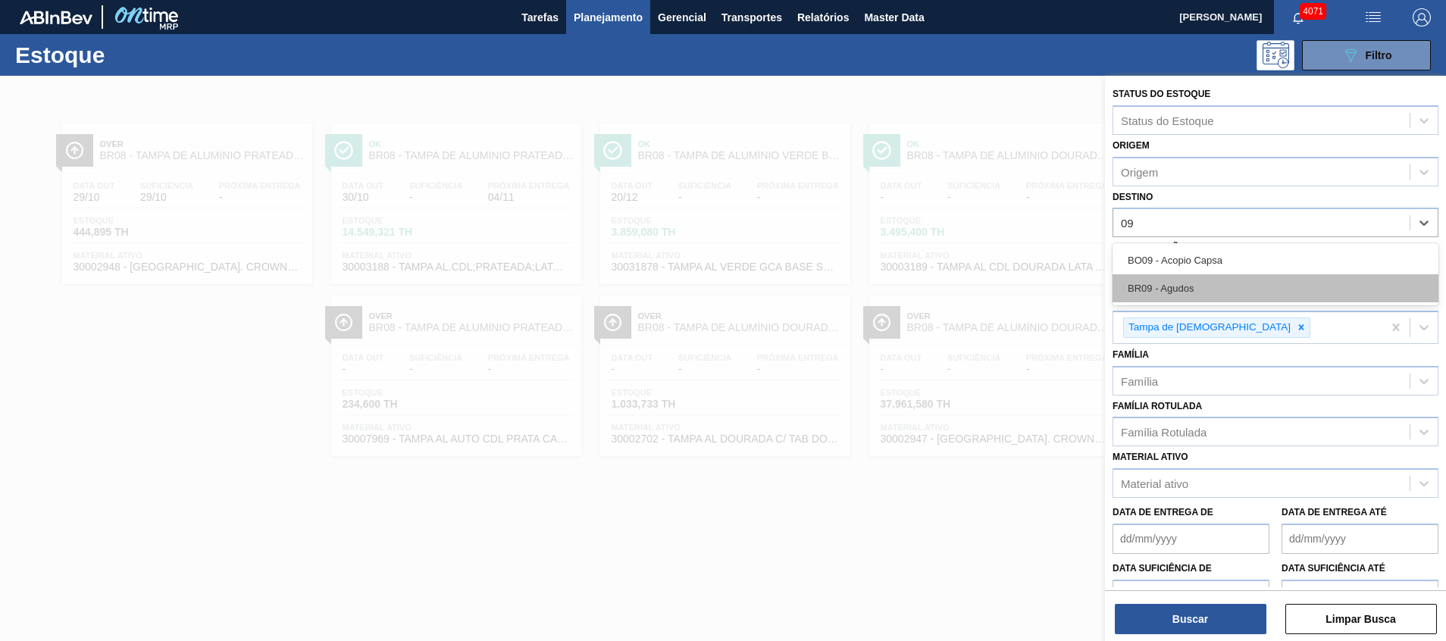
click at [1246, 280] on div "BR09 - Agudos" at bounding box center [1276, 288] width 326 height 28
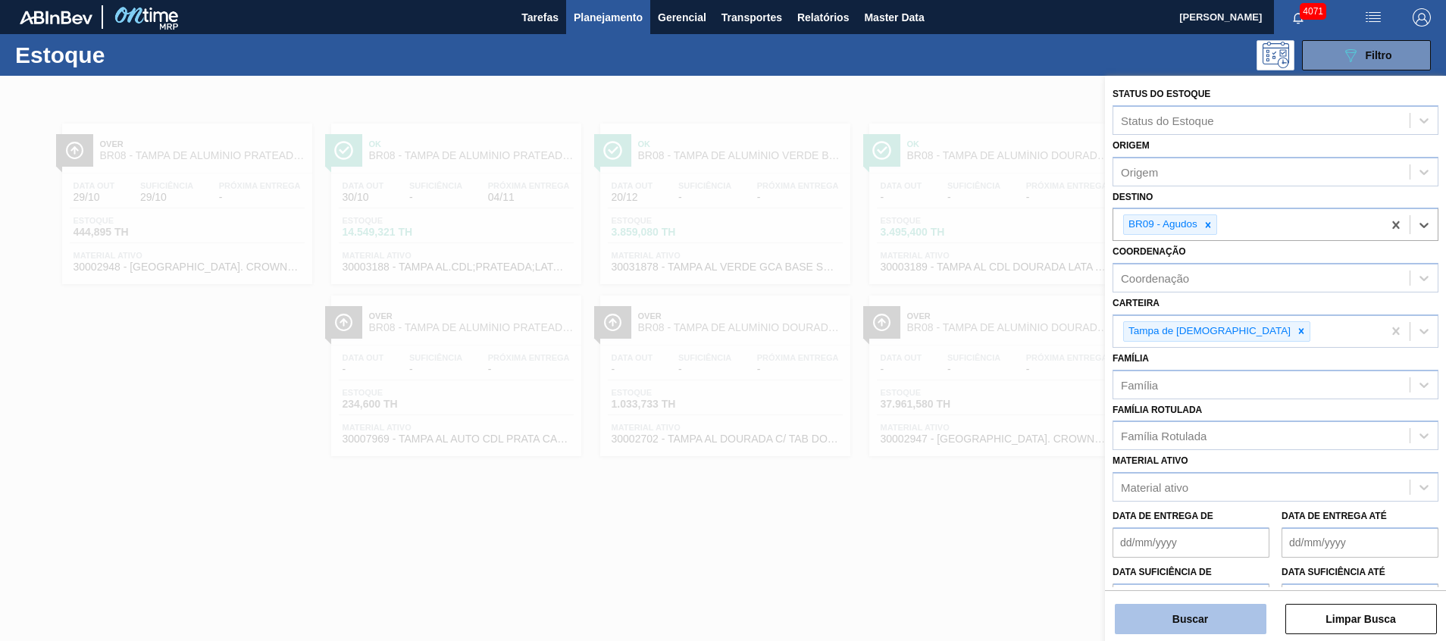
click at [1186, 605] on button "Buscar" at bounding box center [1191, 619] width 152 height 30
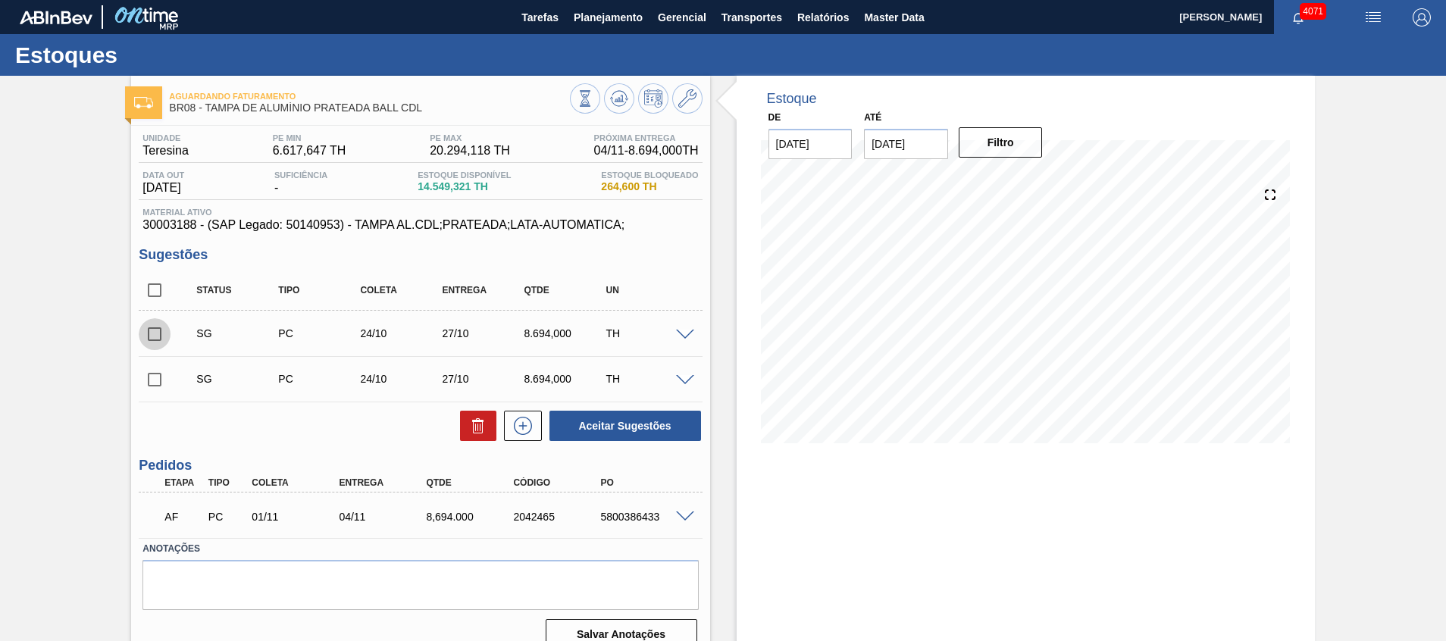
click at [152, 331] on input "checkbox" at bounding box center [155, 334] width 32 height 32
click at [636, 422] on button "Aceitar Sugestões" at bounding box center [626, 426] width 152 height 30
checkbox input "false"
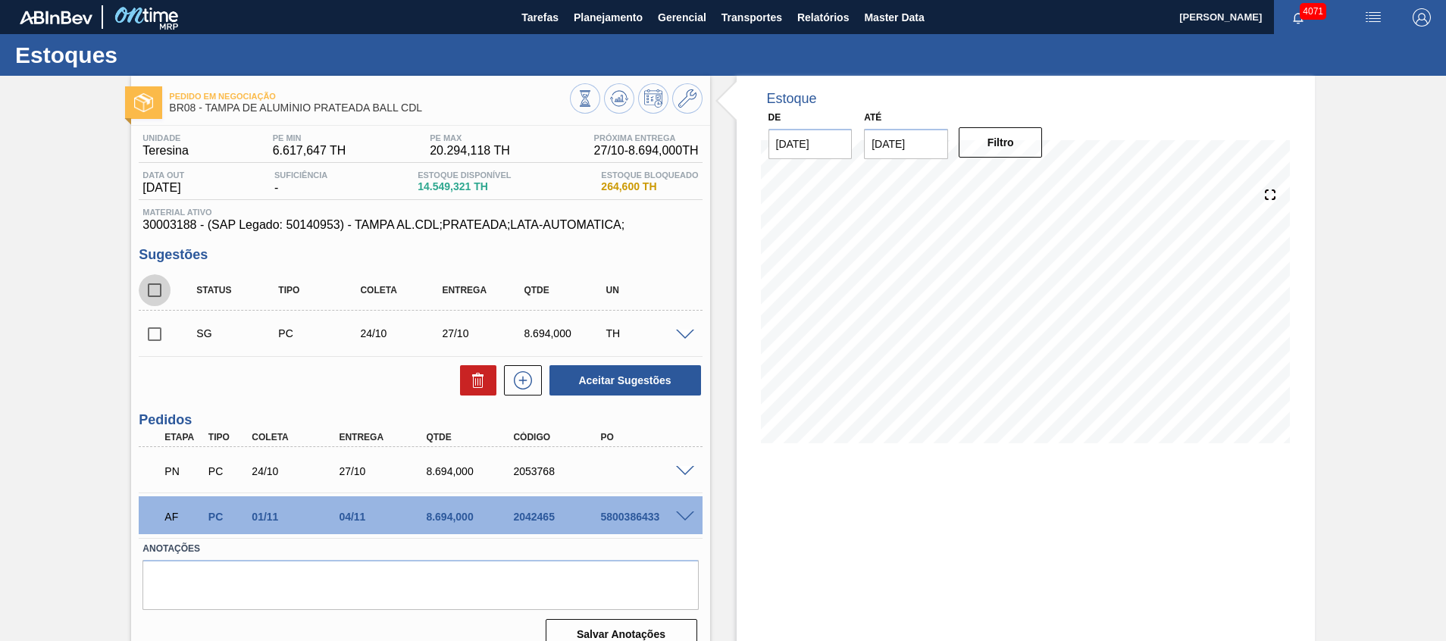
click at [155, 290] on input "checkbox" at bounding box center [155, 290] width 32 height 32
checkbox input "true"
click at [466, 378] on button at bounding box center [478, 380] width 36 height 30
checkbox input "false"
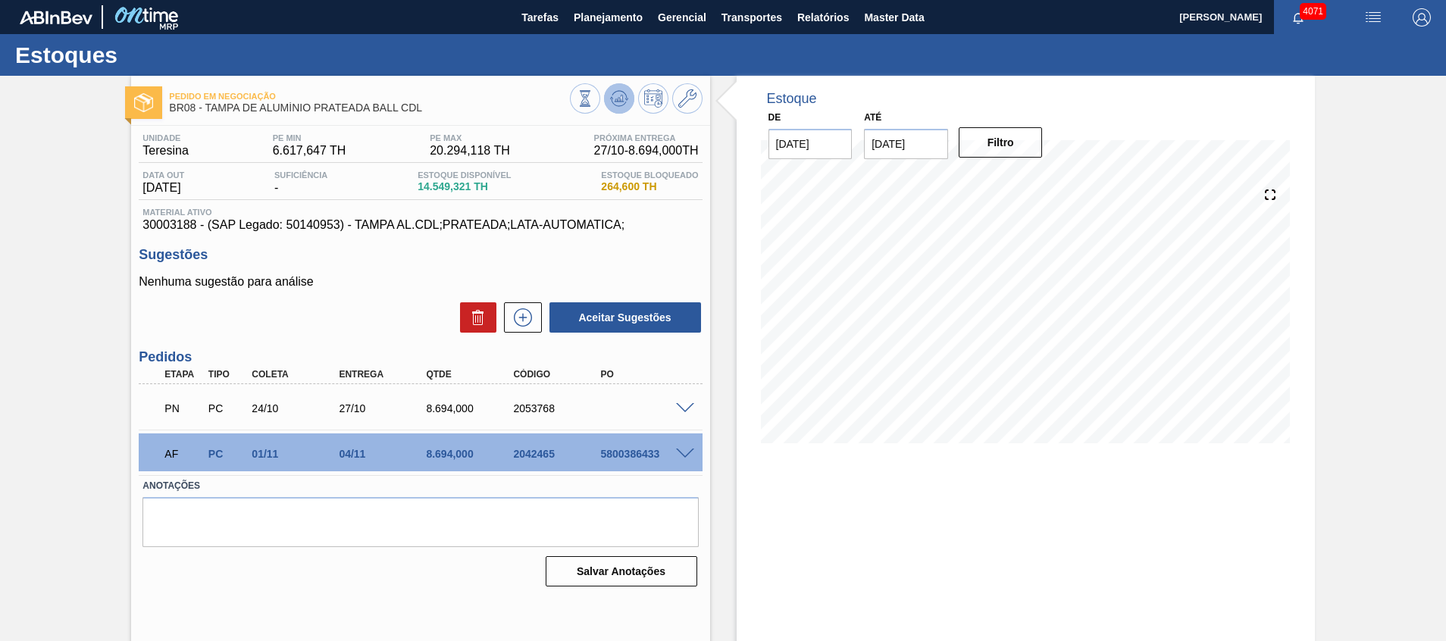
click at [620, 87] on button at bounding box center [619, 98] width 30 height 30
click at [681, 450] on span at bounding box center [685, 454] width 18 height 11
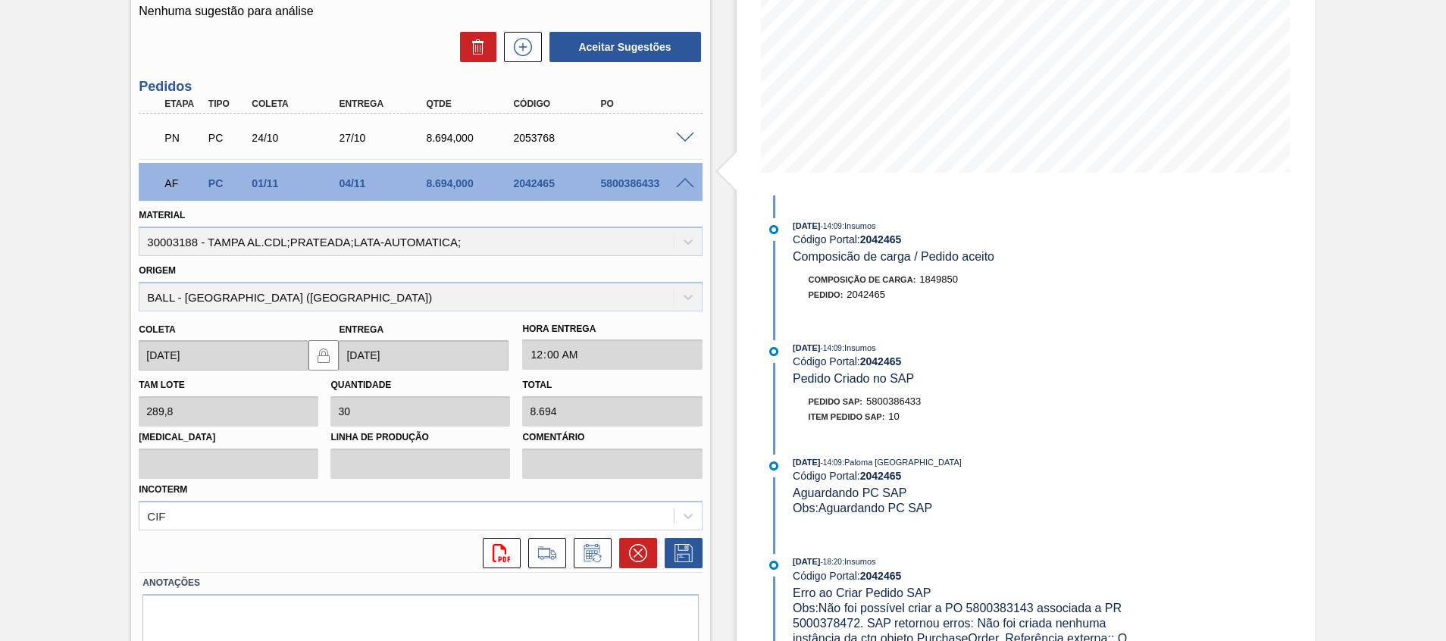
scroll to position [326, 0]
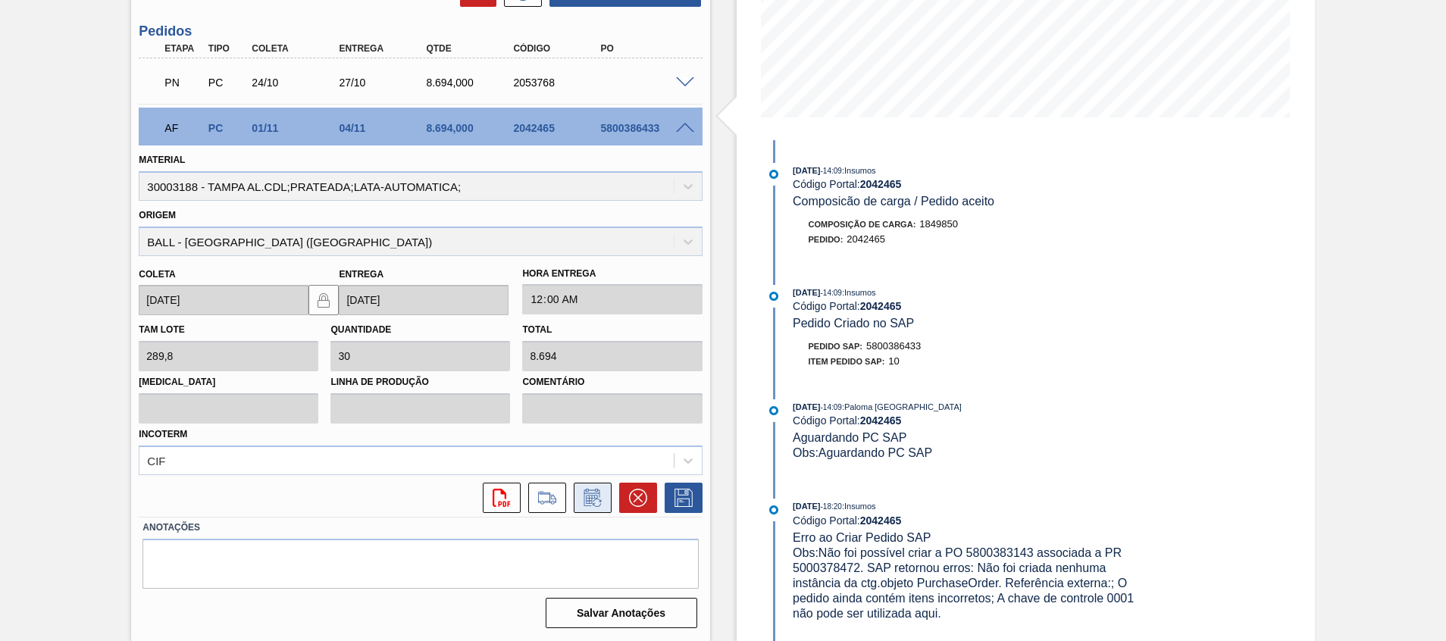
click at [596, 493] on icon at bounding box center [593, 498] width 24 height 18
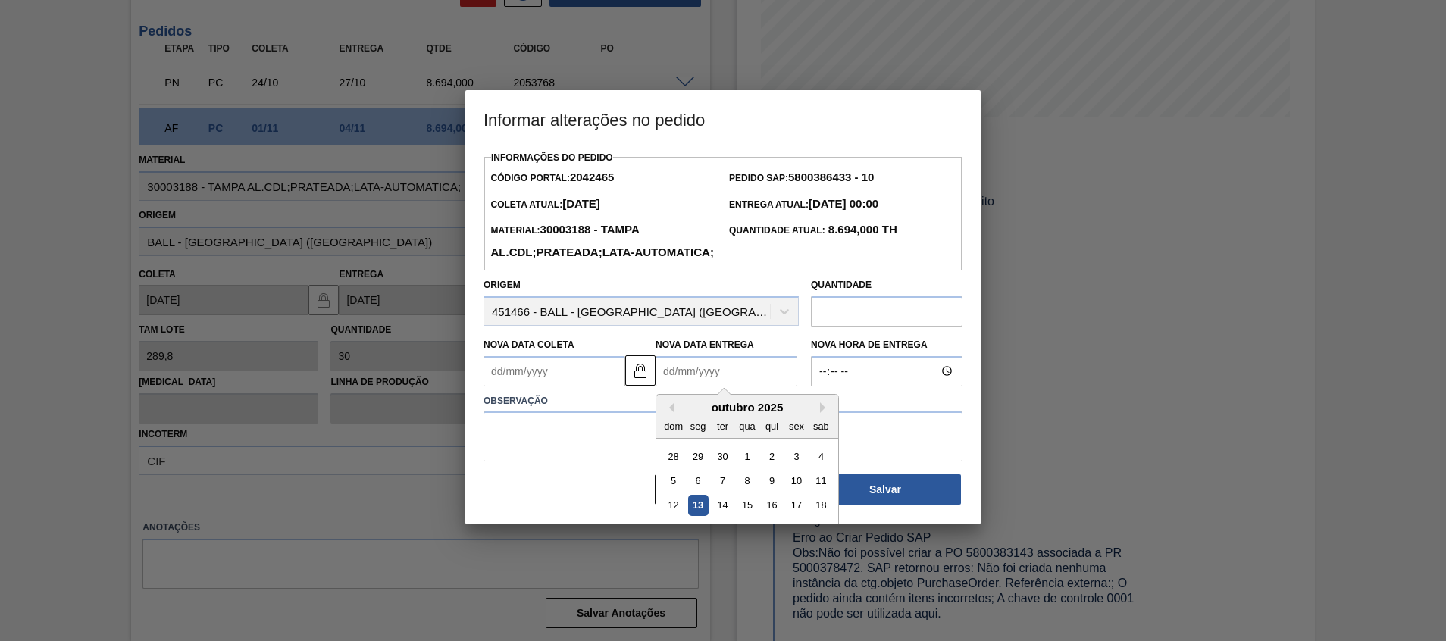
click at [721, 387] on Entrega2042465 "Nova Data Entrega" at bounding box center [727, 371] width 142 height 30
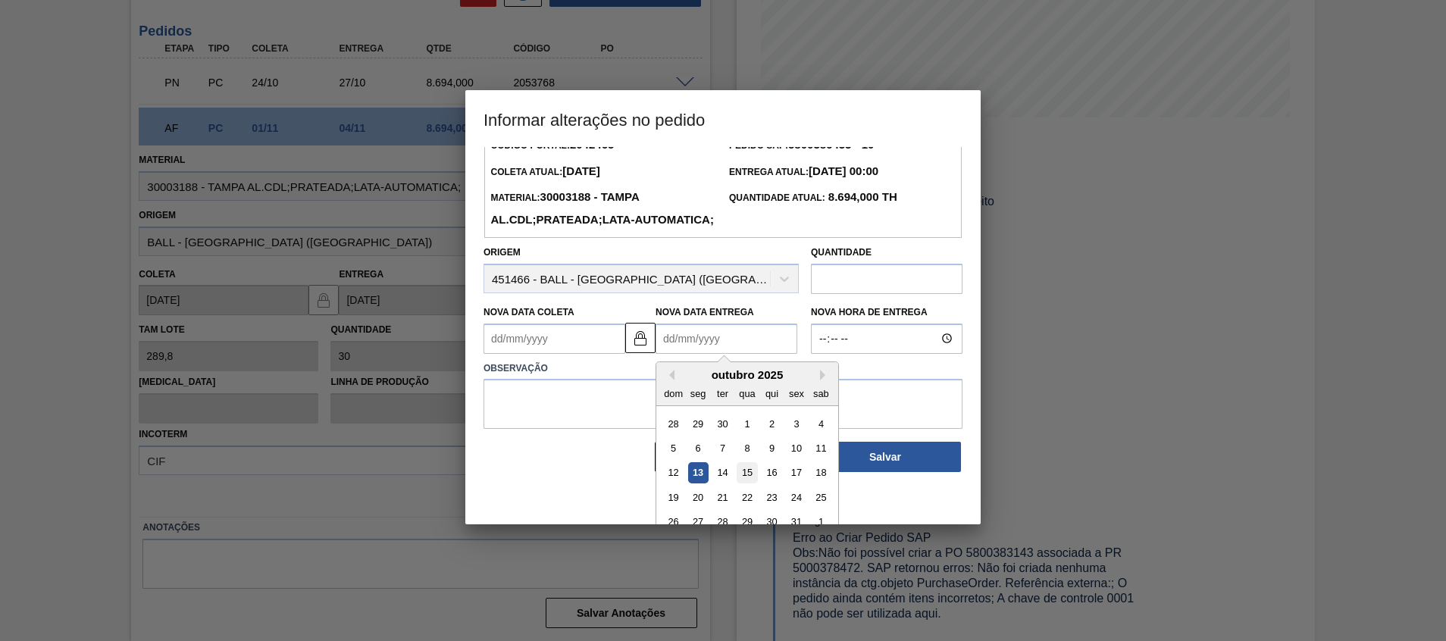
scroll to position [51, 0]
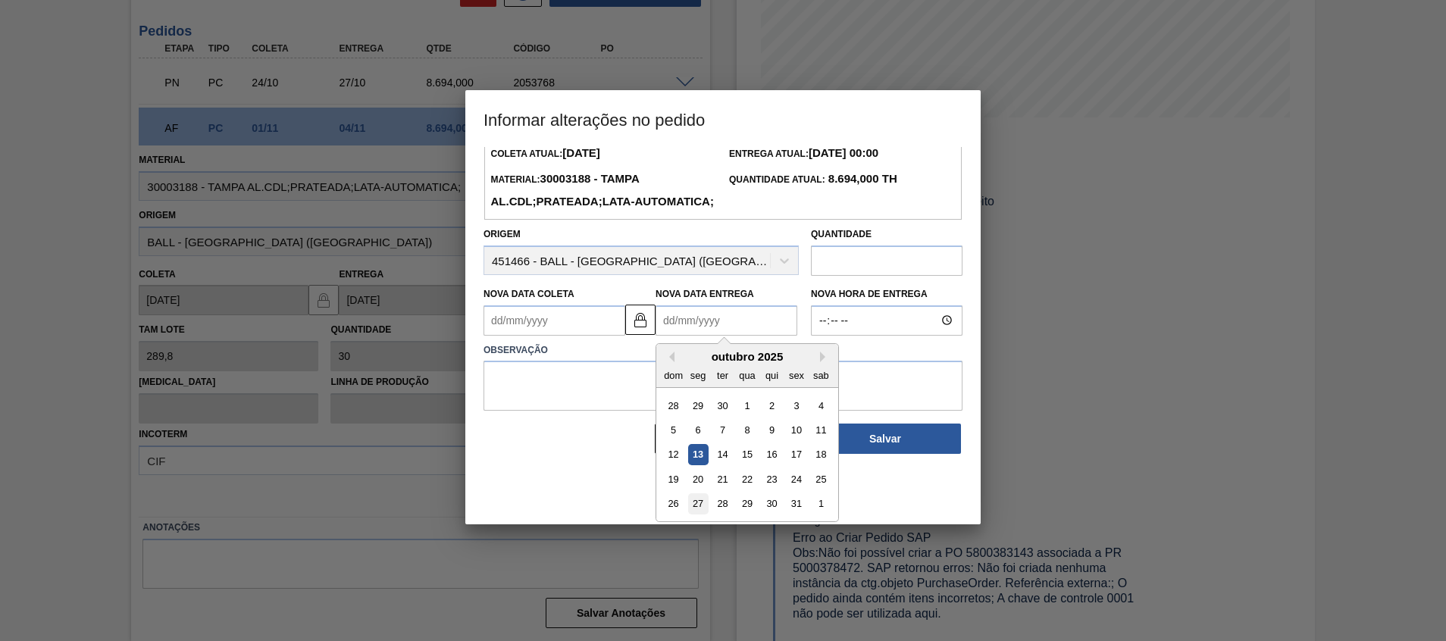
click at [703, 514] on div "27" at bounding box center [698, 504] width 20 height 20
type Coleta2042465 "24/10/2025"
type Entrega2042465 "27/10/2025"
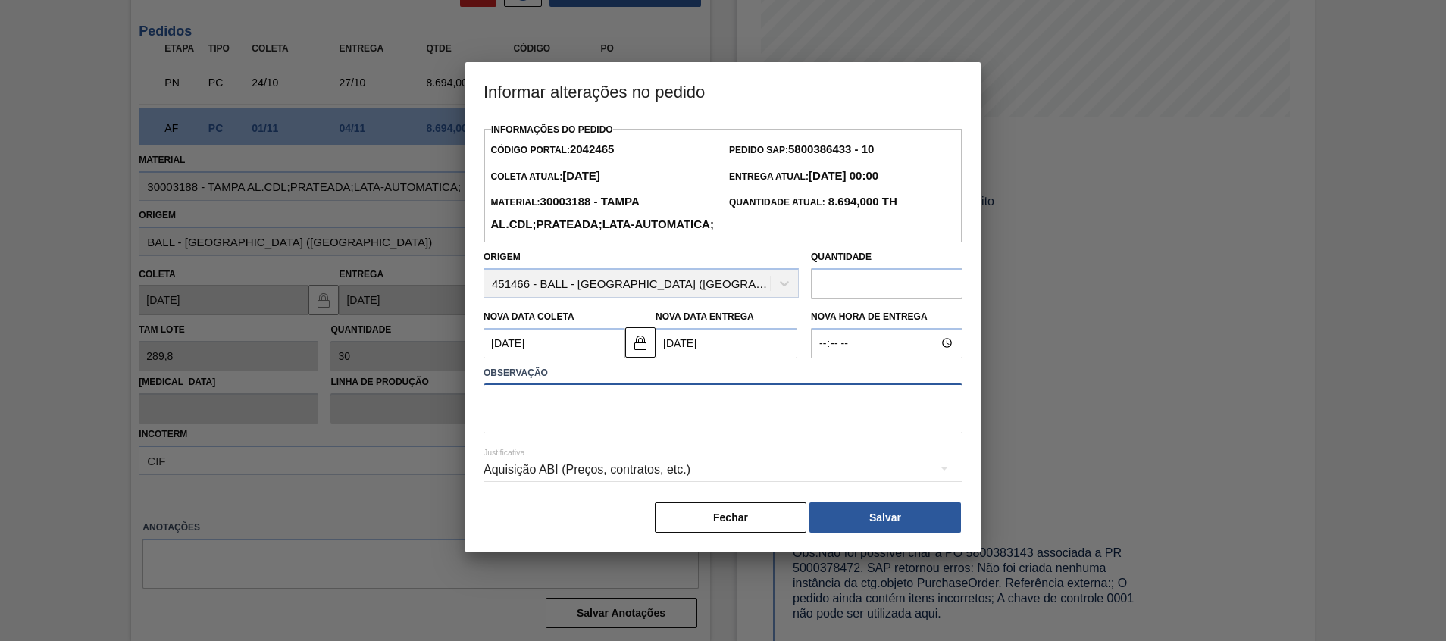
click at [697, 434] on textarea at bounding box center [723, 409] width 479 height 50
type textarea "Antecipação"
click at [843, 533] on button "Salvar" at bounding box center [886, 518] width 152 height 30
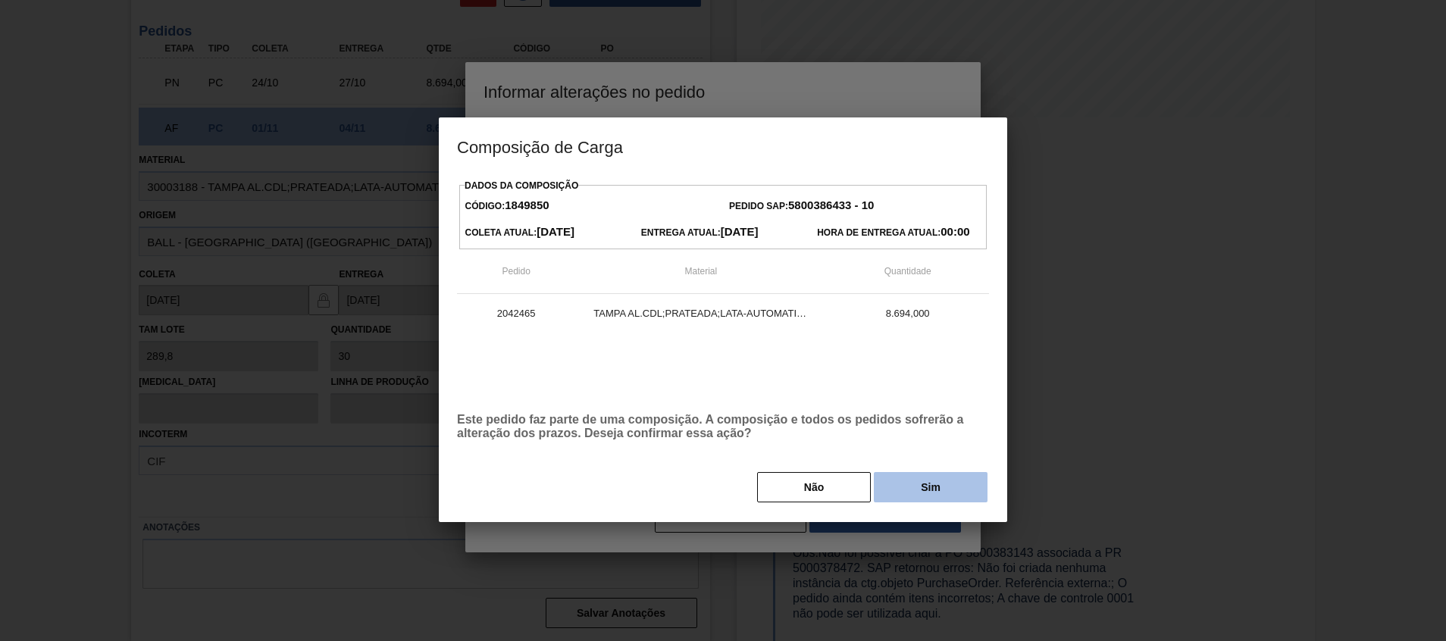
click at [928, 487] on button "Sim" at bounding box center [931, 487] width 114 height 30
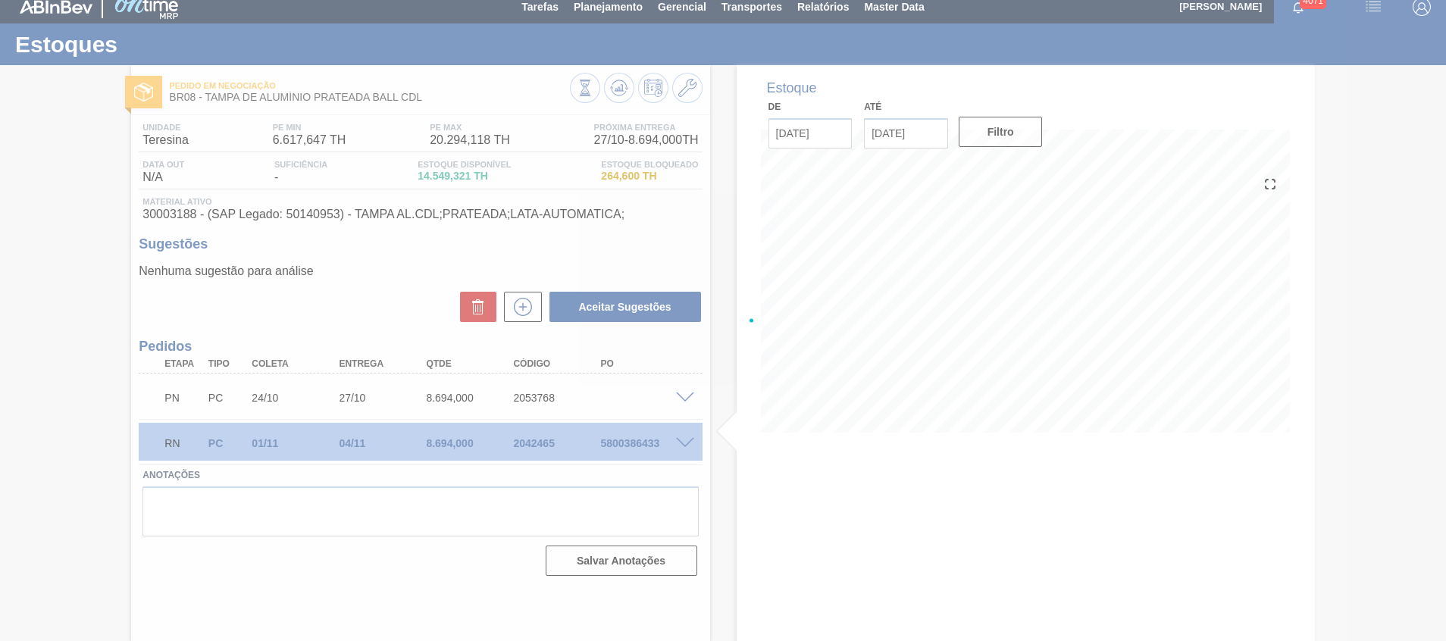
scroll to position [11, 0]
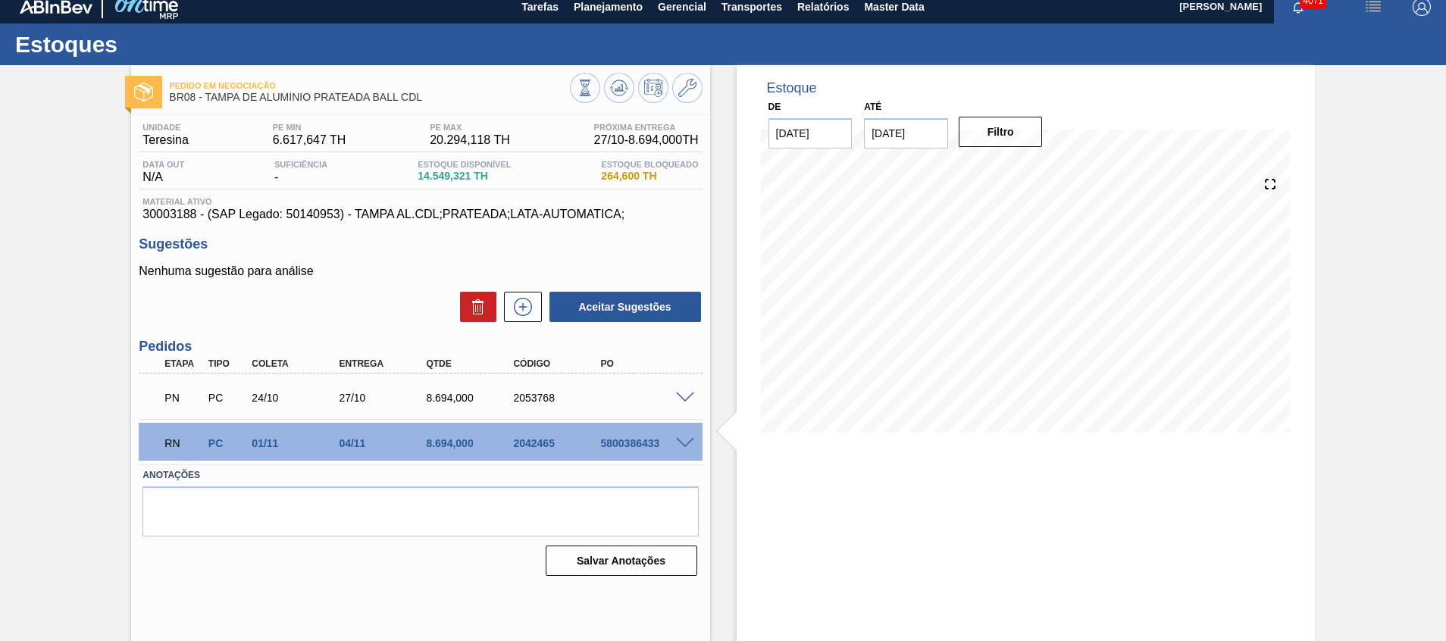
click at [688, 397] on span at bounding box center [685, 398] width 18 height 11
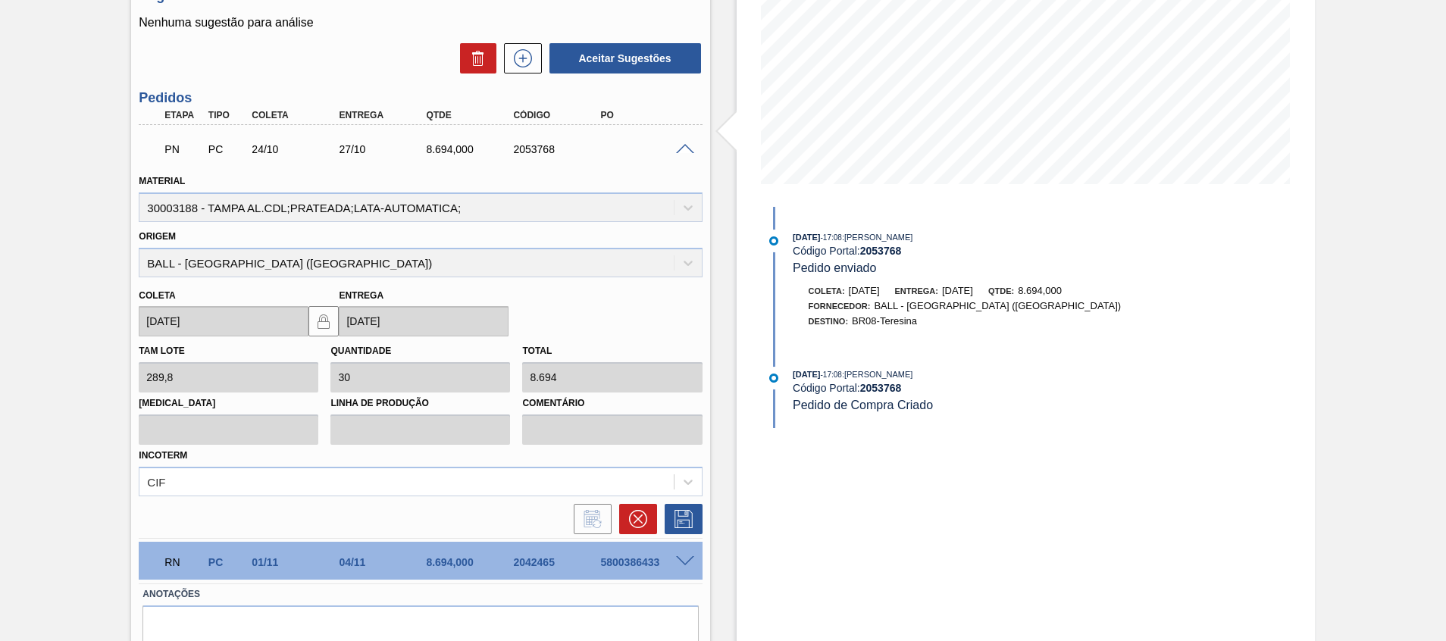
scroll to position [326, 0]
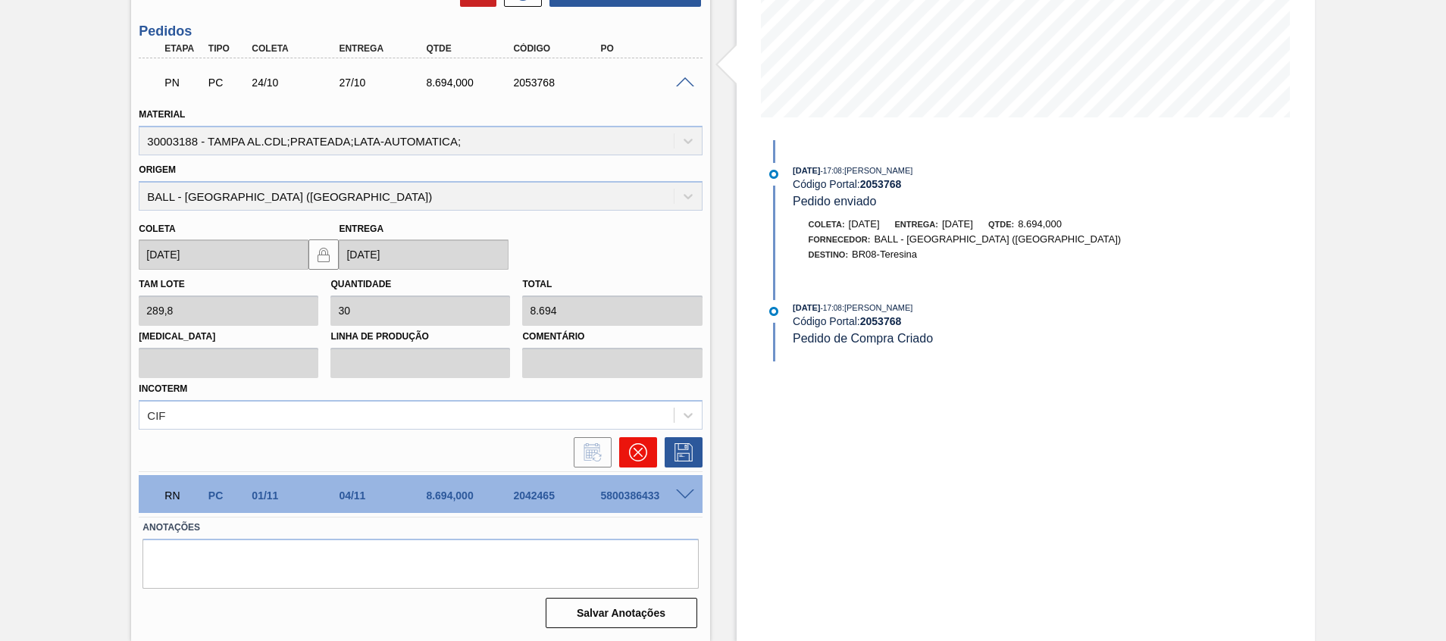
click at [636, 450] on icon at bounding box center [638, 452] width 18 height 18
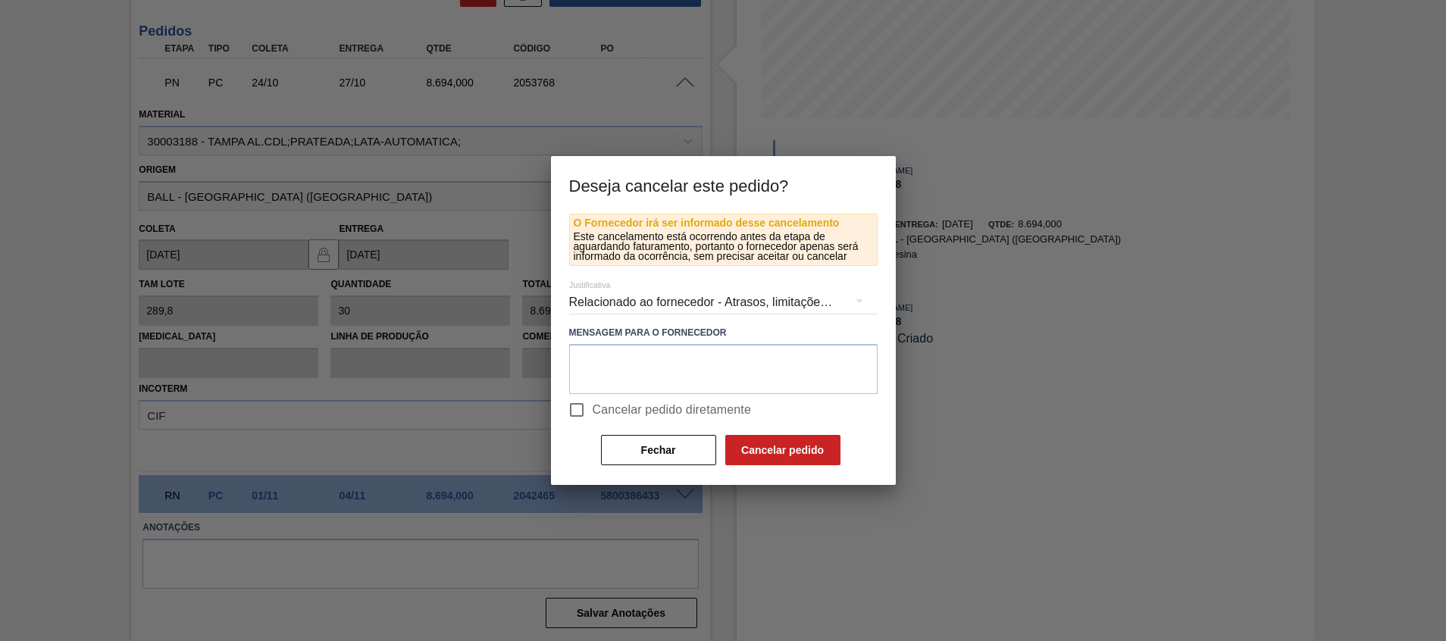
click at [651, 408] on span "Cancelar pedido diretamente" at bounding box center [672, 410] width 159 height 18
click at [593, 408] on input "Cancelar pedido diretamente" at bounding box center [577, 410] width 32 height 32
checkbox input "true"
click at [770, 446] on button "Cancelar pedido" at bounding box center [783, 450] width 115 height 30
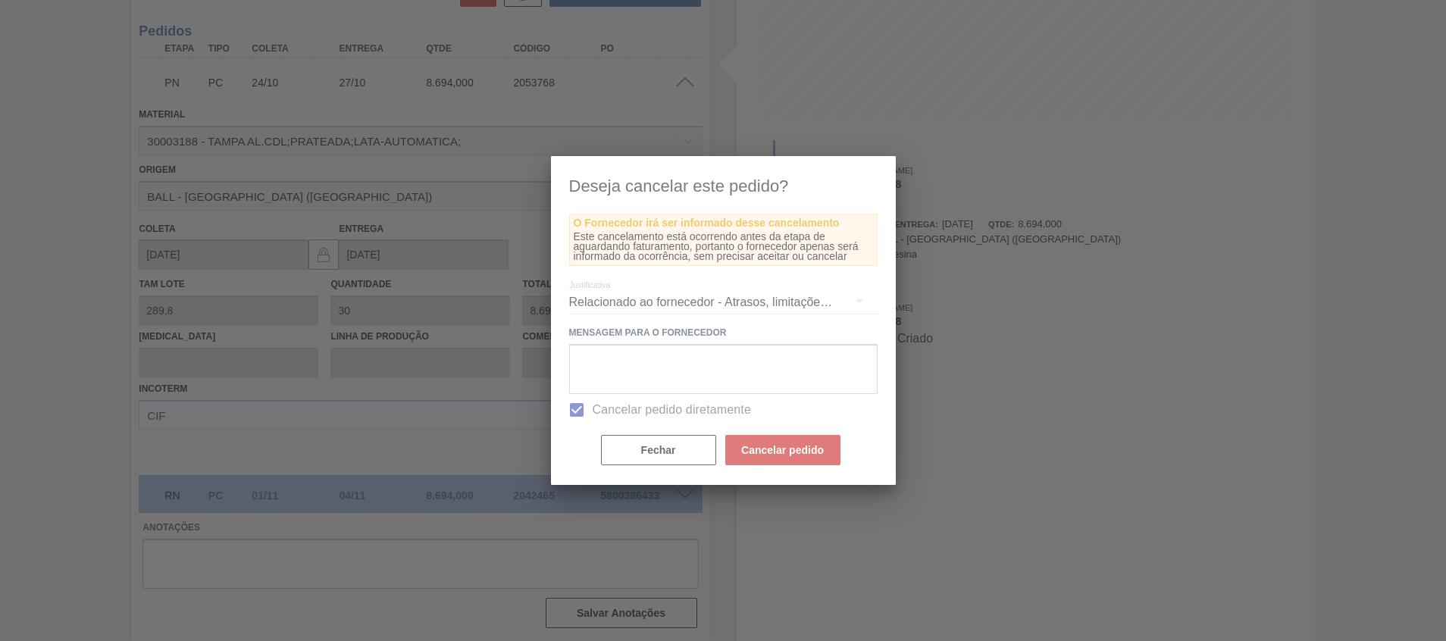
scroll to position [11, 0]
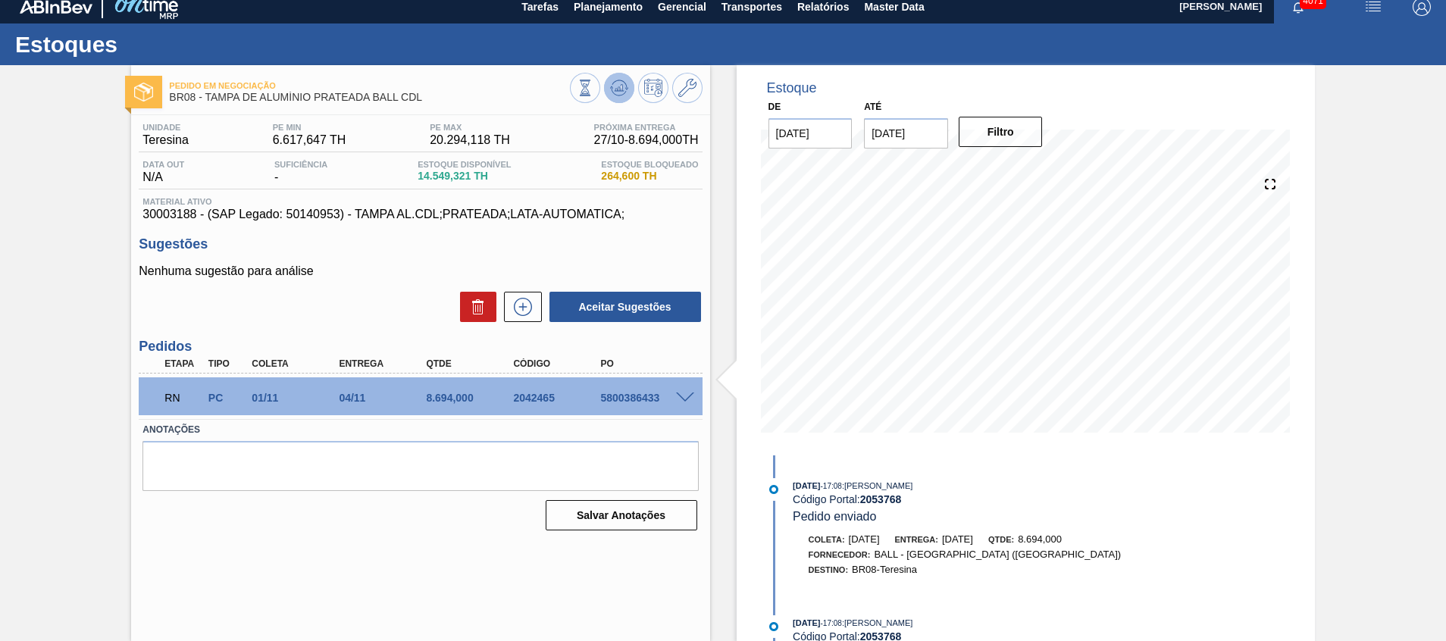
click at [613, 79] on icon at bounding box center [619, 88] width 18 height 18
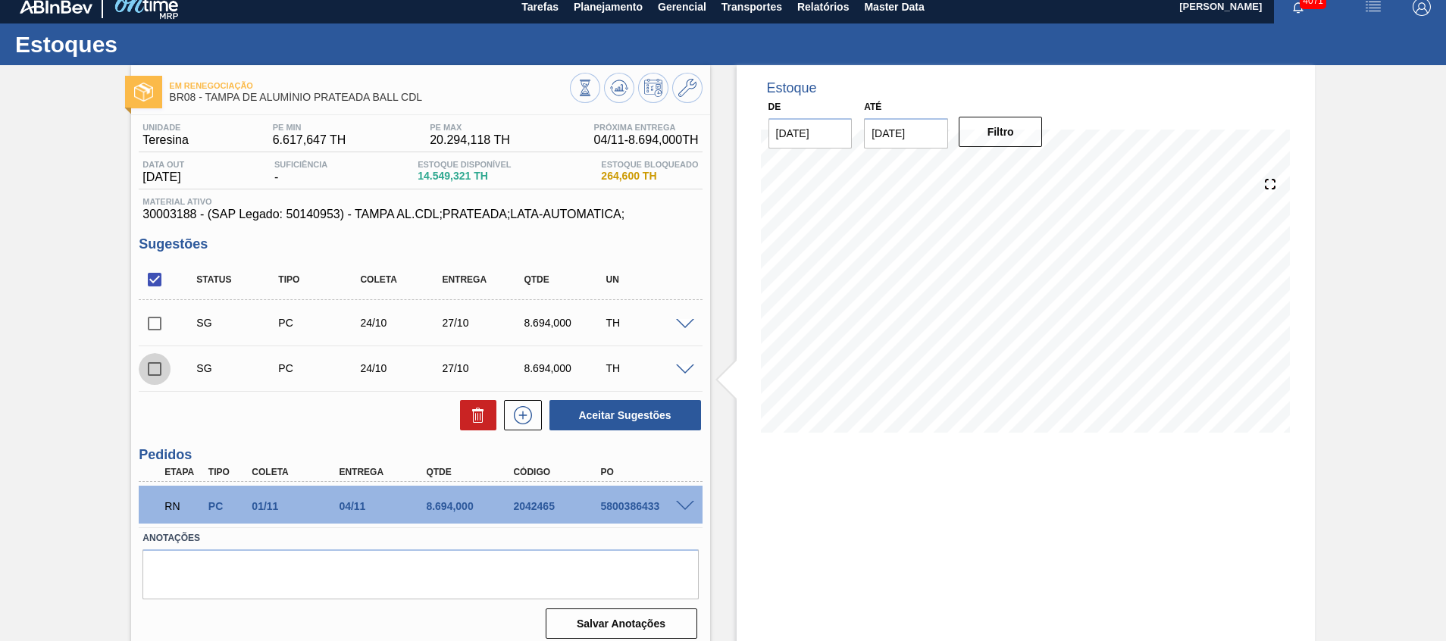
click at [158, 359] on input "checkbox" at bounding box center [155, 369] width 32 height 32
checkbox input "true"
click at [154, 285] on input "checkbox" at bounding box center [155, 280] width 32 height 32
checkbox input "false"
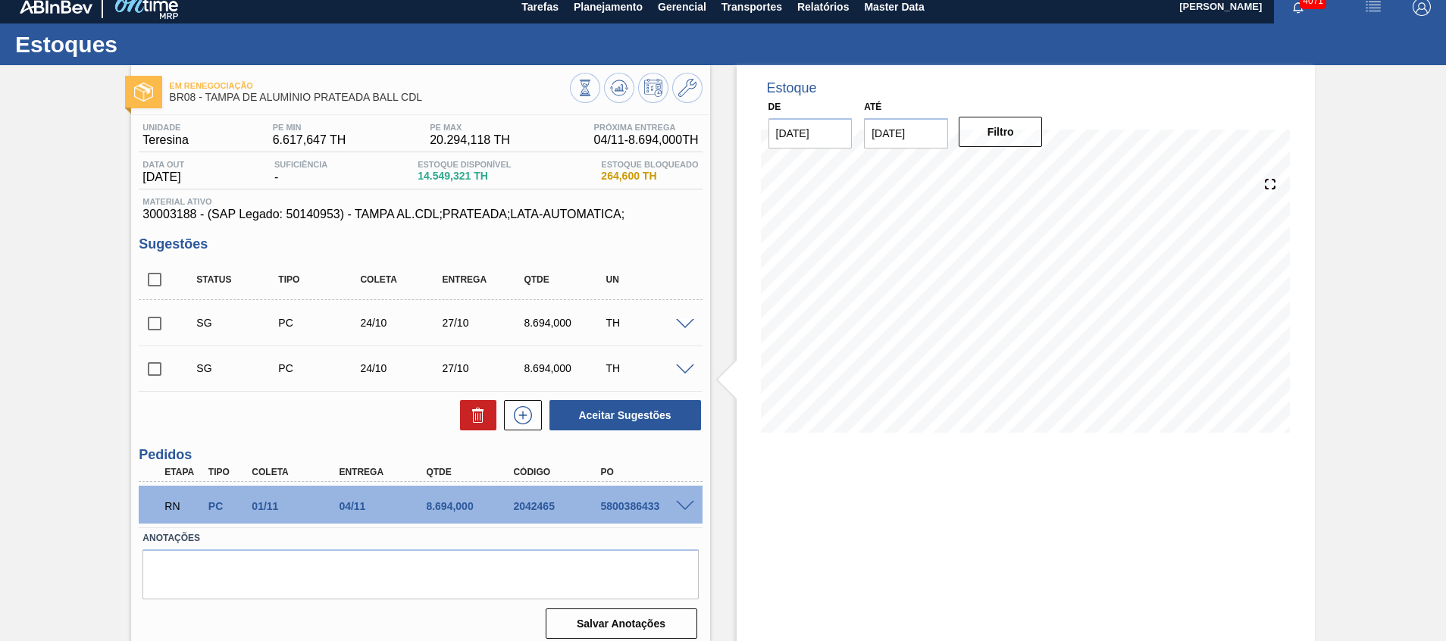
click at [154, 285] on input "checkbox" at bounding box center [155, 280] width 32 height 32
checkbox input "true"
click at [470, 409] on icon at bounding box center [478, 415] width 18 height 18
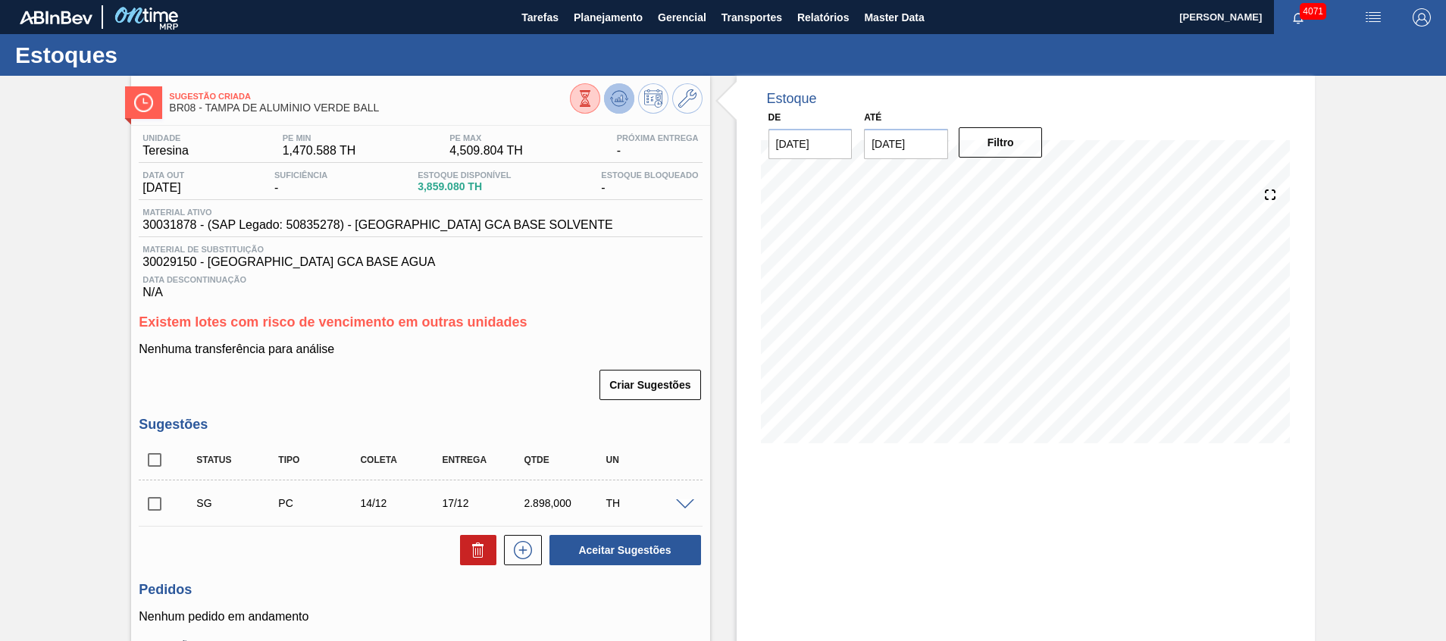
click at [623, 102] on icon at bounding box center [619, 98] width 18 height 18
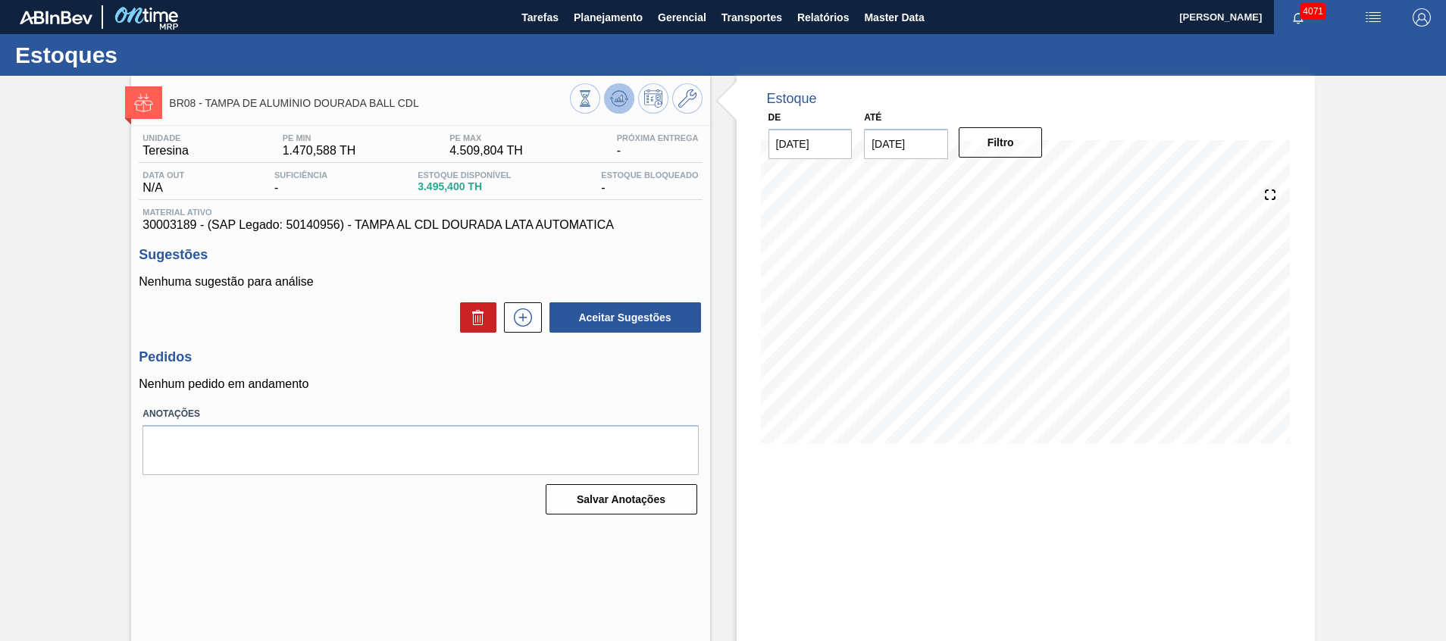
click at [628, 95] on button at bounding box center [619, 98] width 30 height 30
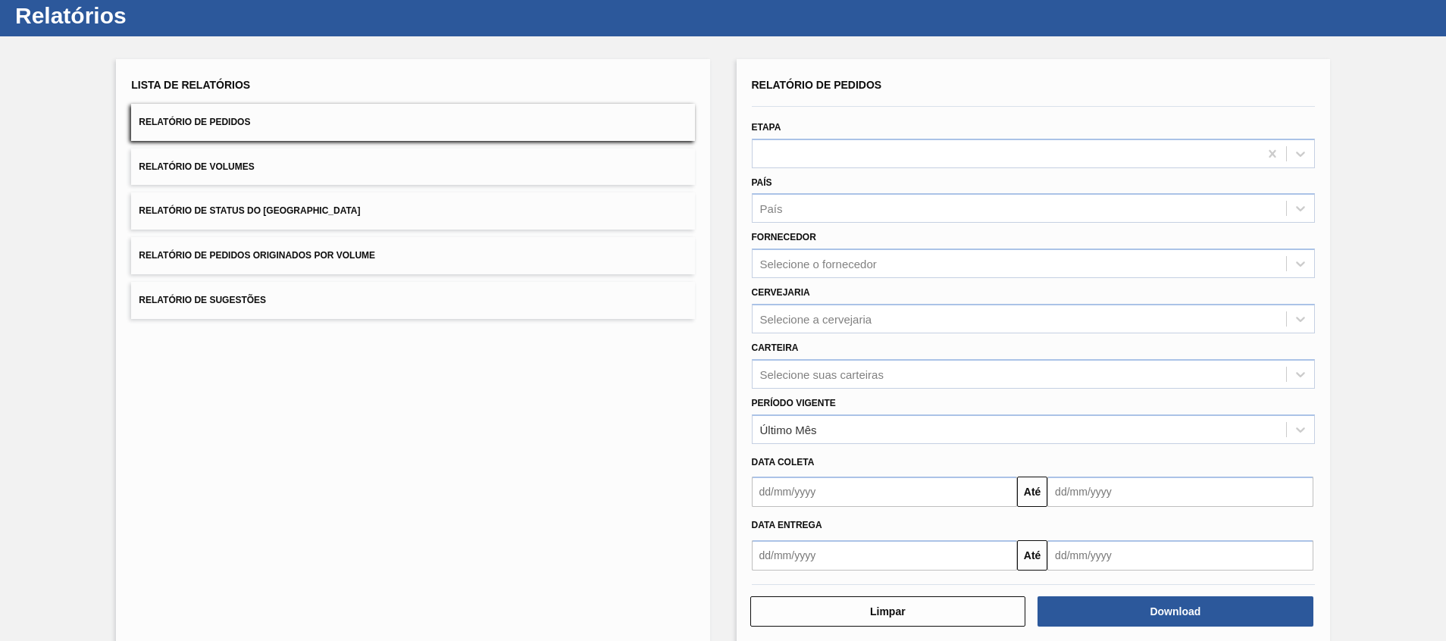
scroll to position [61, 0]
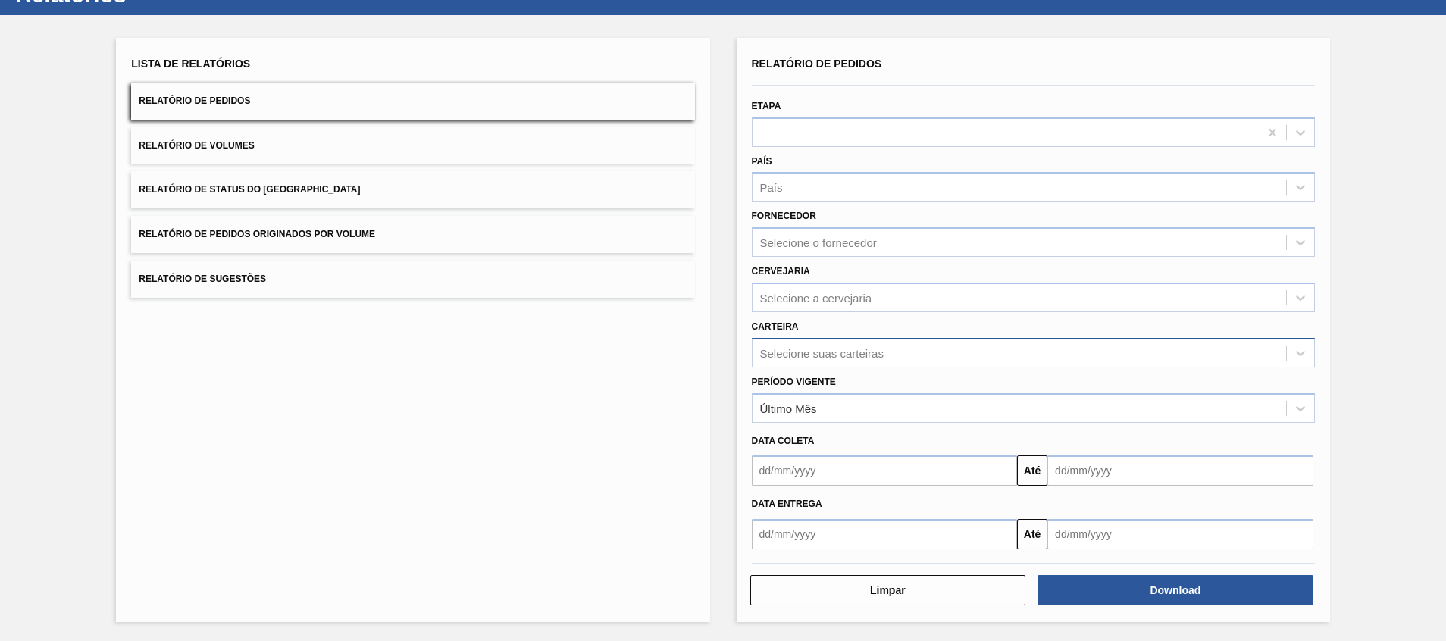
click at [845, 364] on div "Selecione suas carteiras" at bounding box center [1020, 353] width 534 height 22
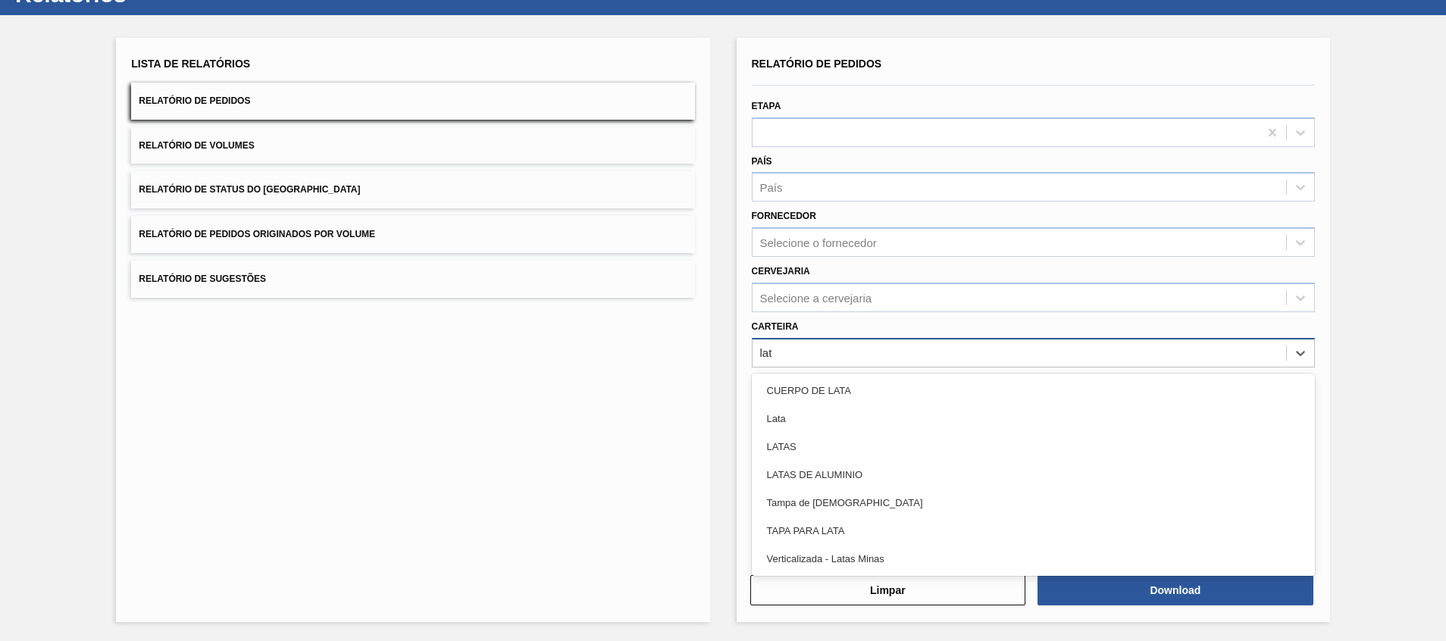
type input "lata"
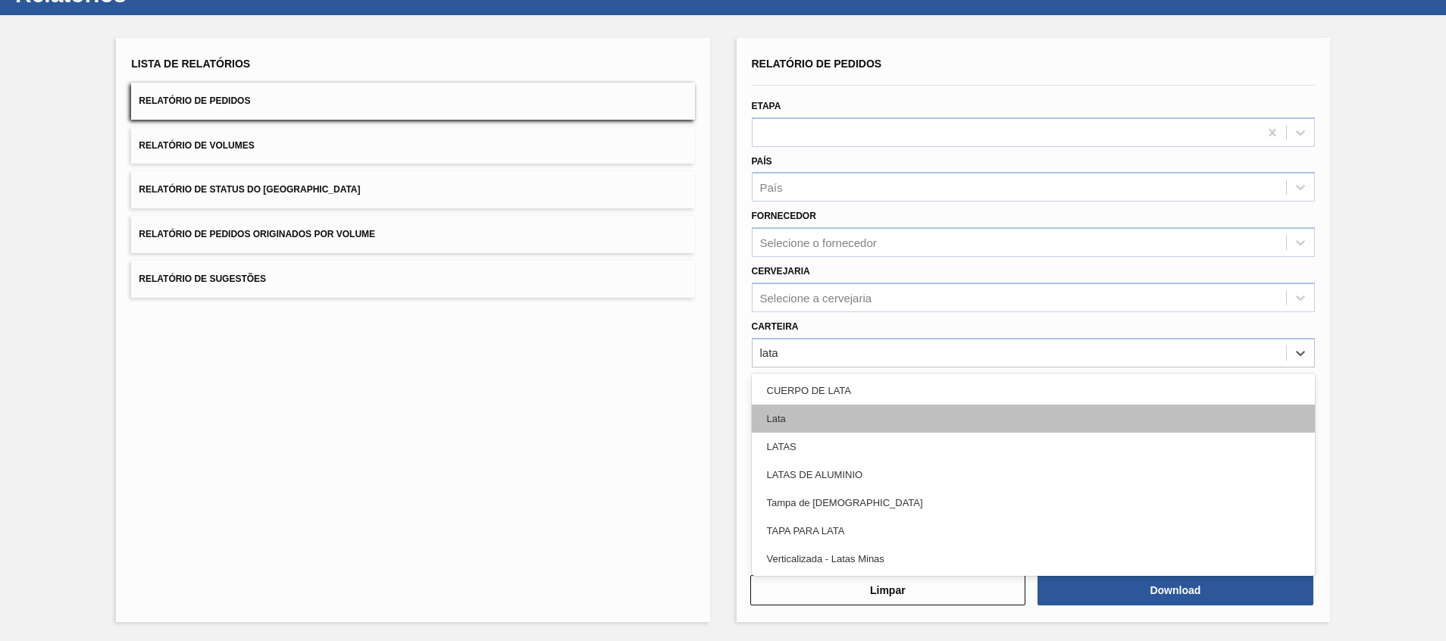
click at [874, 422] on div "Lata" at bounding box center [1033, 419] width 563 height 28
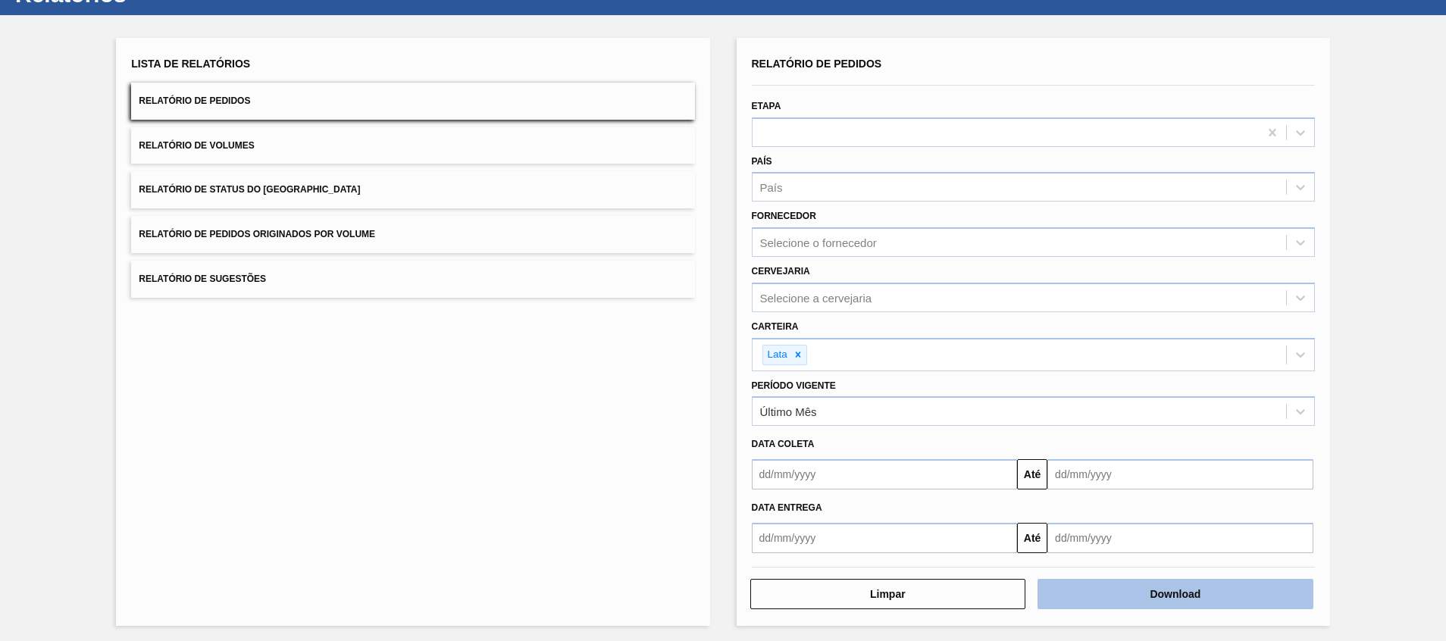
click at [1228, 597] on button "Download" at bounding box center [1176, 594] width 276 height 30
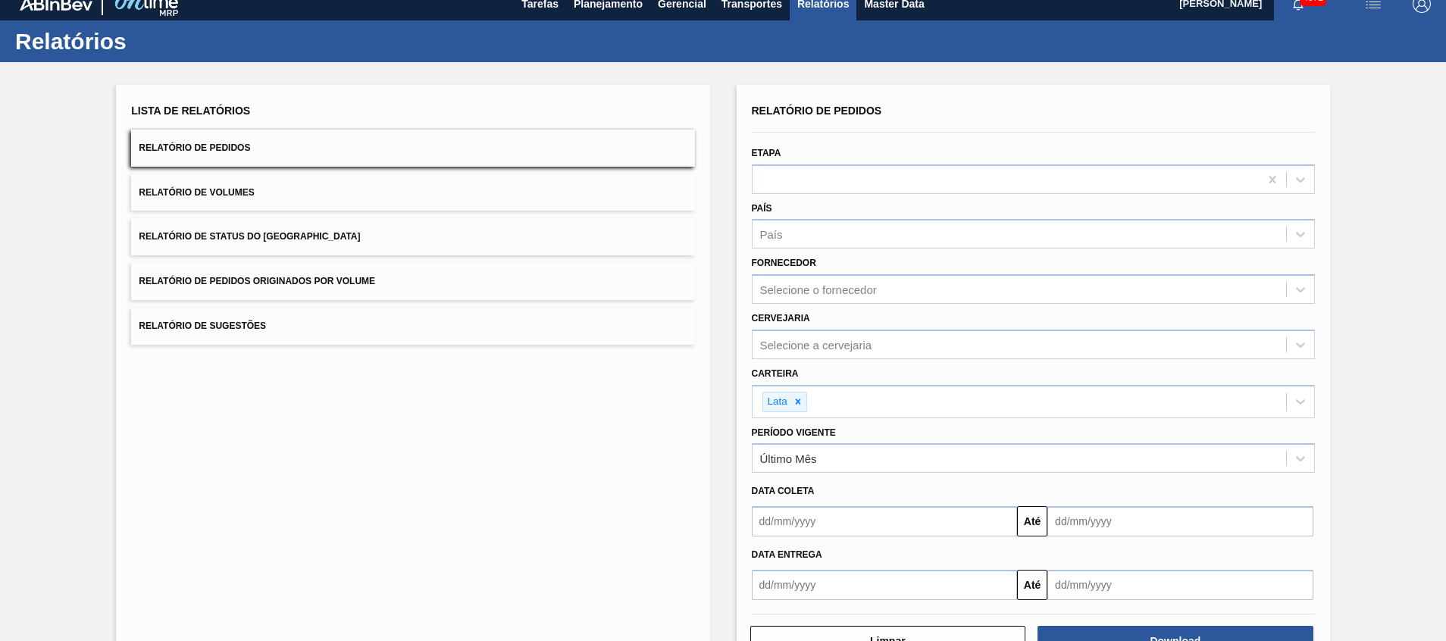
scroll to position [0, 0]
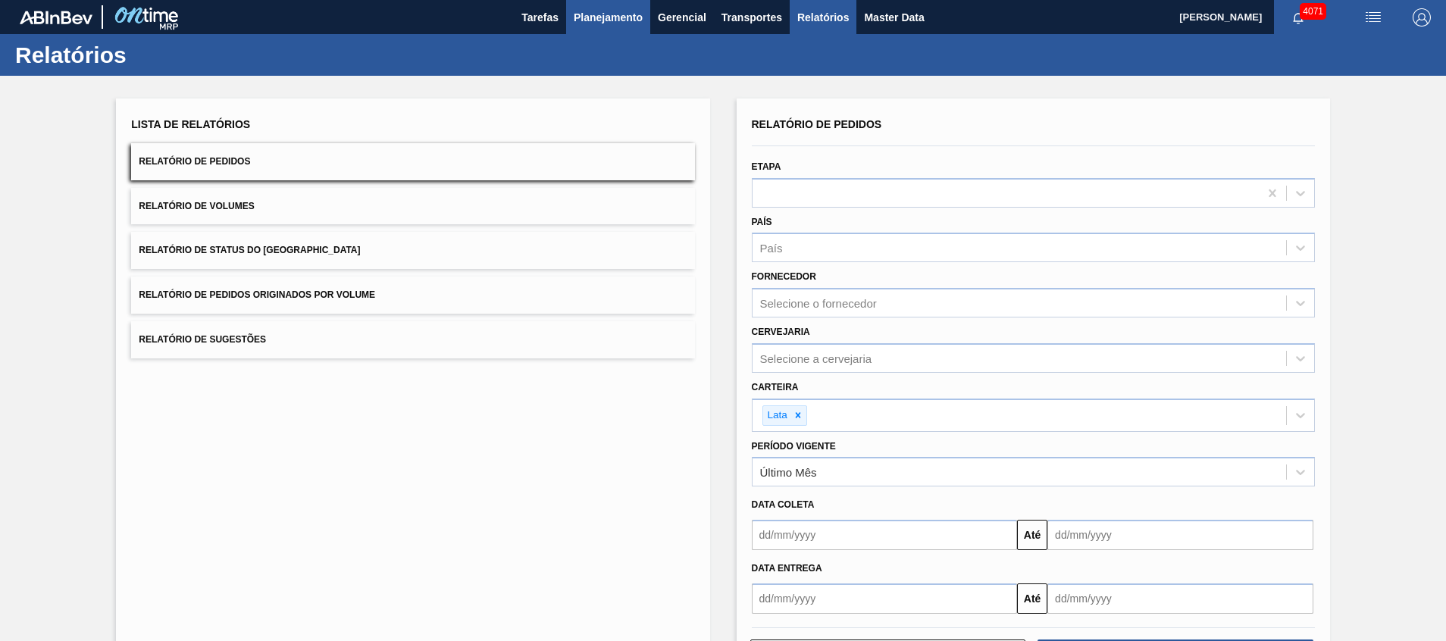
click at [617, 14] on span "Planejamento" at bounding box center [608, 17] width 69 height 18
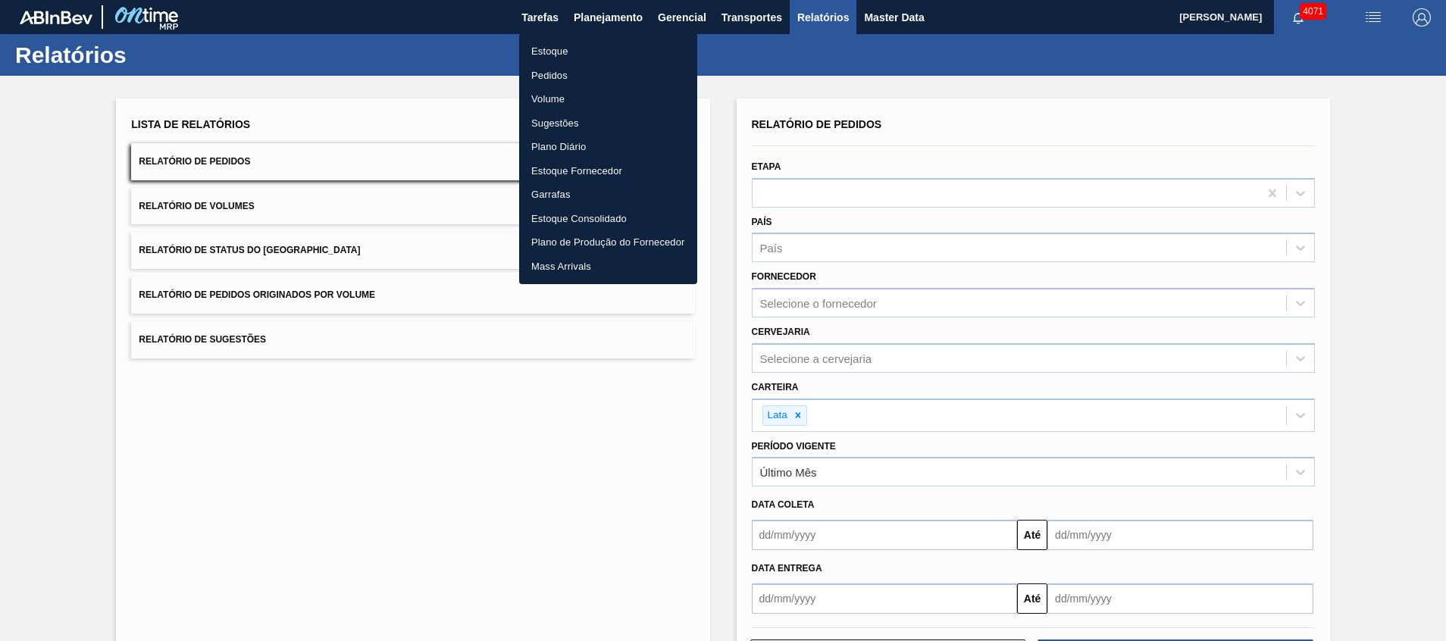
click at [567, 94] on li "Volume" at bounding box center [608, 99] width 178 height 24
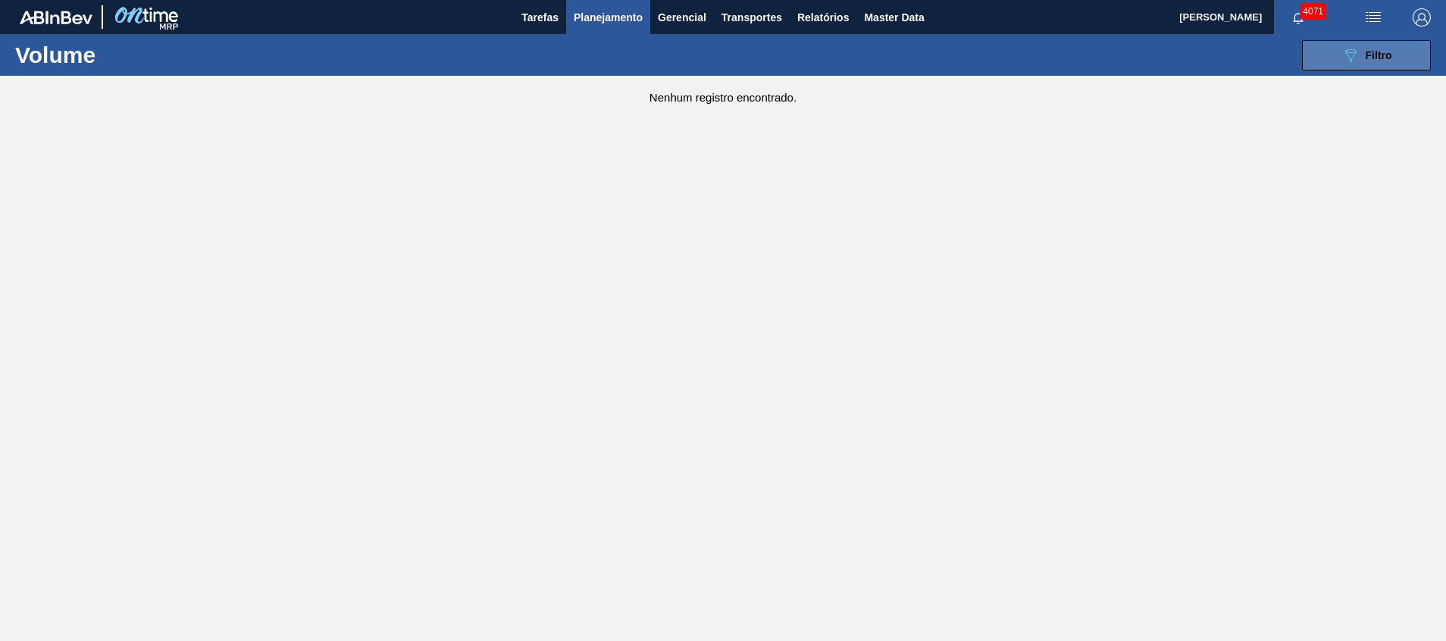
click at [1340, 60] on button "089F7B8B-B2A5-4AFE-B5C0-19BA573D28AC Filtro" at bounding box center [1366, 55] width 129 height 30
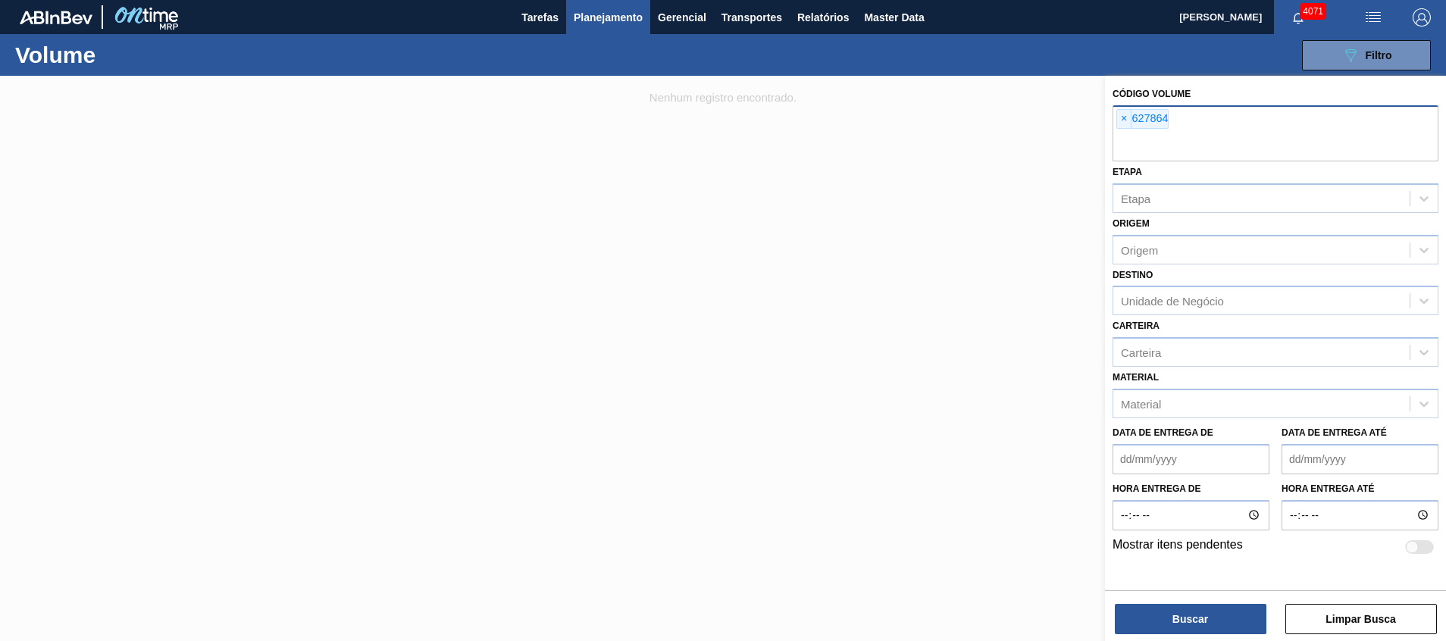
click at [1201, 148] on input "text" at bounding box center [1276, 147] width 326 height 29
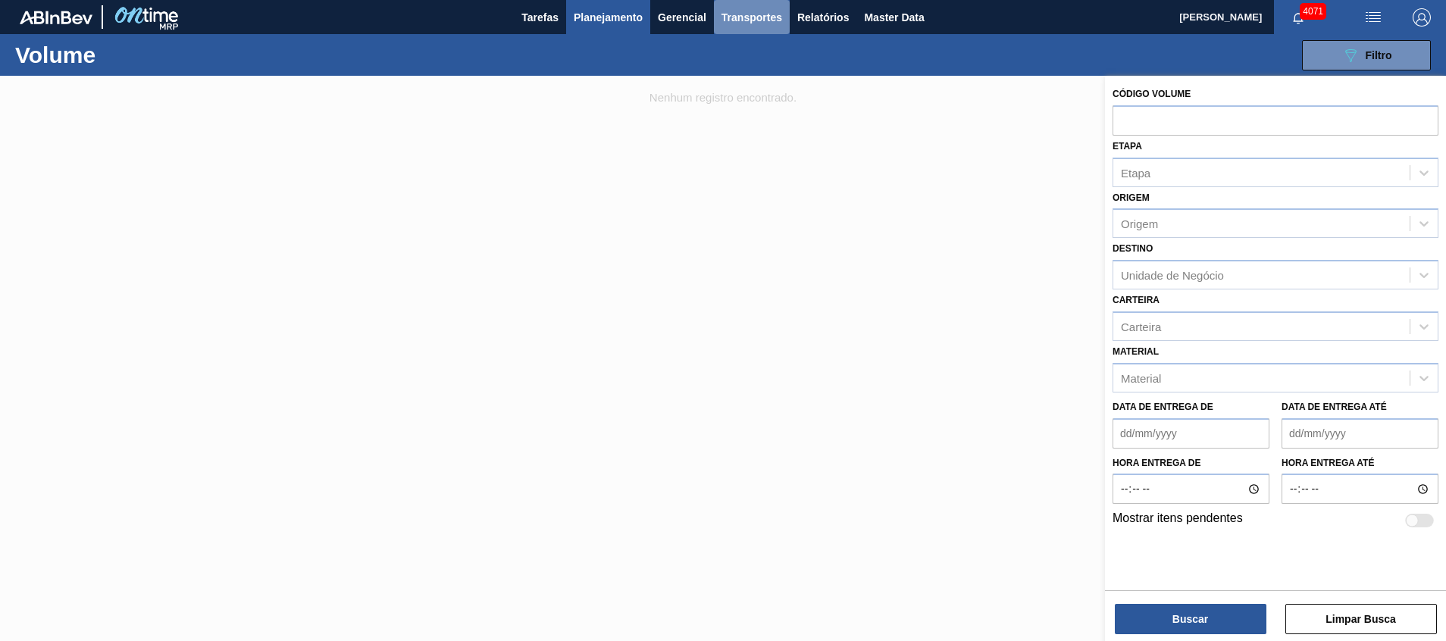
click at [785, 24] on button "Transportes" at bounding box center [752, 17] width 76 height 34
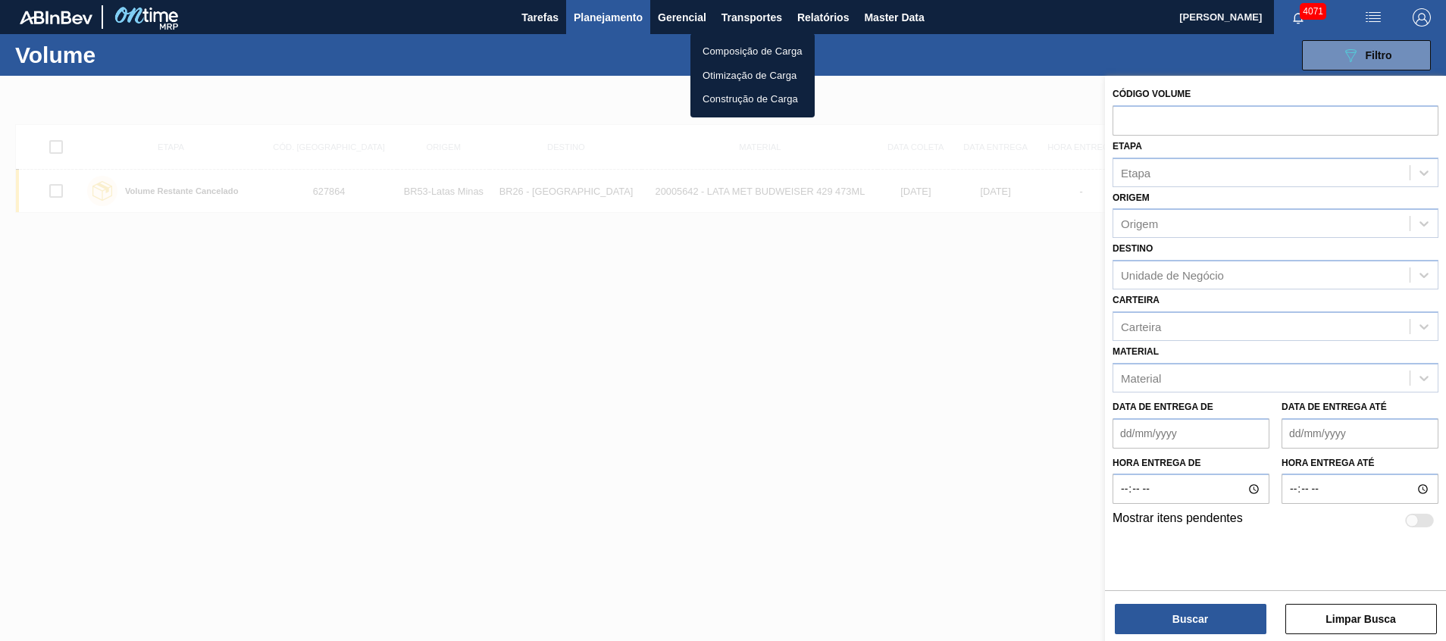
click at [777, 49] on li "Composição de Carga" at bounding box center [753, 51] width 124 height 24
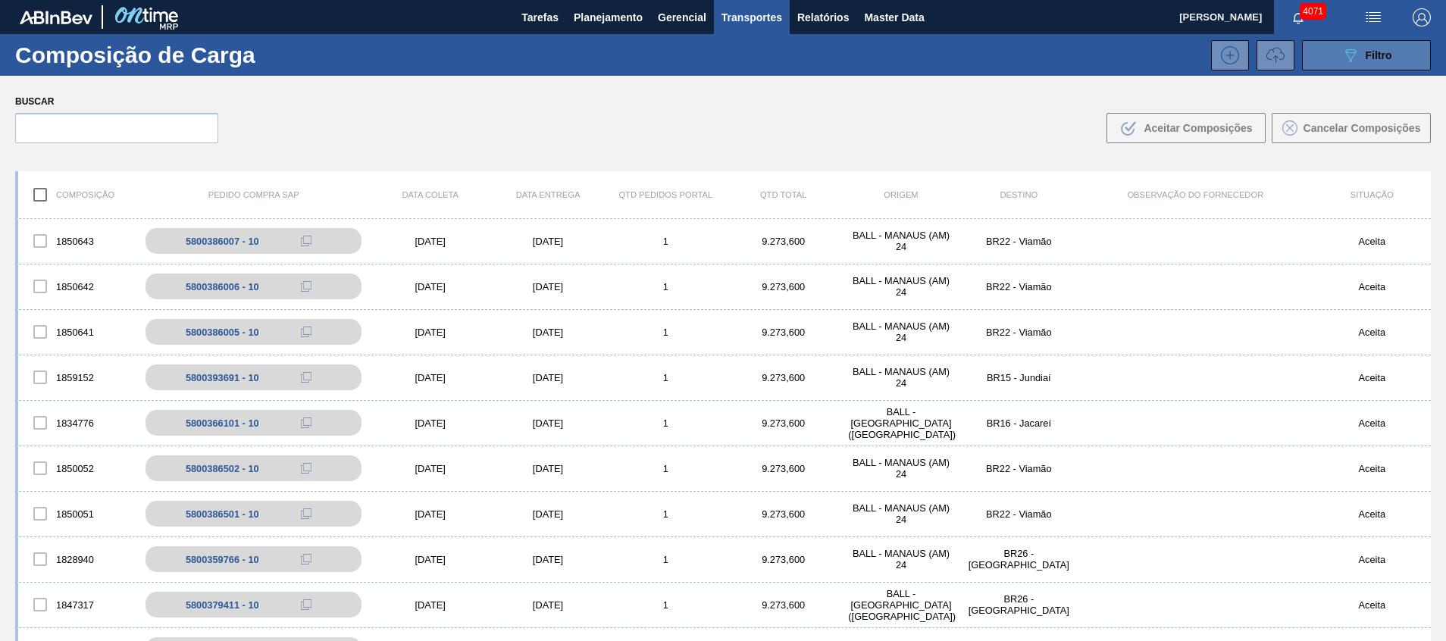
click at [1355, 55] on icon "089F7B8B-B2A5-4AFE-B5C0-19BA573D28AC" at bounding box center [1351, 55] width 18 height 18
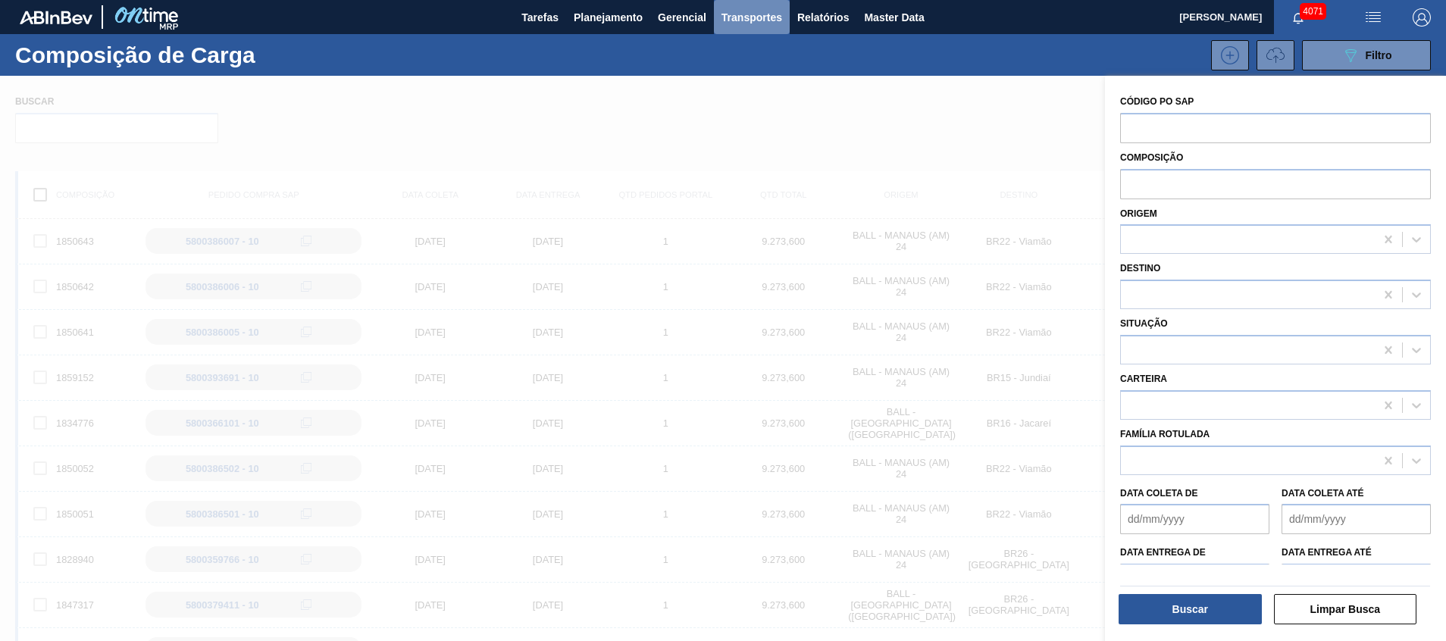
click at [723, 29] on button "Transportes" at bounding box center [752, 17] width 76 height 34
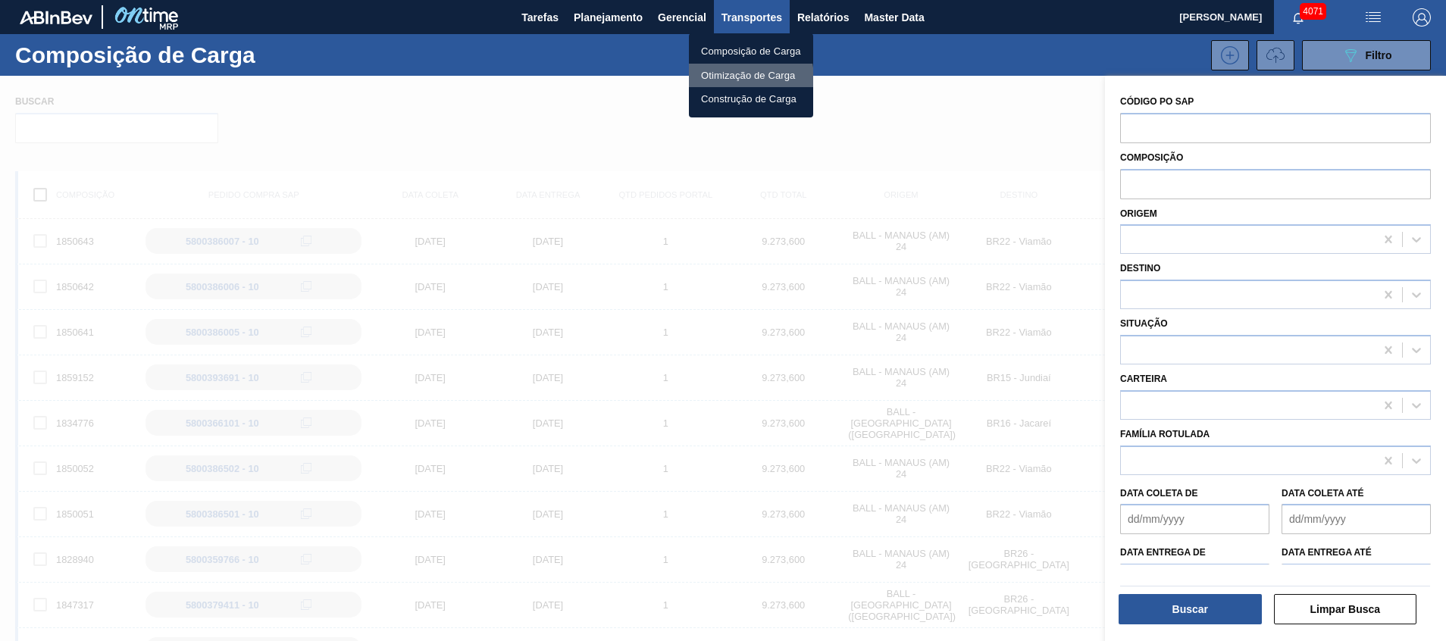
click at [722, 80] on li "Otimização de Carga" at bounding box center [751, 76] width 124 height 24
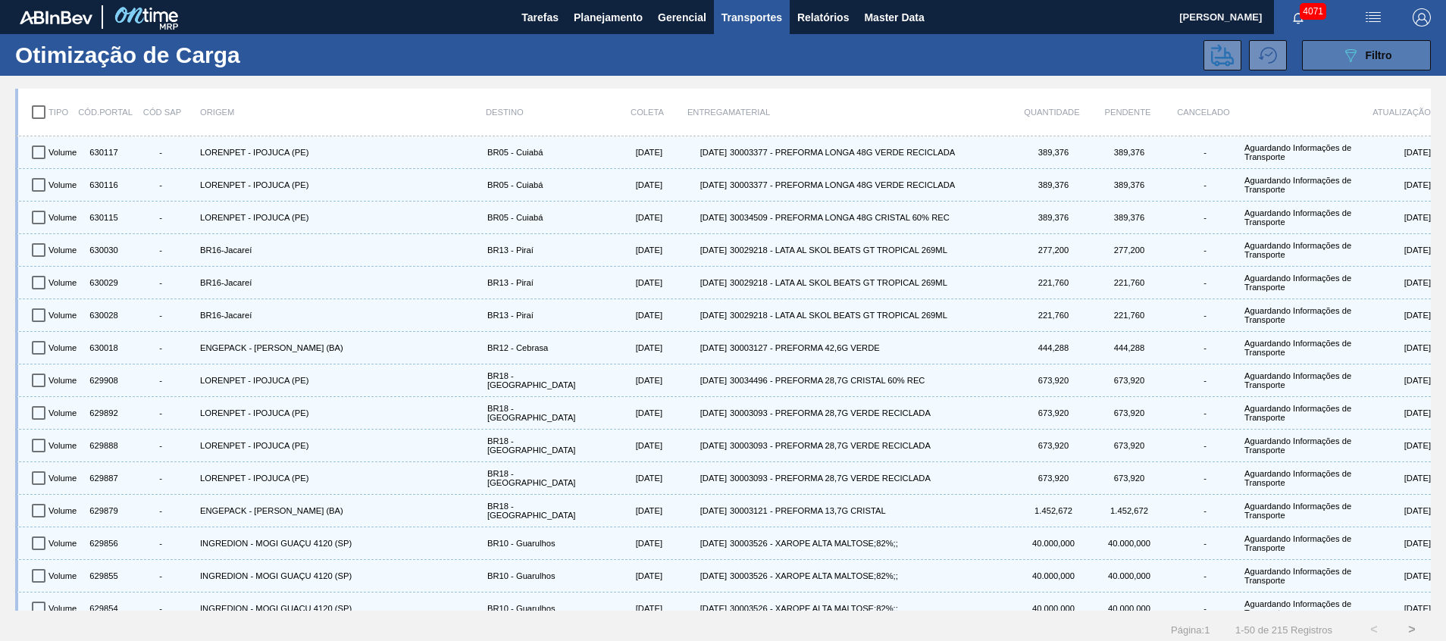
click at [1402, 53] on button "089F7B8B-B2A5-4AFE-B5C0-19BA573D28AC Filtro" at bounding box center [1366, 55] width 129 height 30
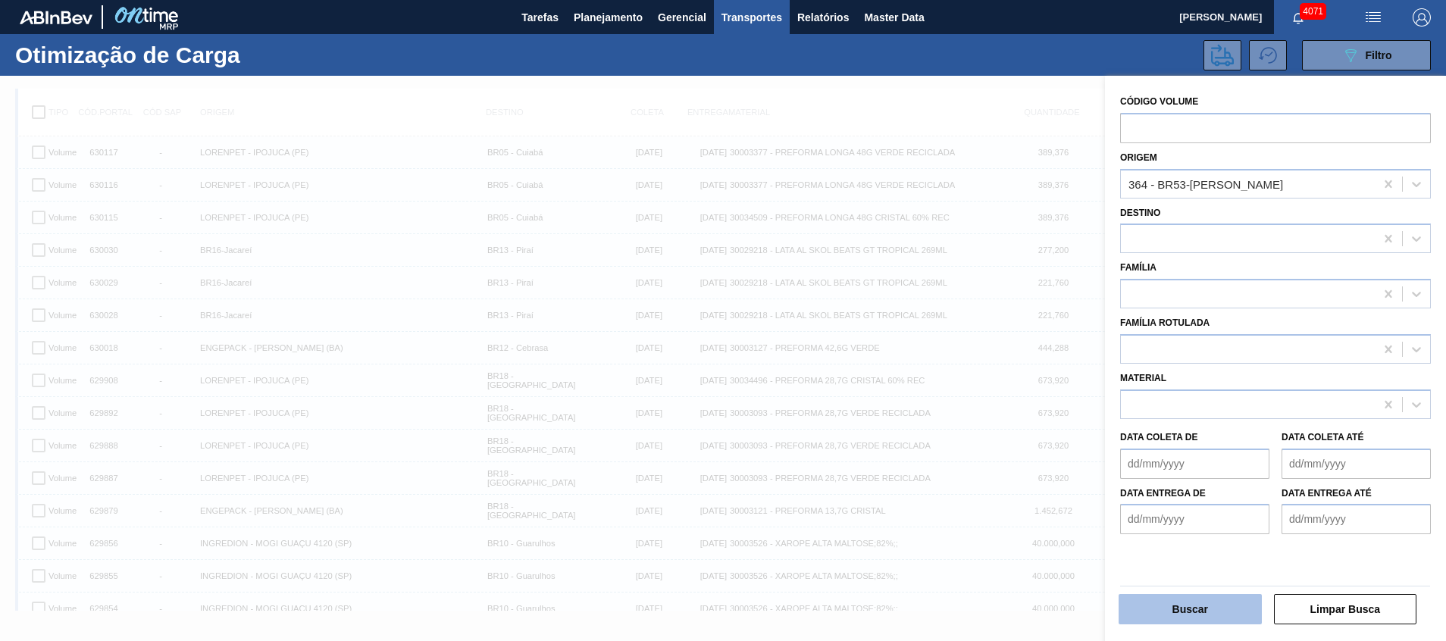
click at [1178, 603] on button "Buscar" at bounding box center [1190, 609] width 143 height 30
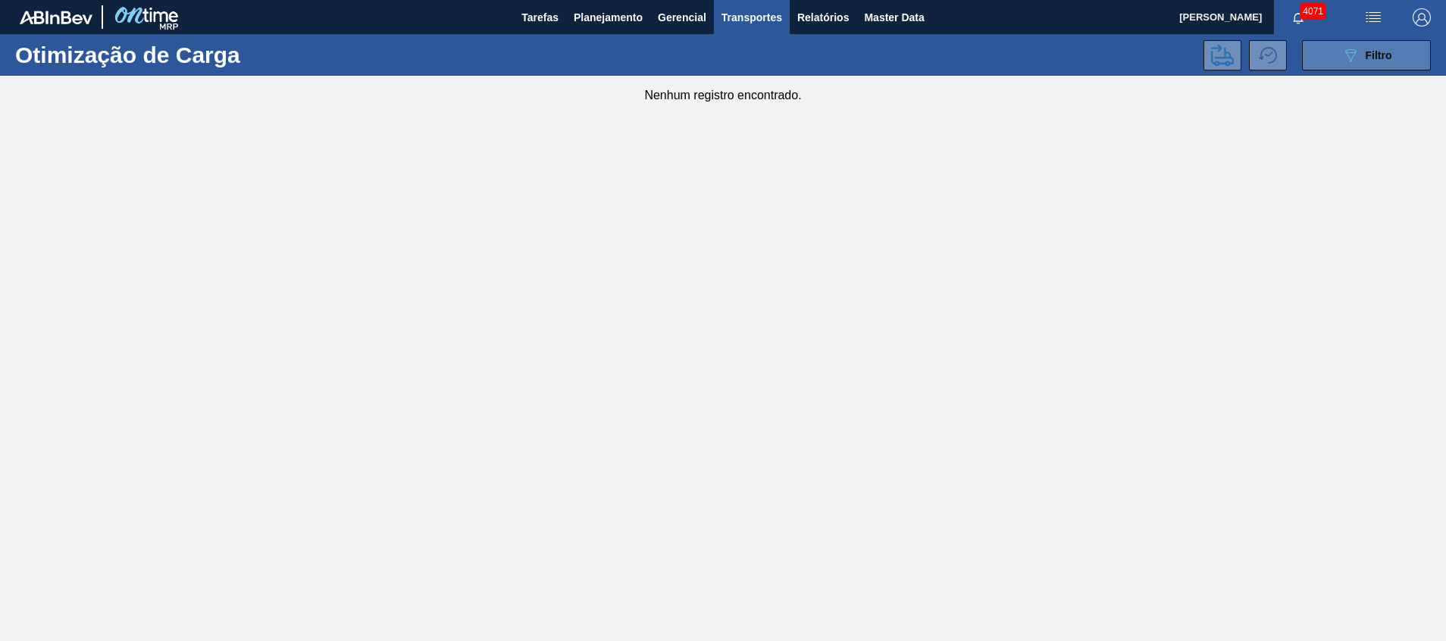
click at [1334, 52] on button "089F7B8B-B2A5-4AFE-B5C0-19BA573D28AC Filtro" at bounding box center [1366, 55] width 129 height 30
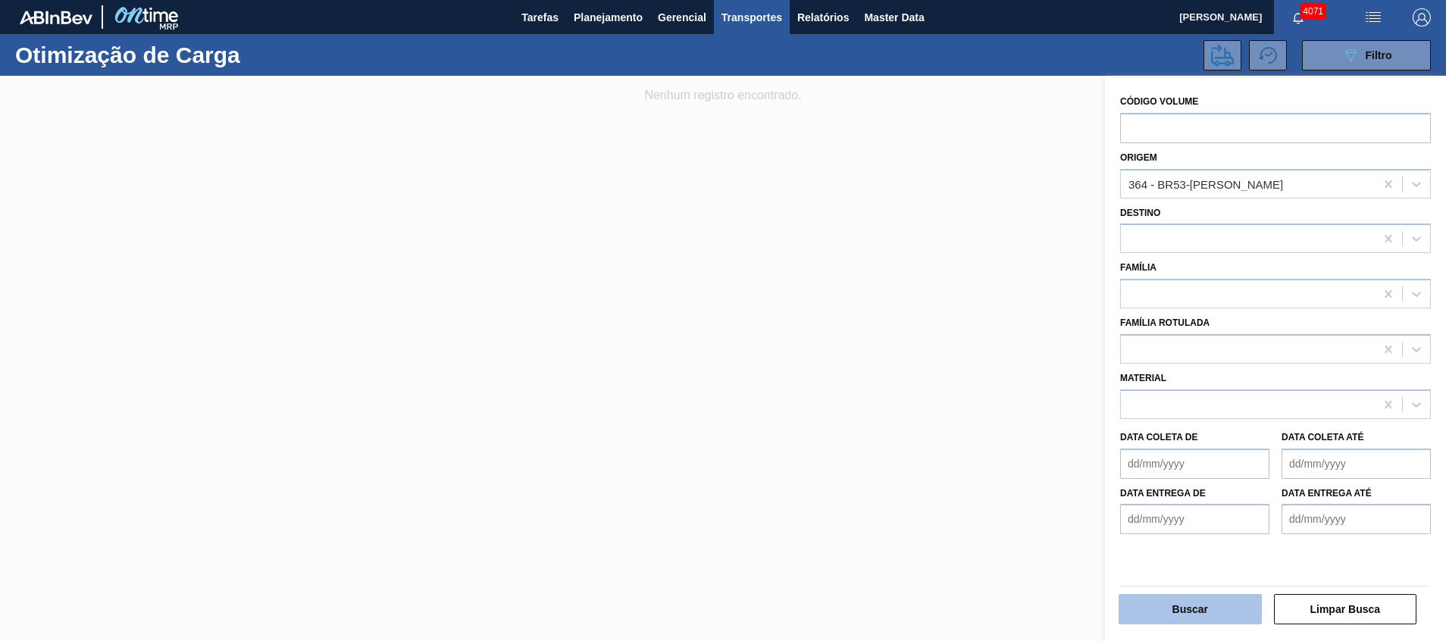
click at [1156, 615] on button "Buscar" at bounding box center [1190, 609] width 143 height 30
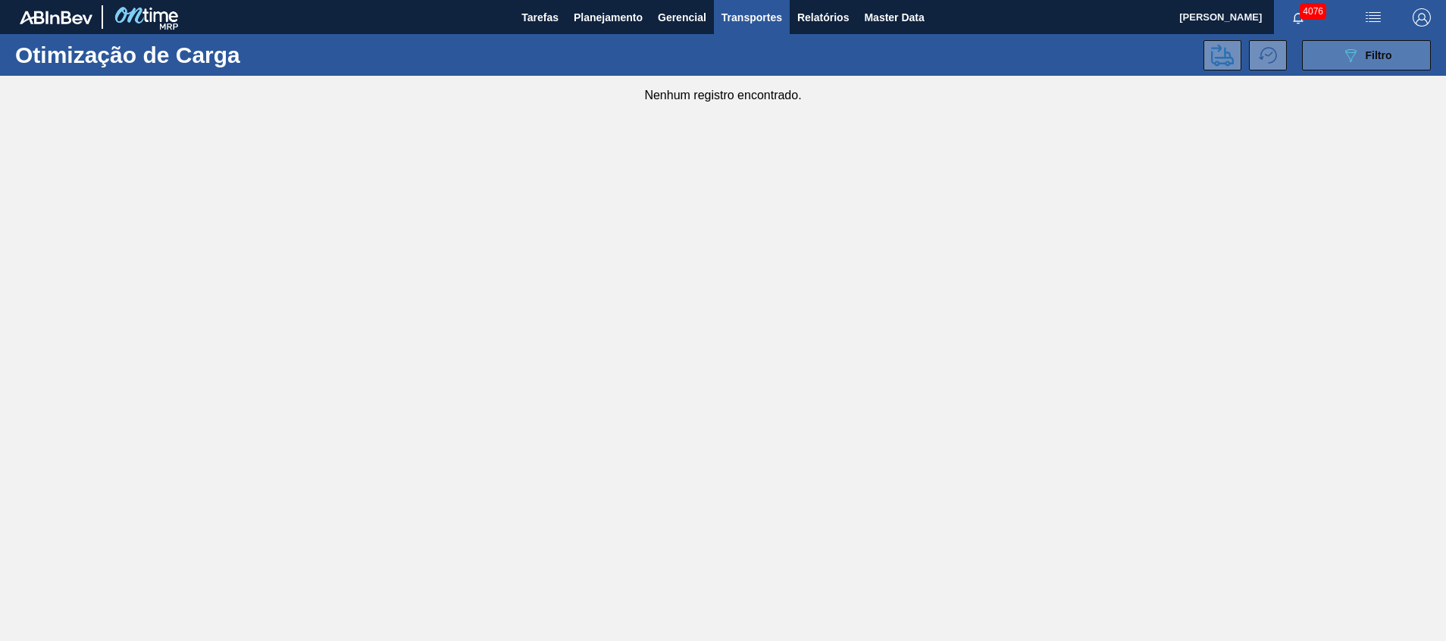
click at [1359, 60] on icon "089F7B8B-B2A5-4AFE-B5C0-19BA573D28AC" at bounding box center [1351, 55] width 18 height 18
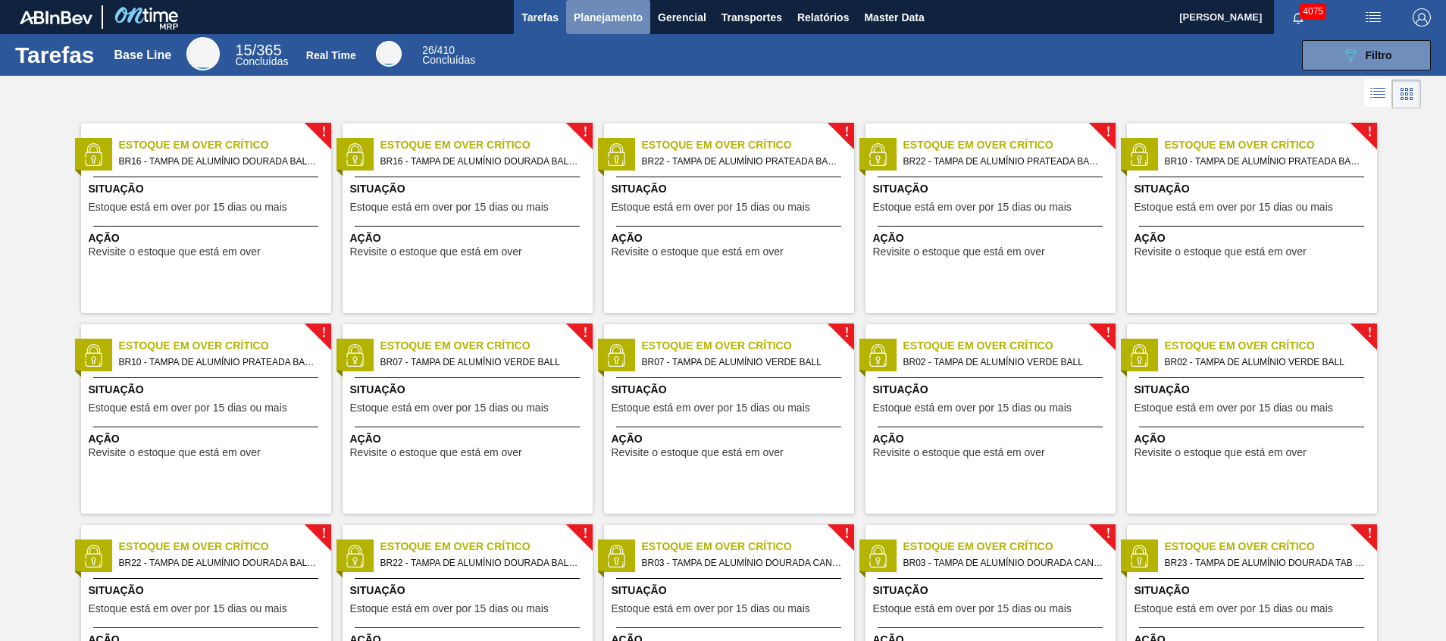
click at [604, 23] on span "Planejamento" at bounding box center [608, 17] width 69 height 18
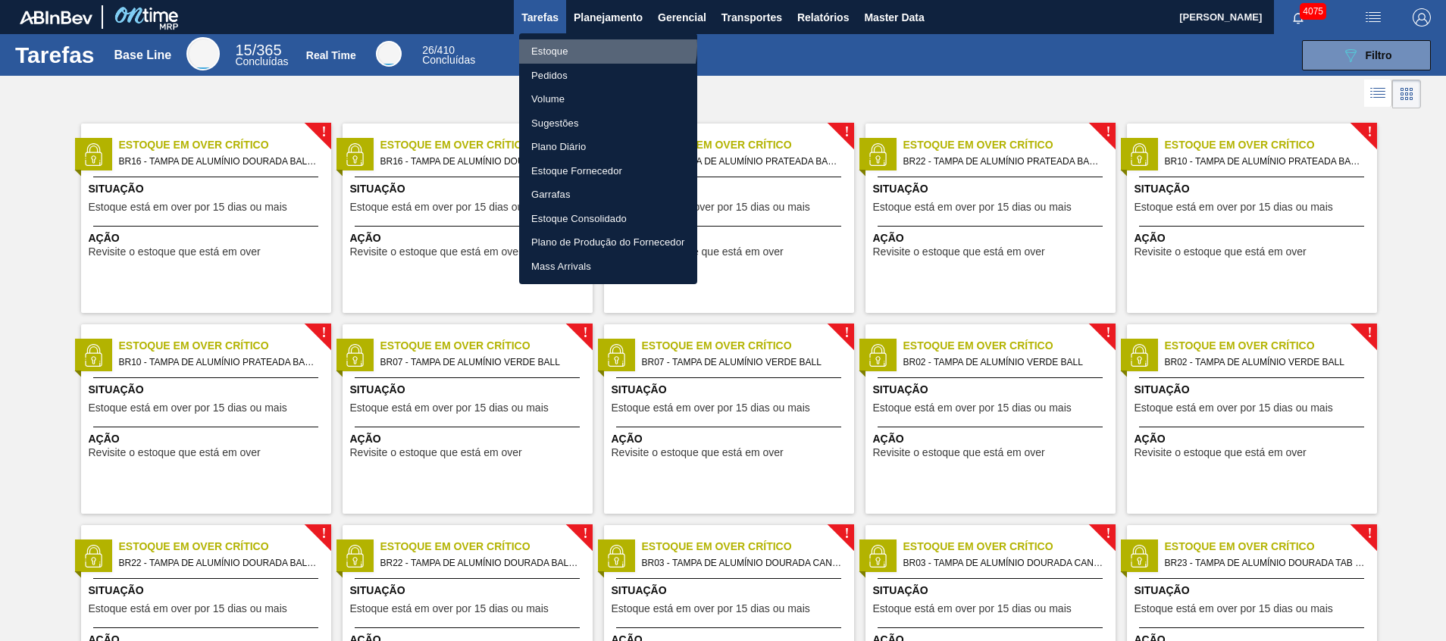
click at [599, 46] on li "Estoque" at bounding box center [608, 51] width 178 height 24
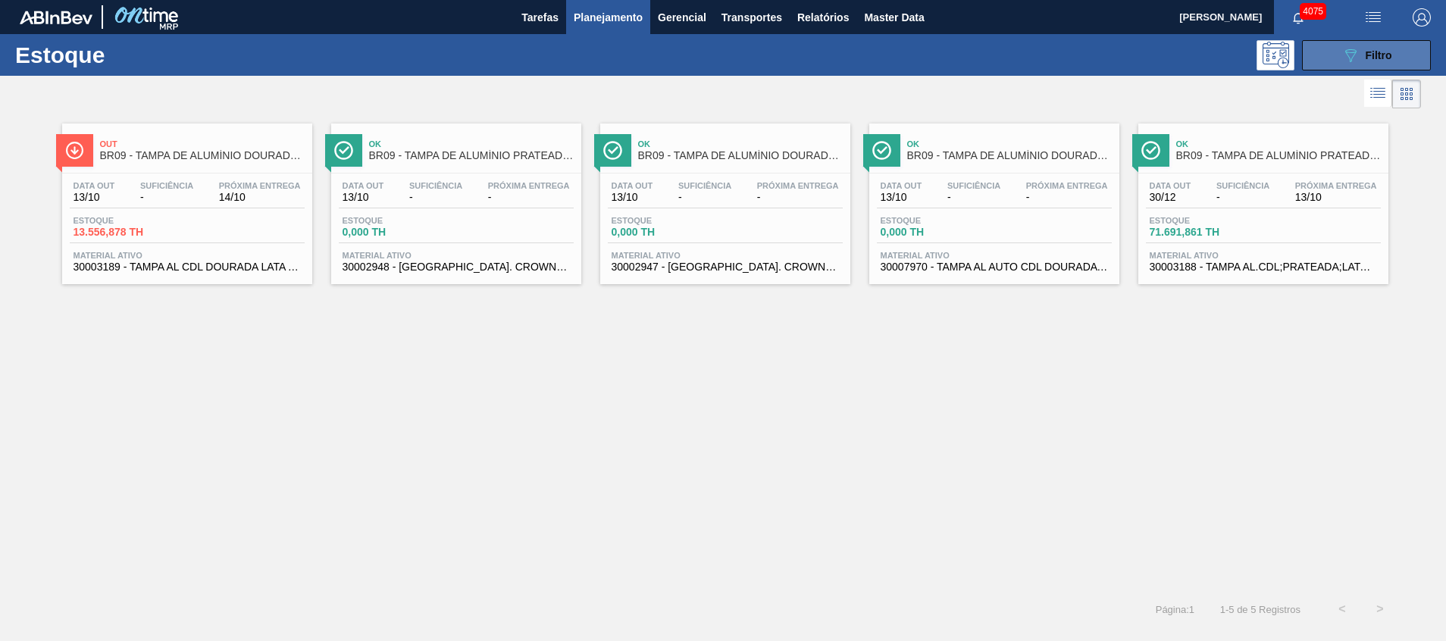
click at [1350, 49] on icon at bounding box center [1351, 55] width 11 height 13
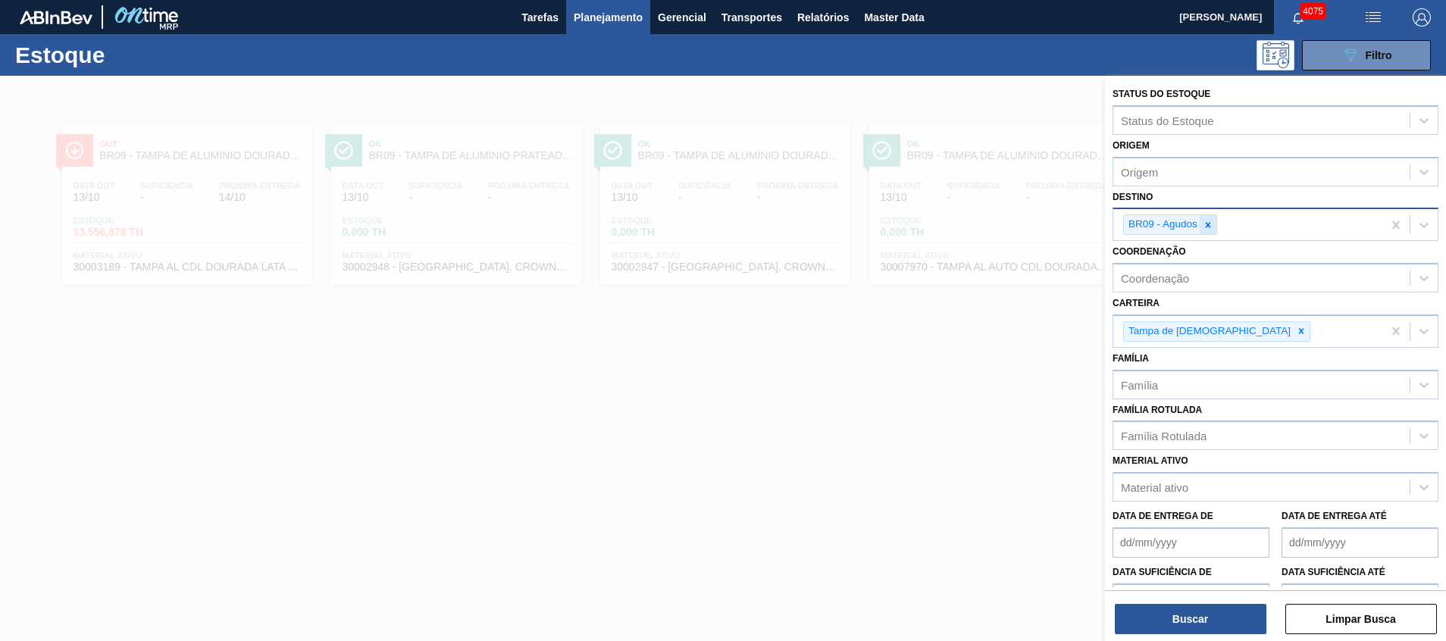
click at [1212, 223] on icon at bounding box center [1208, 225] width 11 height 11
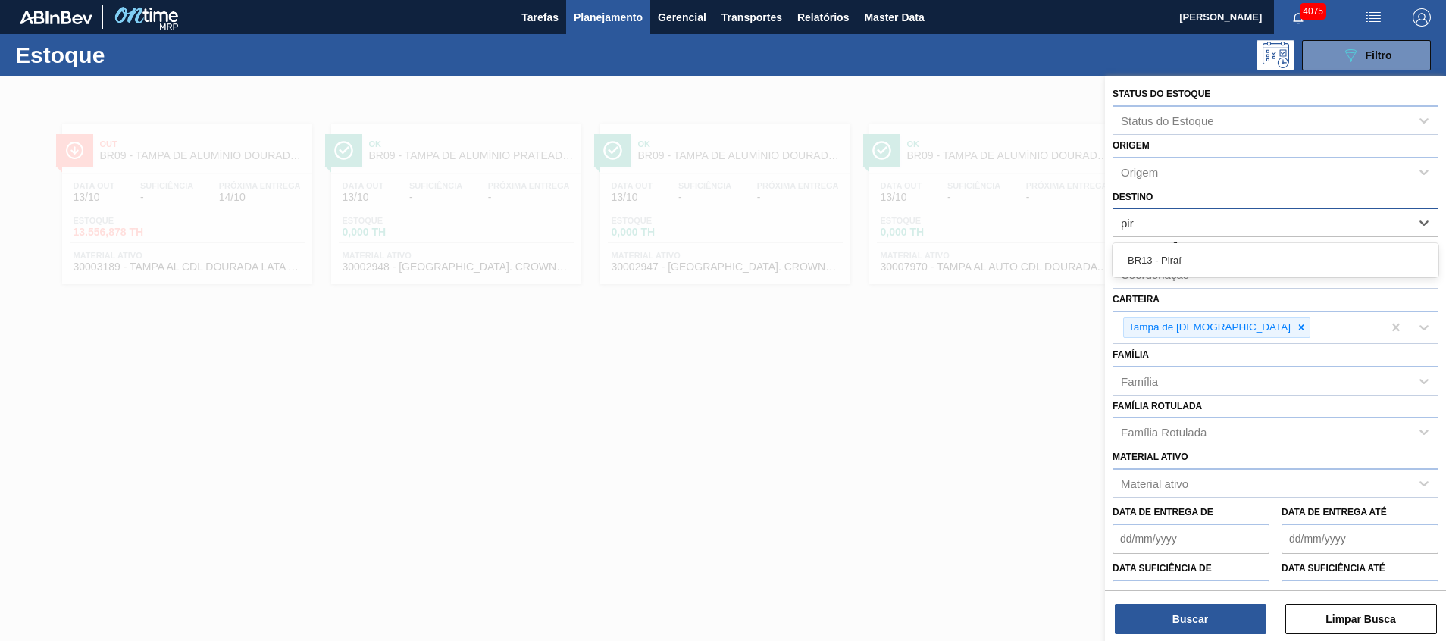
type input "pira"
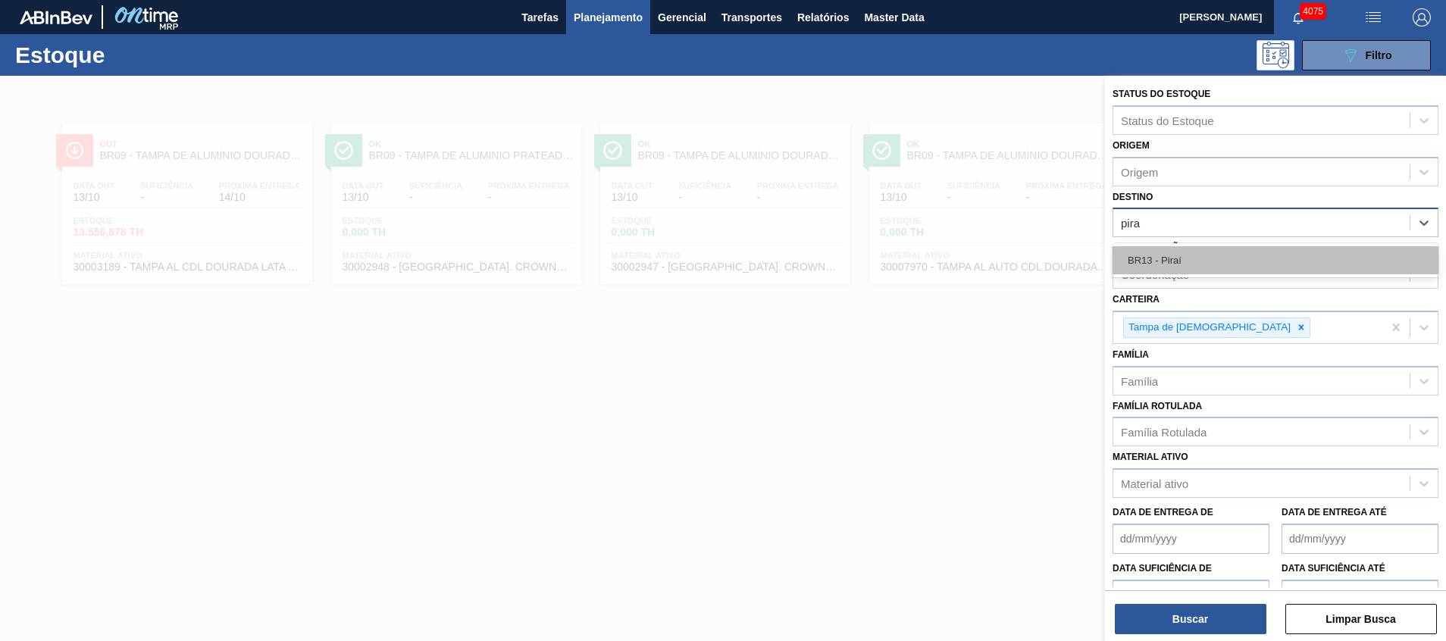
click at [1208, 264] on div "BR13 - Piraí" at bounding box center [1276, 260] width 326 height 28
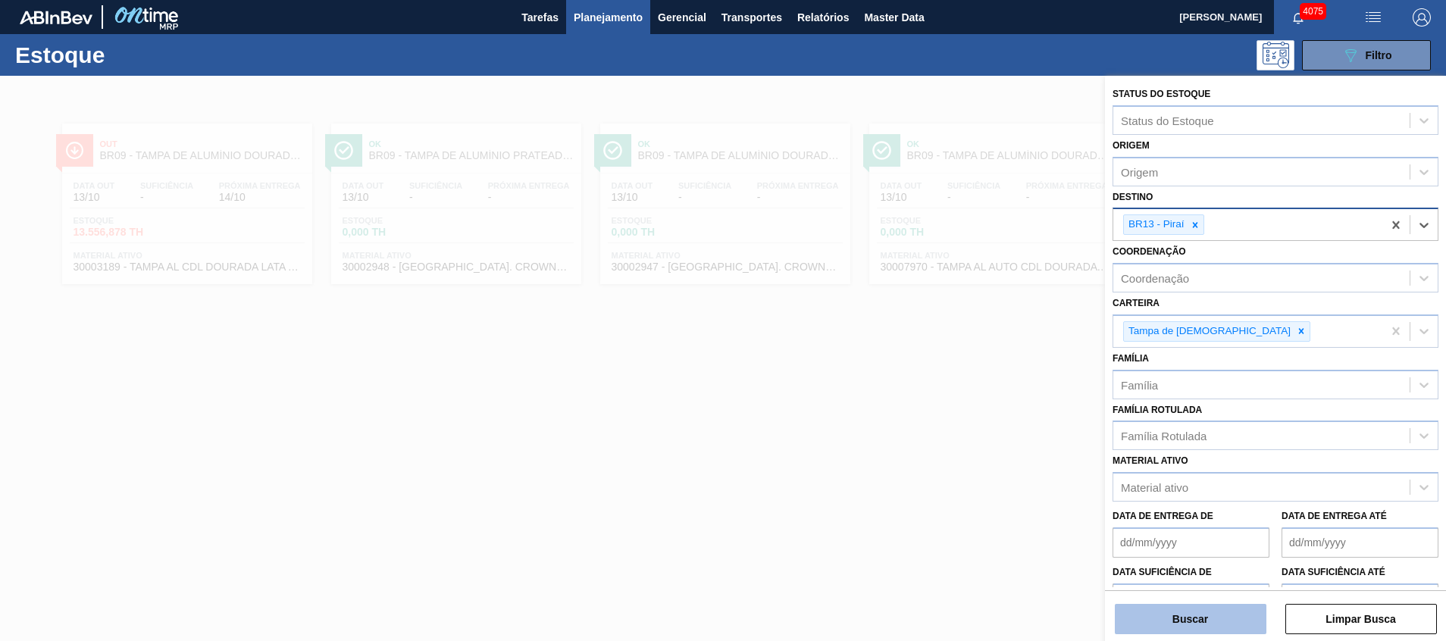
drag, startPoint x: 1193, startPoint y: 603, endPoint x: 1191, endPoint y: 614, distance: 10.7
click at [1193, 604] on div "Buscar Limpar Busca" at bounding box center [1275, 612] width 341 height 42
click at [1191, 620] on button "Buscar" at bounding box center [1191, 619] width 152 height 30
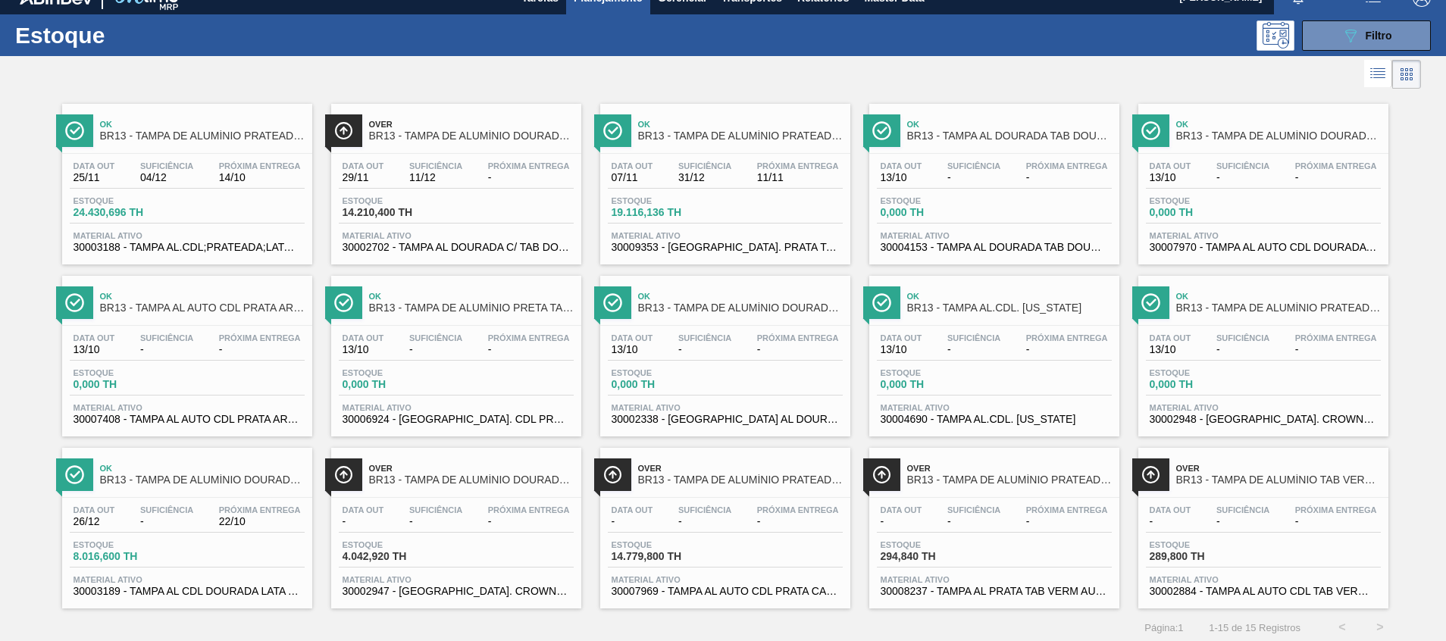
scroll to position [25, 0]
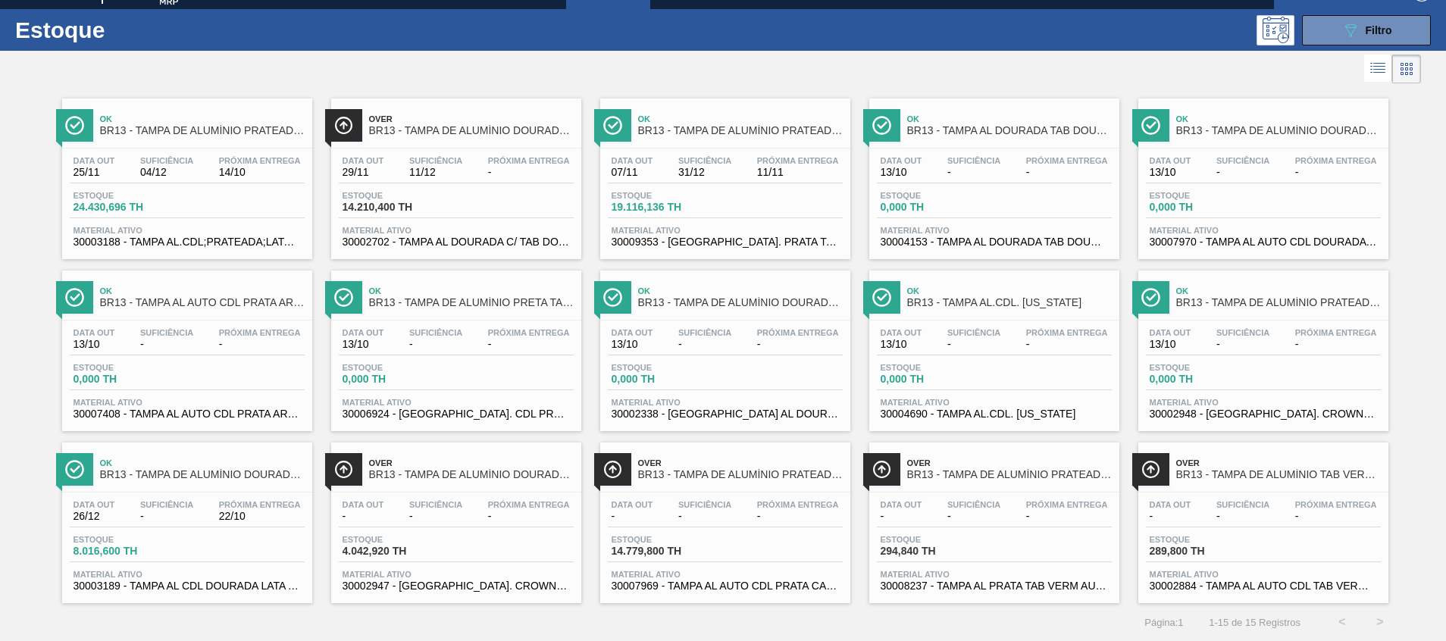
click at [1274, 420] on div "Data [DATE] Suficiência - Próxima Entrega - Estoque 0,000 TH Material ativo 300…" at bounding box center [1264, 372] width 250 height 103
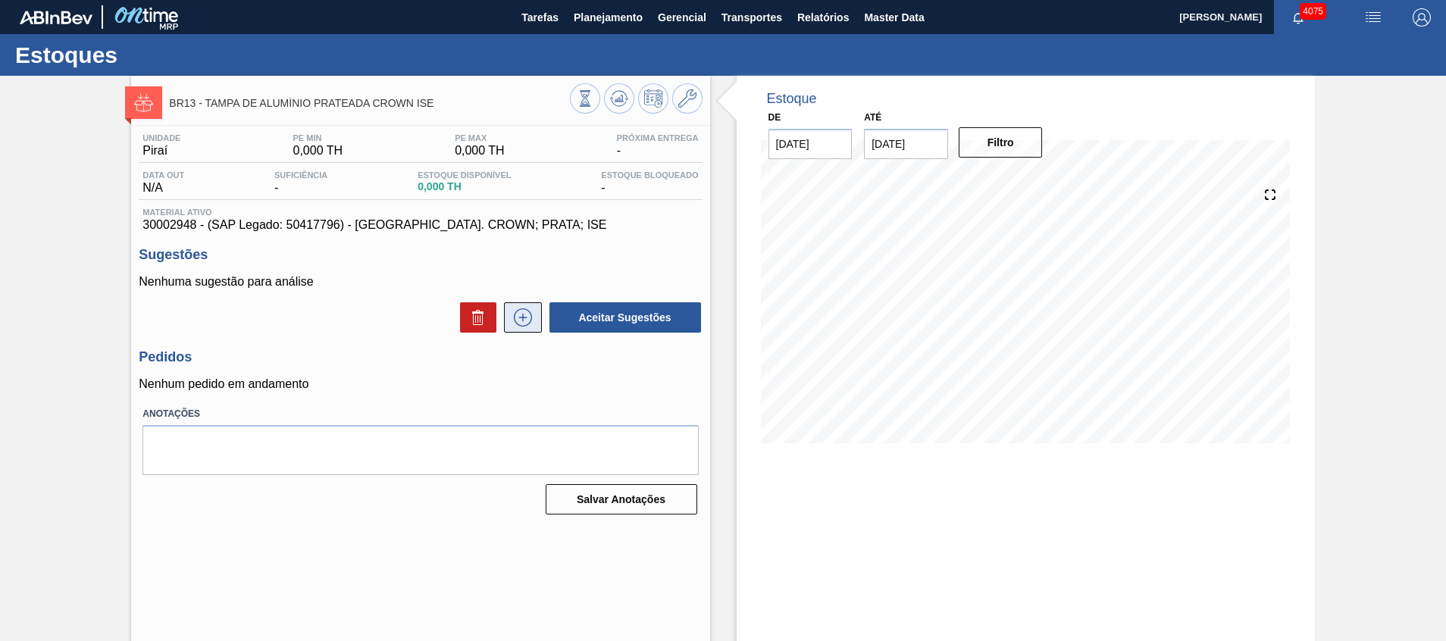
click at [531, 315] on icon at bounding box center [523, 318] width 24 height 18
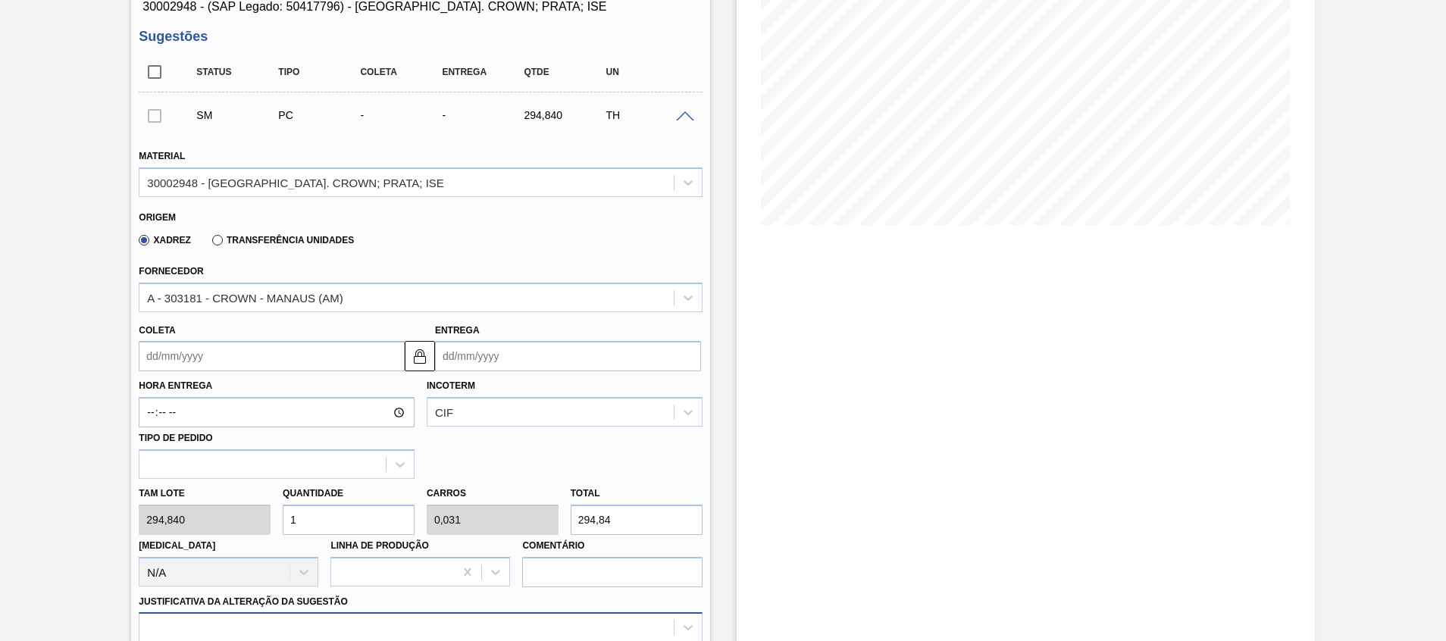
scroll to position [455, 0]
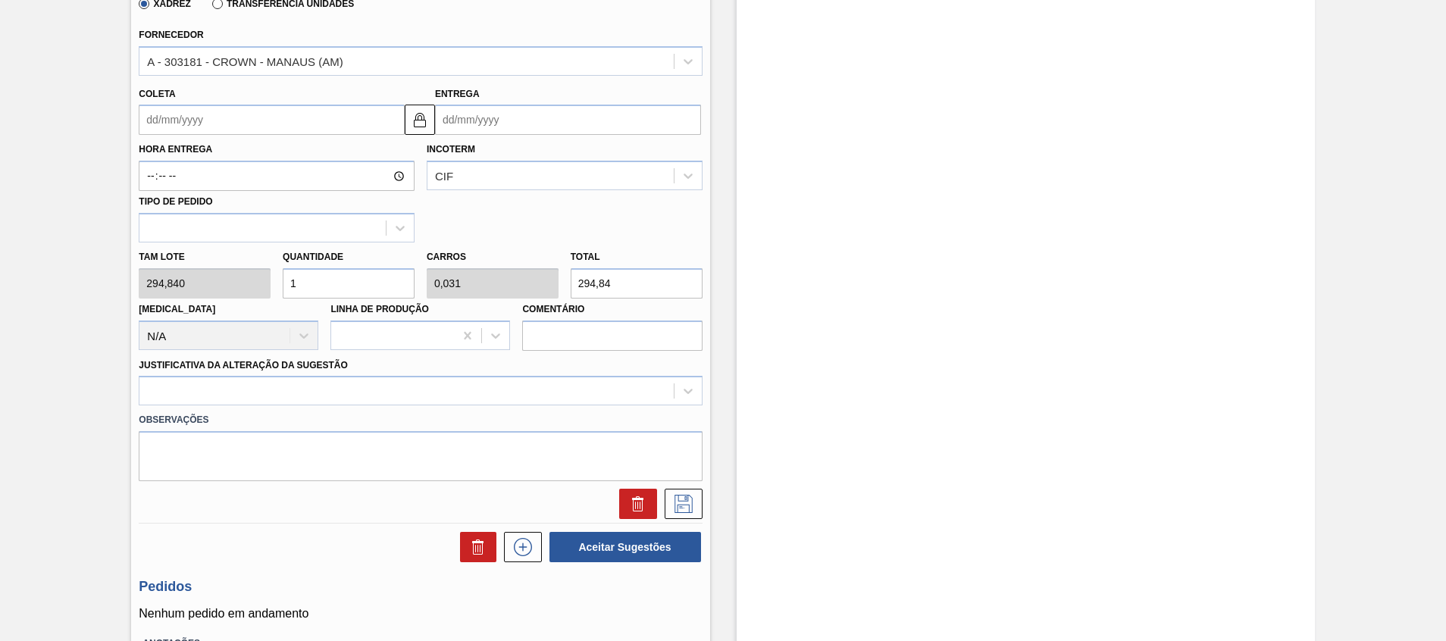
click at [453, 284] on div "Tam lote 294,840 Quantidade 1 Carros 0,031 Total 294,84 Doca N/A Linha de Produ…" at bounding box center [420, 297] width 575 height 108
paste input ",081"
type input "0,007"
type input "0"
drag, startPoint x: 638, startPoint y: 280, endPoint x: 0, endPoint y: 243, distance: 639.4
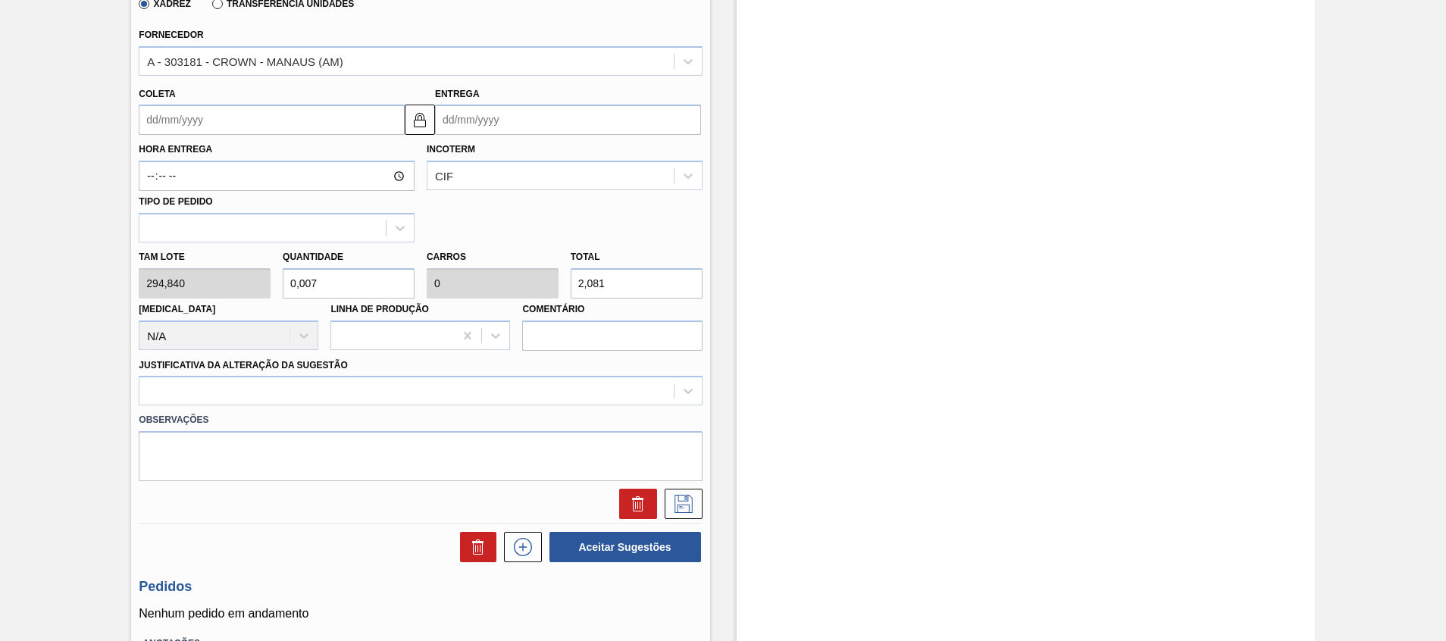
click at [2, 252] on div "BR13 - TAMPA DE ALUMÍNIO PRATEADA CROWN ISE Unidade Piraí PE MIN 0,000 TH PE MA…" at bounding box center [723, 189] width 1446 height 1136
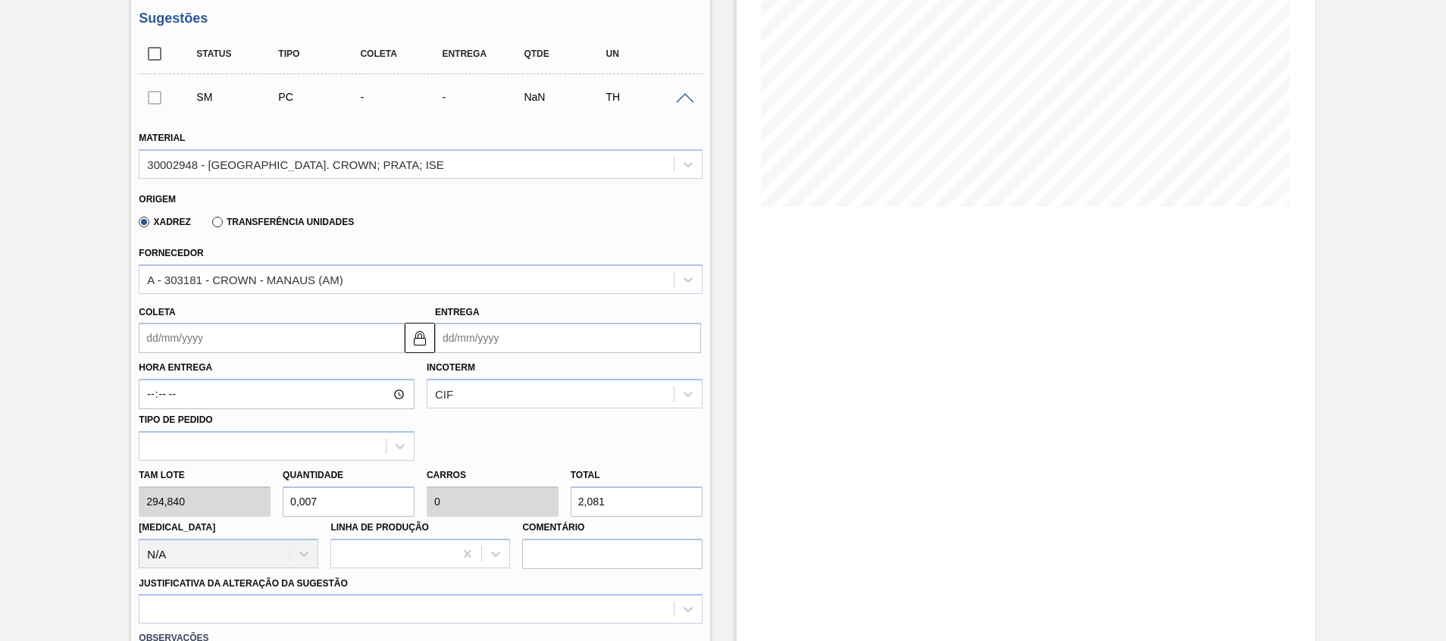
scroll to position [227, 0]
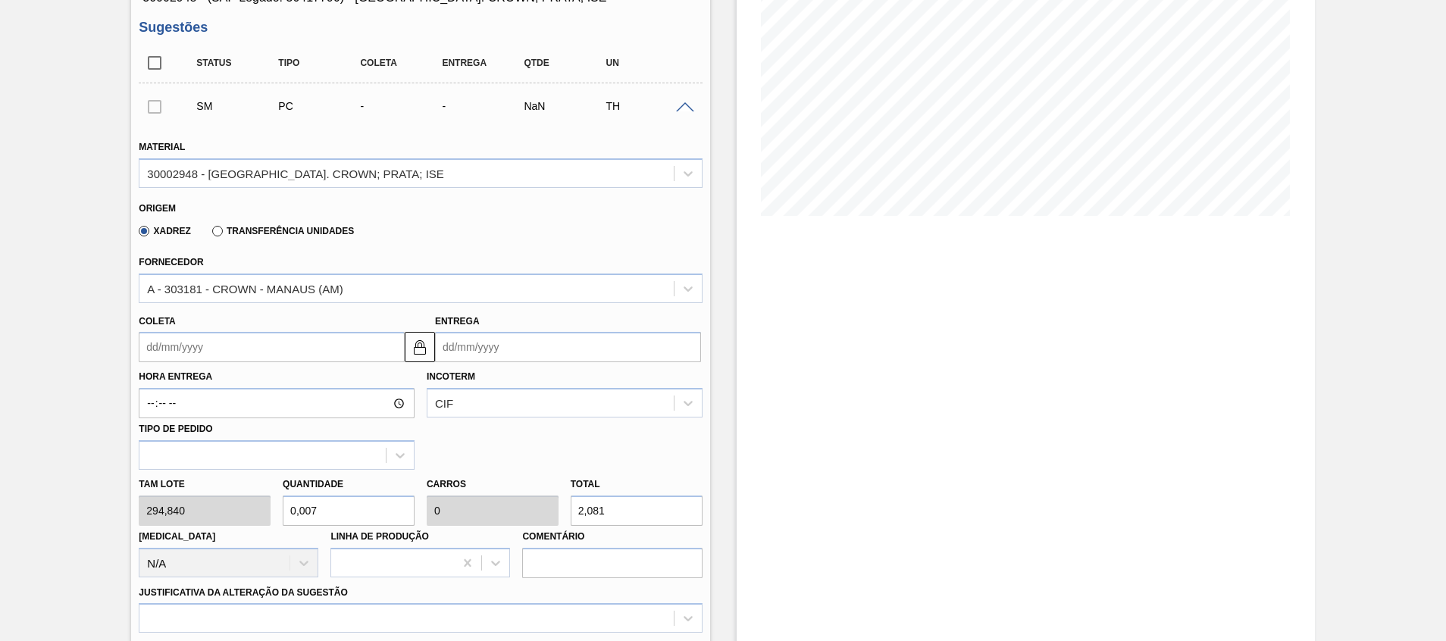
type input "2,081"
click at [625, 518] on input "2,081" at bounding box center [637, 511] width 132 height 30
click at [464, 508] on div "Tam lote 294,840 Quantidade 0,007 Carros 0 Total 2,081 Doca N/A Linha de Produç…" at bounding box center [420, 524] width 575 height 108
click at [194, 515] on div "Tam lote 294,840 Quantidade 0,007 Carros 0 Total 2,081 Doca N/A Linha de Produç…" at bounding box center [420, 524] width 575 height 108
type input "1"
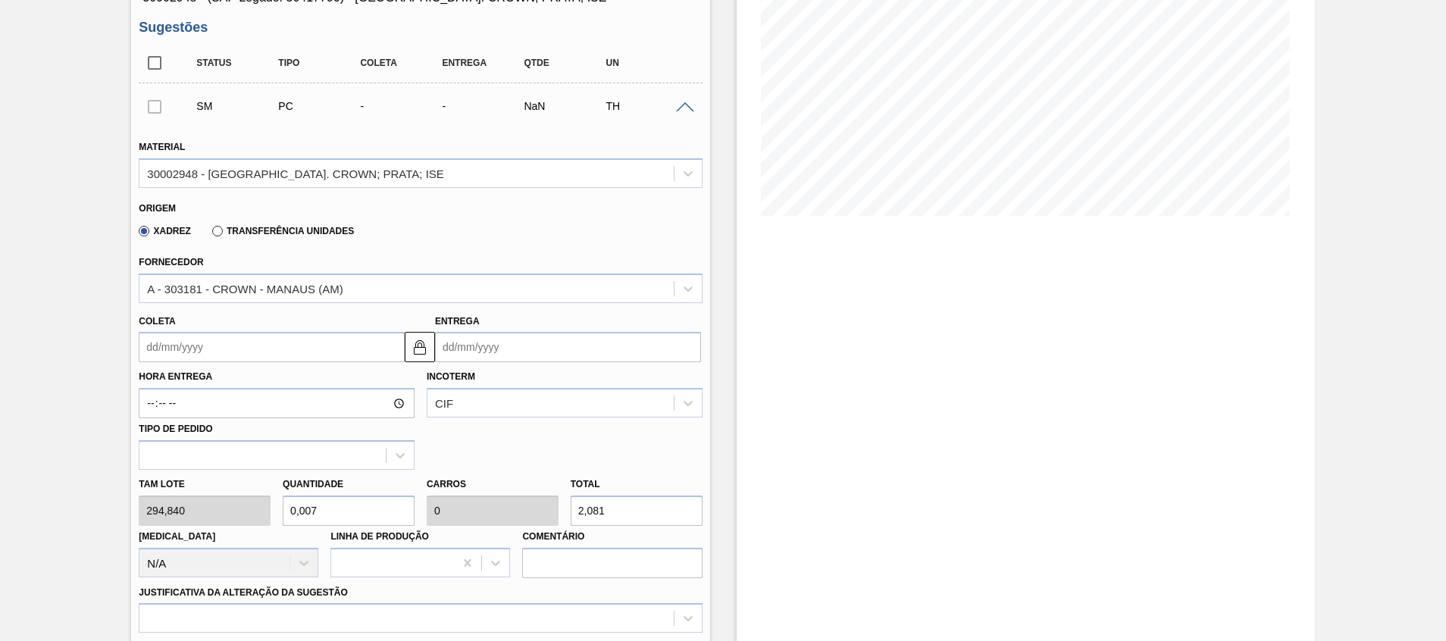
type input "0,031"
type input "294,84"
type input "10"
type input "0,313"
type input "2.948,4"
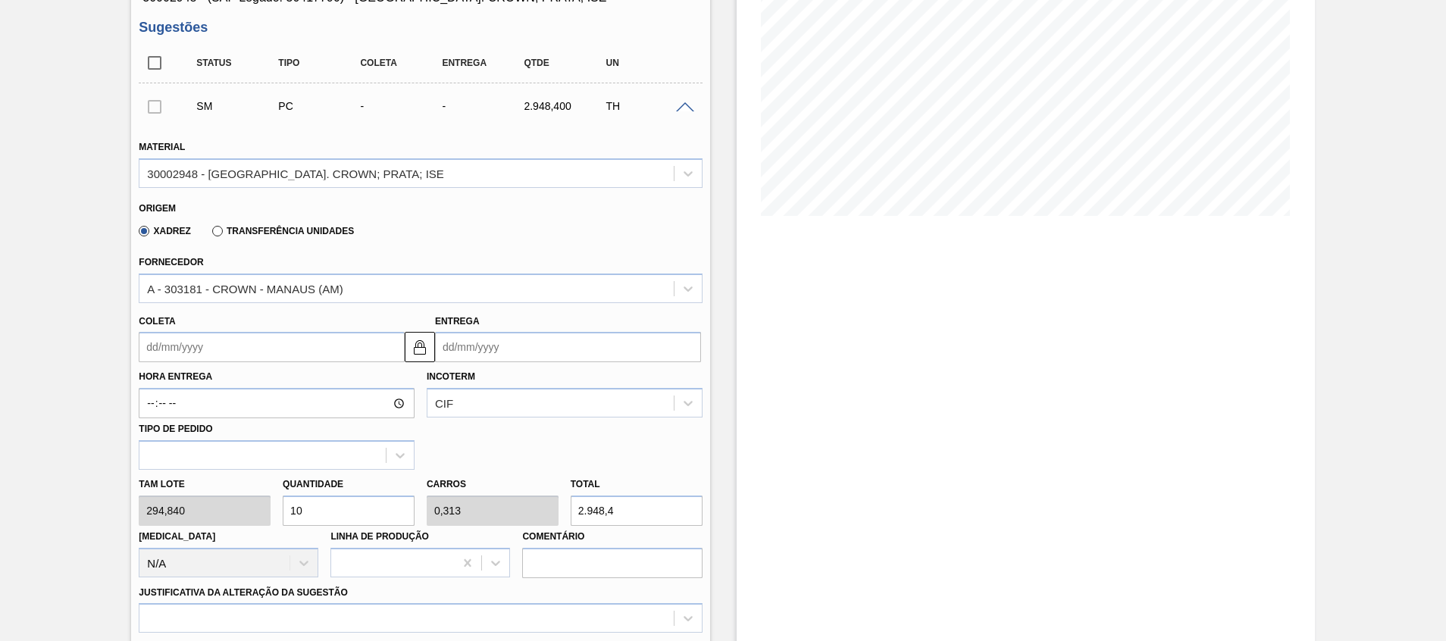
type input "1"
type input "0,031"
type input "294,84"
type input "0"
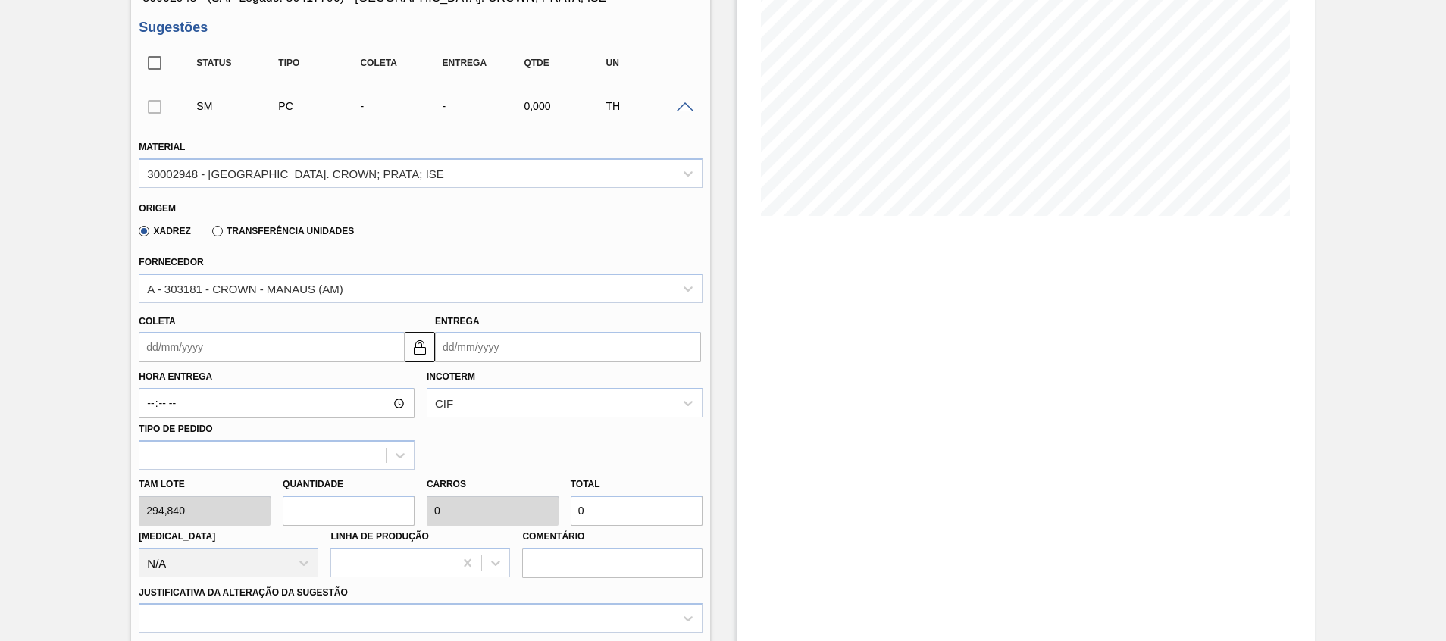
type input "8"
type input "0,25"
type input "2.358,72"
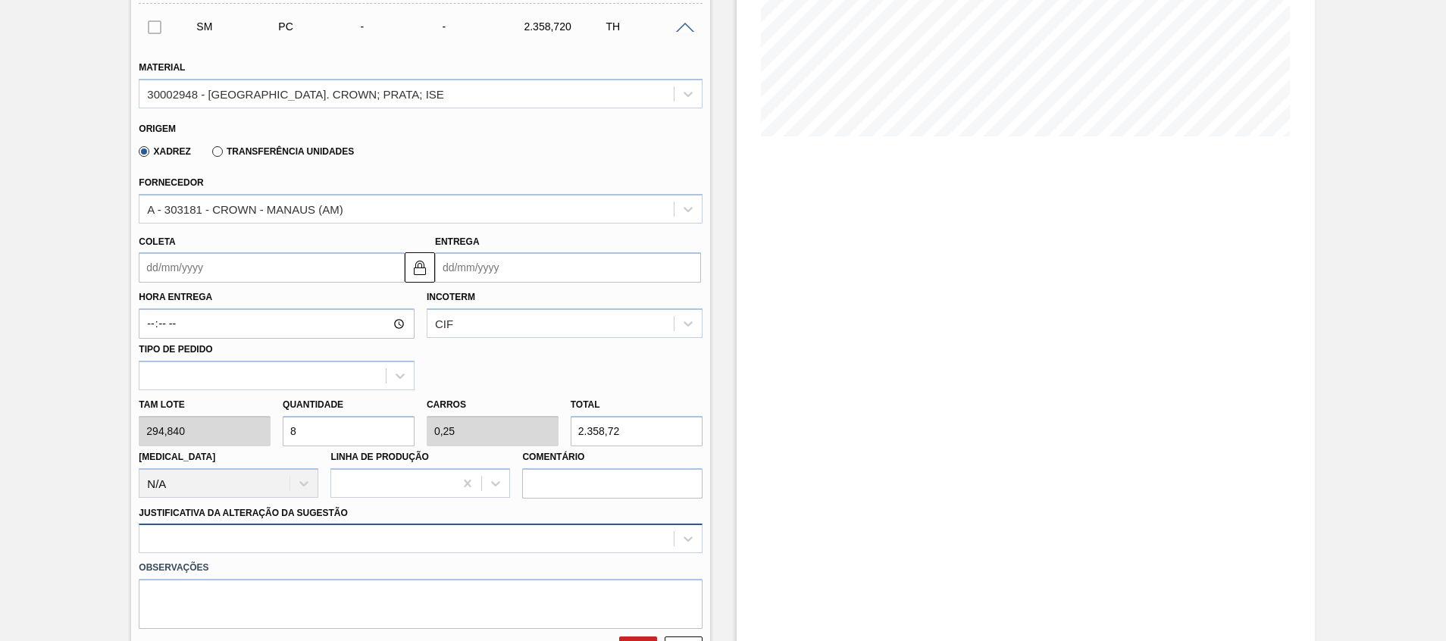
scroll to position [341, 0]
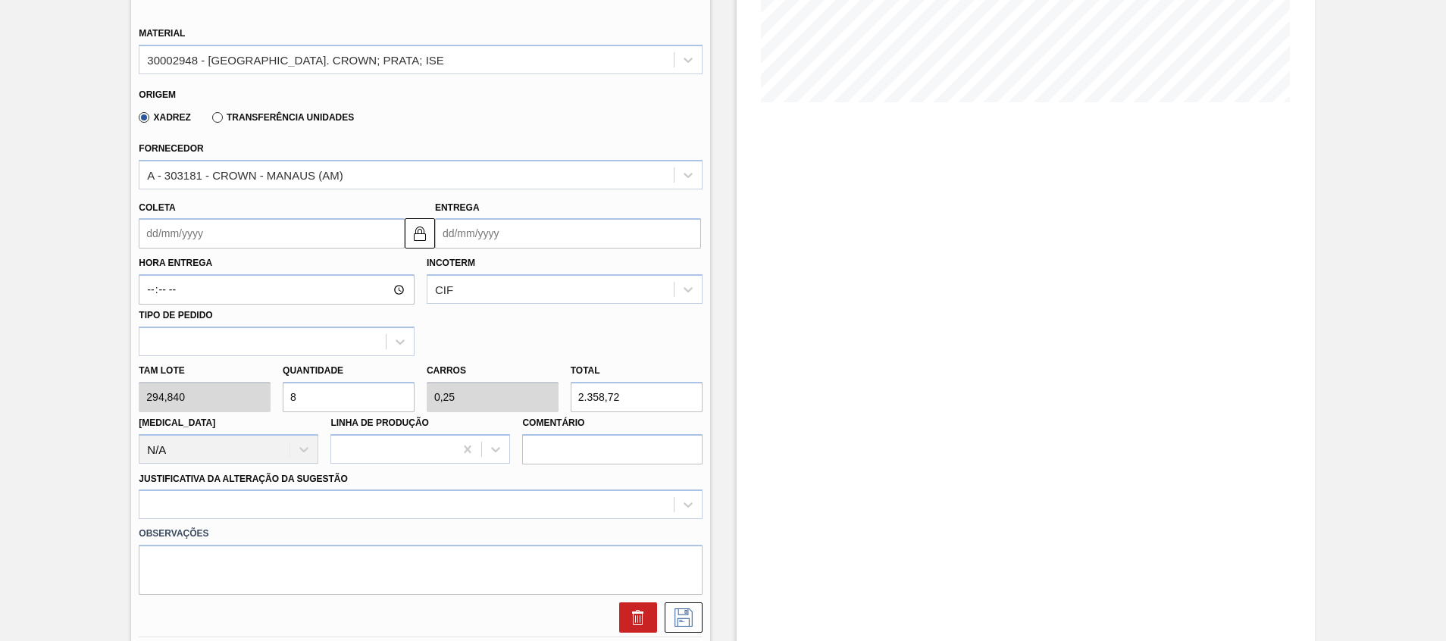
click at [253, 394] on div "Tam lote 294,840 Quantidade 8 Carros 0,25 Total 2.358,72 Doca N/A Linha de Prod…" at bounding box center [420, 410] width 575 height 108
type input "5"
type input "0,156"
type input "1.474,2"
type input "0"
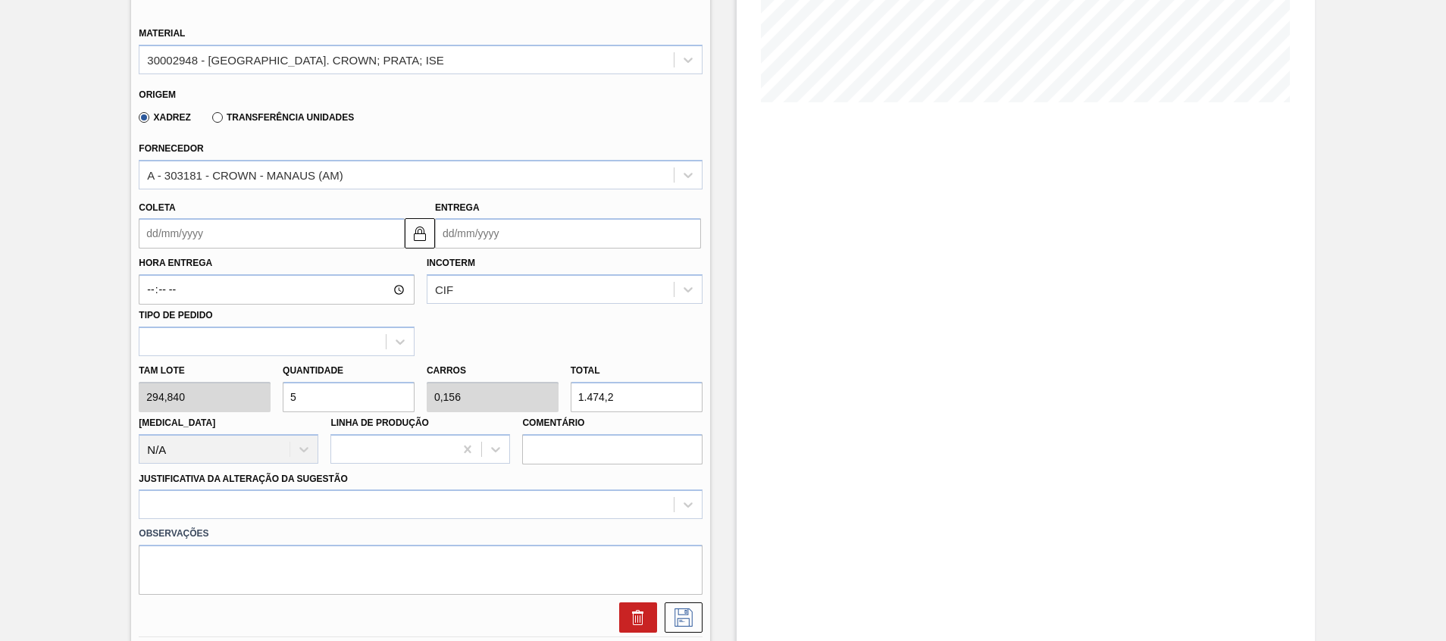
type input "0"
type input "6"
type input "0,188"
type input "1.769,04"
type input "0"
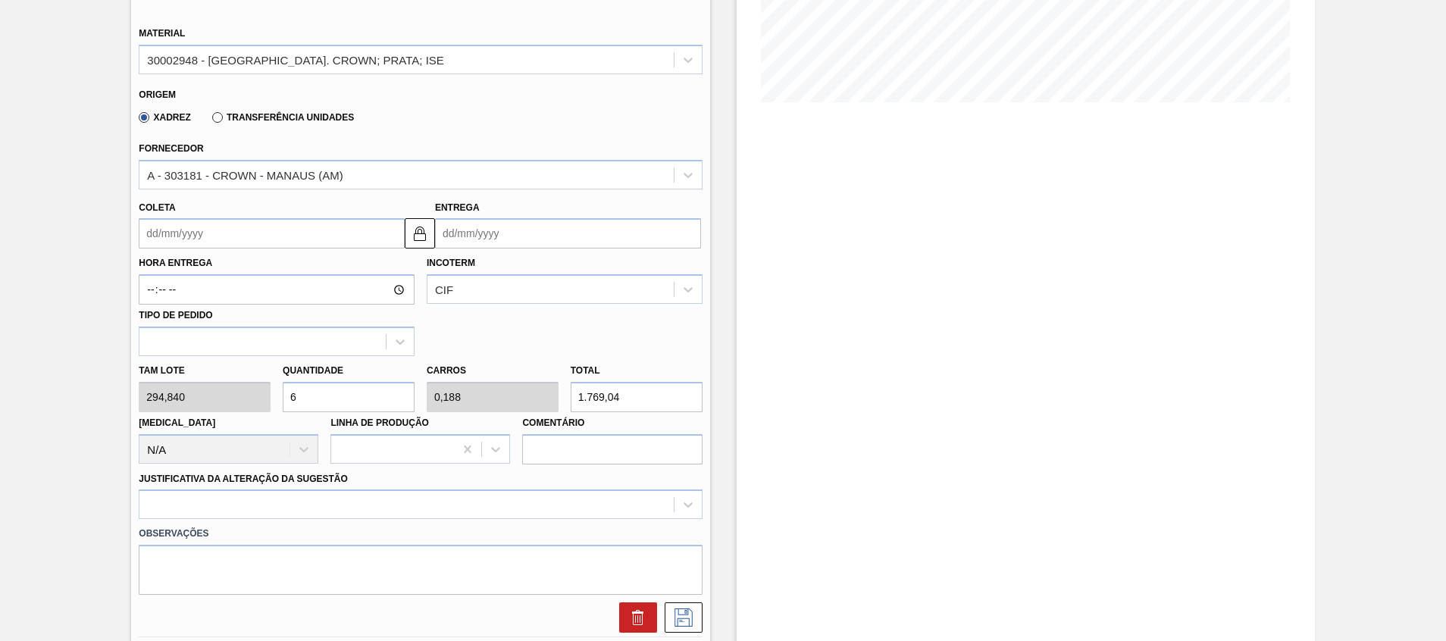
type input "0"
type input "7"
type input "0,219"
type input "2.063,88"
type input "0"
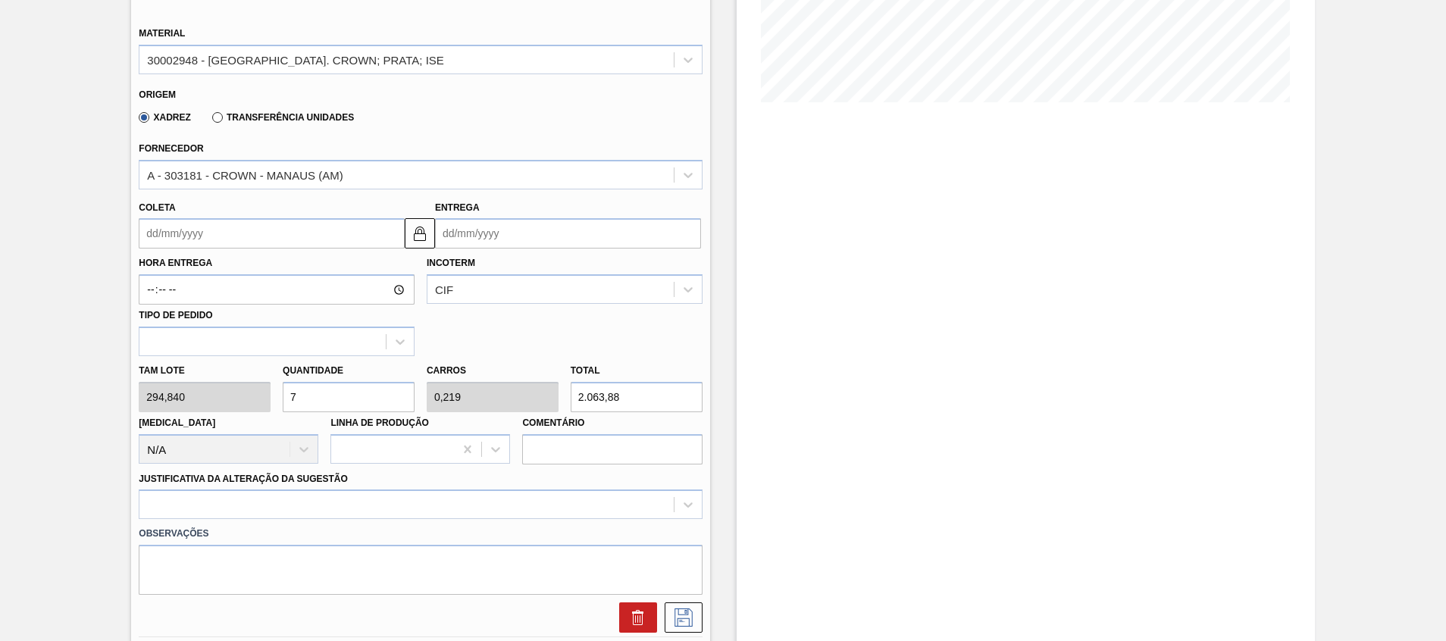
type input "0"
type input "7"
type input "0,219"
type input "2.063,88"
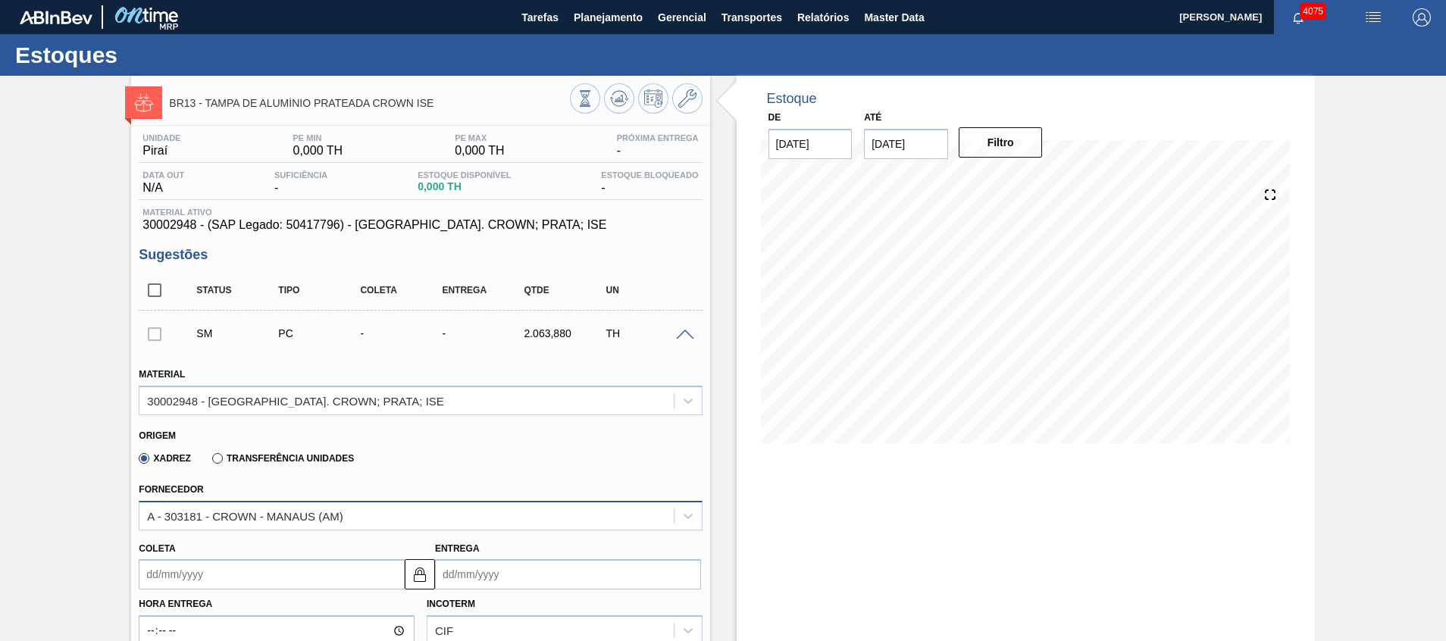
scroll to position [227, 0]
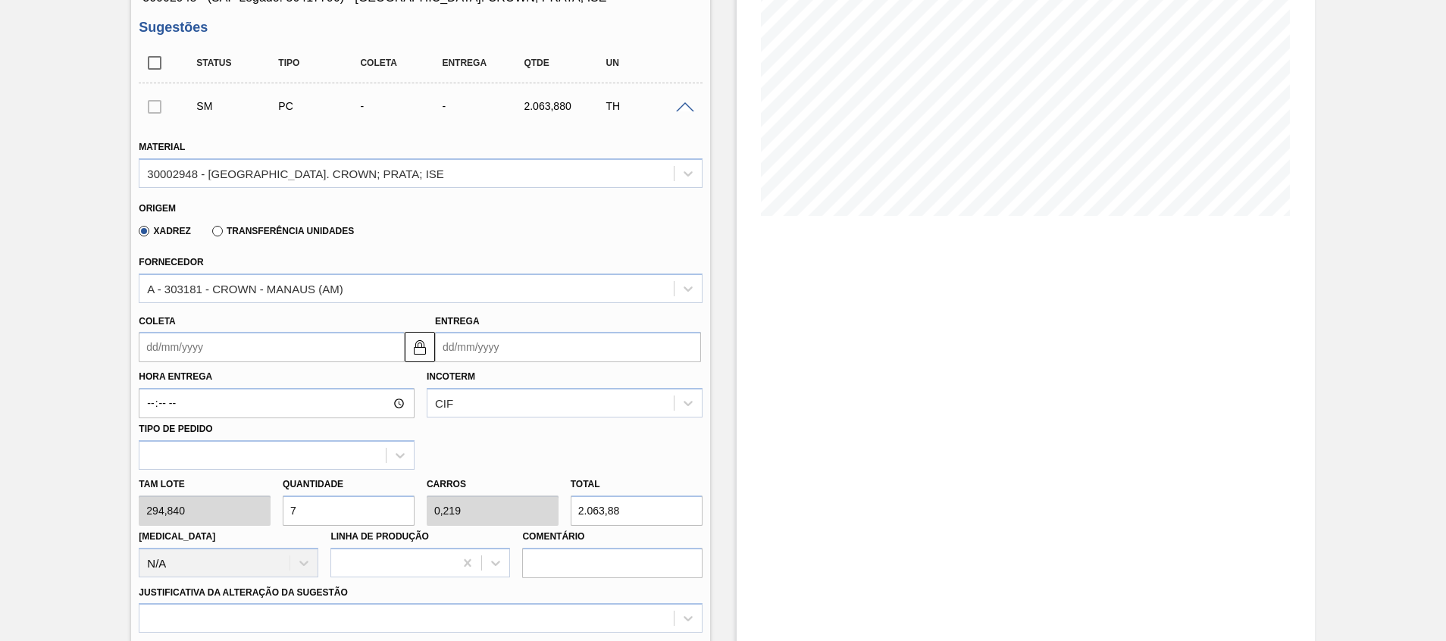
drag, startPoint x: 371, startPoint y: 510, endPoint x: 0, endPoint y: 478, distance: 372.1
click at [20, 501] on div "BR13 - TAMPA DE ALUMÍNIO PRATEADA CROWN ISE Unidade Piraí PE MIN 0,000 TH PE MA…" at bounding box center [723, 416] width 1446 height 1136
type input "1"
type input "0,031"
type input "294,84"
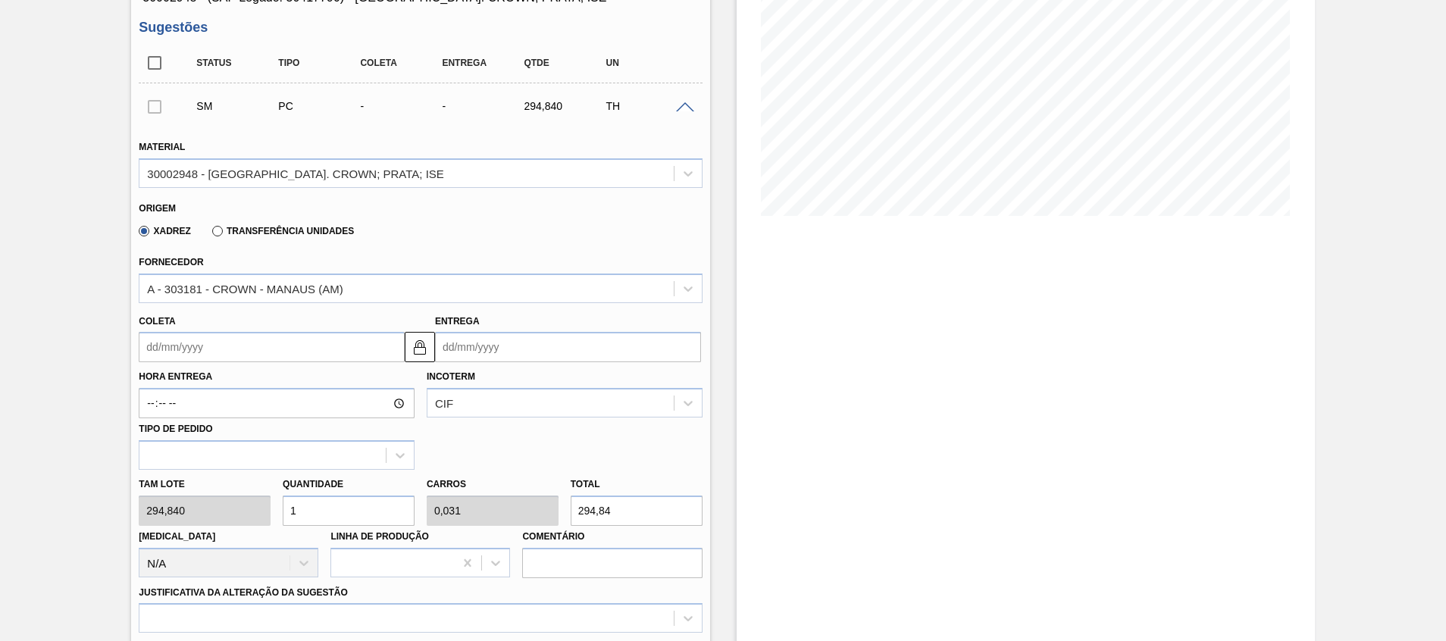
type input "10"
type input "0,313"
type input "2.948,4"
type input "1"
type input "0,031"
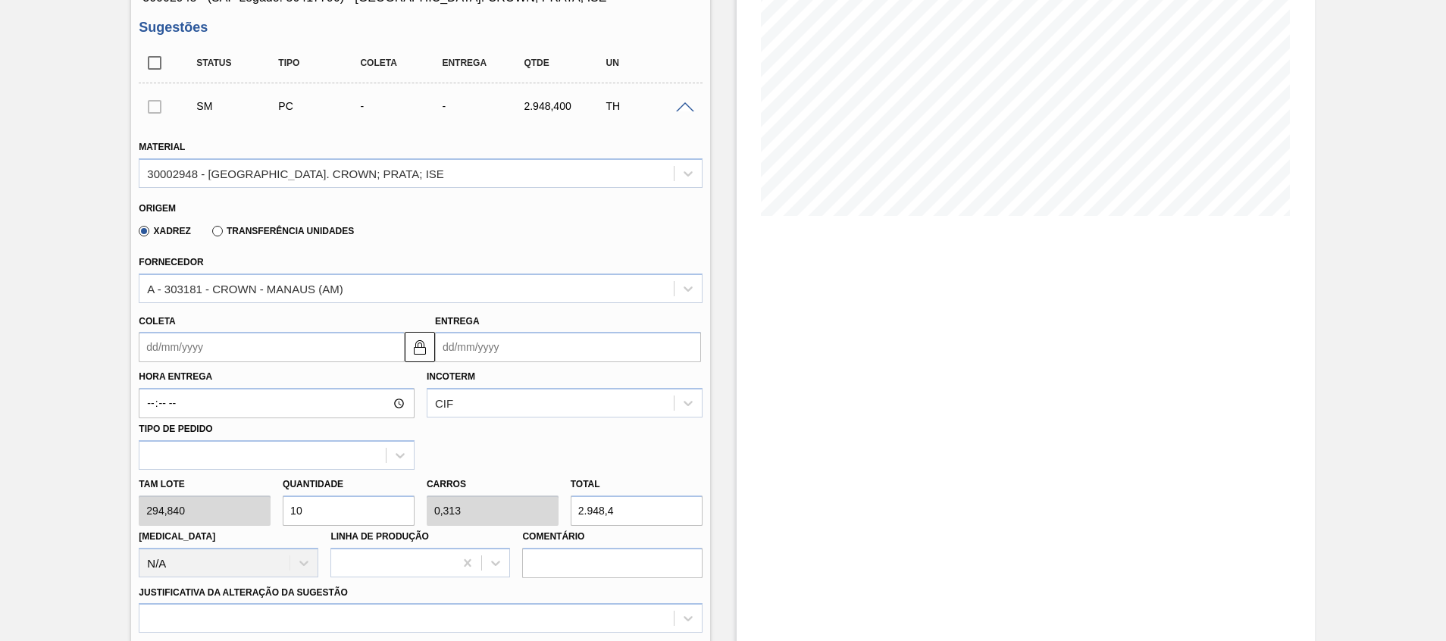
type input "294,84"
type input "0"
type input "9"
type input "0,281"
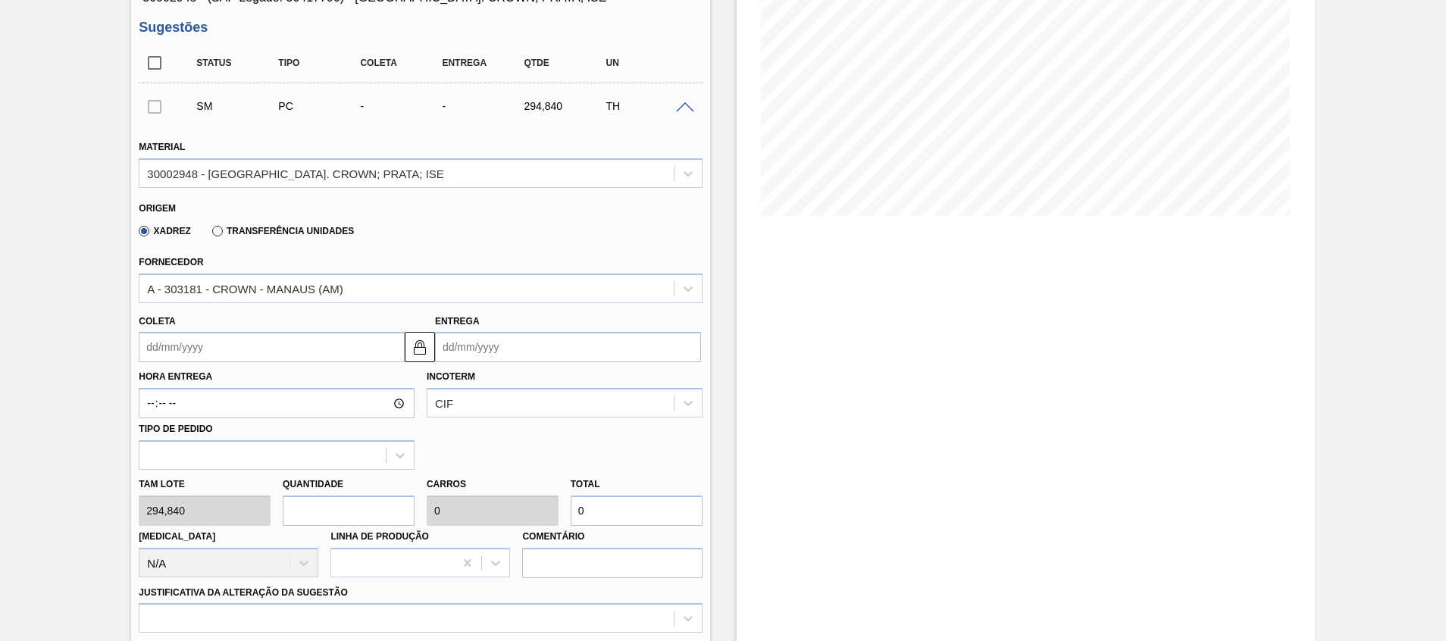
type input "2.653,56"
type input "0"
type input "9"
type input "0,281"
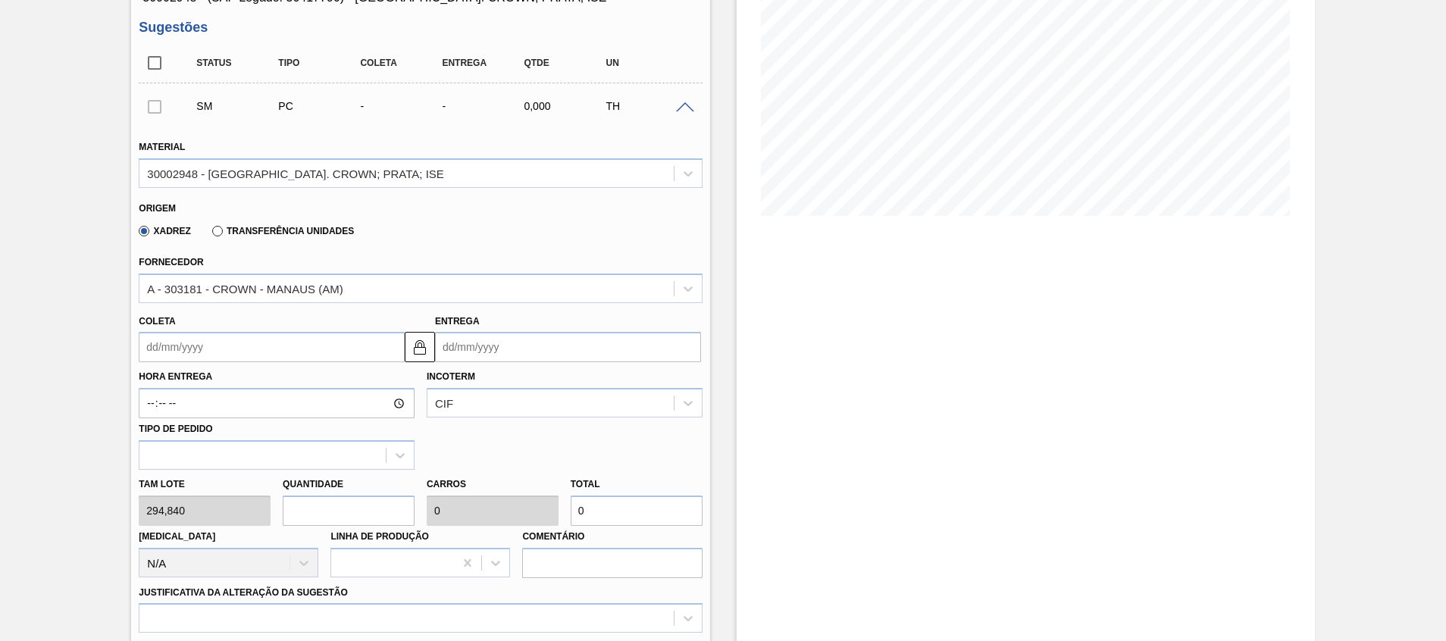
type input "2.653,56"
type input "0"
type input "8"
type input "0,25"
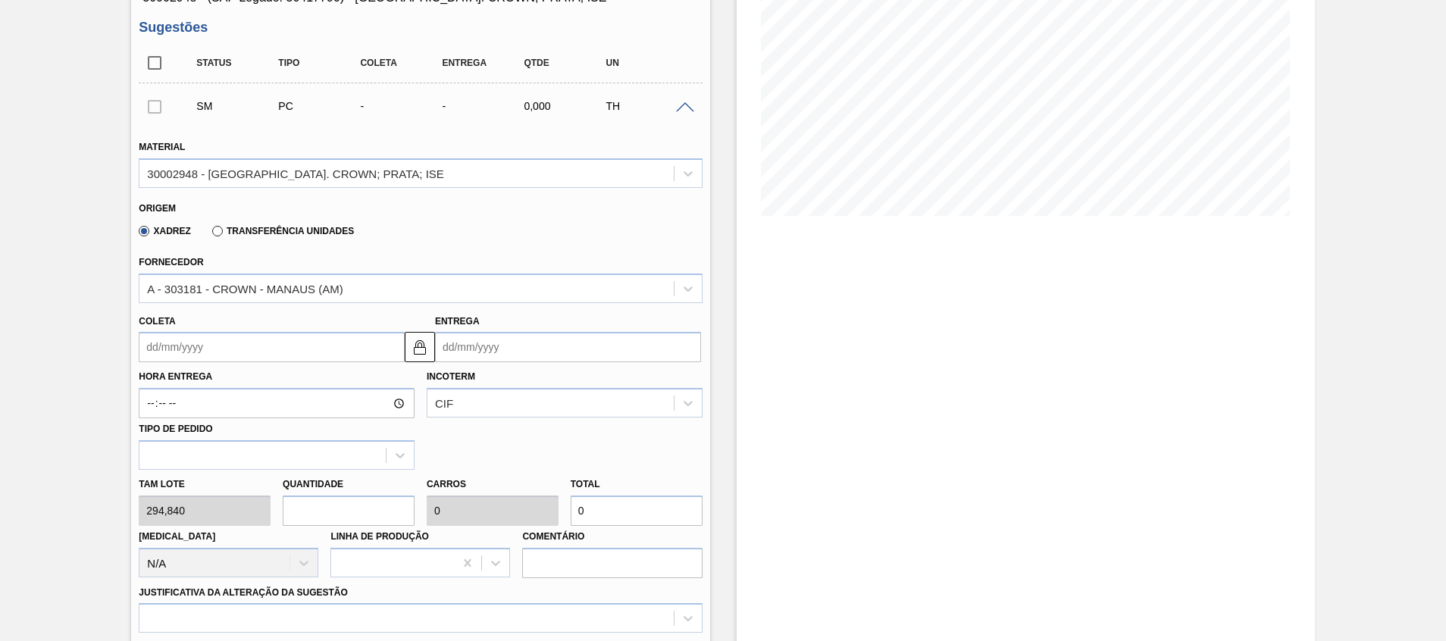
type input "2.358,72"
type input "0"
type input "9"
type input "0,281"
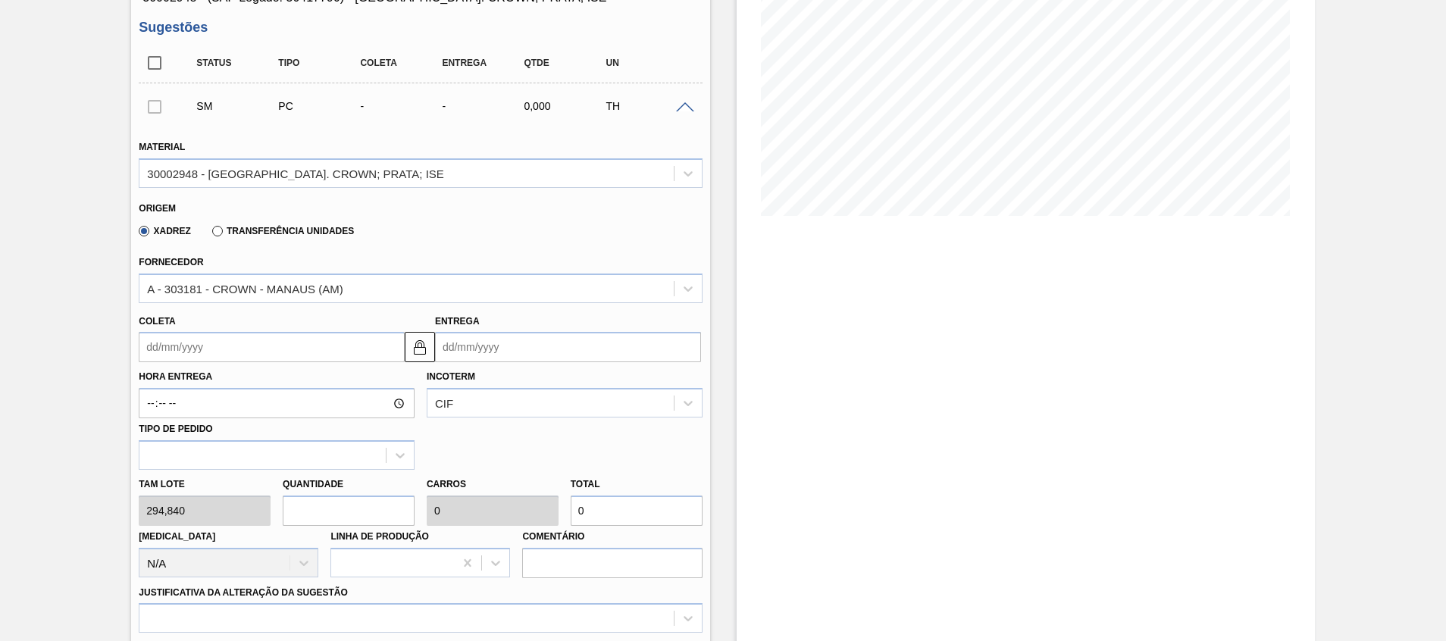
type input "2.653,56"
click at [427, 511] on div "Tam lote 294,840 Quantidade 9 Carros 0,281 Total 2.653,56 Doca N/A Linha de Pro…" at bounding box center [420, 524] width 575 height 108
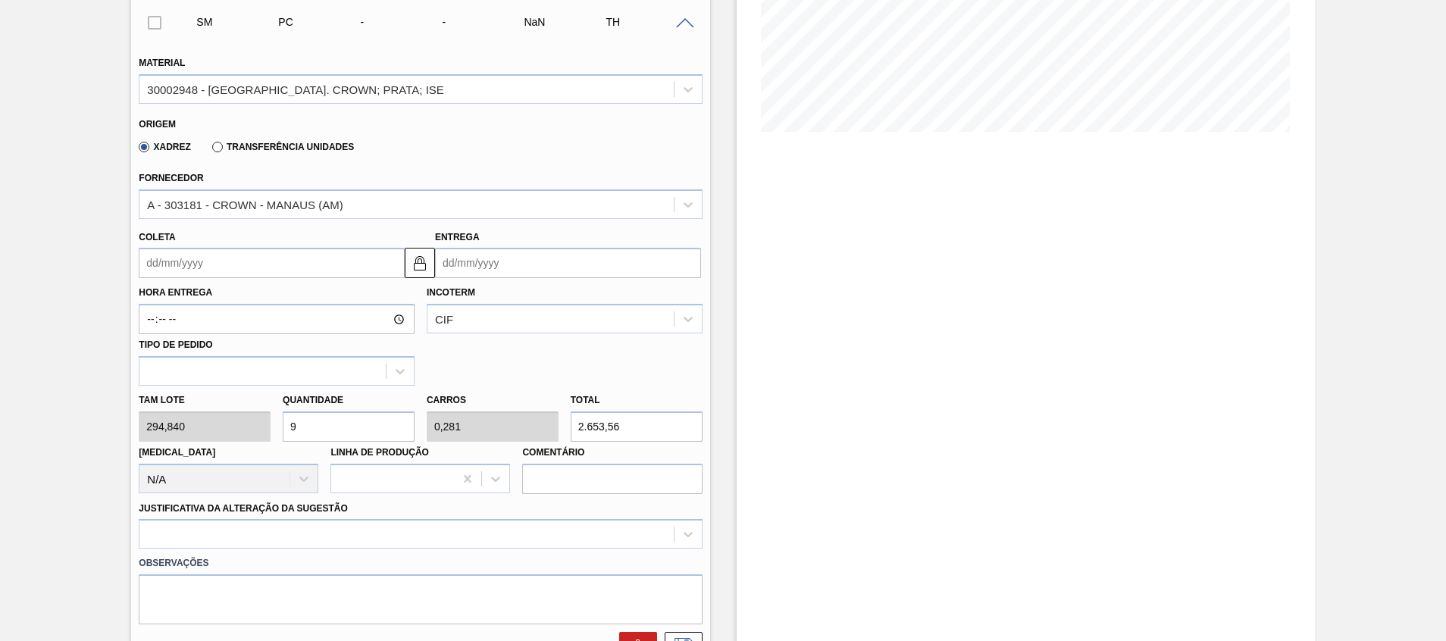
scroll to position [341, 0]
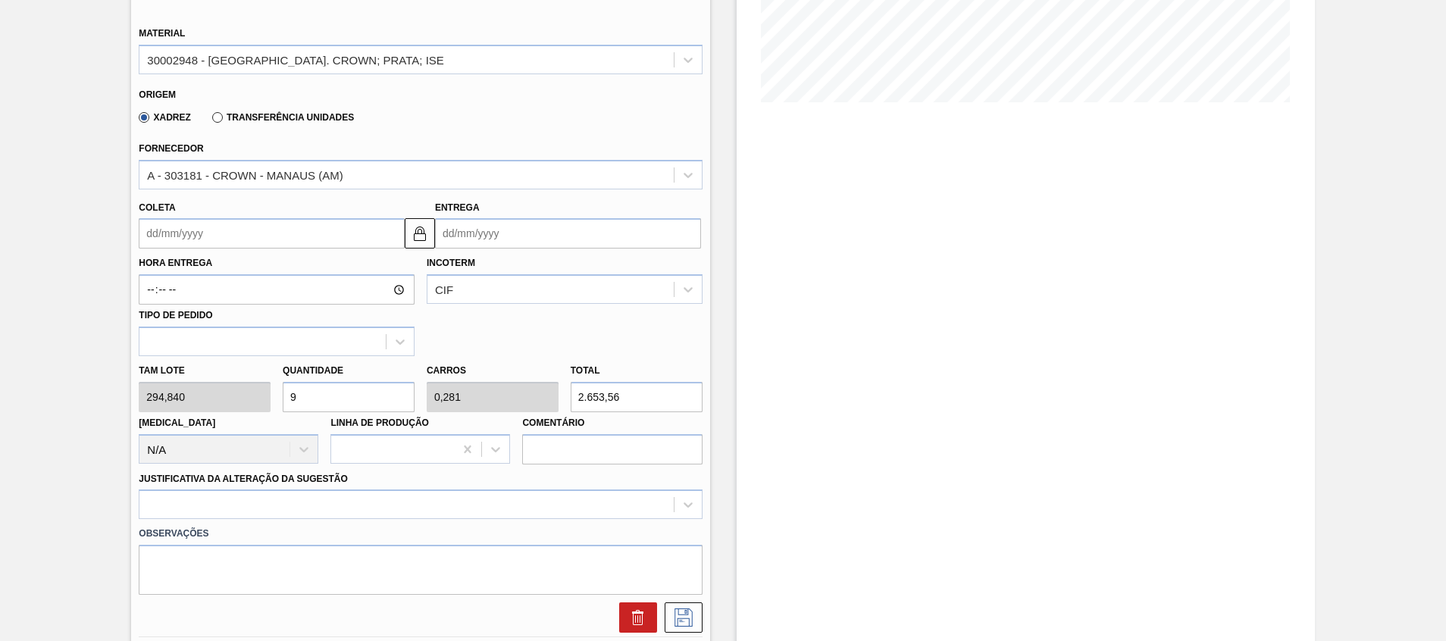
drag, startPoint x: 642, startPoint y: 402, endPoint x: 492, endPoint y: 412, distance: 150.5
click at [528, 412] on div "Tam lote 294,840 Quantidade 9 Carros 0,281 Total 2.653,56 Doca N/A Linha de Pro…" at bounding box center [420, 410] width 575 height 108
drag, startPoint x: 349, startPoint y: 408, endPoint x: 110, endPoint y: 406, distance: 238.8
click at [126, 405] on div "BR13 - TAMPA DE ALUMÍNIO PRATEADA CROWN ISE Unidade Piraí PE MIN 0,000 TH PE MA…" at bounding box center [723, 303] width 1446 height 1136
type input "1"
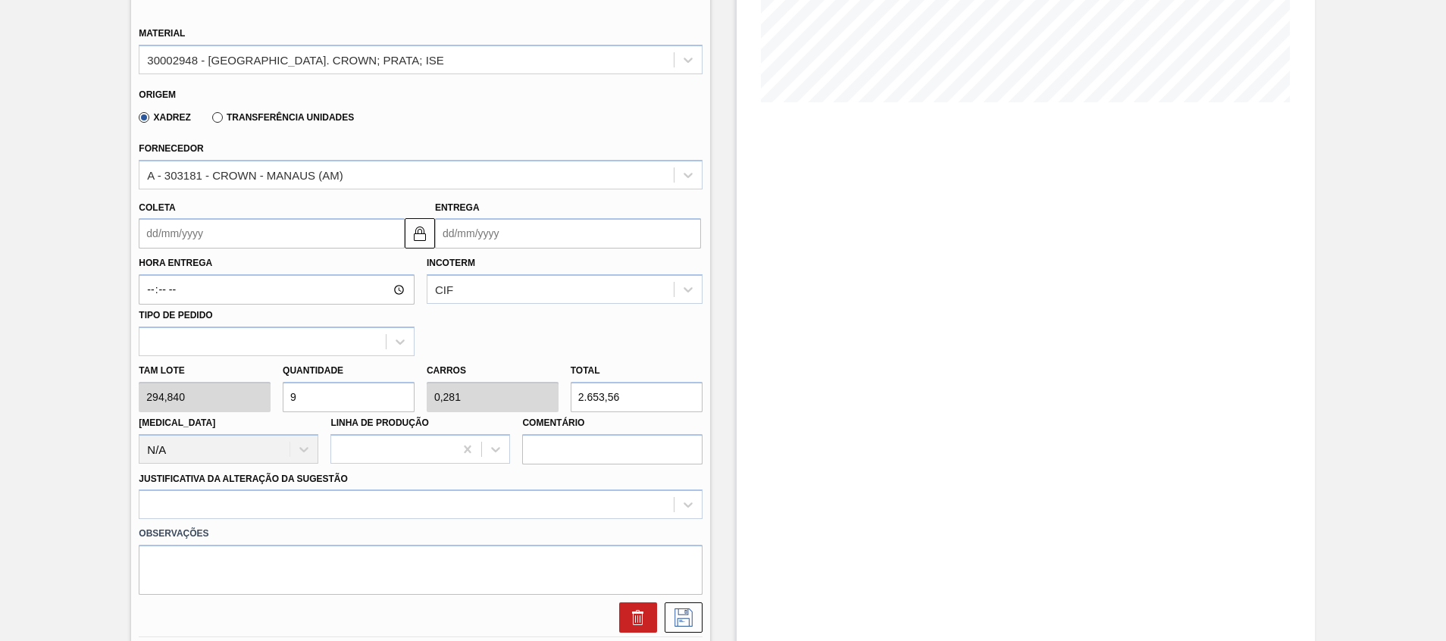
type input "0,031"
type input "294,84"
type input "10"
type input "0,313"
type input "2.948,4"
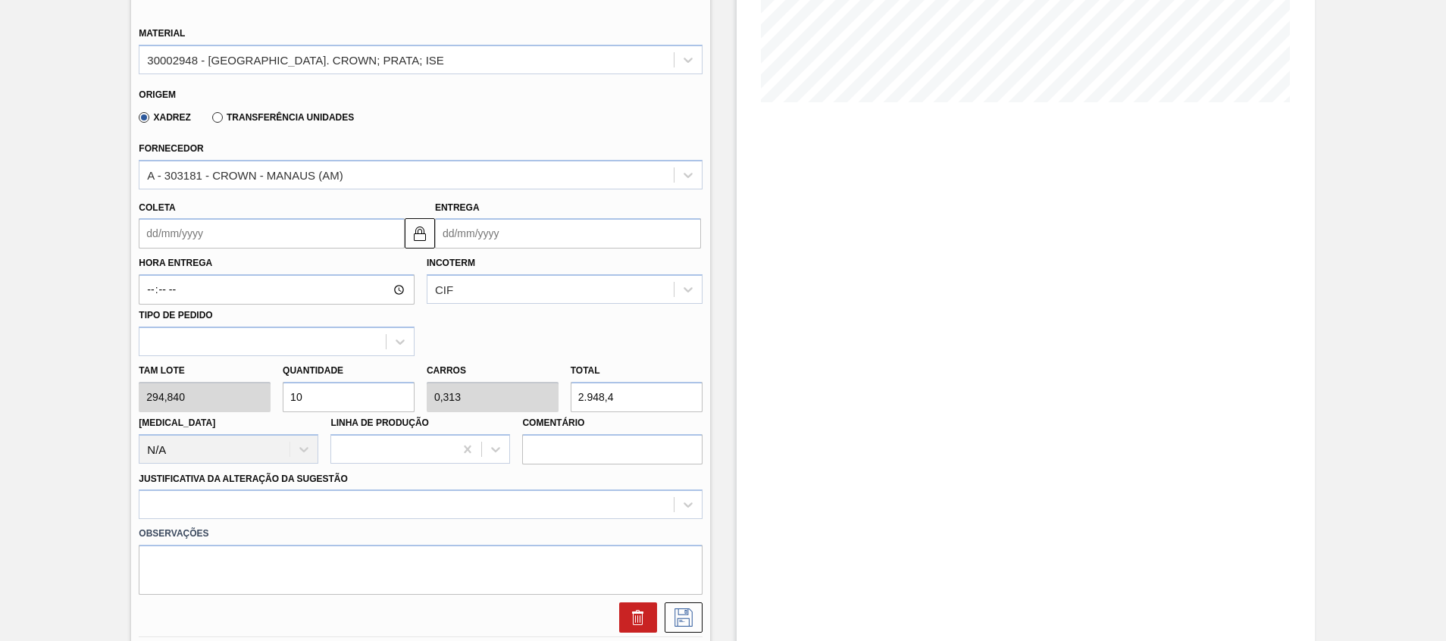
type input "10"
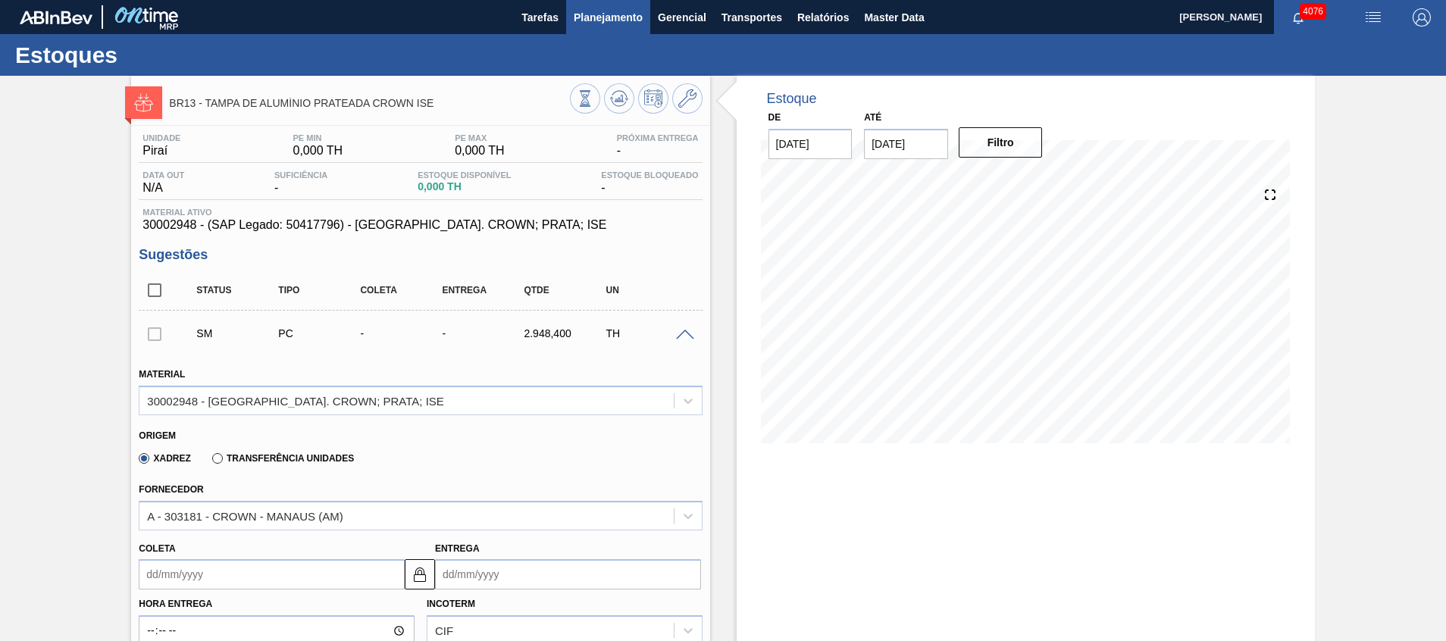
click at [643, 10] on button "Planejamento" at bounding box center [608, 17] width 84 height 34
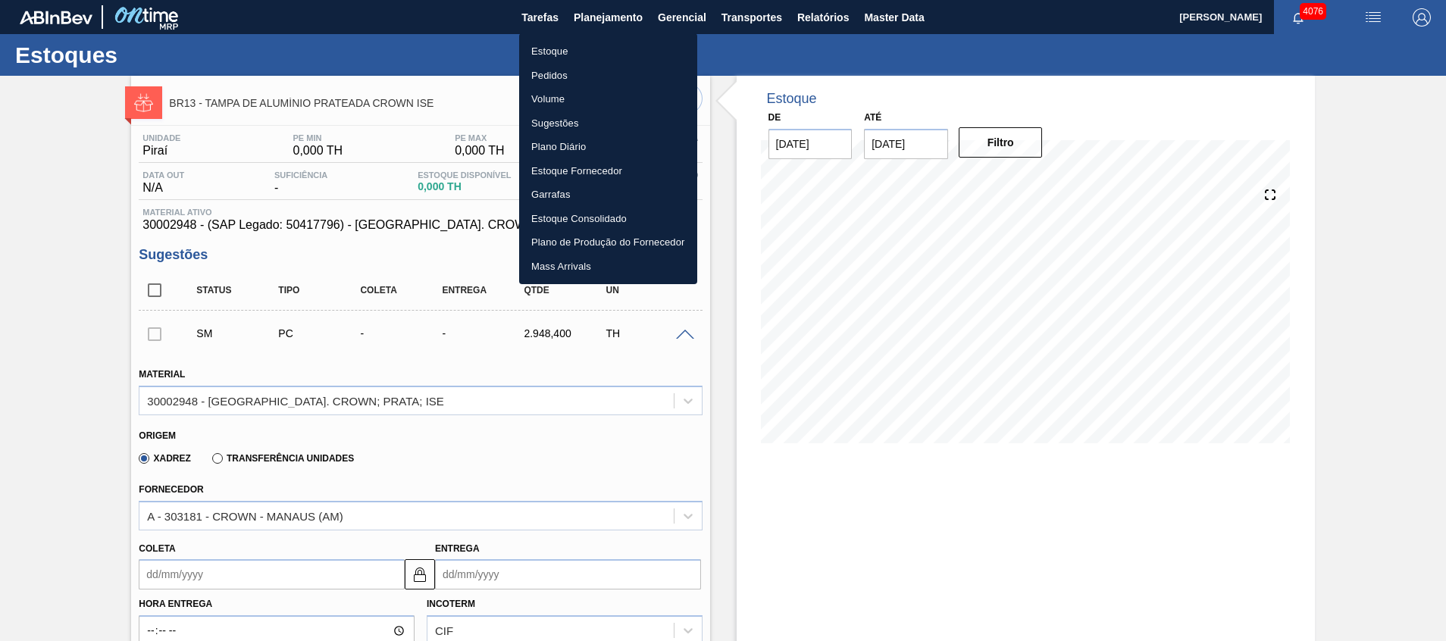
click at [614, 54] on li "Estoque" at bounding box center [608, 51] width 178 height 24
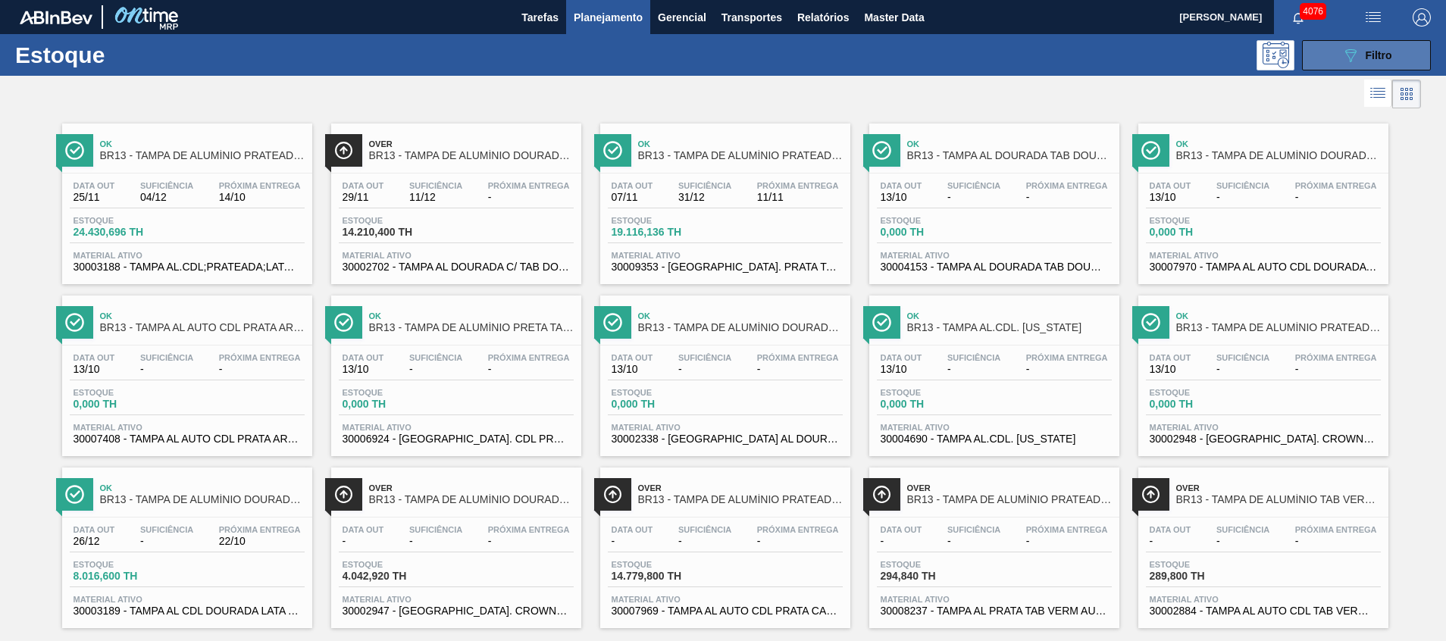
click at [1377, 66] on button "089F7B8B-B2A5-4AFE-B5C0-19BA573D28AC Filtro" at bounding box center [1366, 55] width 129 height 30
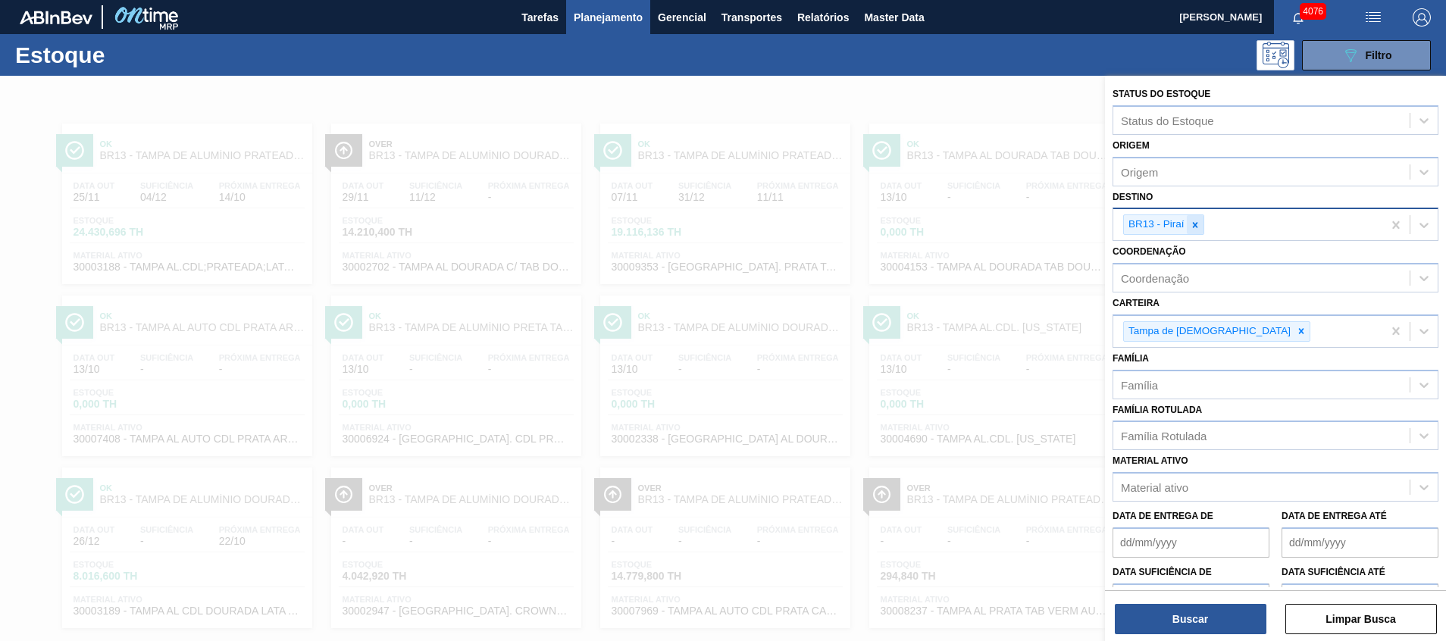
click at [1203, 224] on div at bounding box center [1195, 224] width 17 height 19
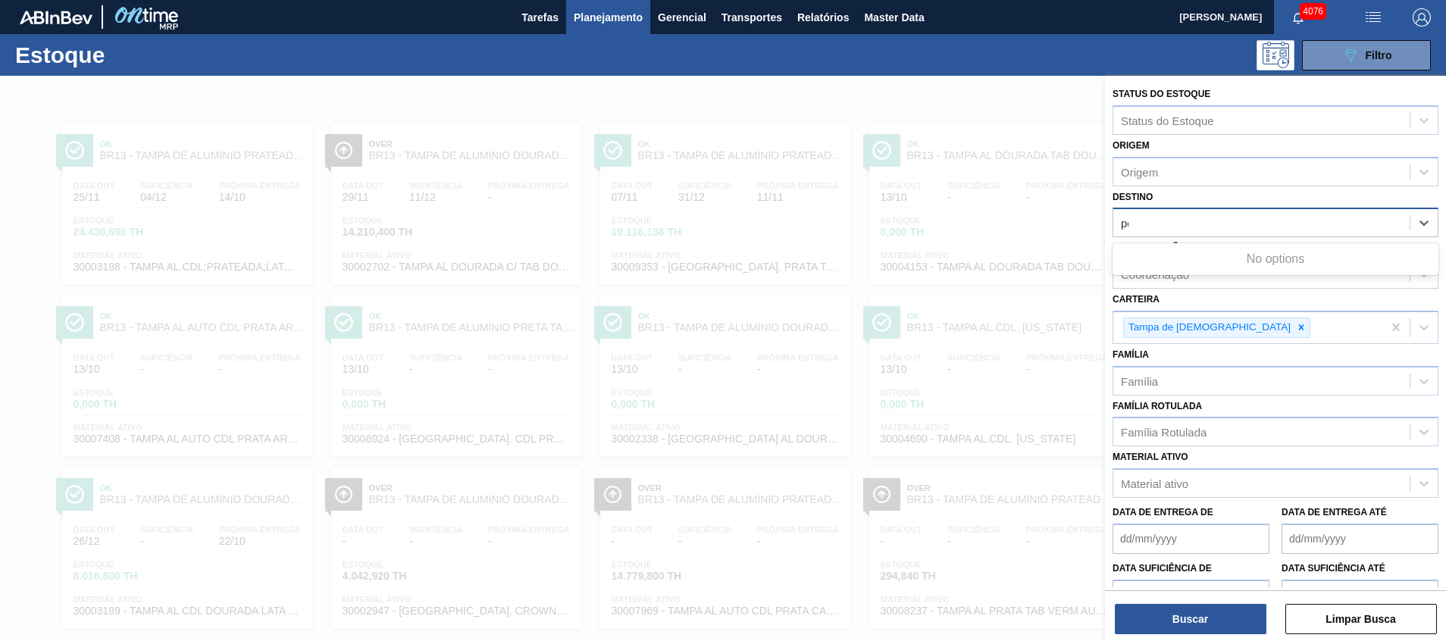
type input "pont"
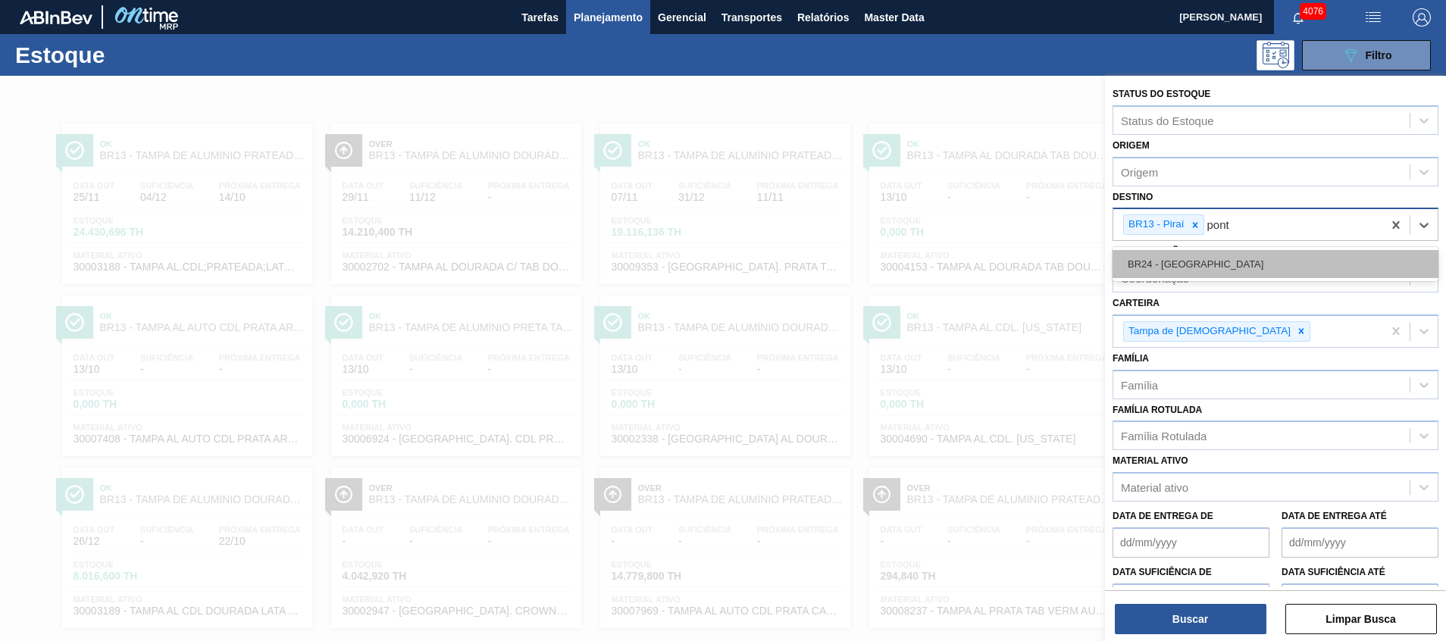
click at [1192, 265] on div "BR24 - Ponta Grossa" at bounding box center [1276, 264] width 326 height 28
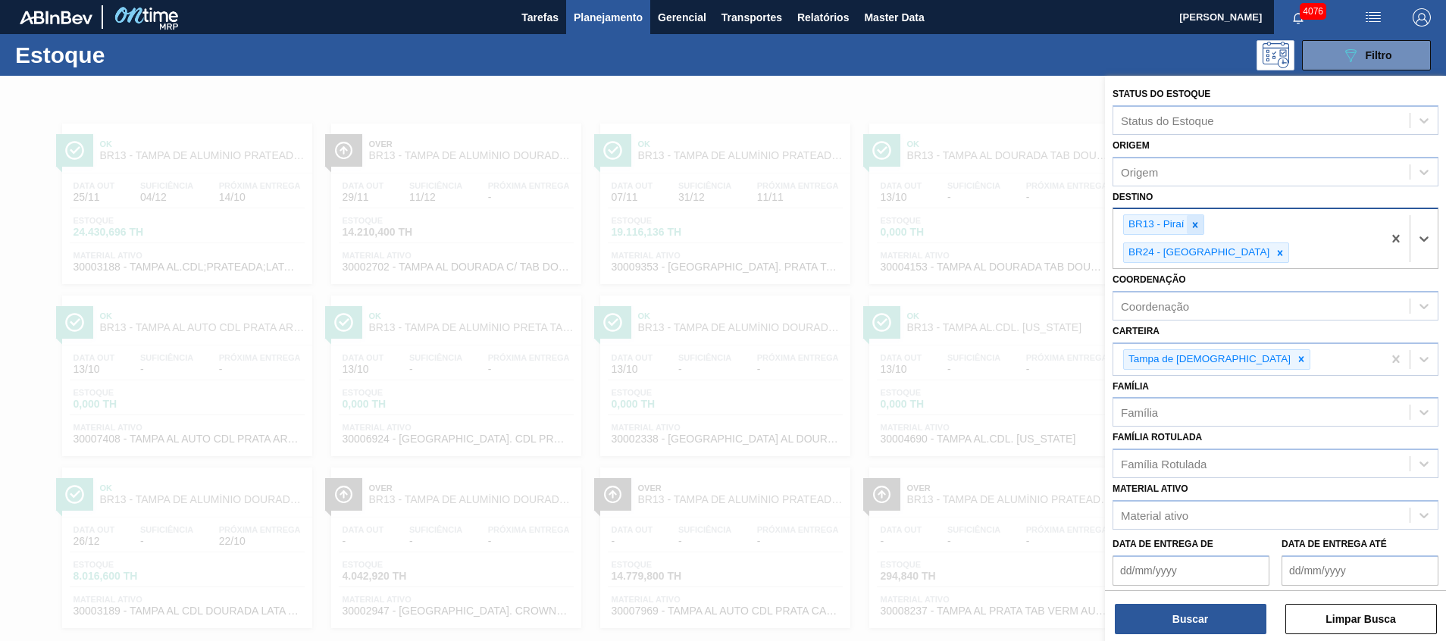
click at [1190, 231] on div at bounding box center [1195, 224] width 17 height 19
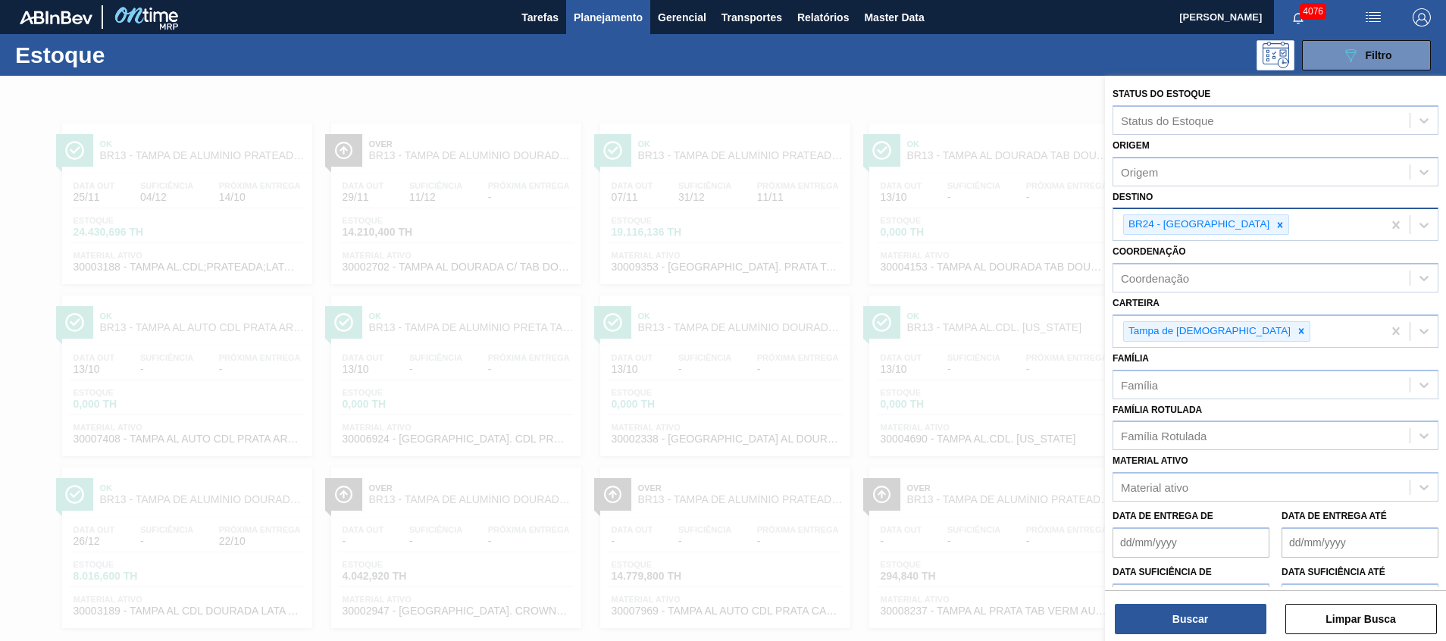
click at [1134, 635] on div "Status do Estoque Status do Estoque Origem Origem Destino BR24 - Ponta Grossa C…" at bounding box center [1275, 360] width 341 height 569
click at [1134, 625] on button "Buscar" at bounding box center [1191, 619] width 152 height 30
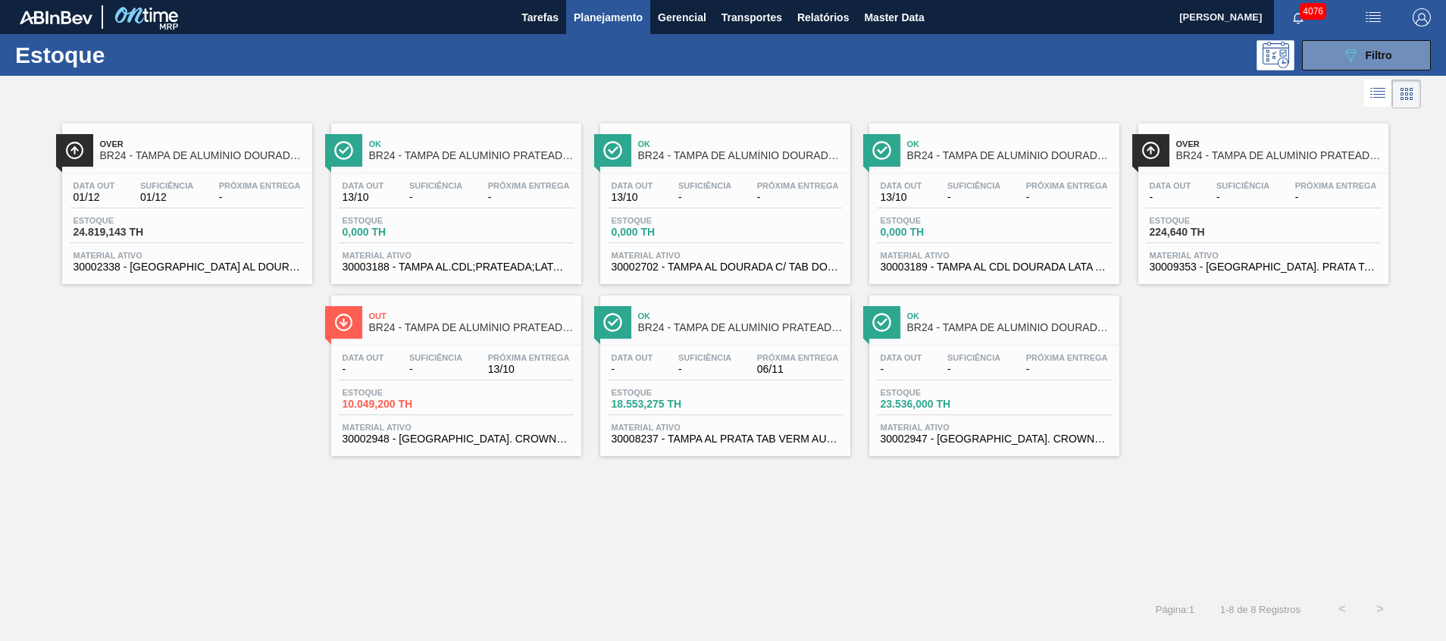
click at [425, 349] on div "Data out - Suficiência - Próxima Entrega 13/10 Estoque 10.049,200 TH Material a…" at bounding box center [456, 397] width 250 height 103
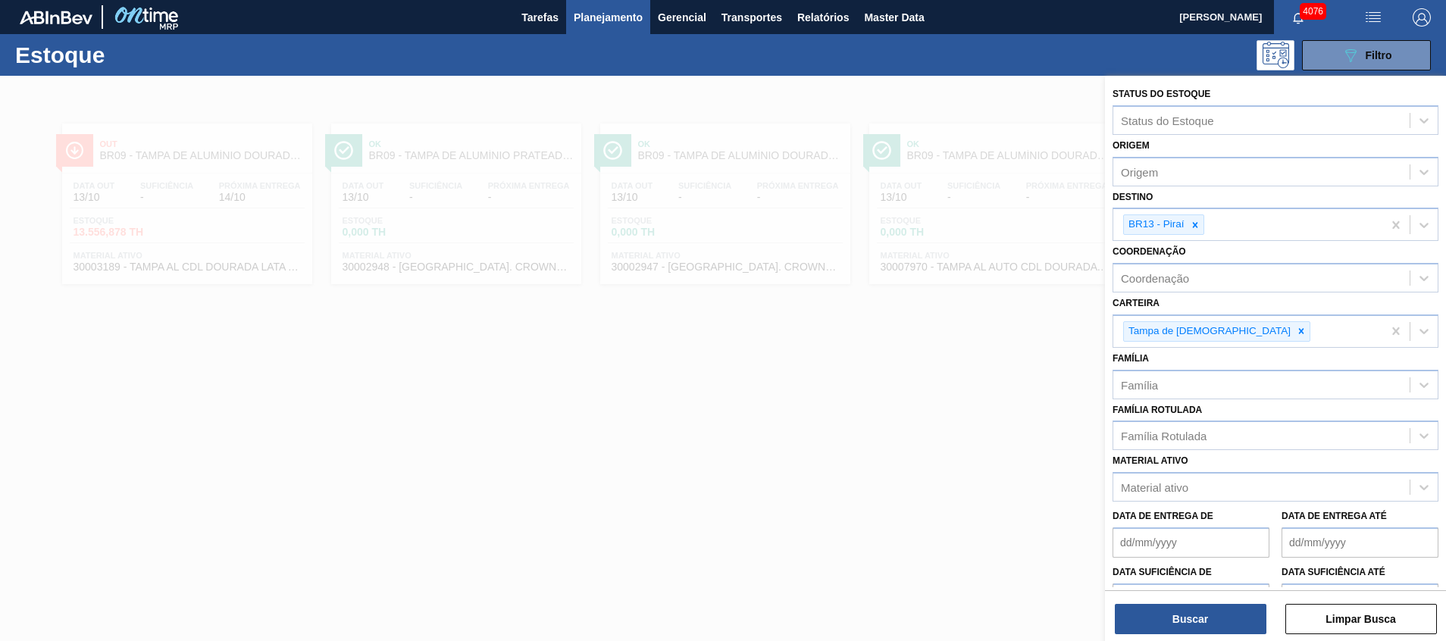
click at [530, 334] on div at bounding box center [723, 396] width 1446 height 641
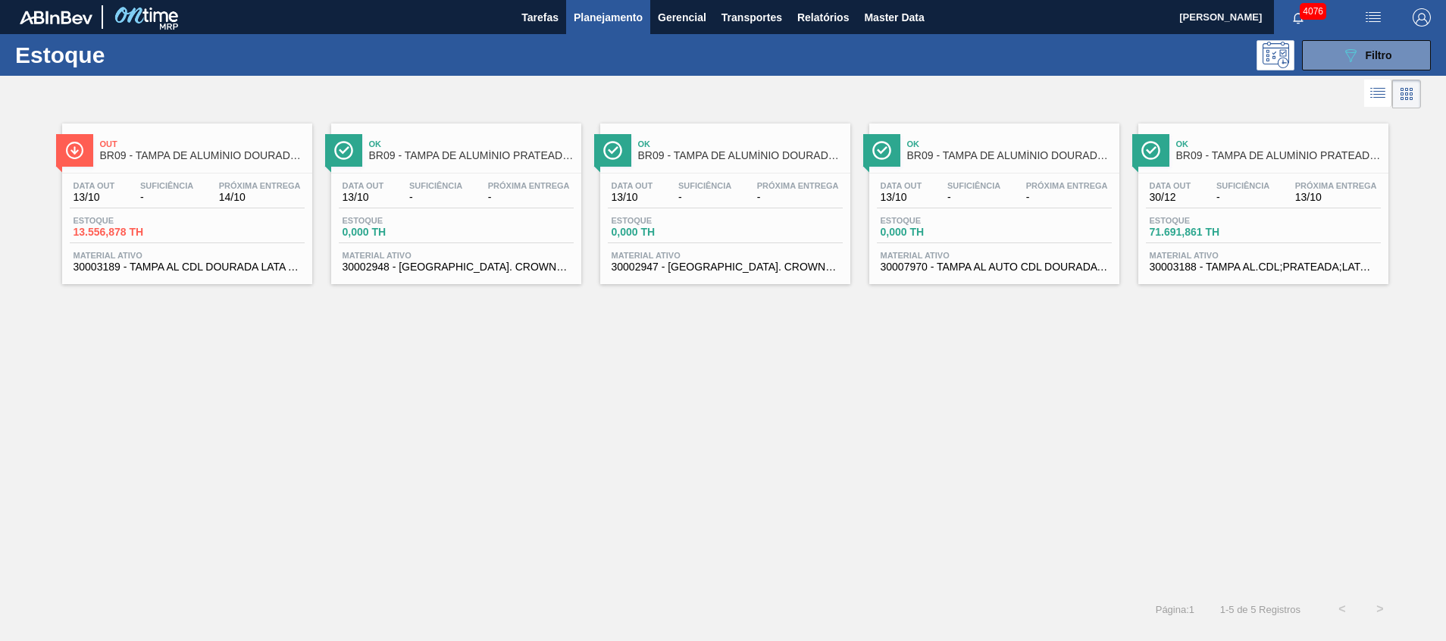
click at [509, 234] on div "Estoque 0,000 TH" at bounding box center [456, 229] width 235 height 27
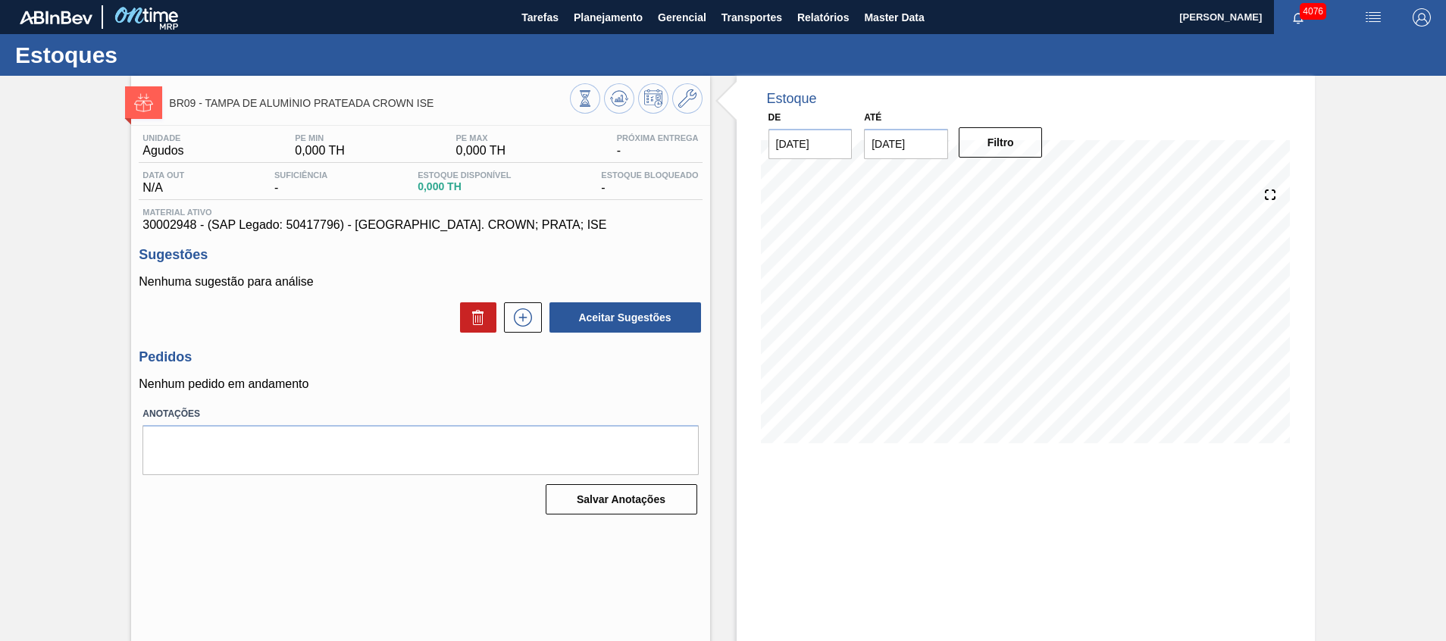
click at [420, 387] on p "Nenhum pedido em andamento" at bounding box center [420, 385] width 563 height 14
click at [625, 18] on span "Planejamento" at bounding box center [608, 17] width 69 height 18
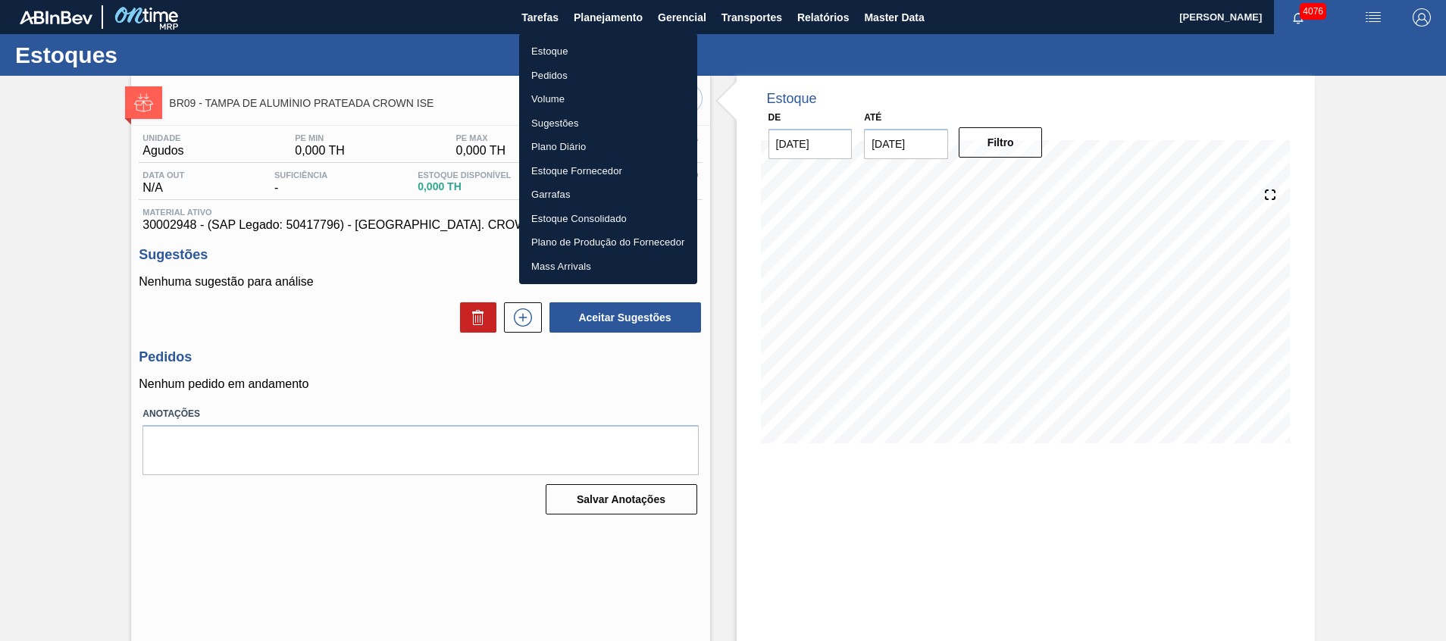
drag, startPoint x: 599, startPoint y: 54, endPoint x: 194, endPoint y: 563, distance: 650.7
click at [599, 54] on li "Estoque" at bounding box center [608, 51] width 178 height 24
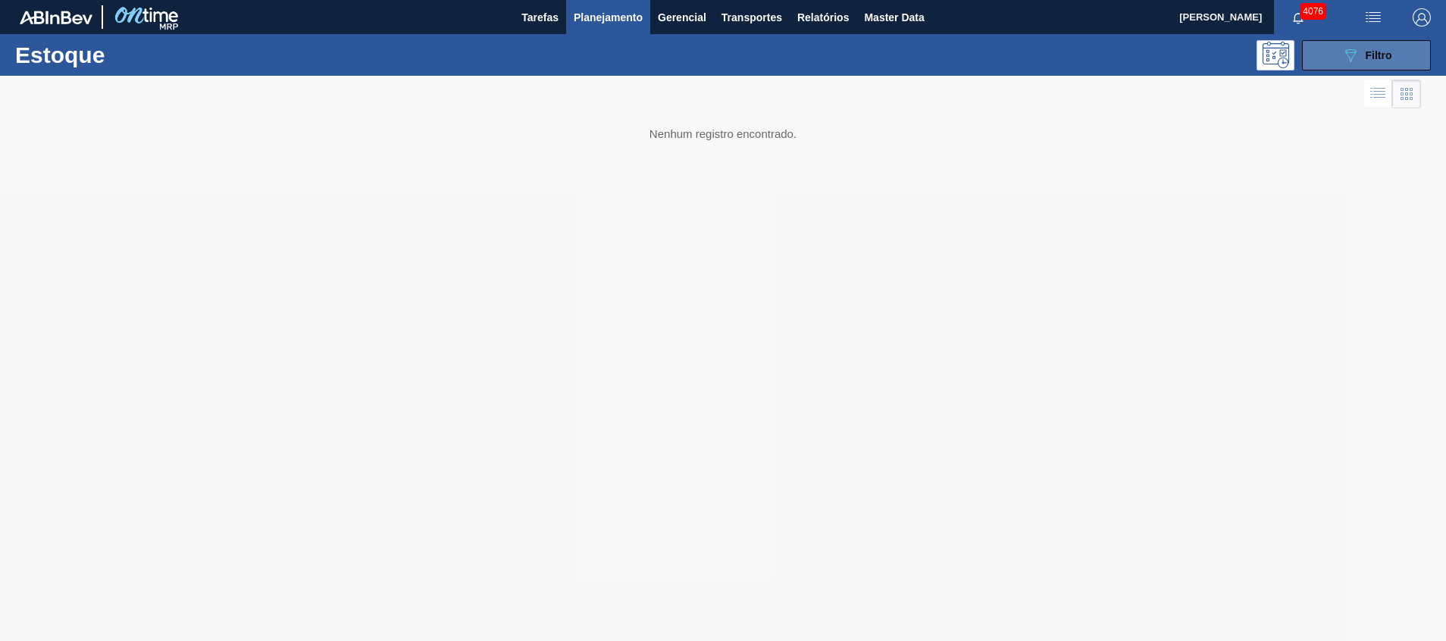
click at [1340, 60] on button "089F7B8B-B2A5-4AFE-B5C0-19BA573D28AC Filtro" at bounding box center [1366, 55] width 129 height 30
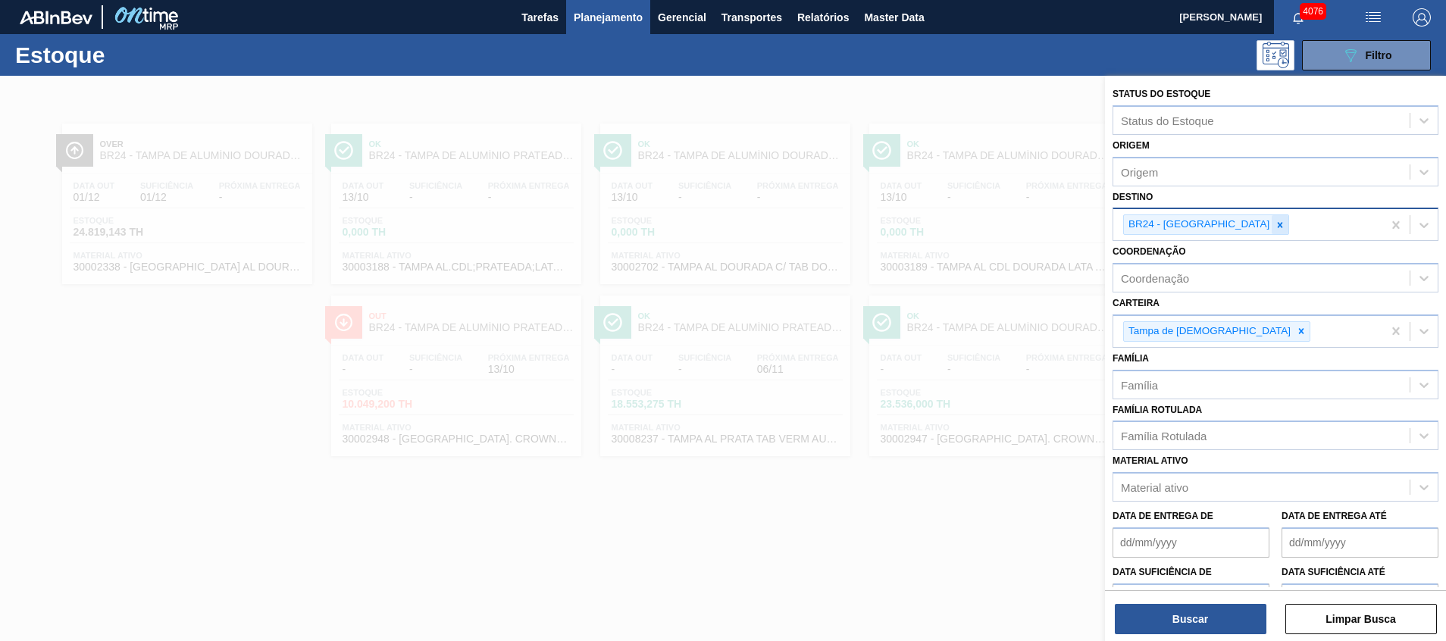
click at [1278, 223] on icon at bounding box center [1280, 224] width 5 height 5
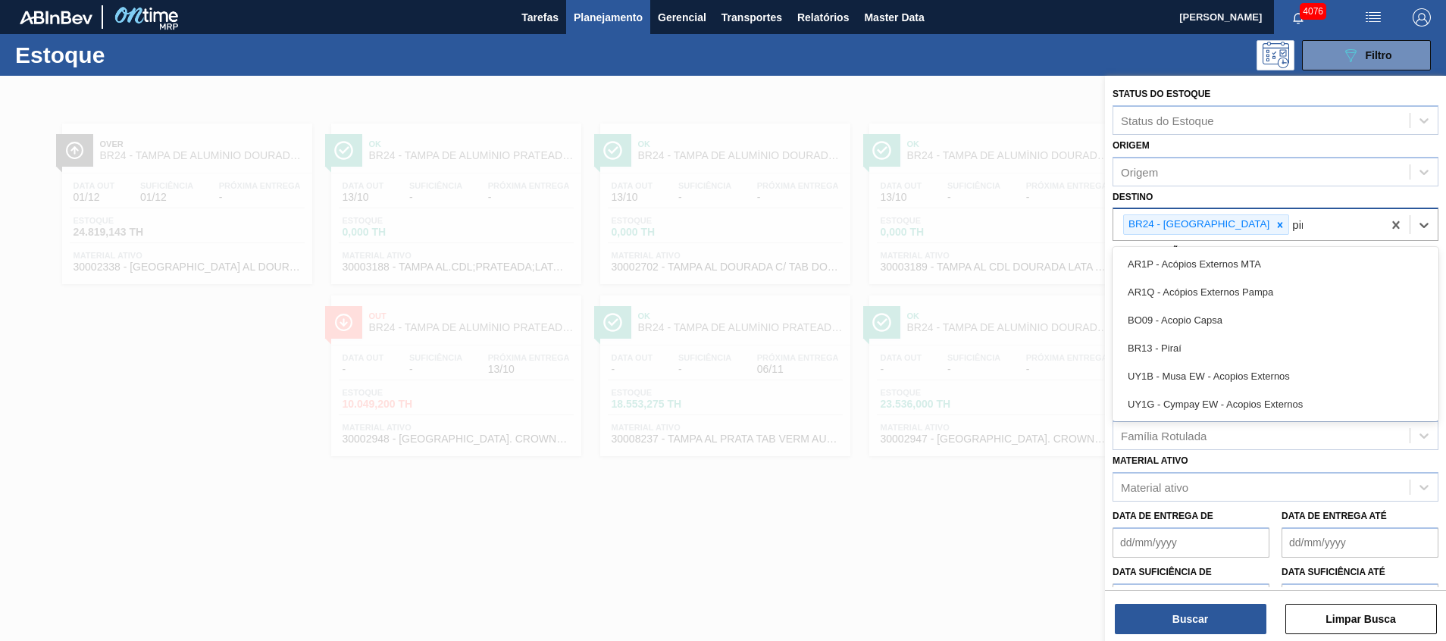
type input "pira"
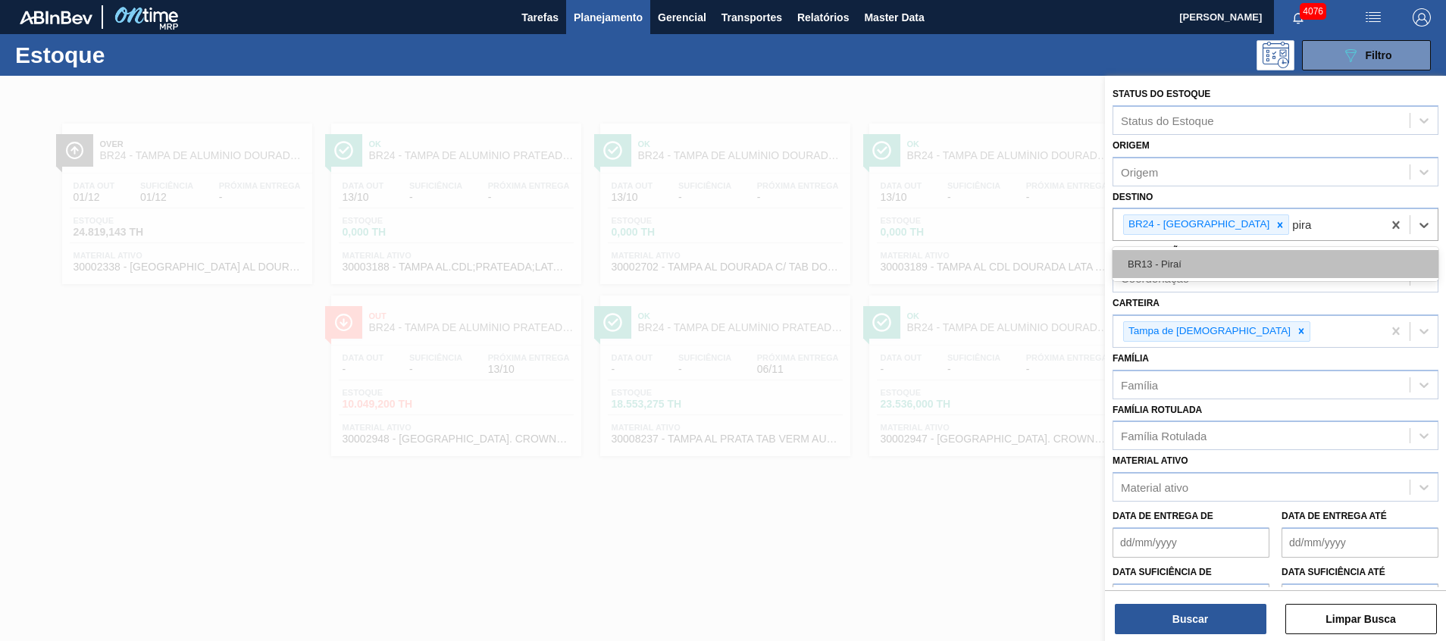
click at [1236, 254] on div "BR13 - Piraí" at bounding box center [1276, 264] width 326 height 28
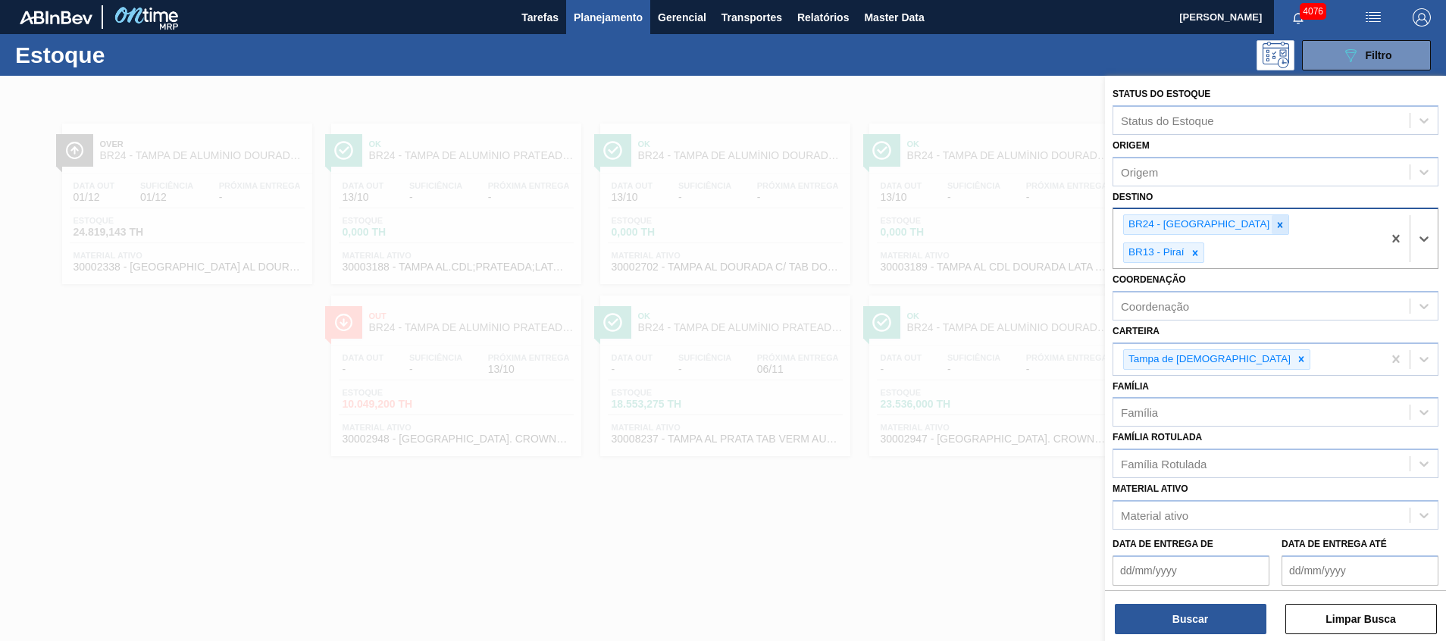
click at [1278, 227] on icon at bounding box center [1280, 224] width 5 height 5
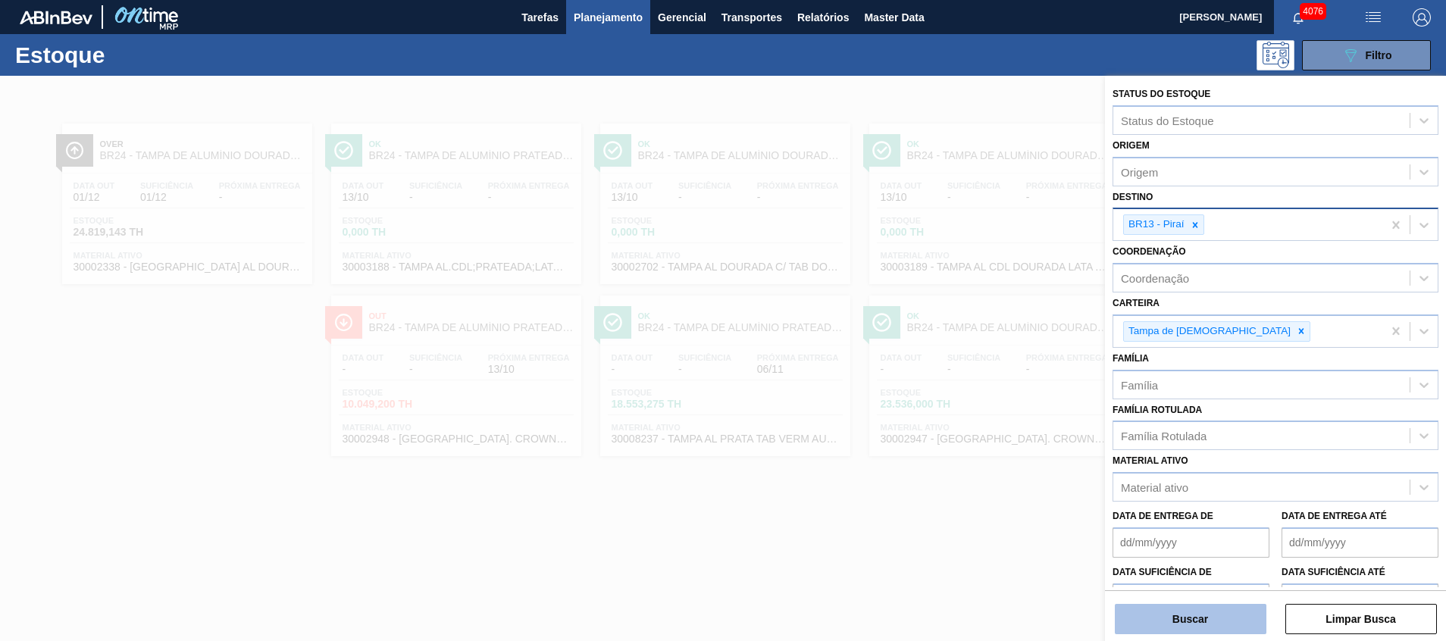
click at [1186, 616] on button "Buscar" at bounding box center [1191, 619] width 152 height 30
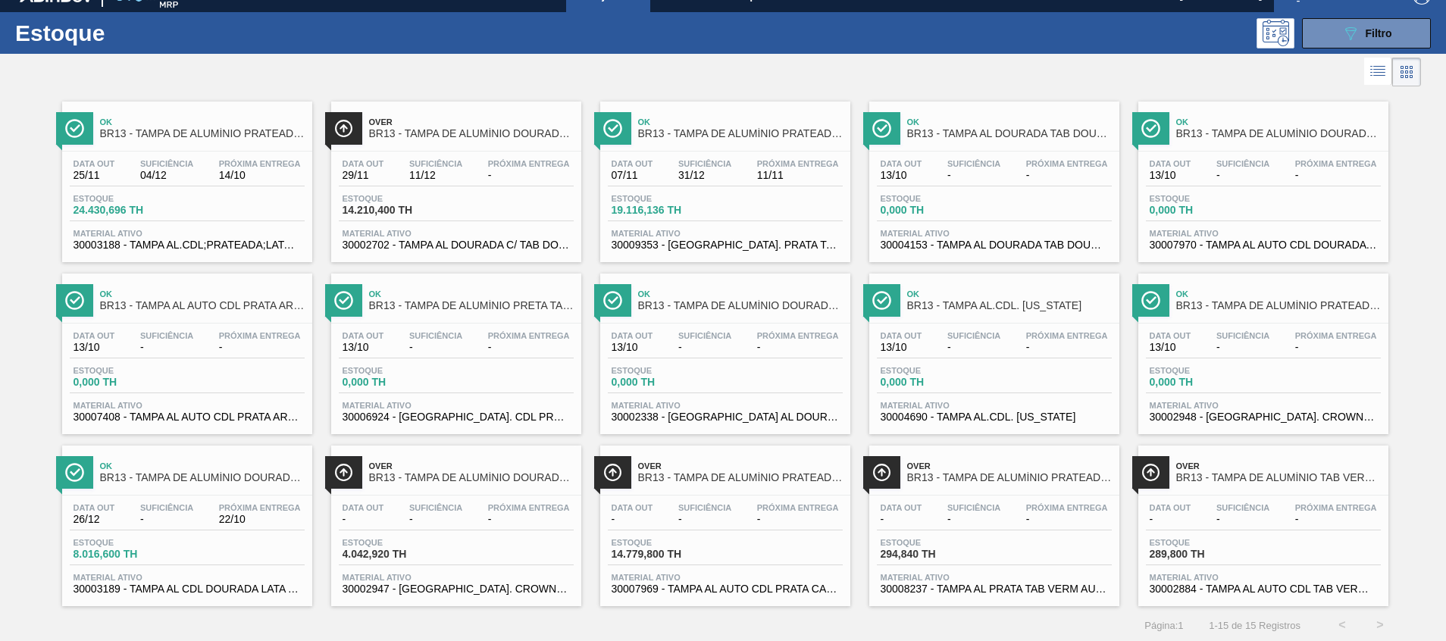
scroll to position [25, 0]
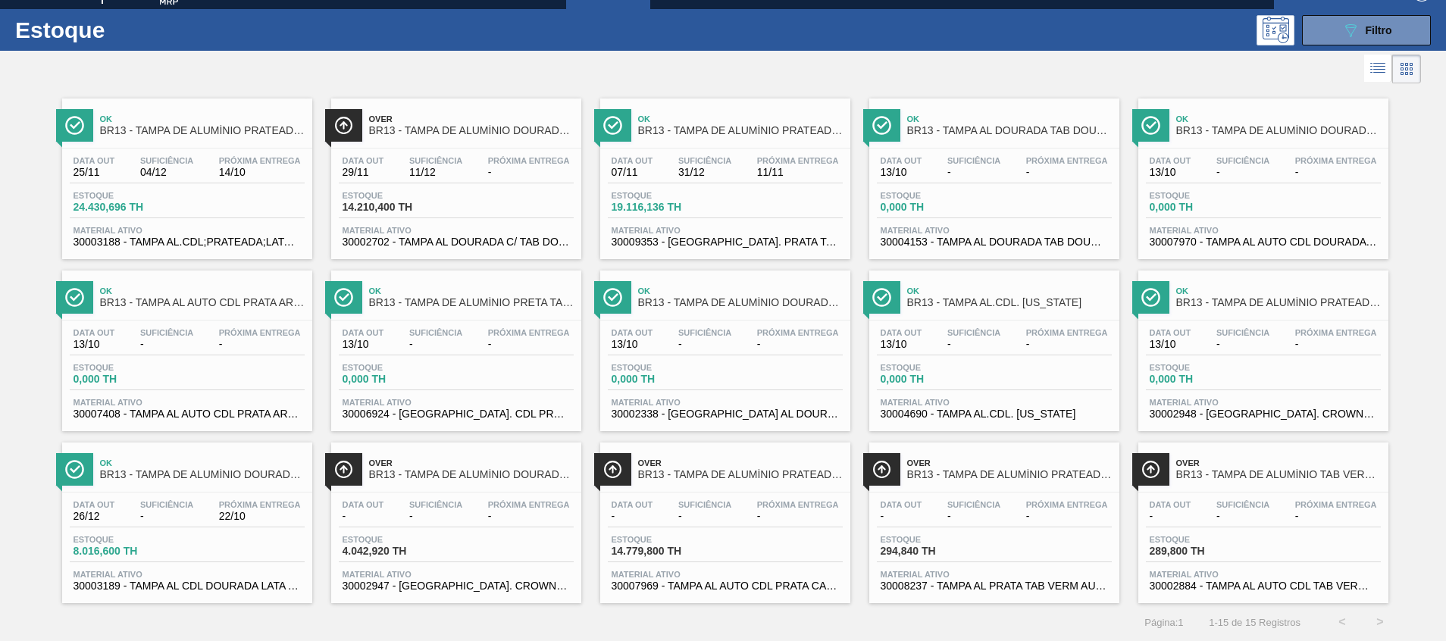
click at [1223, 390] on div "Data out 13/10 Suficiência - Próxima Entrega - Estoque 0,000 TH Material ativo …" at bounding box center [1264, 372] width 250 height 103
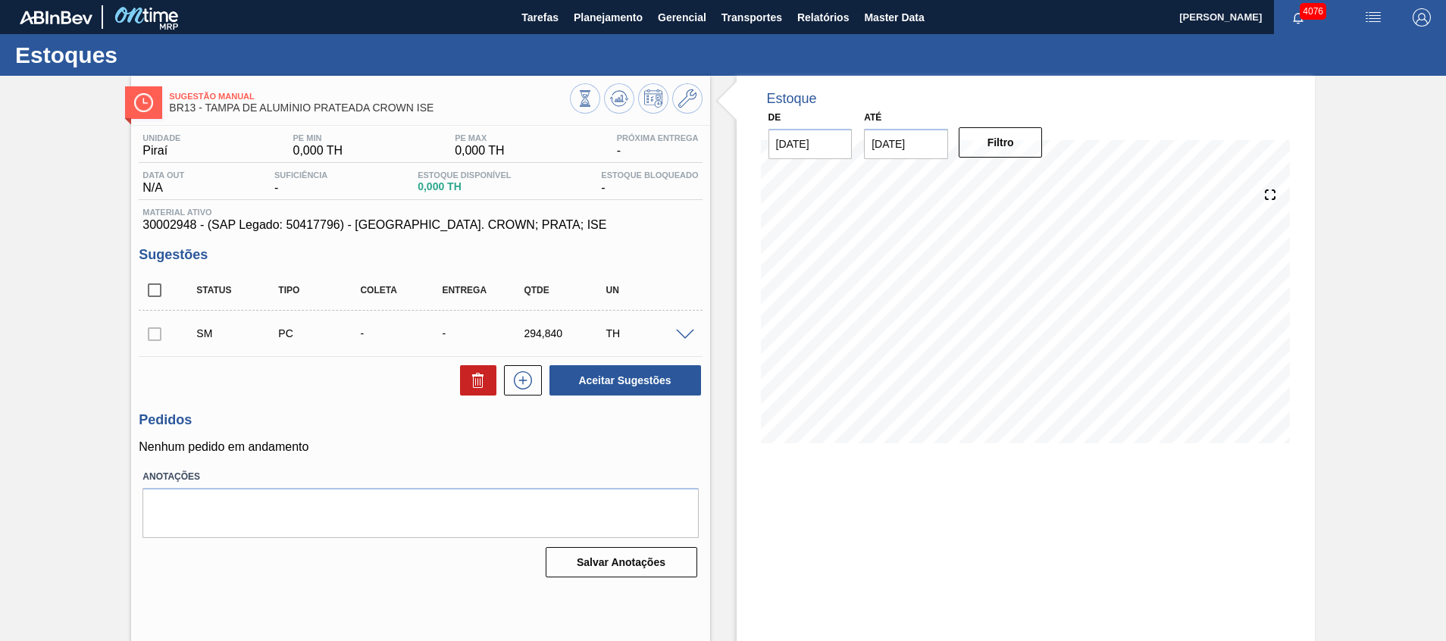
click at [680, 335] on span at bounding box center [685, 335] width 18 height 11
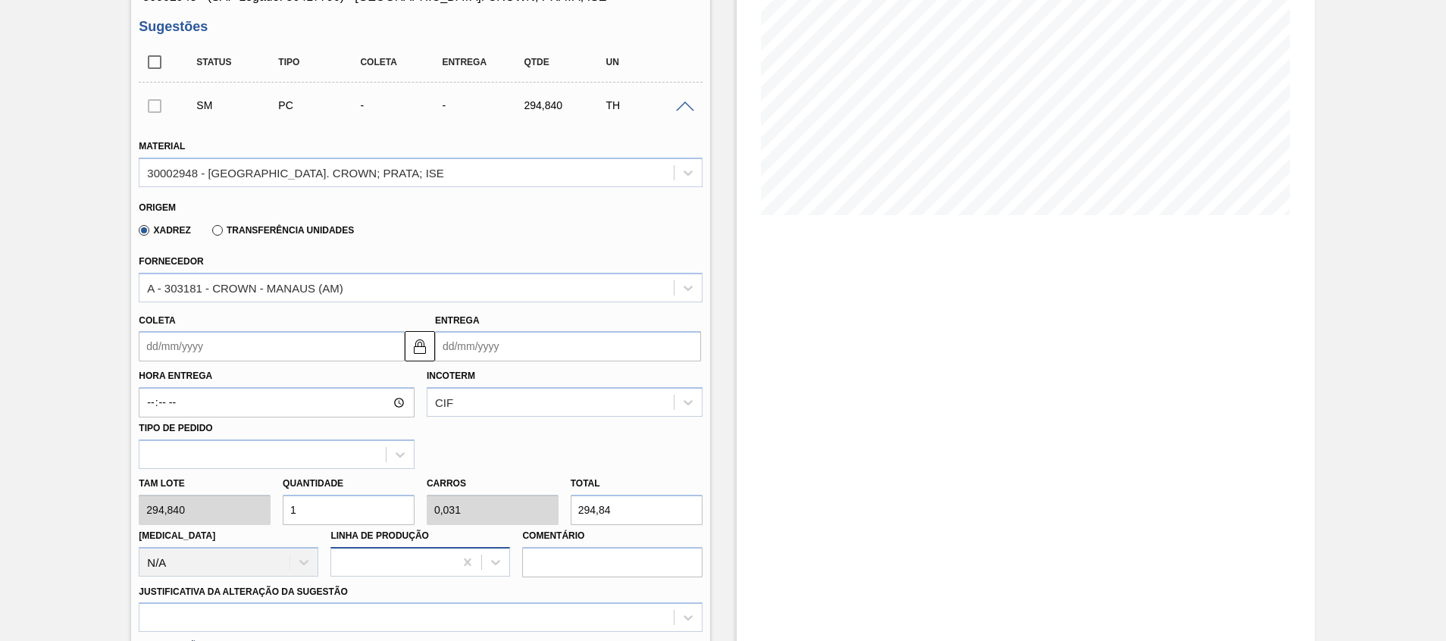
scroll to position [227, 0]
click at [312, 518] on input "1" at bounding box center [349, 511] width 132 height 30
type input "0"
type input "1"
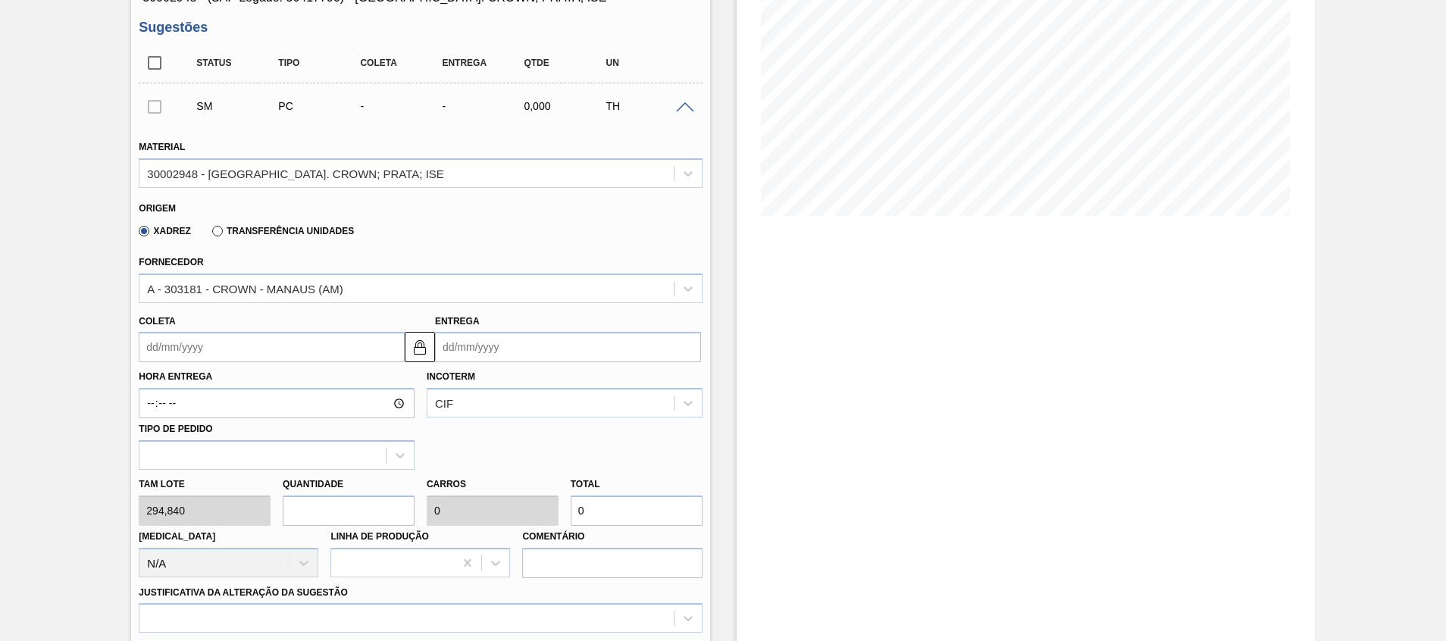
type input "0,031"
type input "294,84"
type input "10"
type input "0,313"
type input "2.948,4"
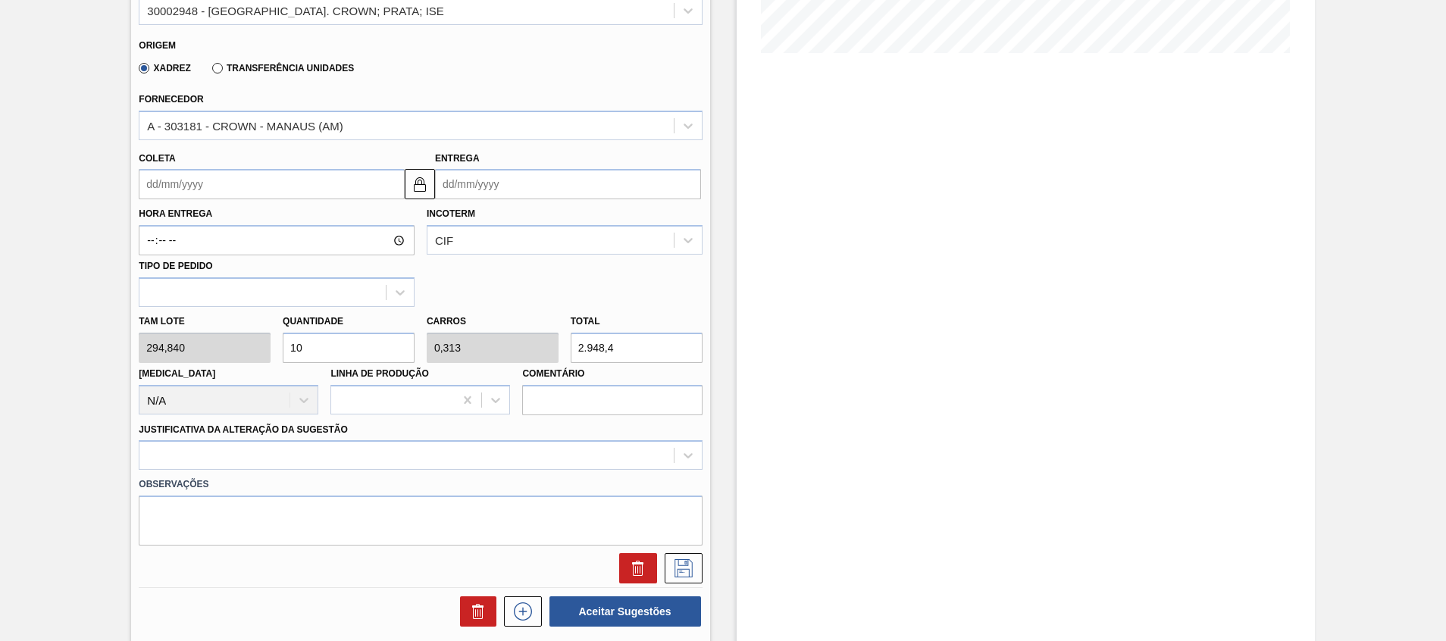
scroll to position [571, 0]
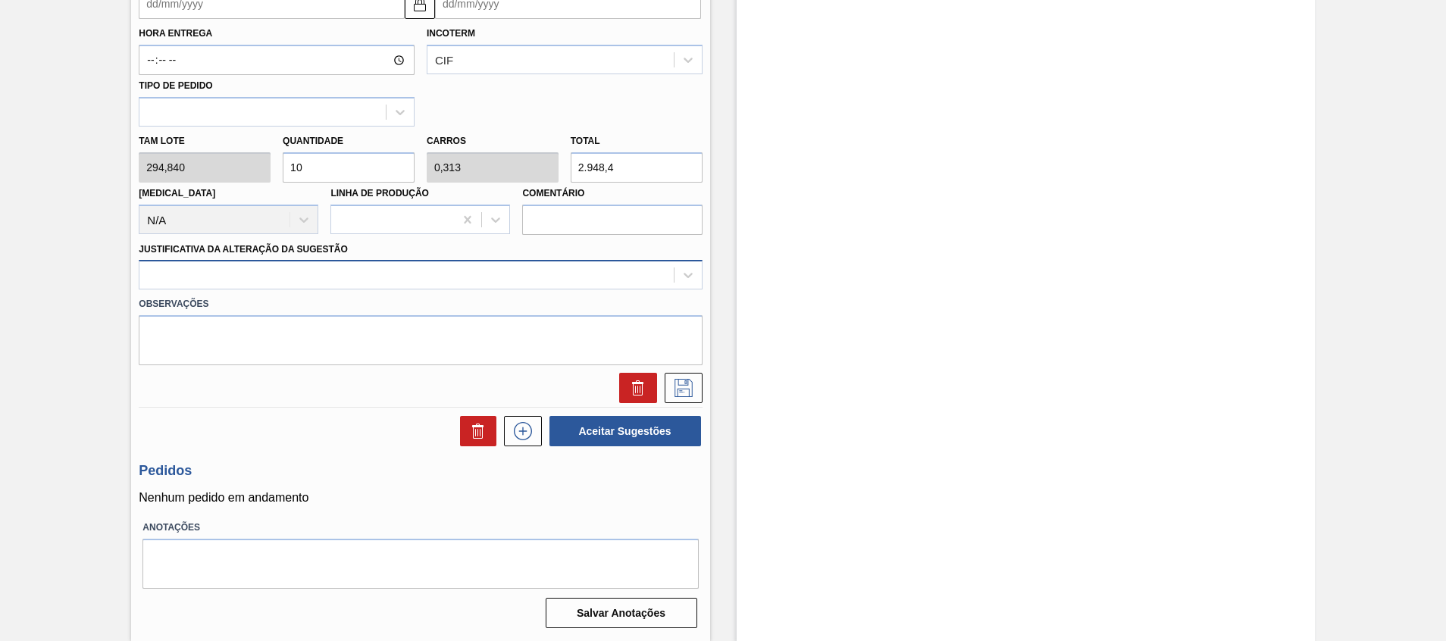
type input "10"
click at [445, 282] on div at bounding box center [406, 276] width 534 height 22
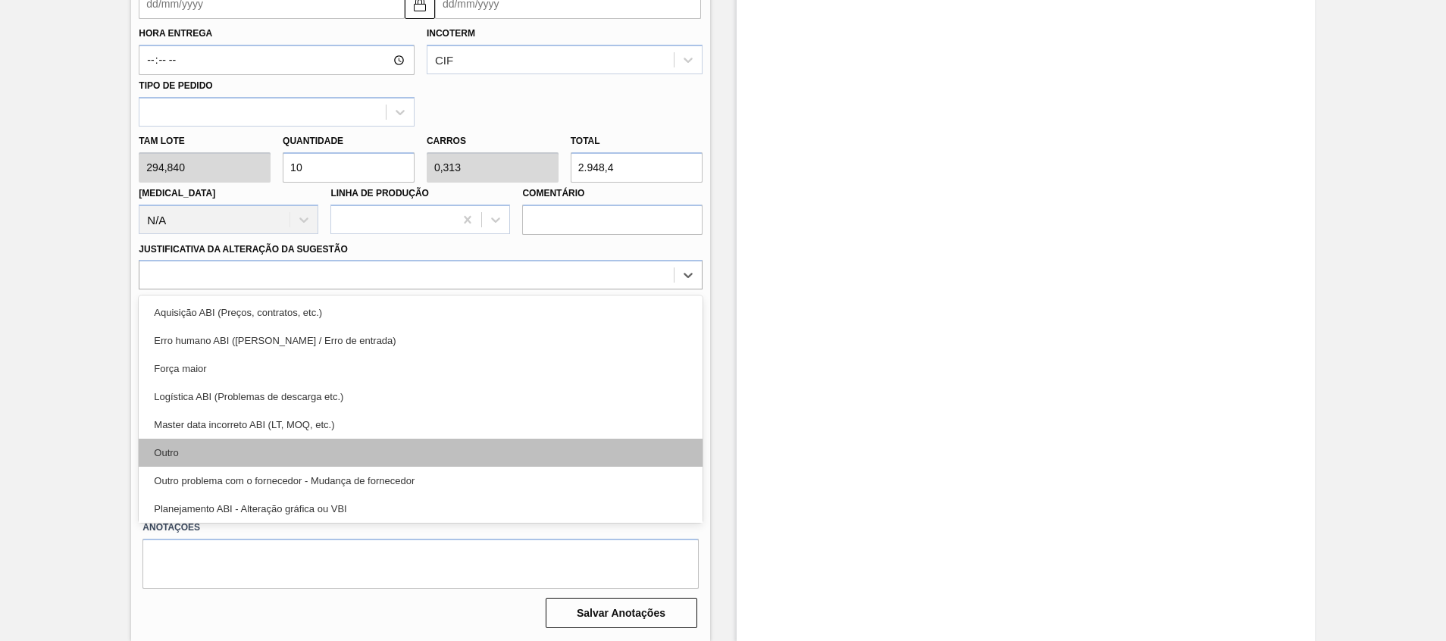
click at [421, 441] on div "Outro" at bounding box center [420, 453] width 563 height 28
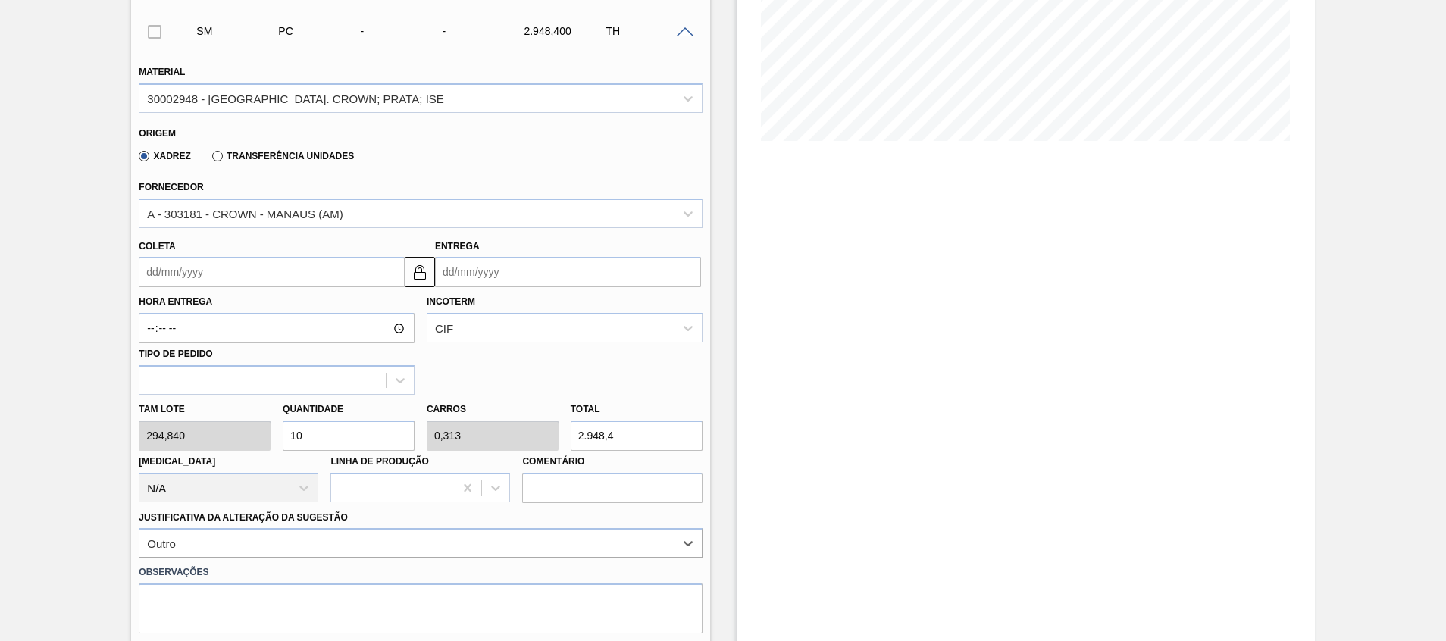
scroll to position [230, 0]
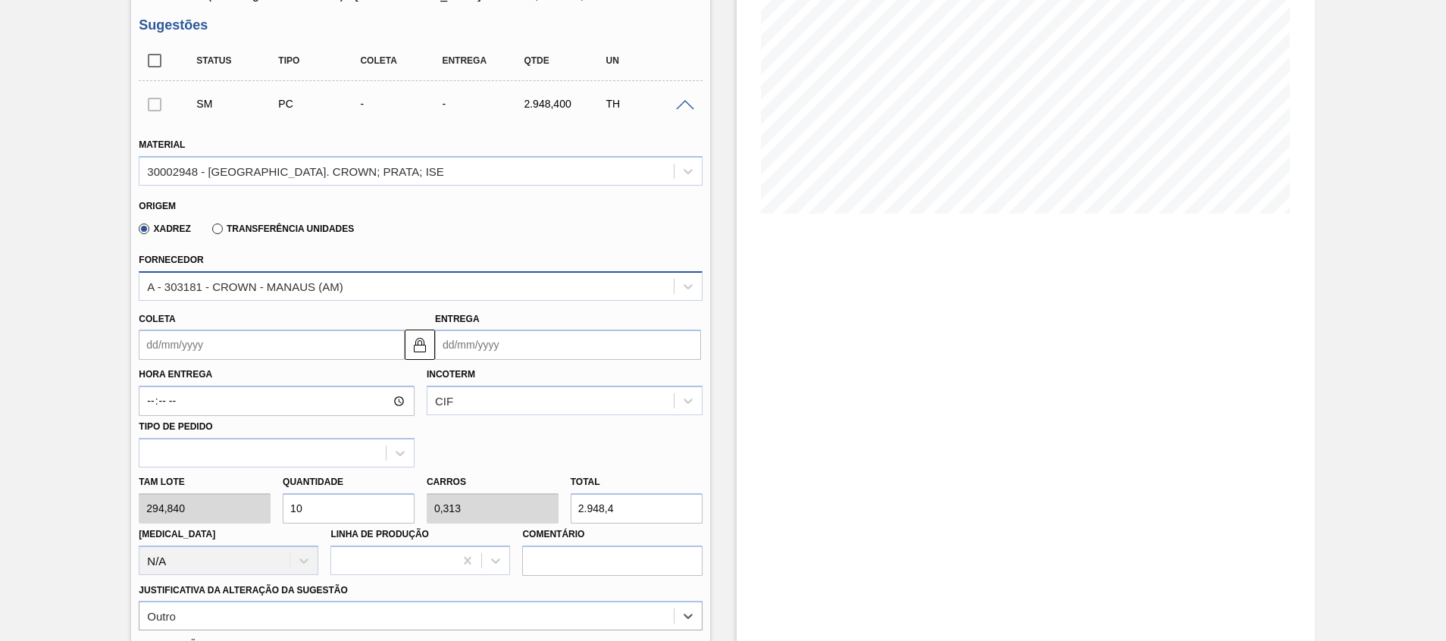
click at [343, 283] on div "A - 303181 - CROWN - MANAUS (AM)" at bounding box center [245, 286] width 196 height 13
drag, startPoint x: 296, startPoint y: 242, endPoint x: 295, endPoint y: 222, distance: 19.8
click at [295, 224] on div "Origem Xadrez Transferência Unidades" at bounding box center [420, 218] width 575 height 56
click at [295, 221] on div "Transferência Unidades" at bounding box center [280, 228] width 148 height 14
click at [294, 225] on label "Transferência Unidades" at bounding box center [283, 229] width 142 height 11
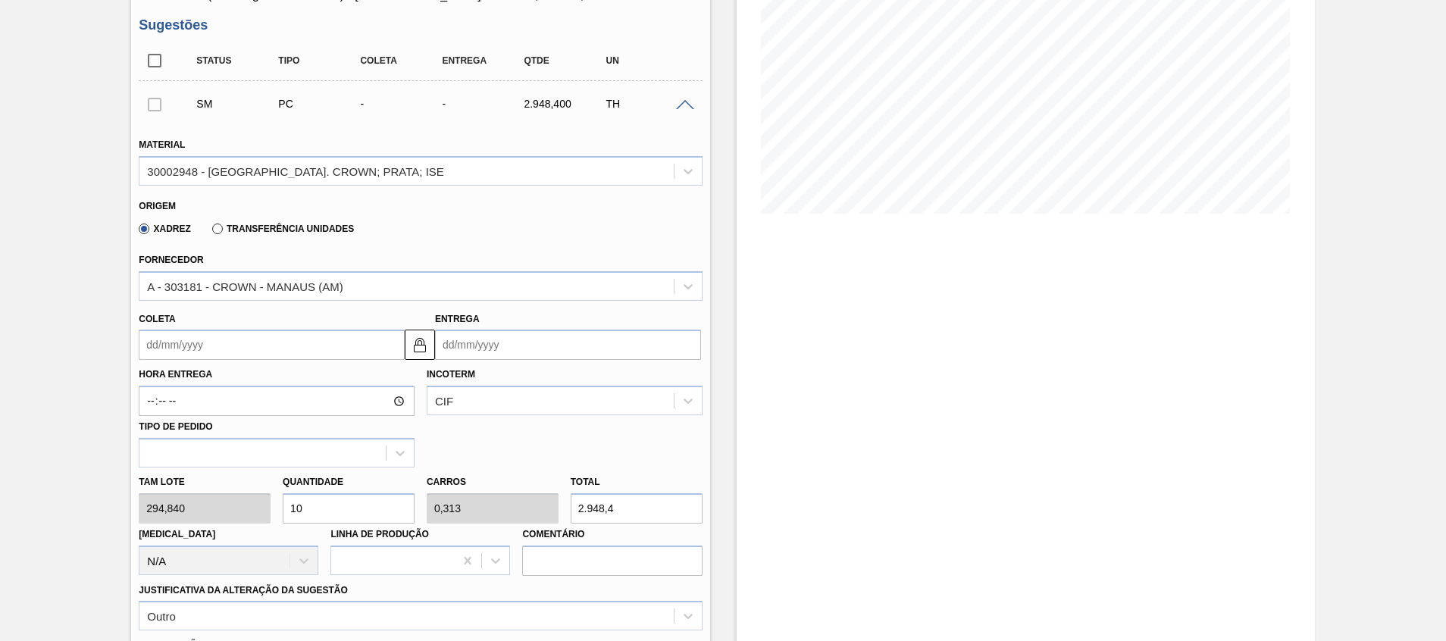
click at [210, 232] on input "Transferência Unidades" at bounding box center [210, 232] width 0 height 0
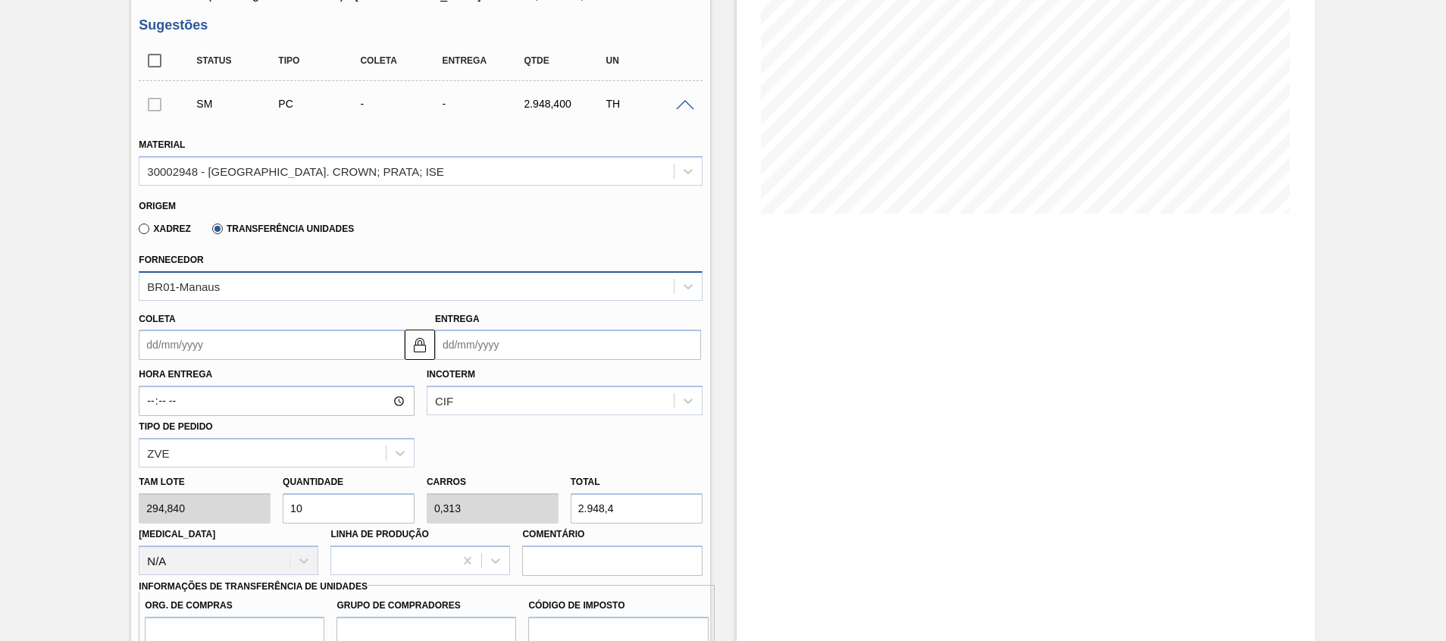
click at [271, 285] on div "BR01-Manaus" at bounding box center [406, 286] width 534 height 22
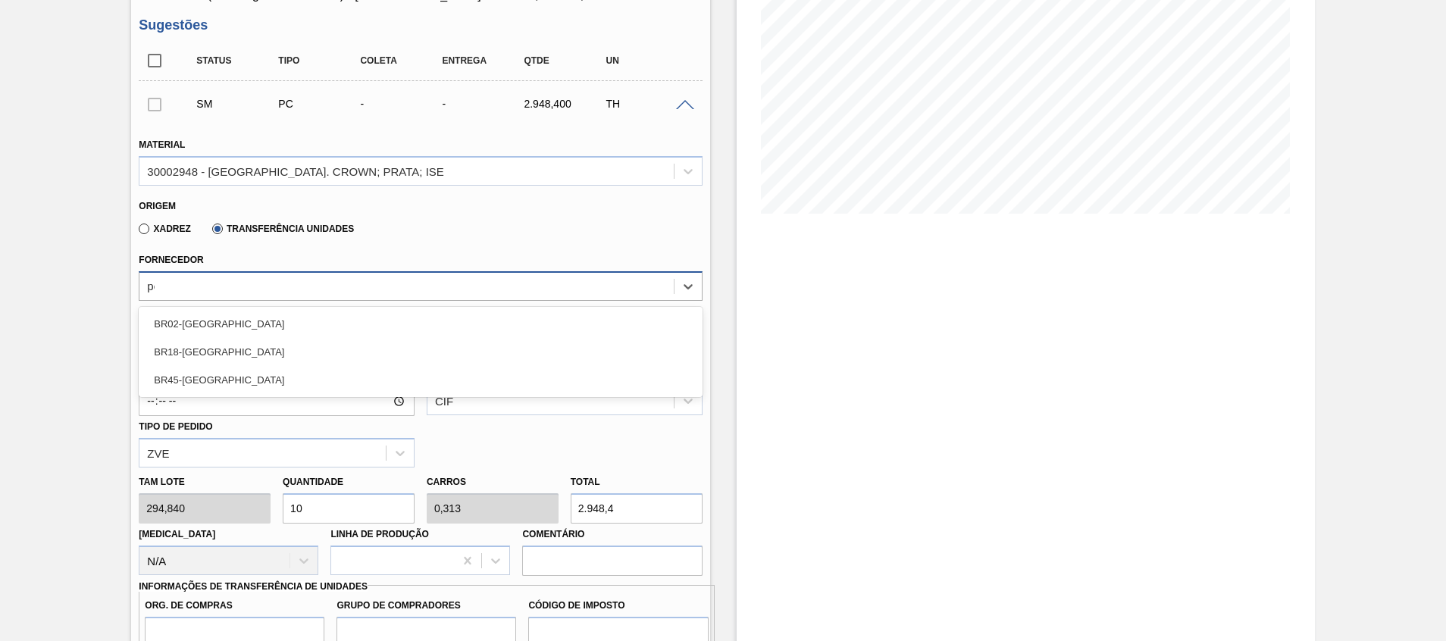
type input "pont"
click at [351, 316] on div "BR45-Ponta Grossa" at bounding box center [420, 324] width 563 height 28
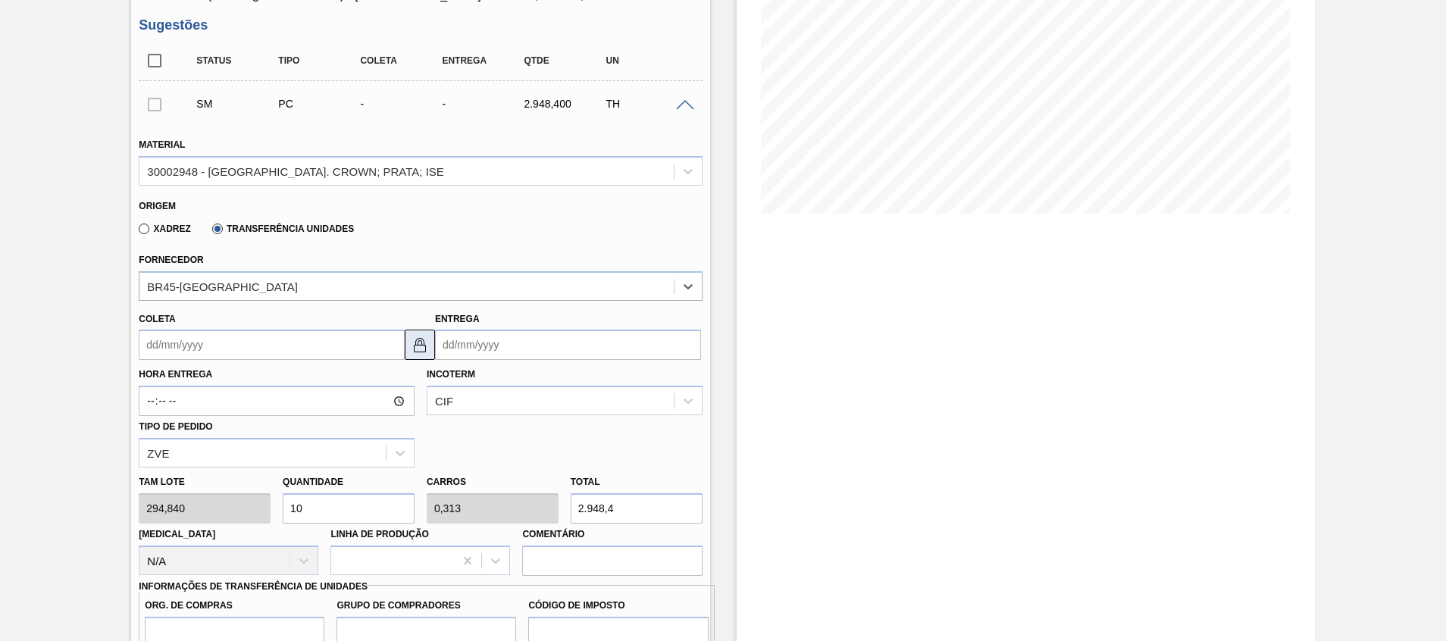
click at [414, 334] on button at bounding box center [420, 345] width 30 height 30
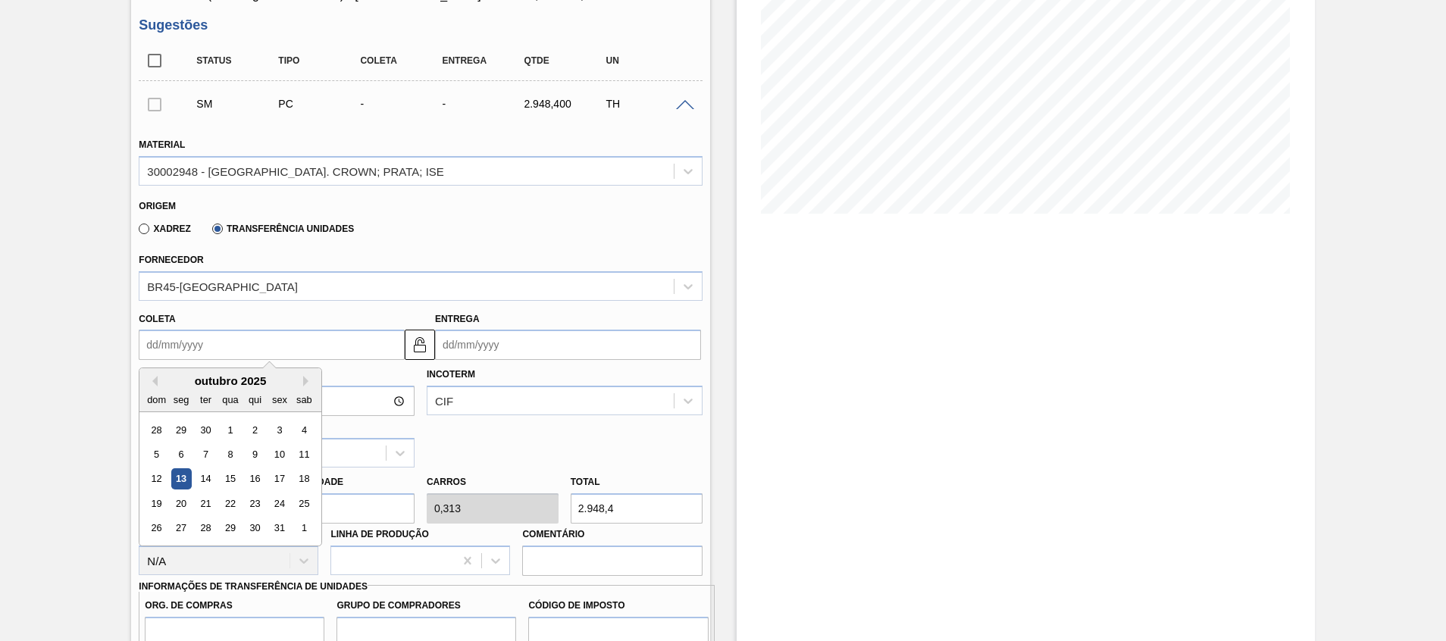
click at [375, 347] on input "Coleta" at bounding box center [272, 345] width 266 height 30
click at [199, 476] on div "14" at bounding box center [206, 479] width 20 height 20
type input "14/10/2025"
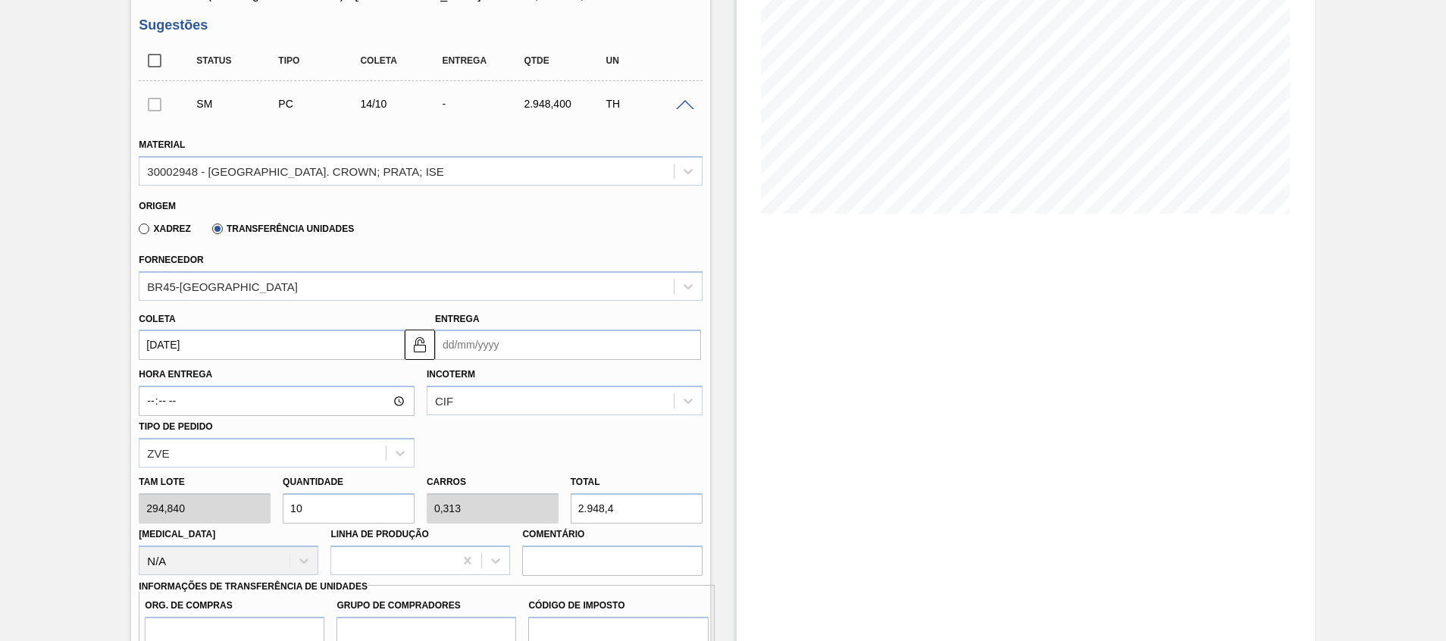
click at [523, 353] on input "Entrega" at bounding box center [568, 345] width 266 height 30
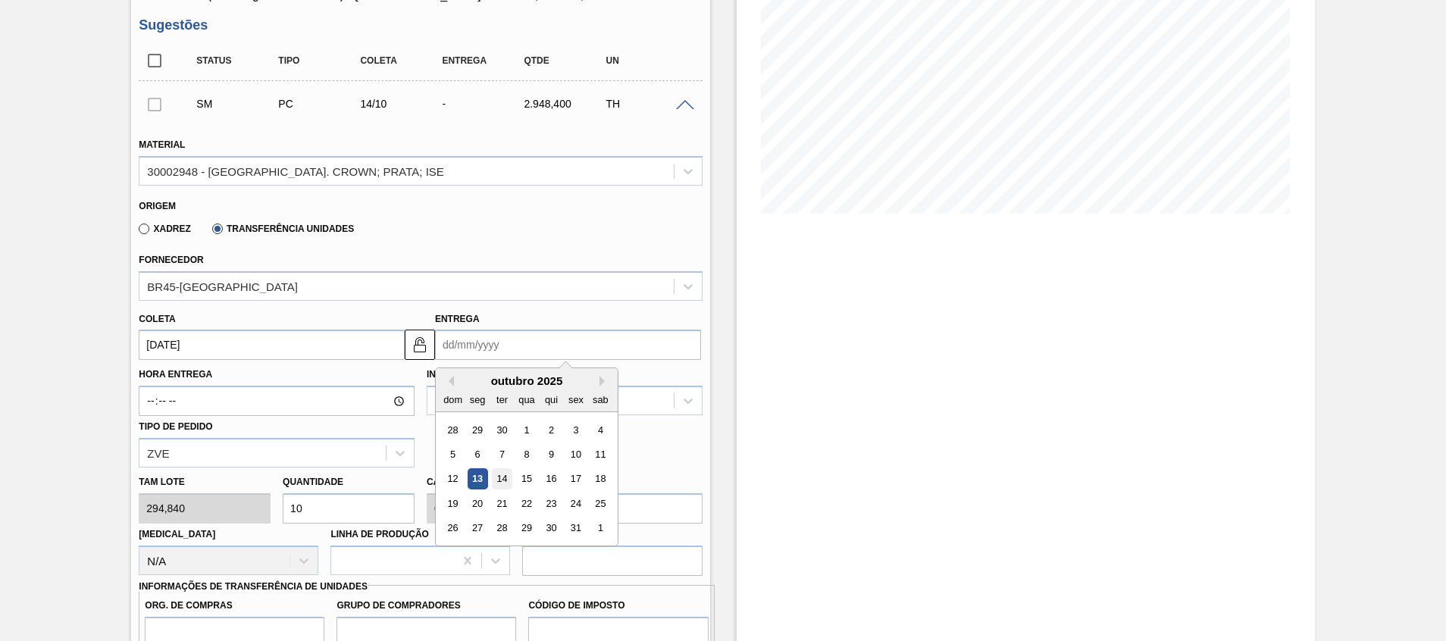
click at [503, 475] on div "14" at bounding box center [502, 479] width 20 height 20
click at [502, 343] on input "14/10/2025" at bounding box center [568, 345] width 266 height 30
click at [547, 476] on div "16" at bounding box center [551, 479] width 20 height 20
type input "16/10/2025"
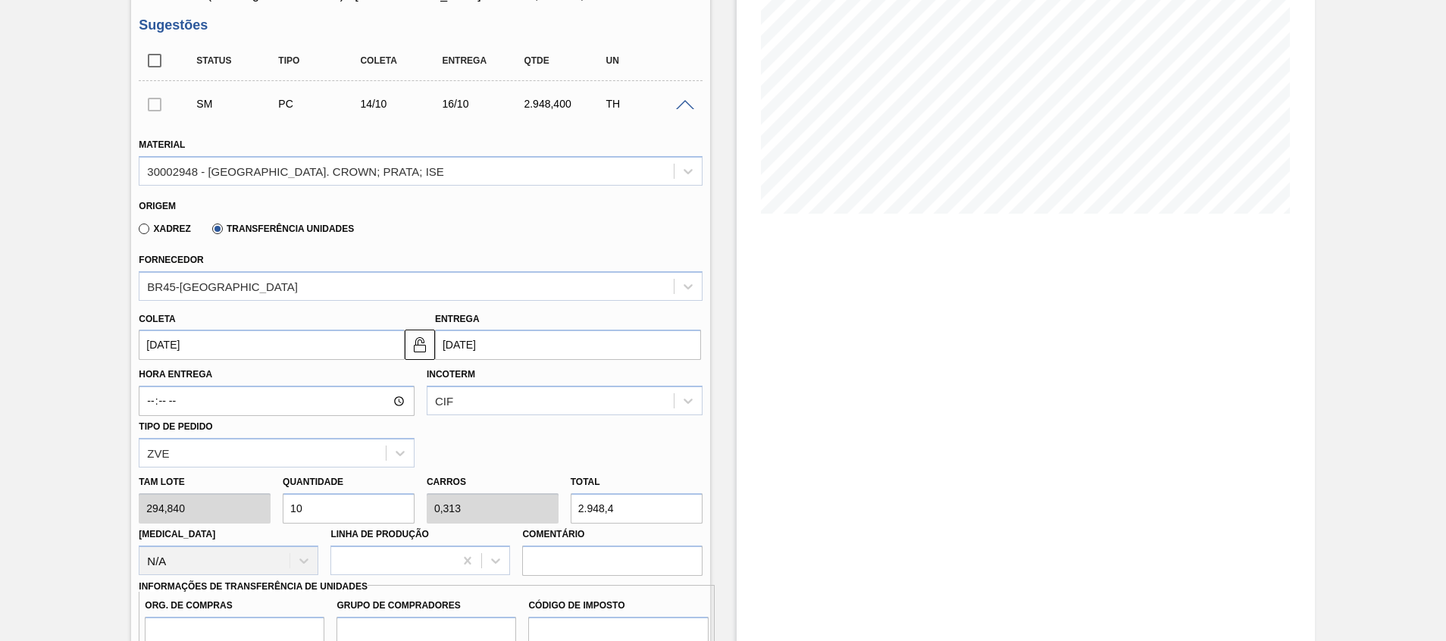
click at [758, 455] on div "Estoque De 13/10/2025 Até 06/12/2025 Filtro" at bounding box center [1026, 453] width 578 height 1214
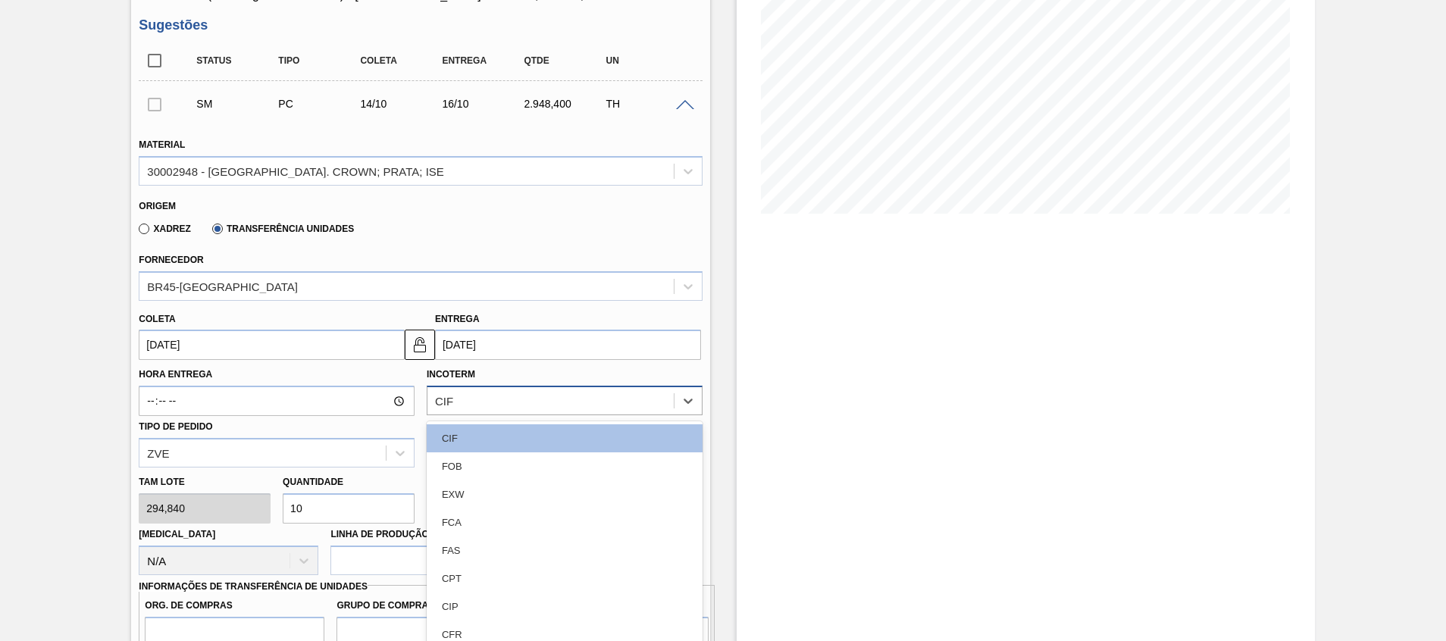
click at [502, 408] on div "option CIF focused, 1 of 11. 11 results available. Use Up and Down to choose op…" at bounding box center [565, 401] width 276 height 30
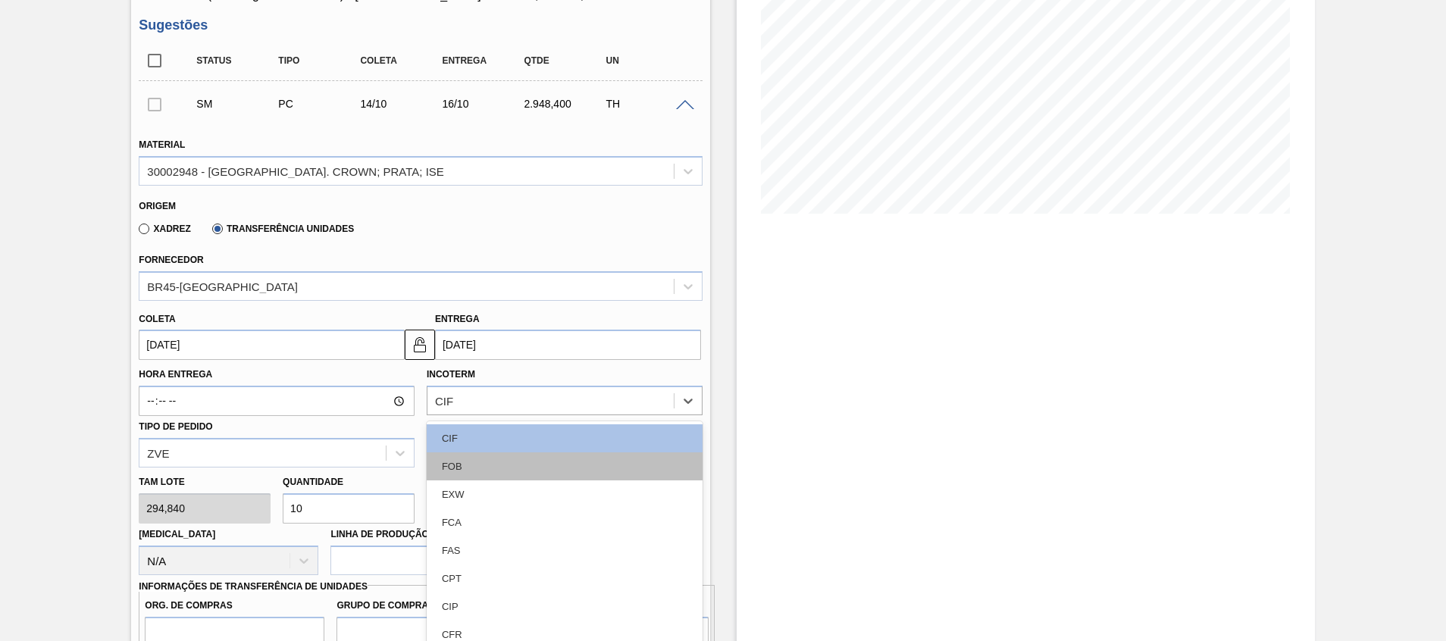
scroll to position [243, 0]
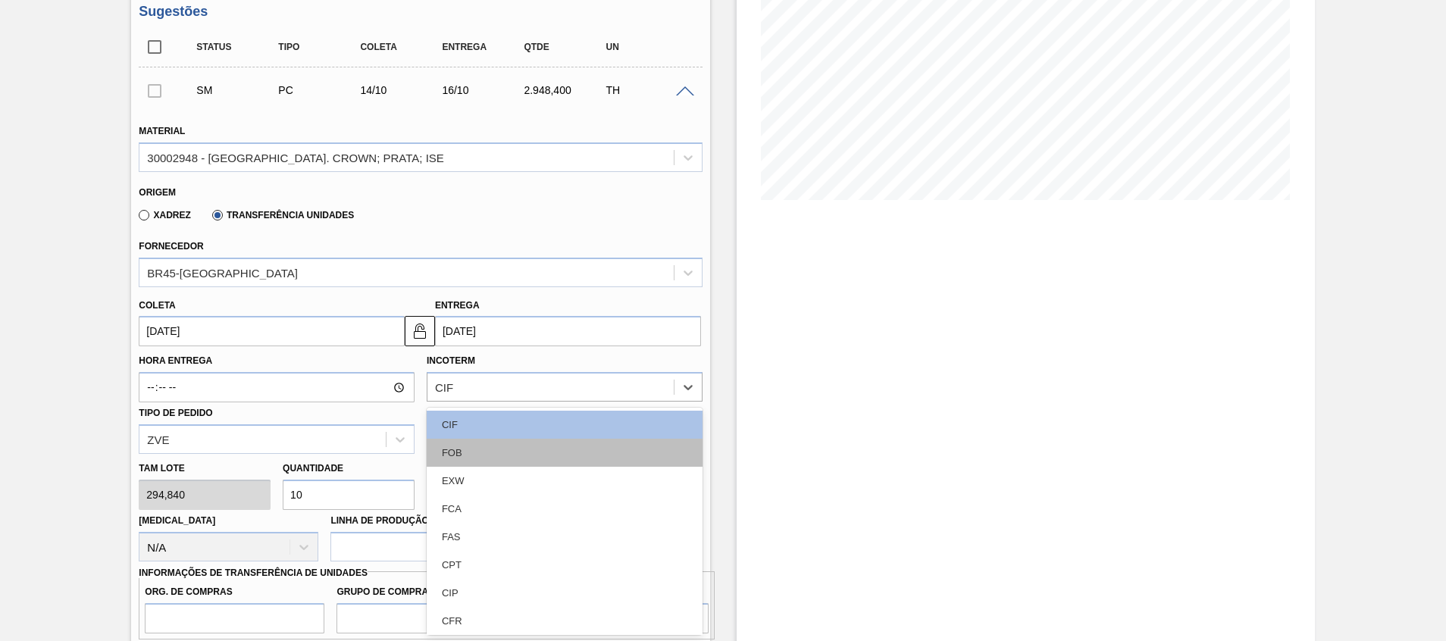
click at [478, 456] on div "FOB" at bounding box center [565, 453] width 276 height 28
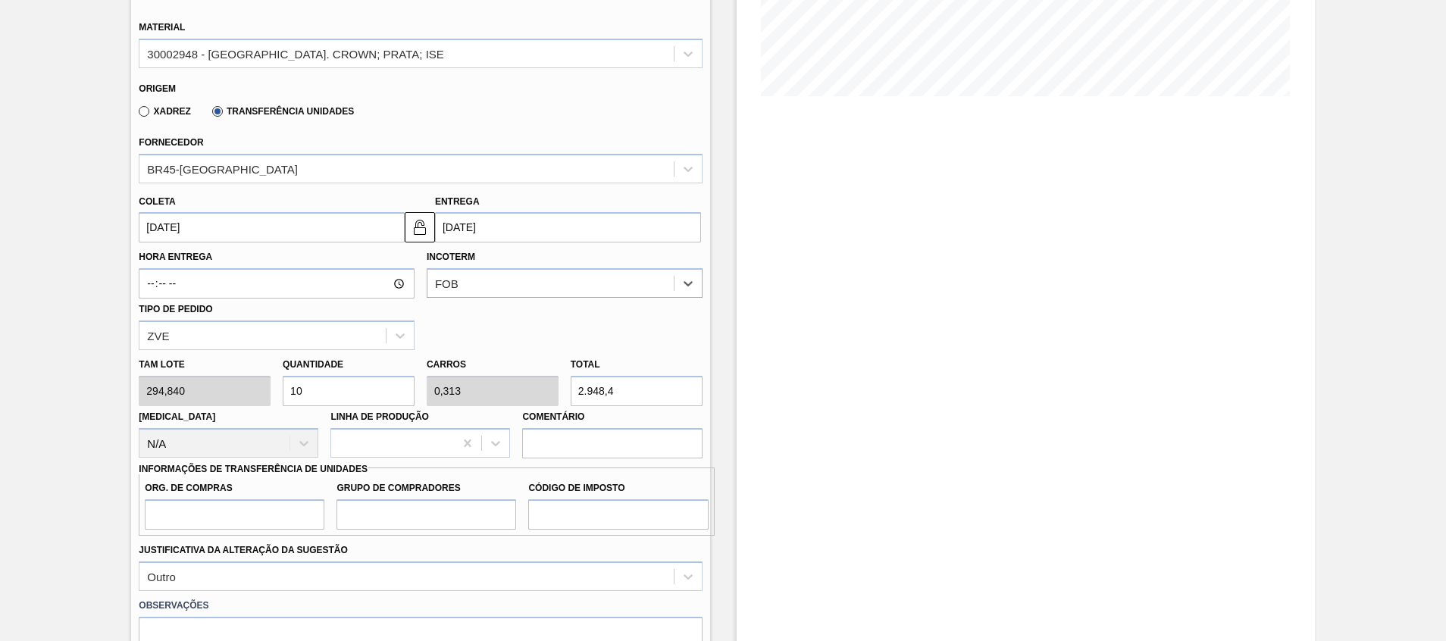
scroll to position [585, 0]
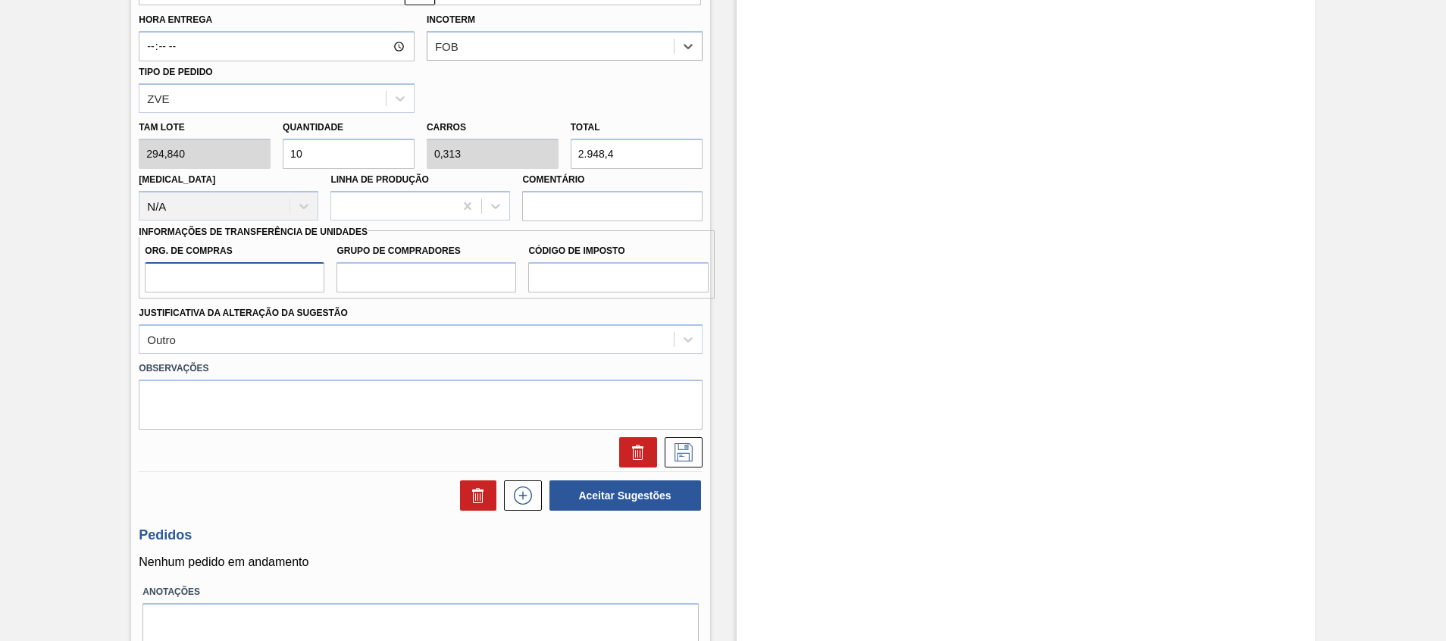
drag, startPoint x: 273, startPoint y: 269, endPoint x: 273, endPoint y: 281, distance: 11.4
click at [273, 269] on input "Org. de Compras" at bounding box center [235, 277] width 180 height 30
type input "A01"
click at [418, 285] on input "Grupo de Compradores" at bounding box center [427, 277] width 180 height 30
type input "BR0"
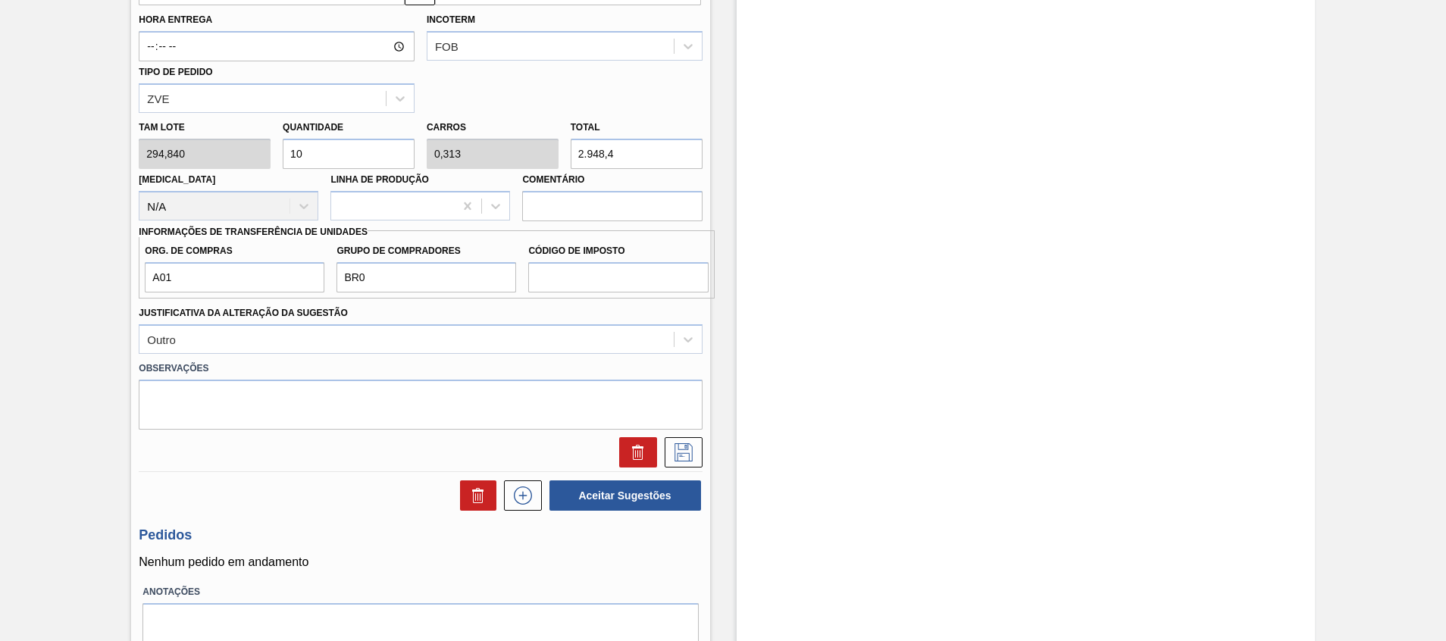
click at [625, 258] on label "Código de Imposto" at bounding box center [618, 251] width 180 height 22
click at [625, 262] on input "Código de Imposto" at bounding box center [618, 277] width 180 height 30
click at [616, 277] on input "Código de Imposto" at bounding box center [618, 277] width 180 height 30
type input "I1"
click at [678, 438] on button at bounding box center [684, 452] width 38 height 30
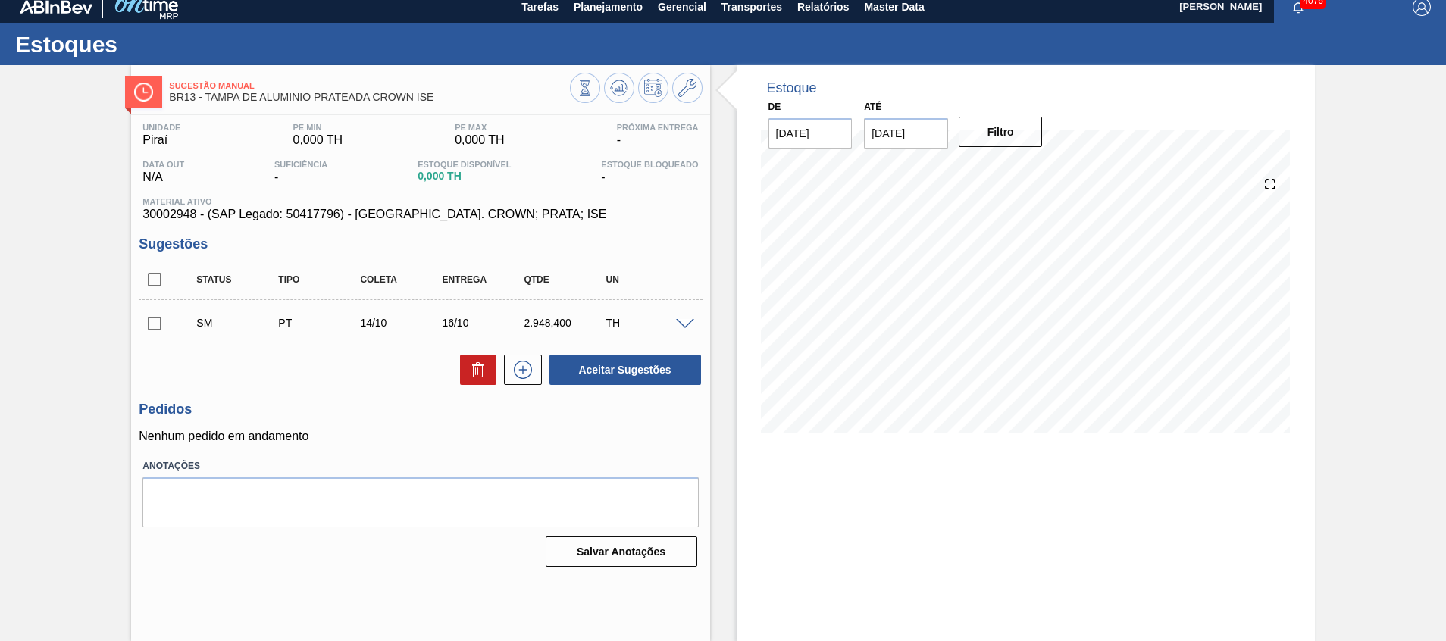
scroll to position [11, 0]
click at [152, 327] on input "checkbox" at bounding box center [155, 324] width 32 height 32
click at [564, 365] on button "Aceitar Sugestões" at bounding box center [626, 370] width 152 height 30
checkbox input "false"
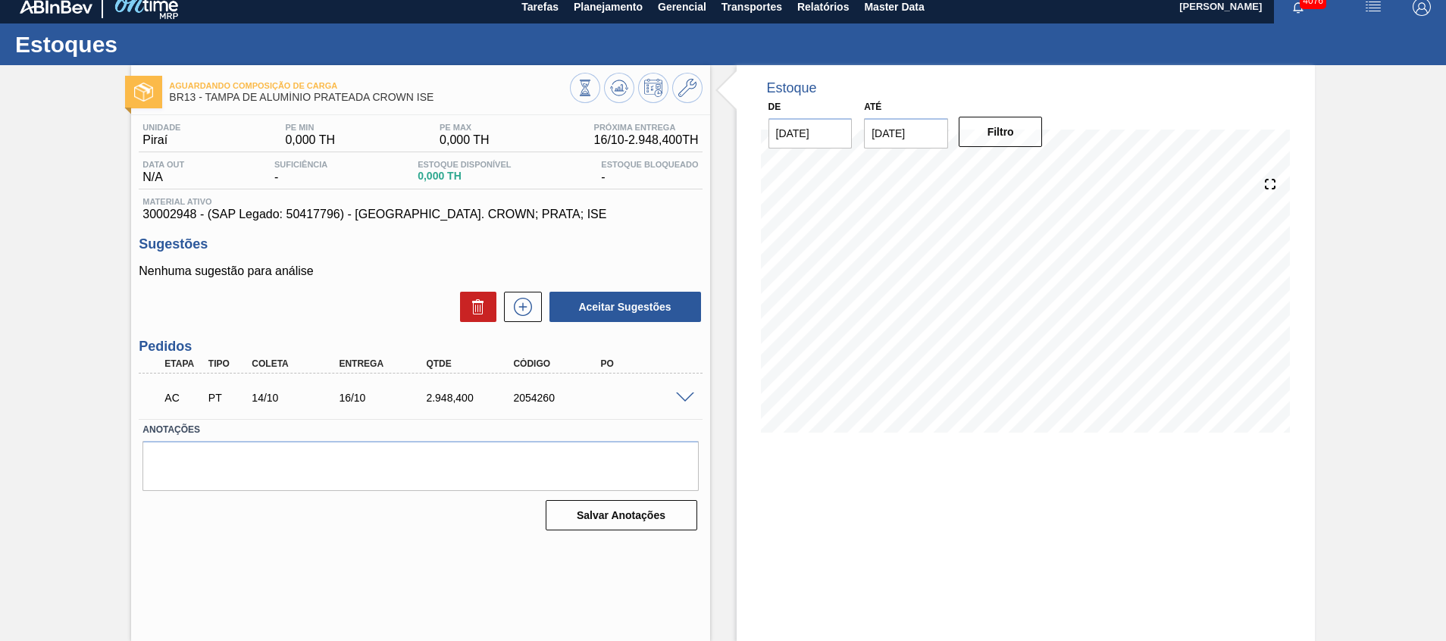
click at [681, 397] on span at bounding box center [685, 398] width 18 height 11
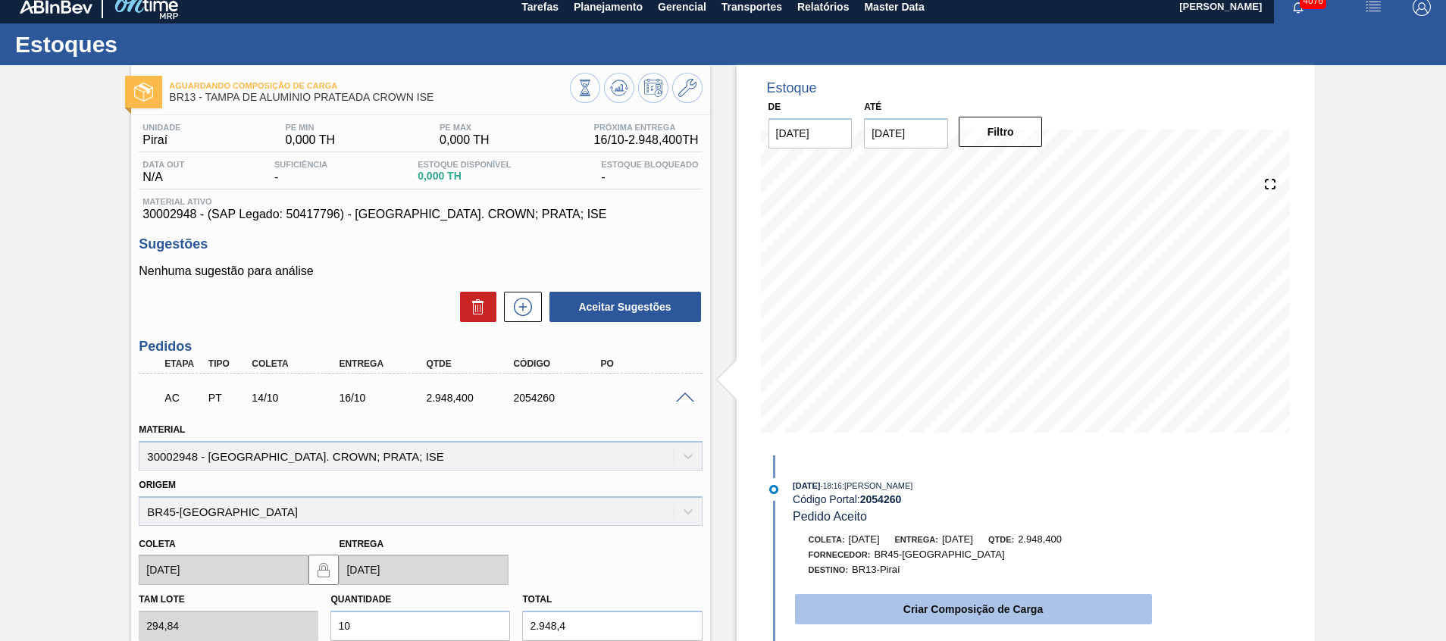
click at [917, 600] on button "Criar Composição de Carga" at bounding box center [973, 609] width 357 height 30
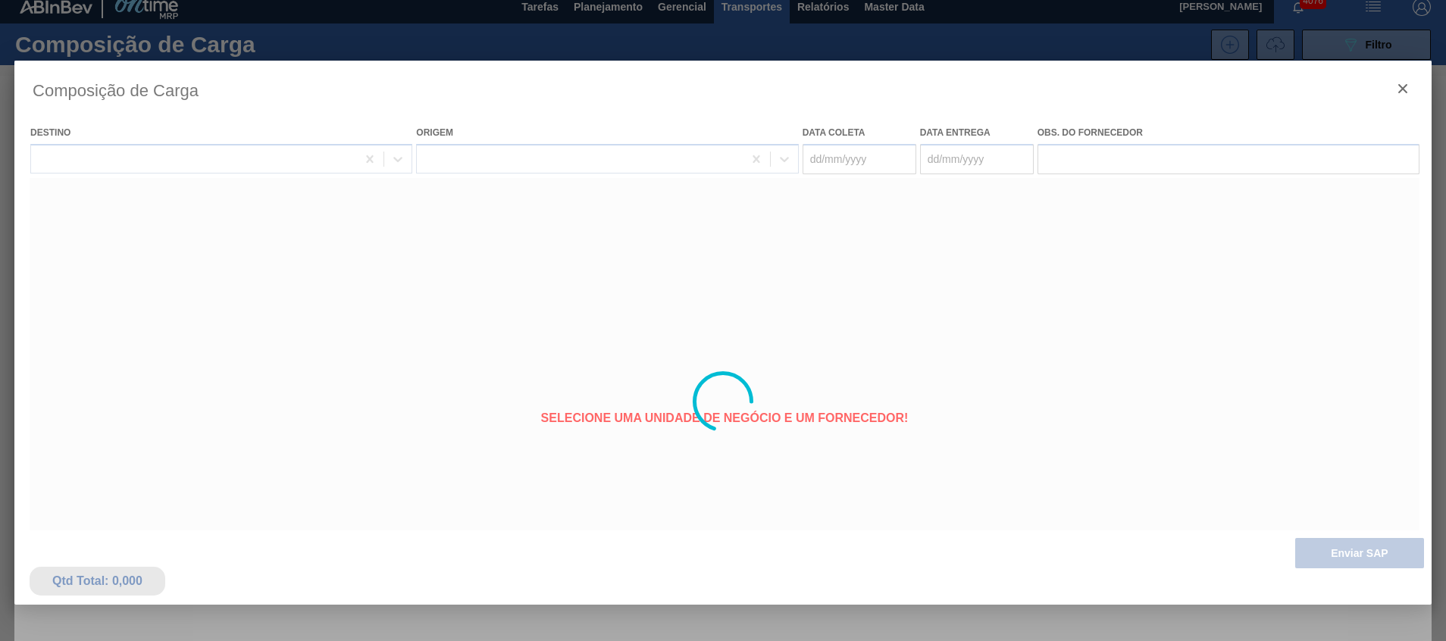
type coleta "14/10/2025"
type Entrega "16/10/2025"
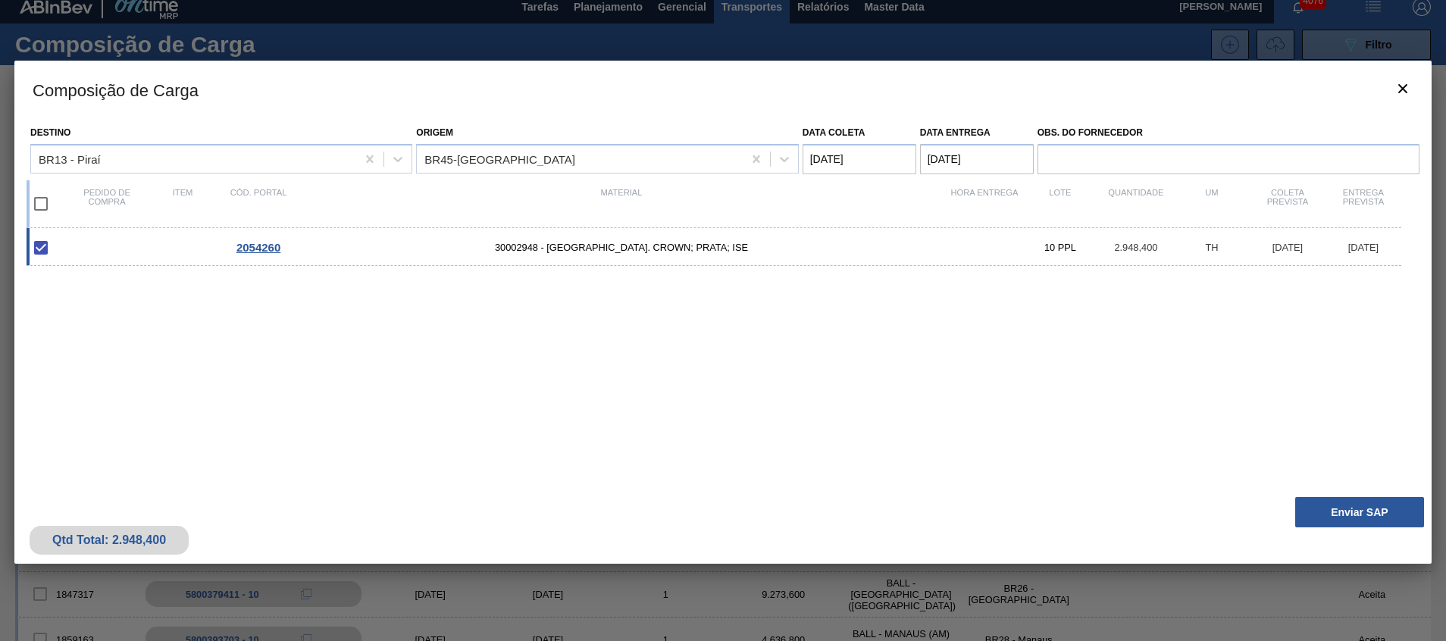
click at [1337, 563] on div "Qtd Total: 2.948,400 Enviar SAP" at bounding box center [723, 527] width 1418 height 74
click at [1337, 512] on button "Enviar SAP" at bounding box center [1360, 512] width 129 height 30
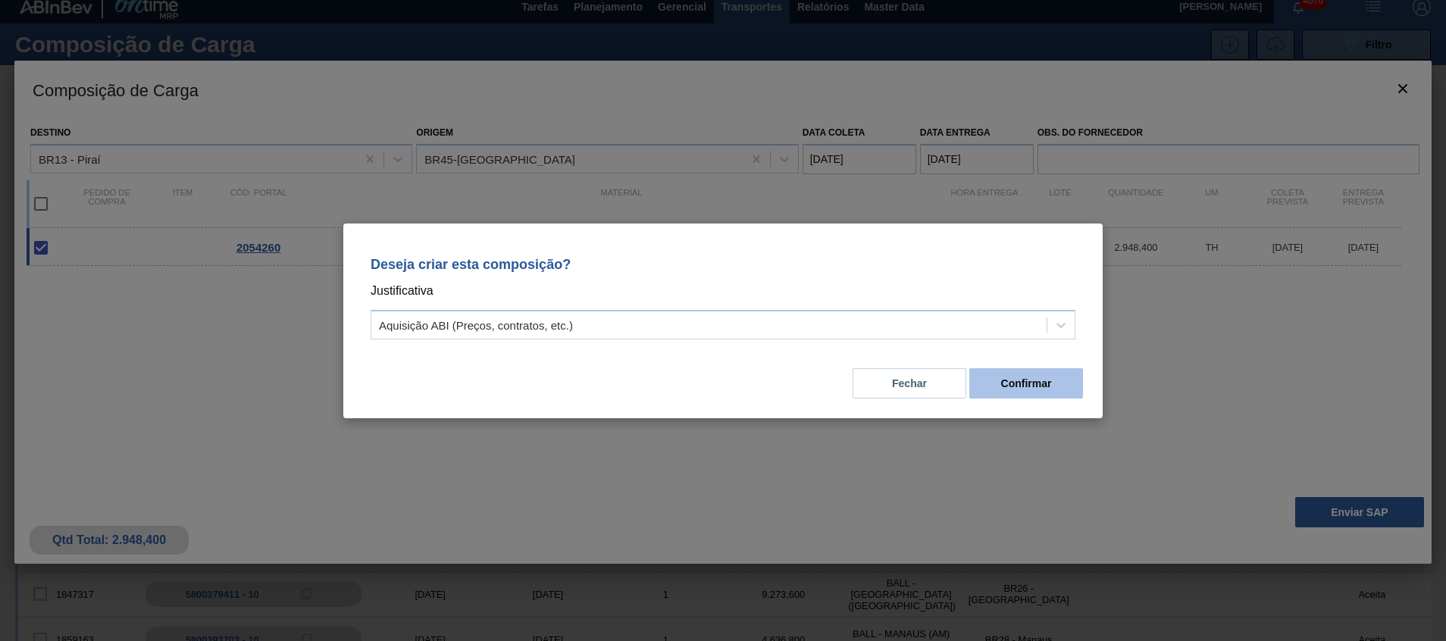
click at [1013, 393] on button "Confirmar" at bounding box center [1027, 383] width 114 height 30
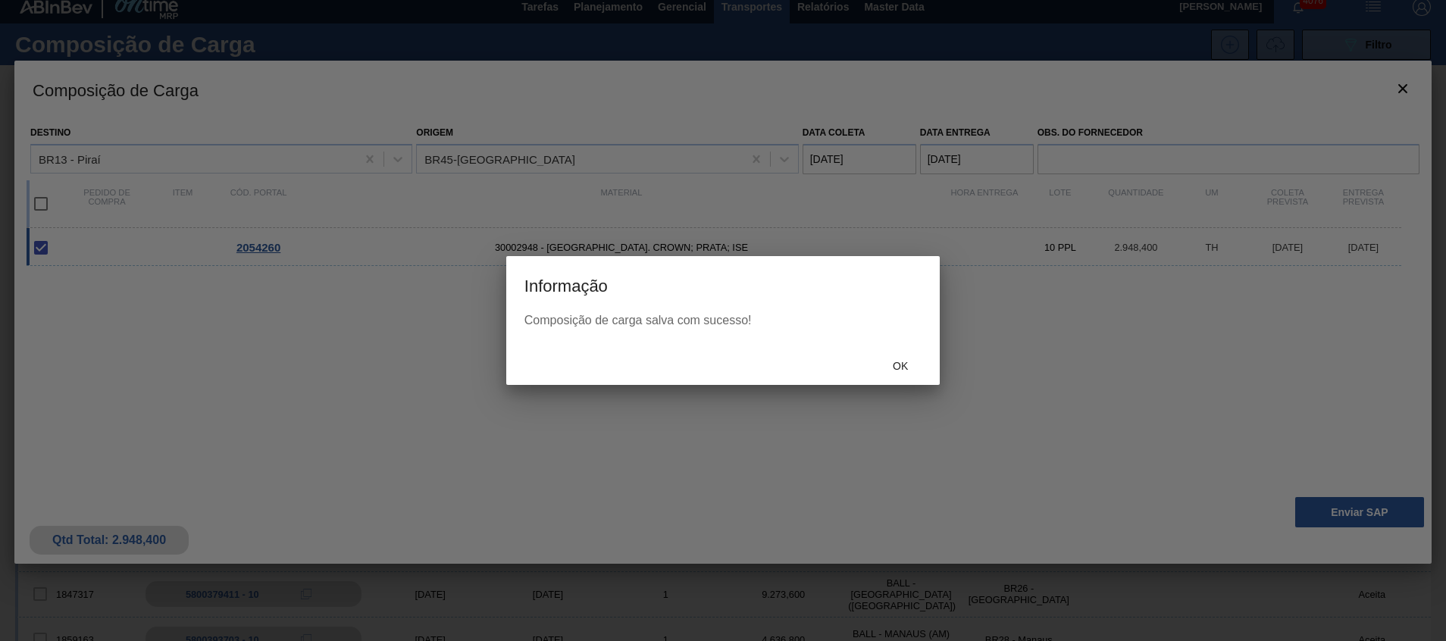
click at [901, 372] on div "Ok" at bounding box center [900, 366] width 67 height 28
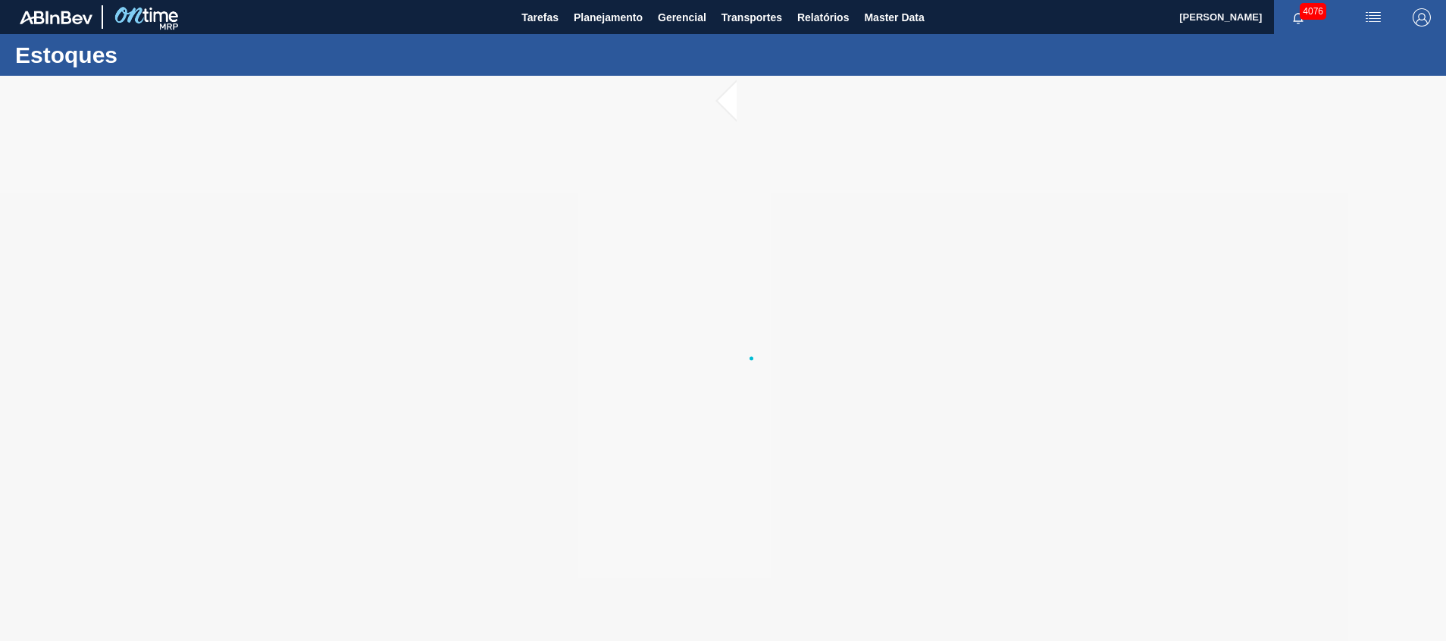
click at [689, 297] on div at bounding box center [723, 359] width 1446 height 566
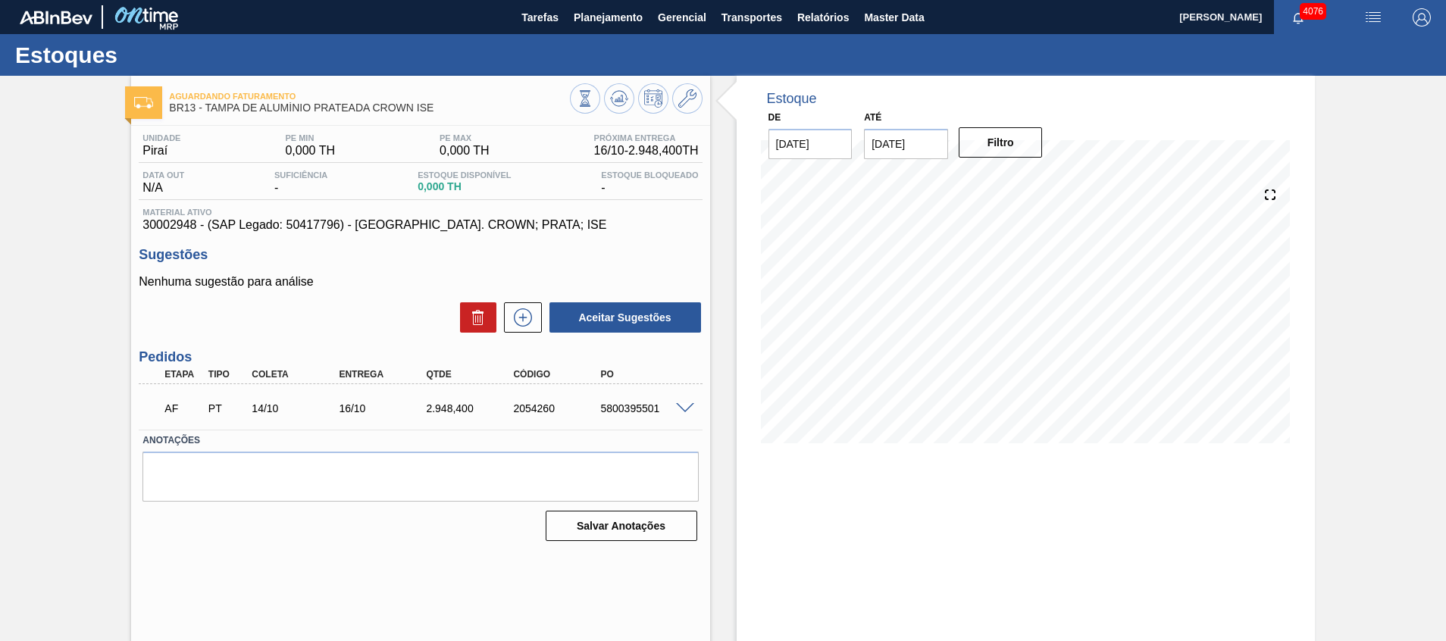
click at [660, 406] on div "5800395501" at bounding box center [646, 409] width 98 height 12
click at [647, 414] on div "5800395501" at bounding box center [646, 409] width 98 height 12
copy div "5800395501"
click at [631, 30] on button "Planejamento" at bounding box center [608, 17] width 84 height 34
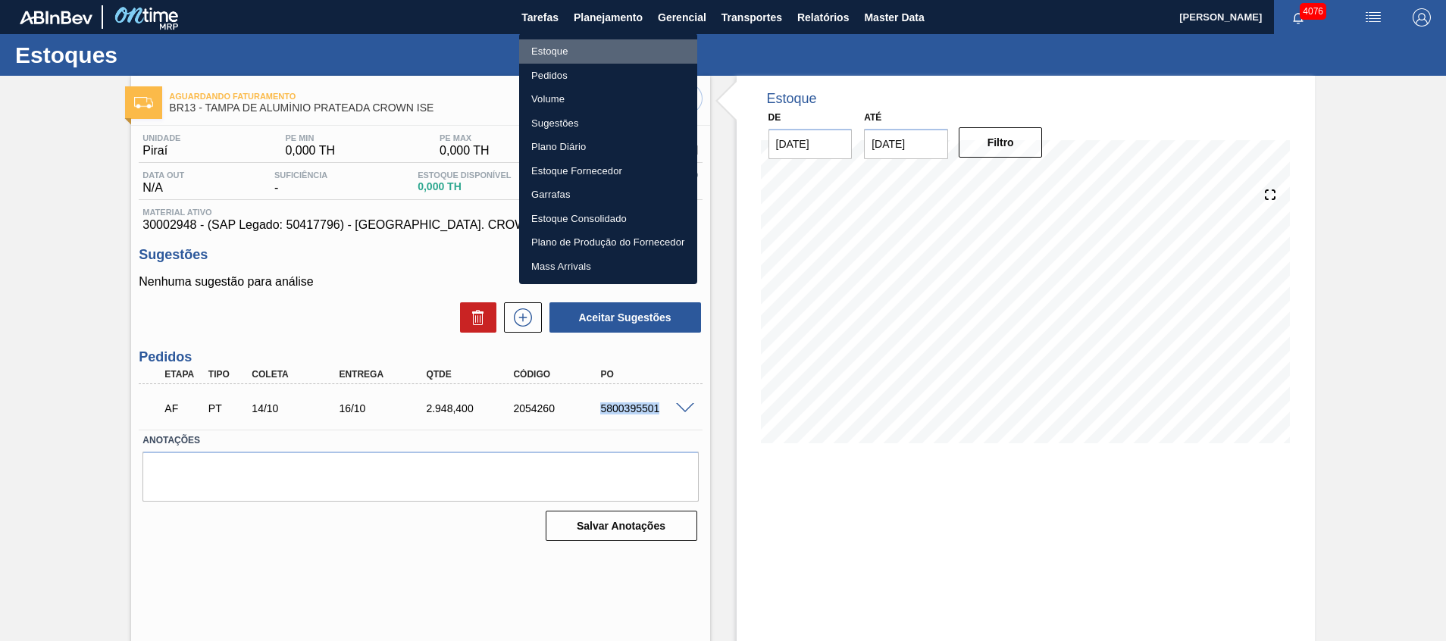
click at [610, 58] on li "Estoque" at bounding box center [608, 51] width 178 height 24
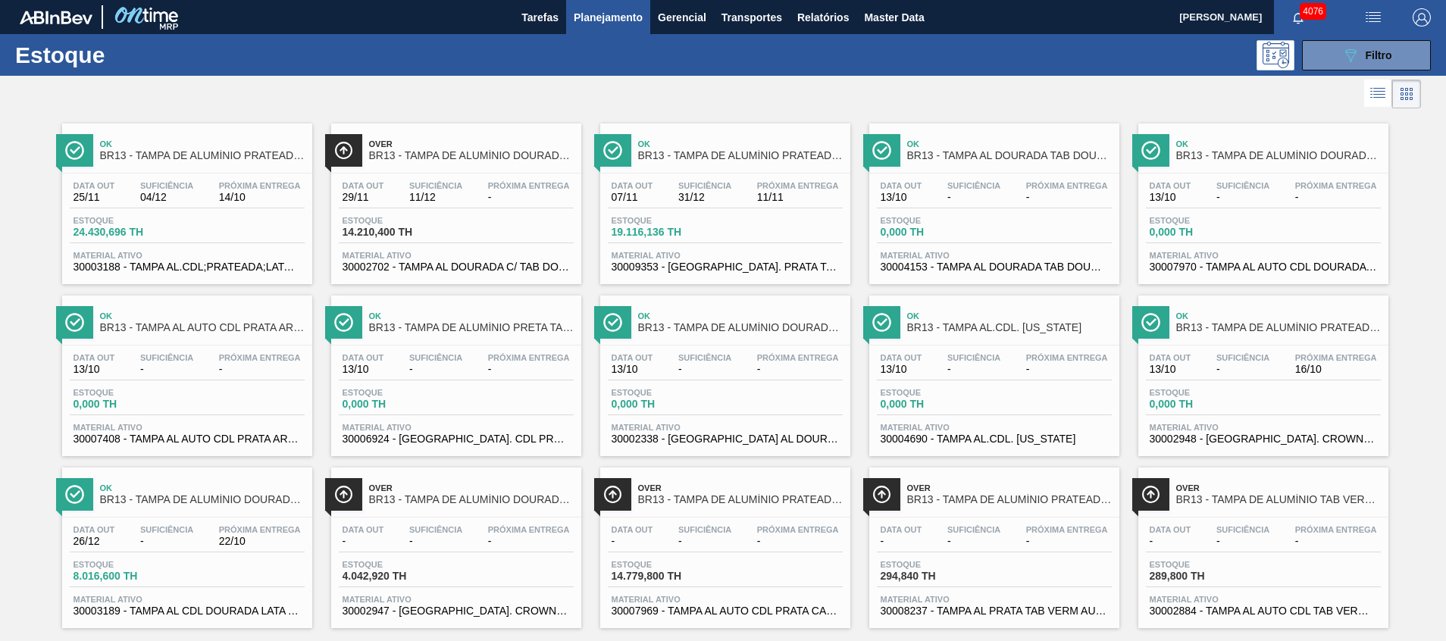
click at [1346, 36] on div "Estoque 089F7B8B-B2A5-4AFE-B5C0-19BA573D28AC Filtro" at bounding box center [723, 55] width 1446 height 42
click at [1343, 46] on icon "089F7B8B-B2A5-4AFE-B5C0-19BA573D28AC" at bounding box center [1351, 55] width 18 height 18
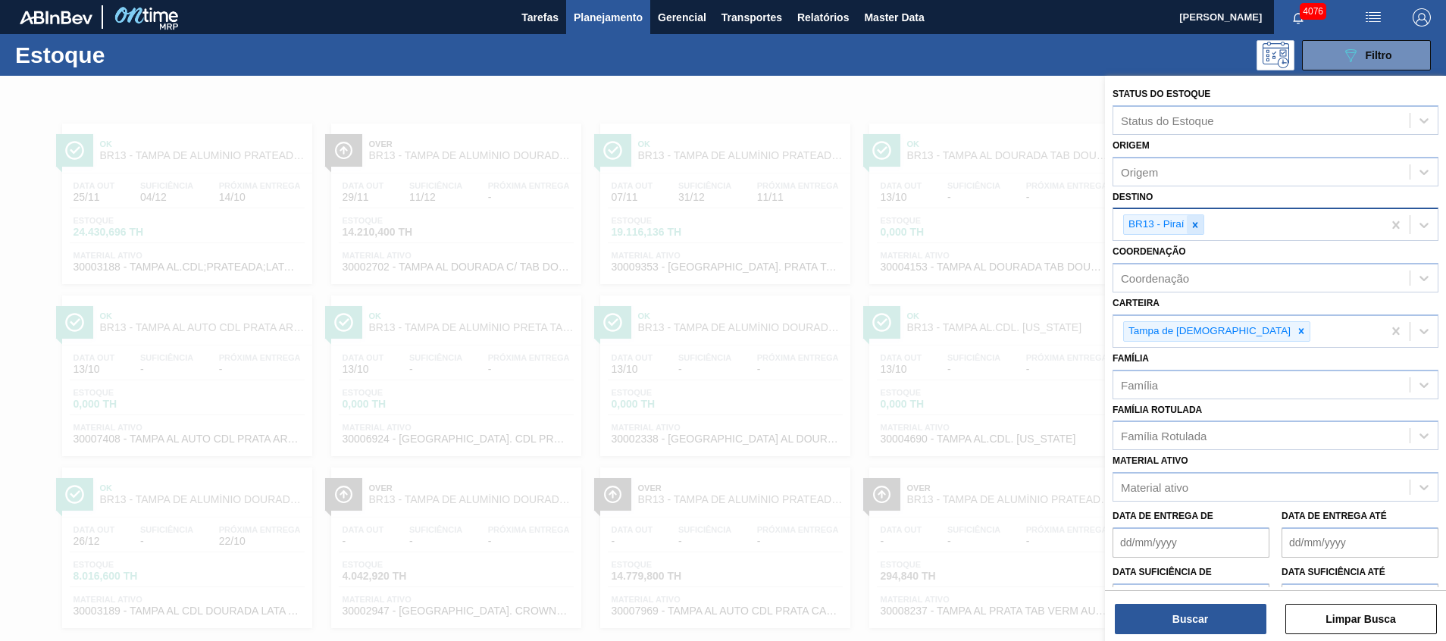
click at [1188, 229] on div at bounding box center [1195, 224] width 17 height 19
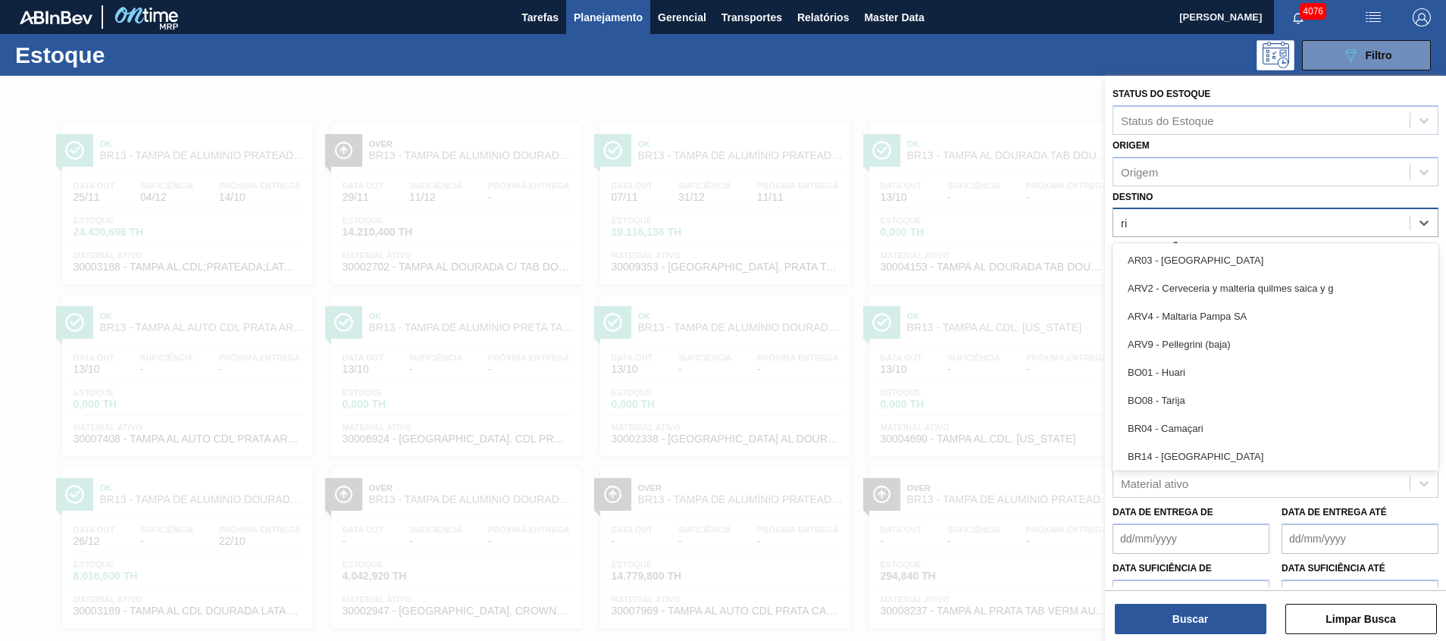
type input "rio"
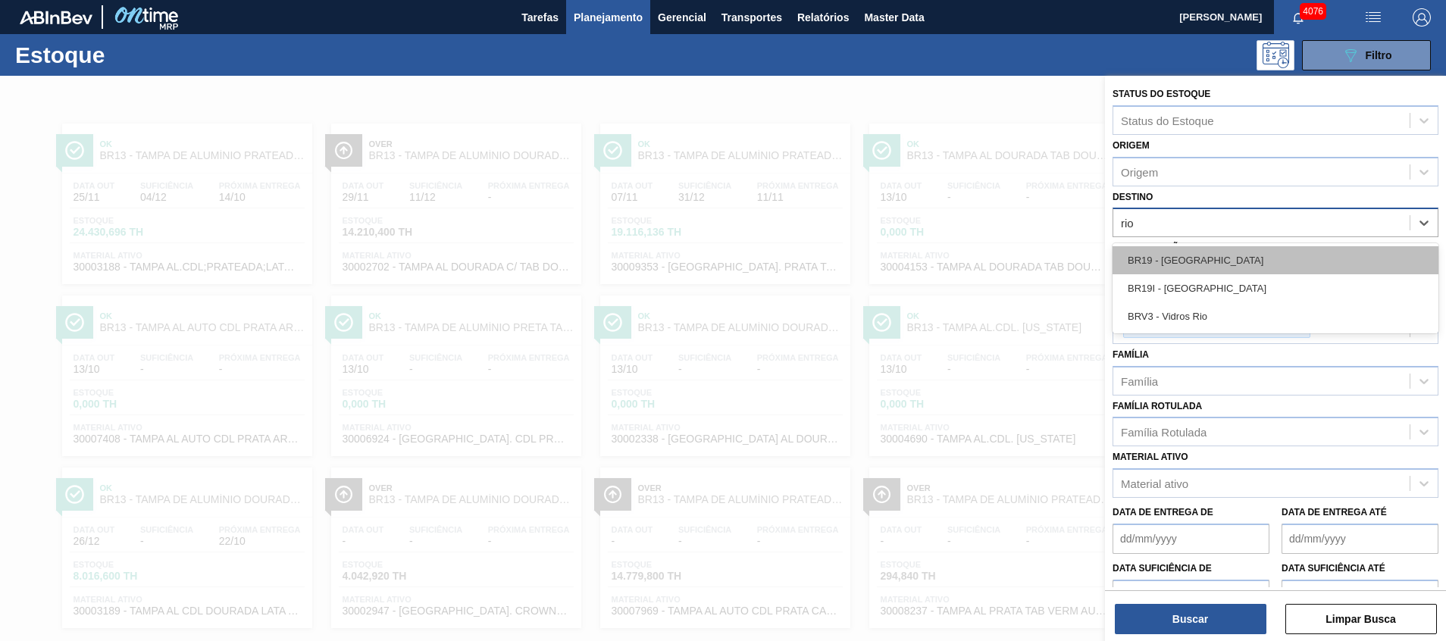
click at [1182, 265] on div "BR19 - Nova Rio" at bounding box center [1276, 260] width 326 height 28
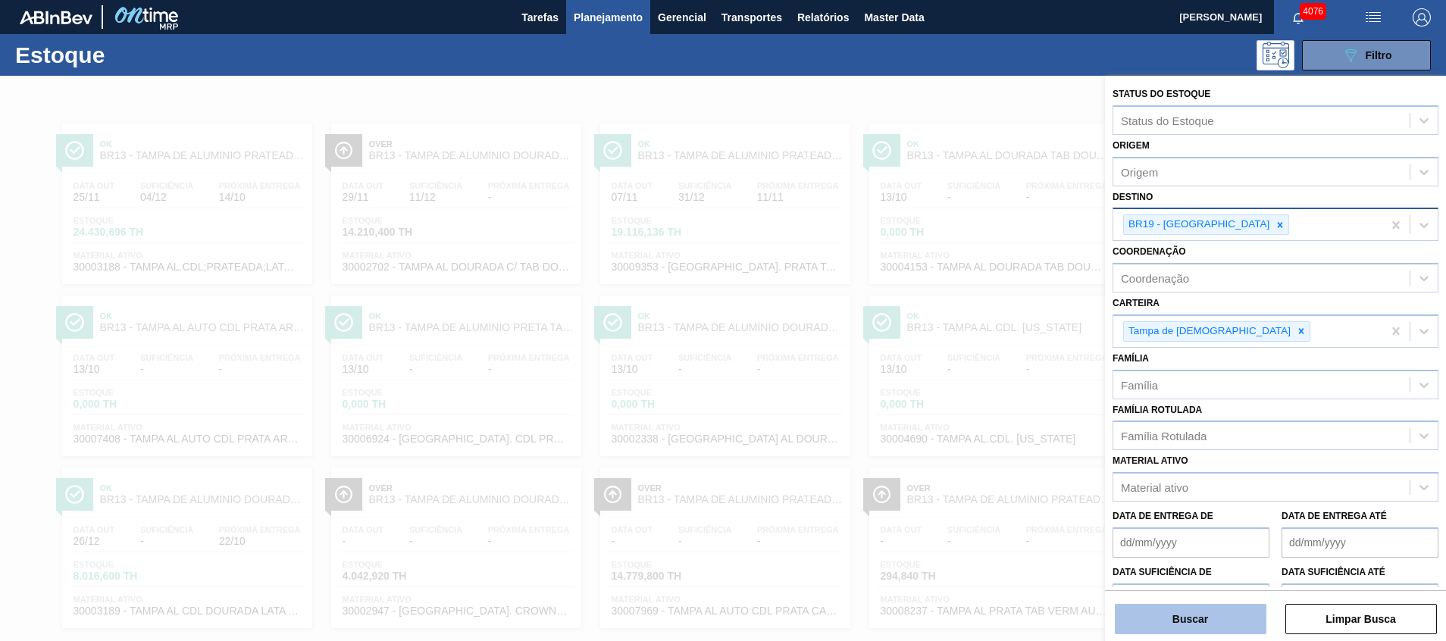
click at [1168, 613] on button "Buscar" at bounding box center [1191, 619] width 152 height 30
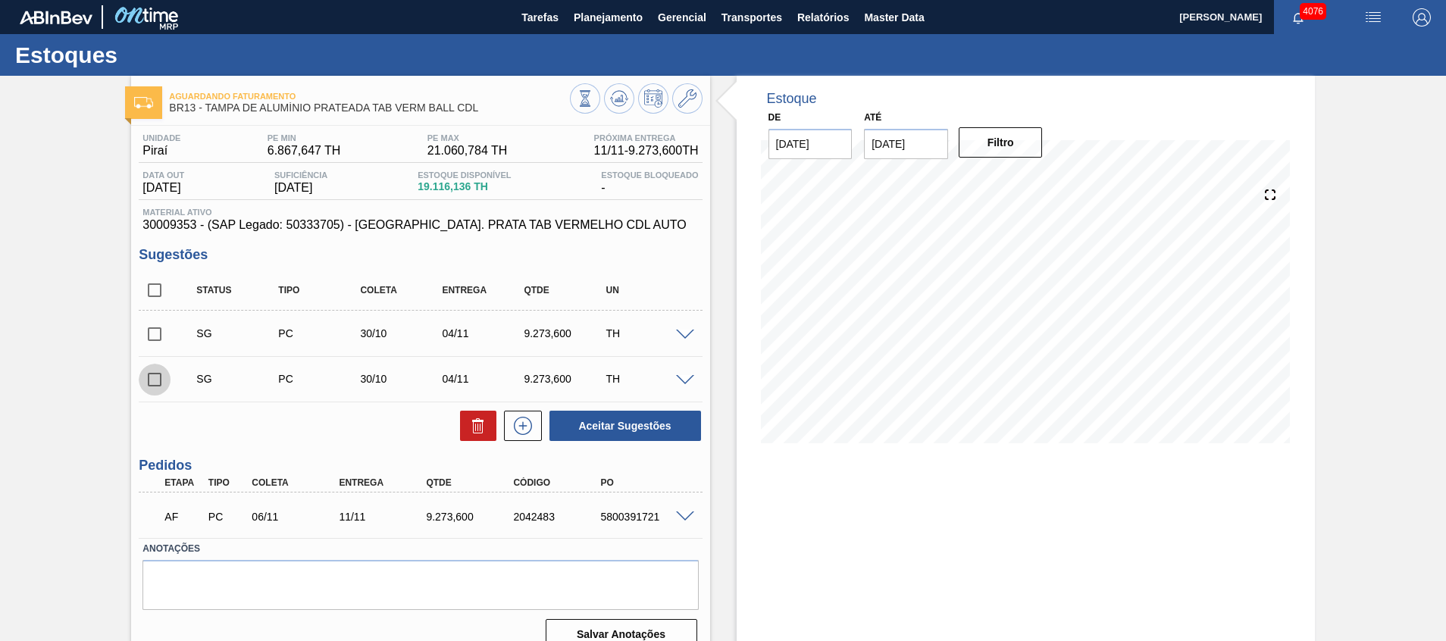
click at [151, 384] on input "checkbox" at bounding box center [155, 380] width 32 height 32
click at [471, 431] on icon at bounding box center [478, 426] width 18 height 18
checkbox input "false"
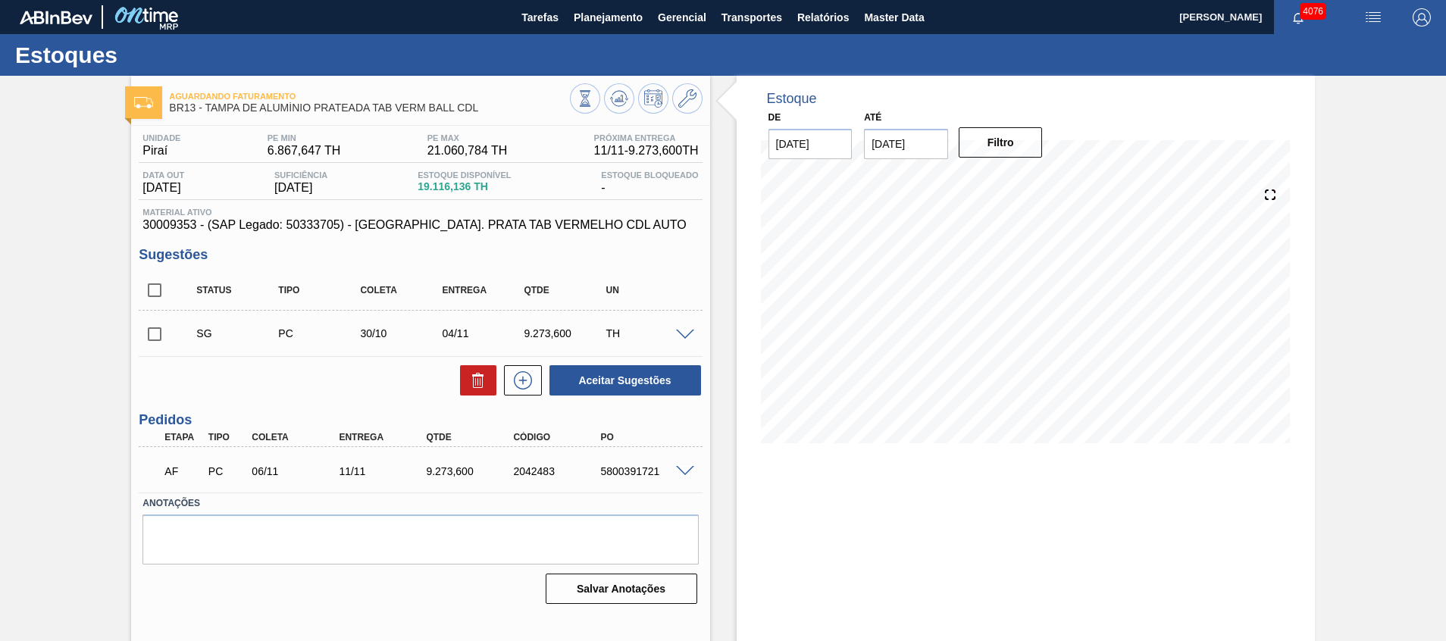
click at [167, 296] on input "checkbox" at bounding box center [155, 290] width 32 height 32
checkbox input "true"
click at [477, 388] on icon at bounding box center [478, 382] width 10 height 11
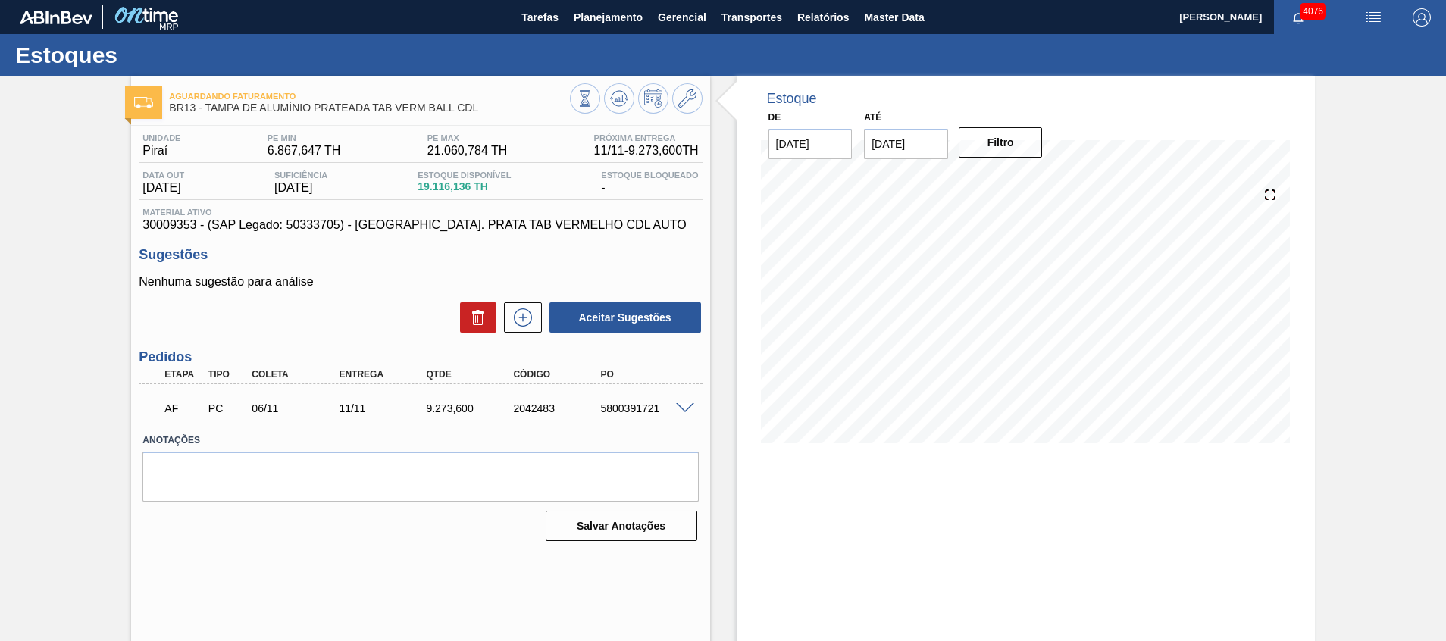
click at [688, 406] on span at bounding box center [685, 408] width 18 height 11
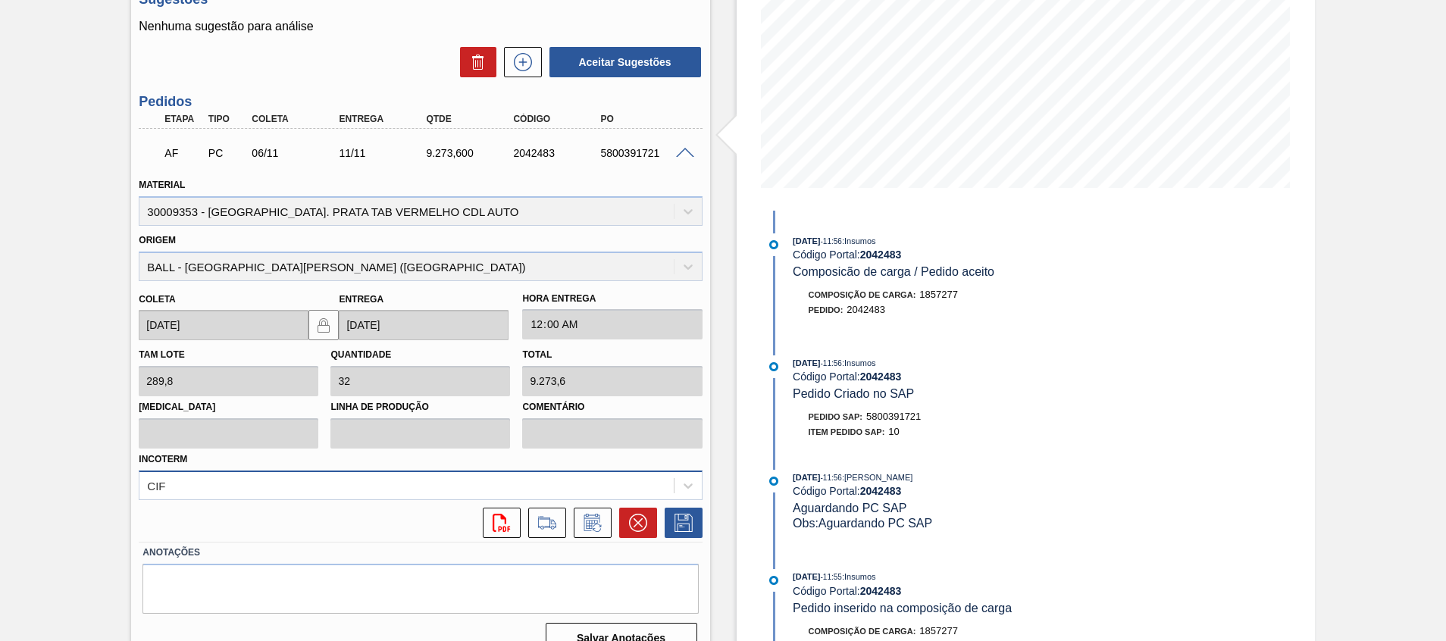
scroll to position [281, 0]
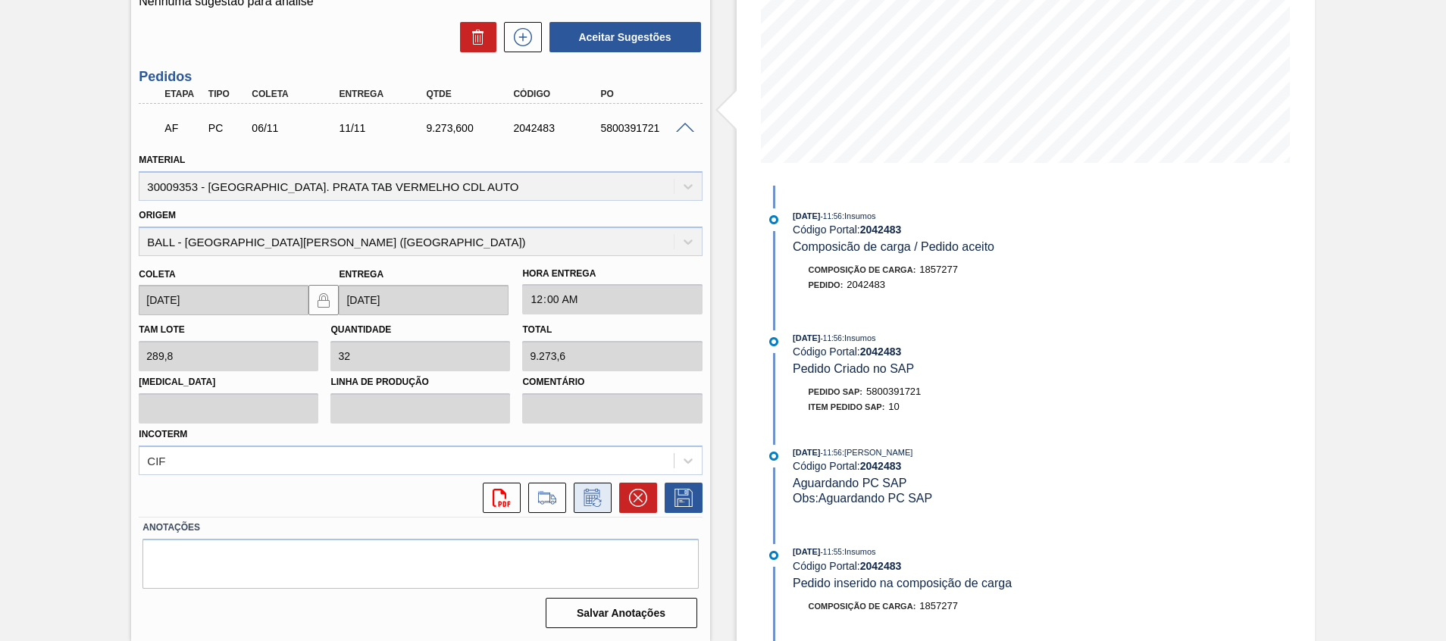
click at [595, 503] on icon at bounding box center [593, 498] width 24 height 18
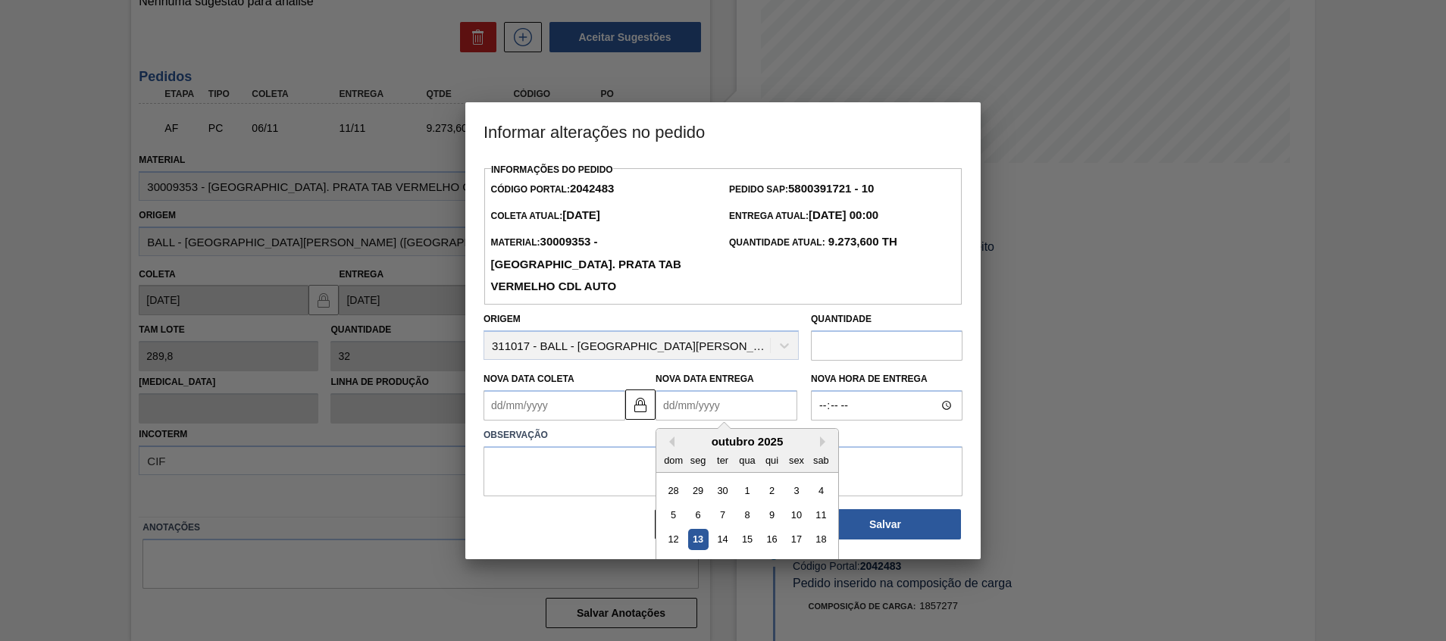
click at [740, 390] on Entrega2042483 "Nova Data Entrega" at bounding box center [727, 405] width 142 height 30
click at [822, 437] on button "Next Month" at bounding box center [825, 442] width 11 height 11
click at [724, 505] on div "4" at bounding box center [723, 515] width 20 height 20
type Coleta2042483 "29/10/2025"
type Entrega2042483 "04/11/2025"
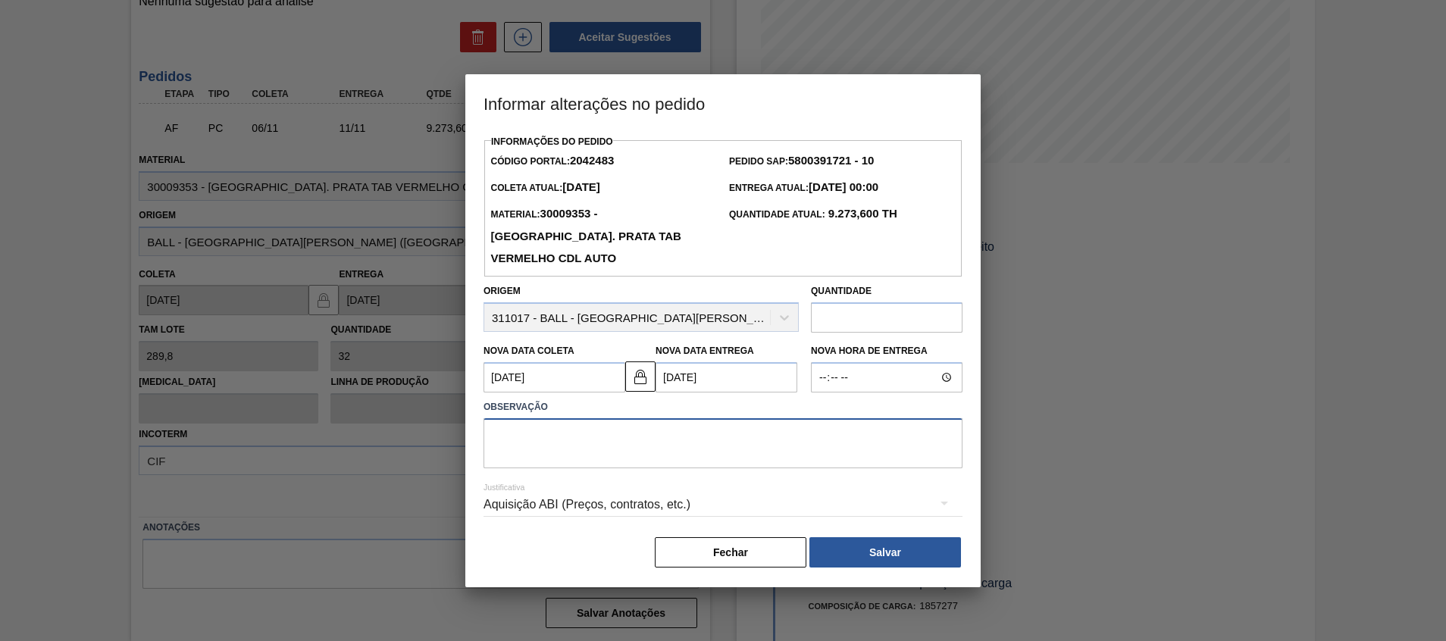
click at [724, 445] on textarea at bounding box center [723, 443] width 479 height 50
type textarea "Antecipação"
click at [867, 538] on button "Salvar" at bounding box center [886, 553] width 152 height 30
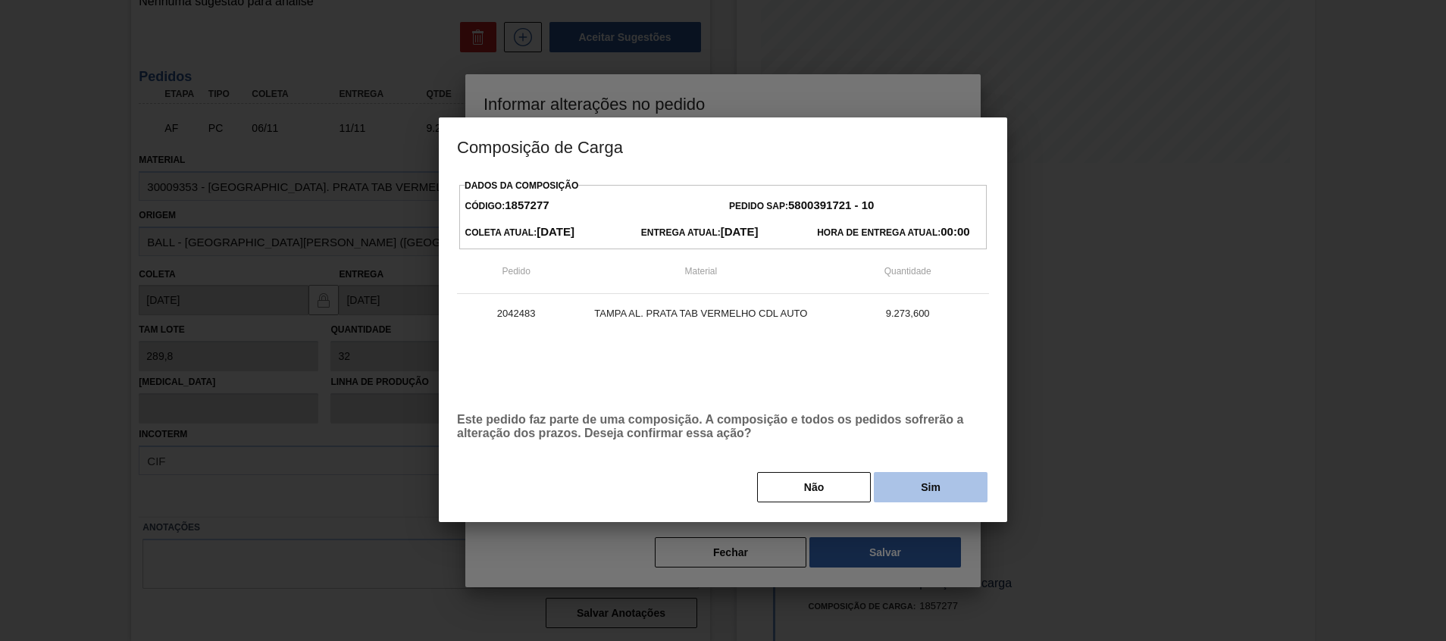
click at [911, 483] on button "Sim" at bounding box center [931, 487] width 114 height 30
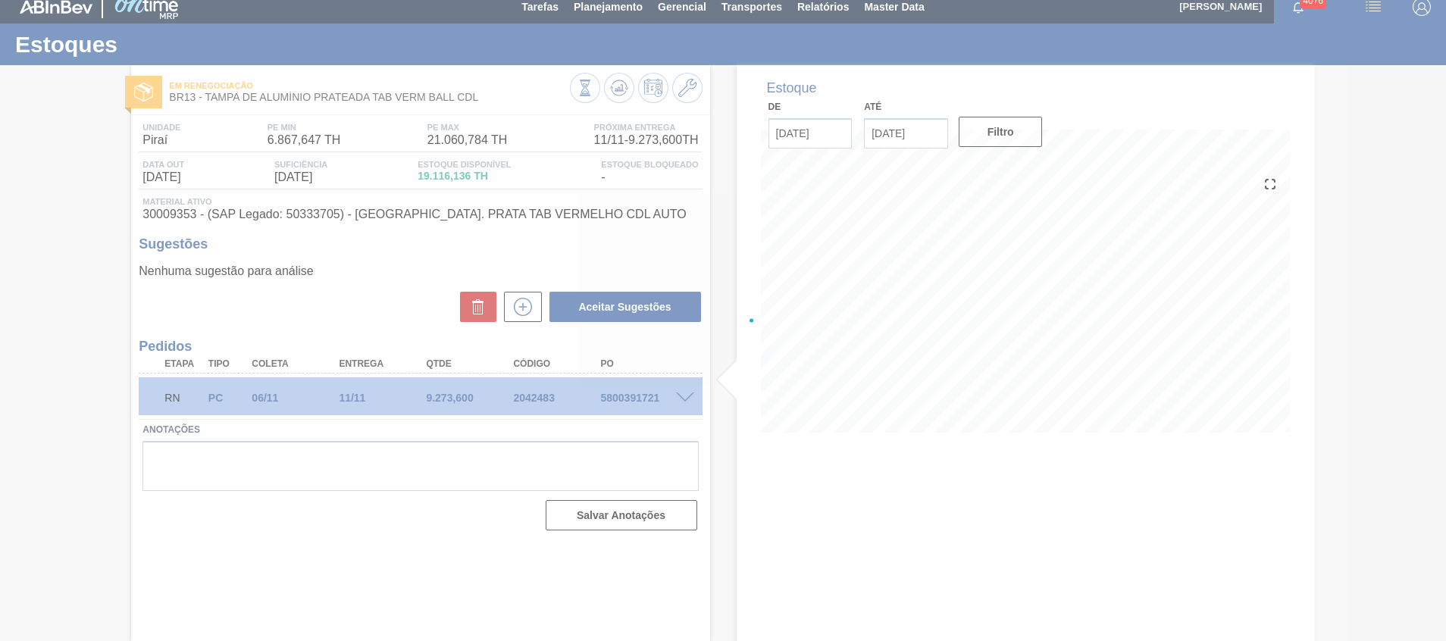
scroll to position [11, 0]
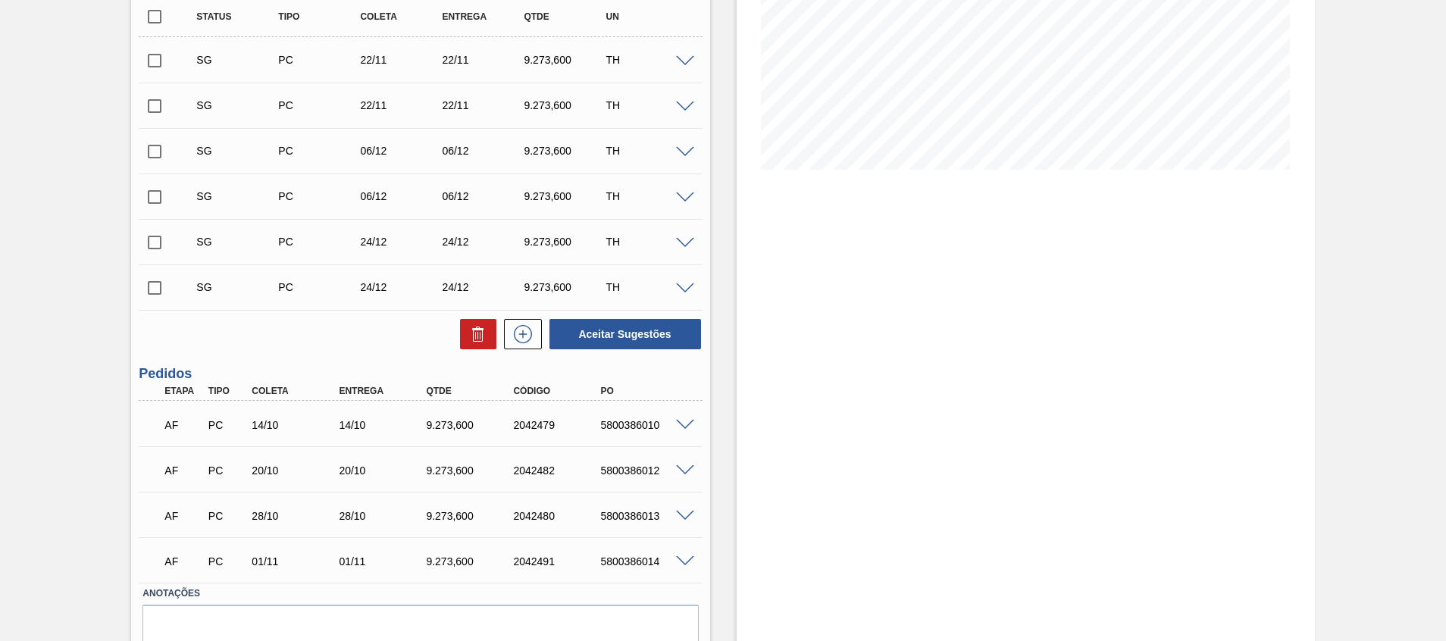
scroll to position [226, 0]
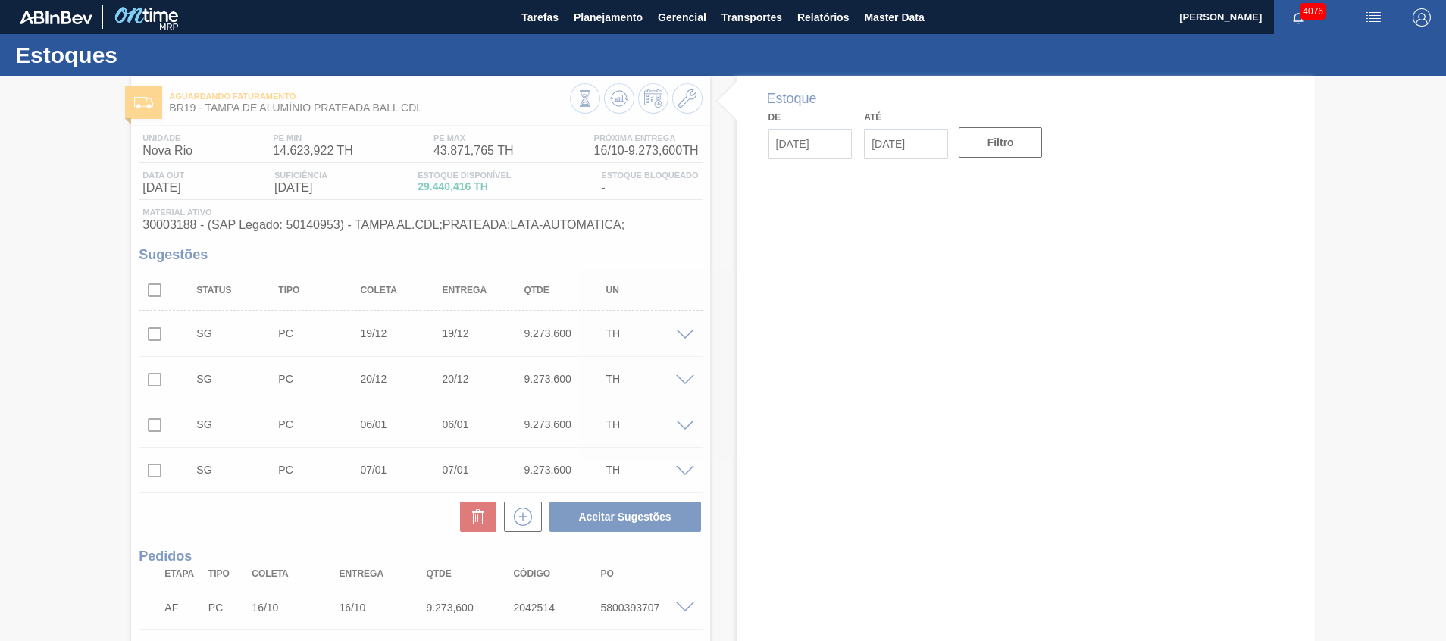
type input "[DATE]"
